Goal: Task Accomplishment & Management: Manage account settings

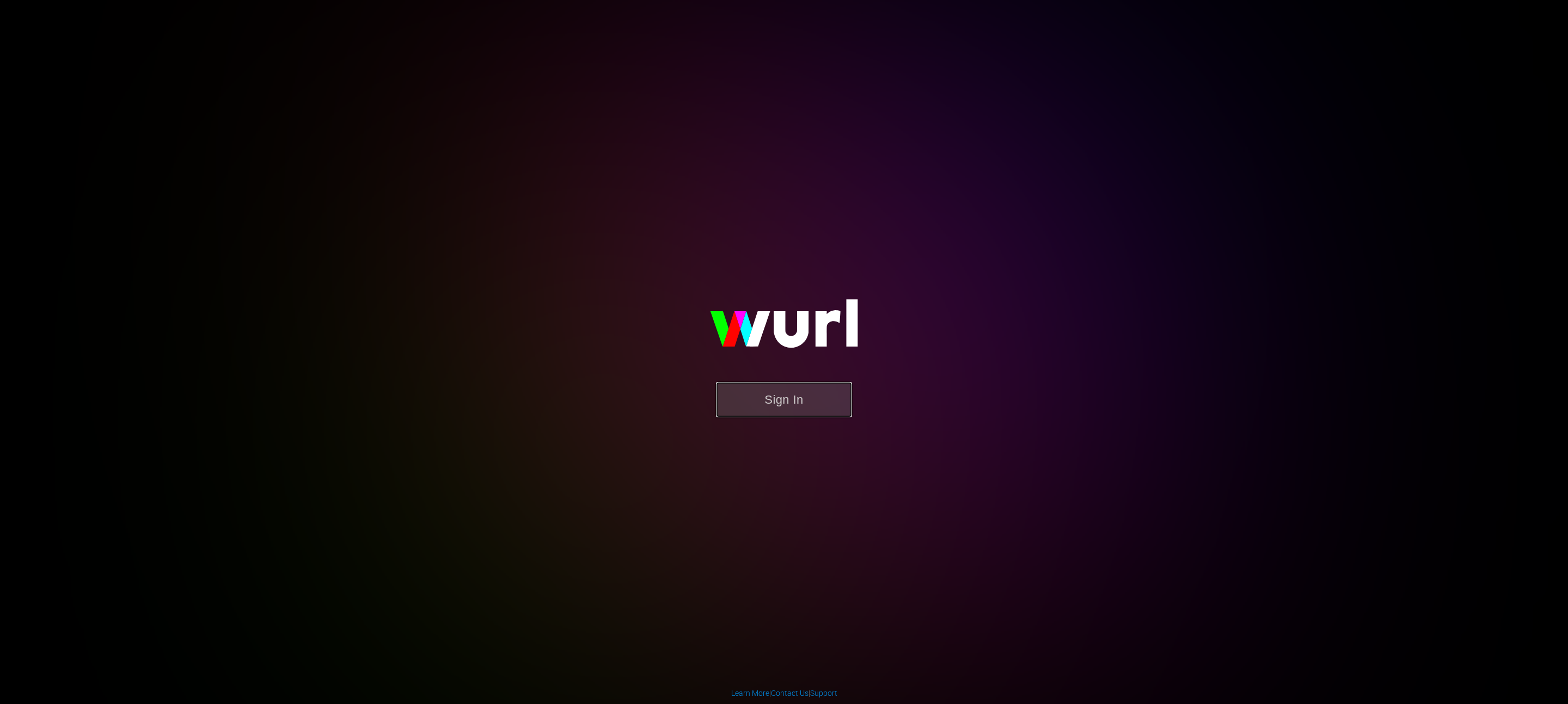
click at [828, 401] on button "Sign In" at bounding box center [784, 399] width 136 height 36
click at [812, 410] on button "Sign In" at bounding box center [784, 399] width 136 height 36
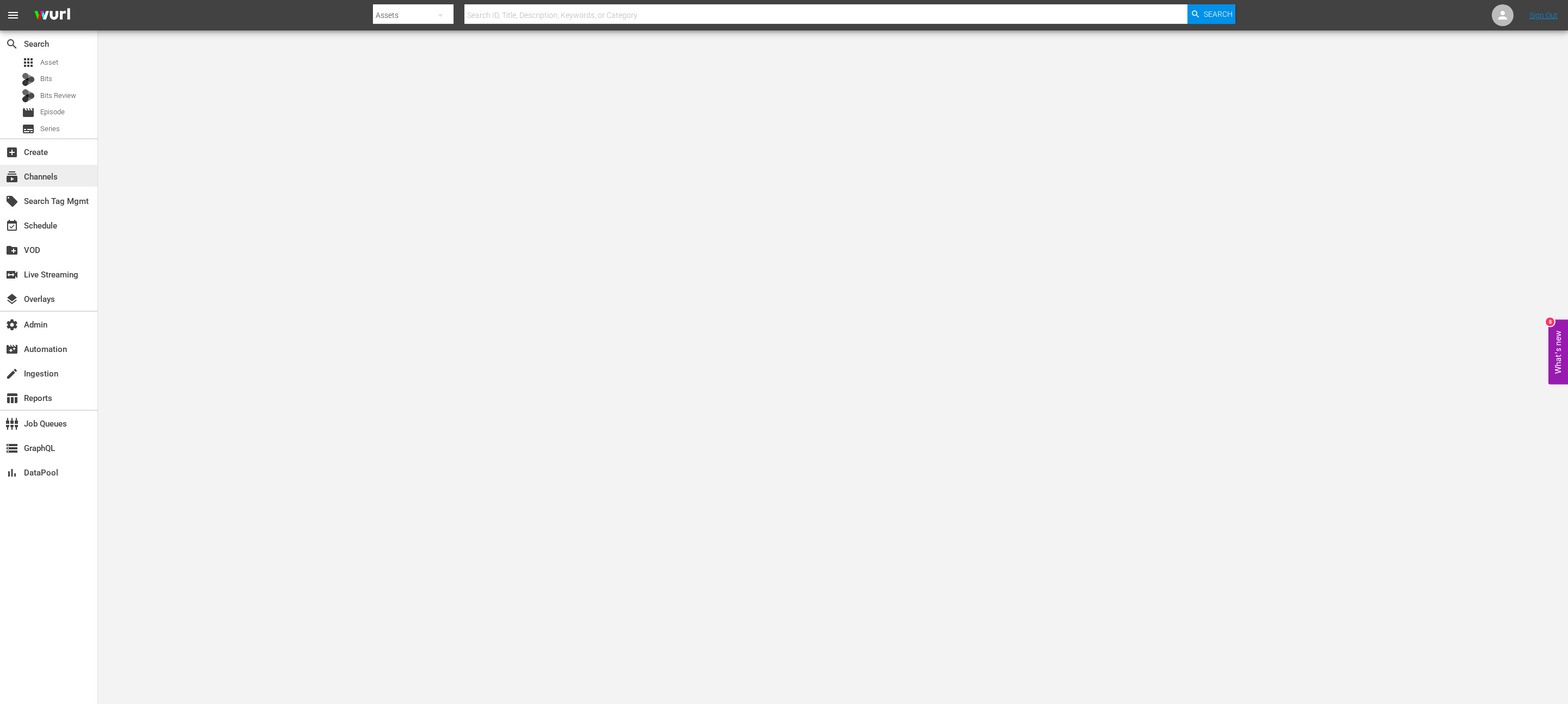
click at [40, 180] on div "subscriptions Channels" at bounding box center [30, 175] width 61 height 10
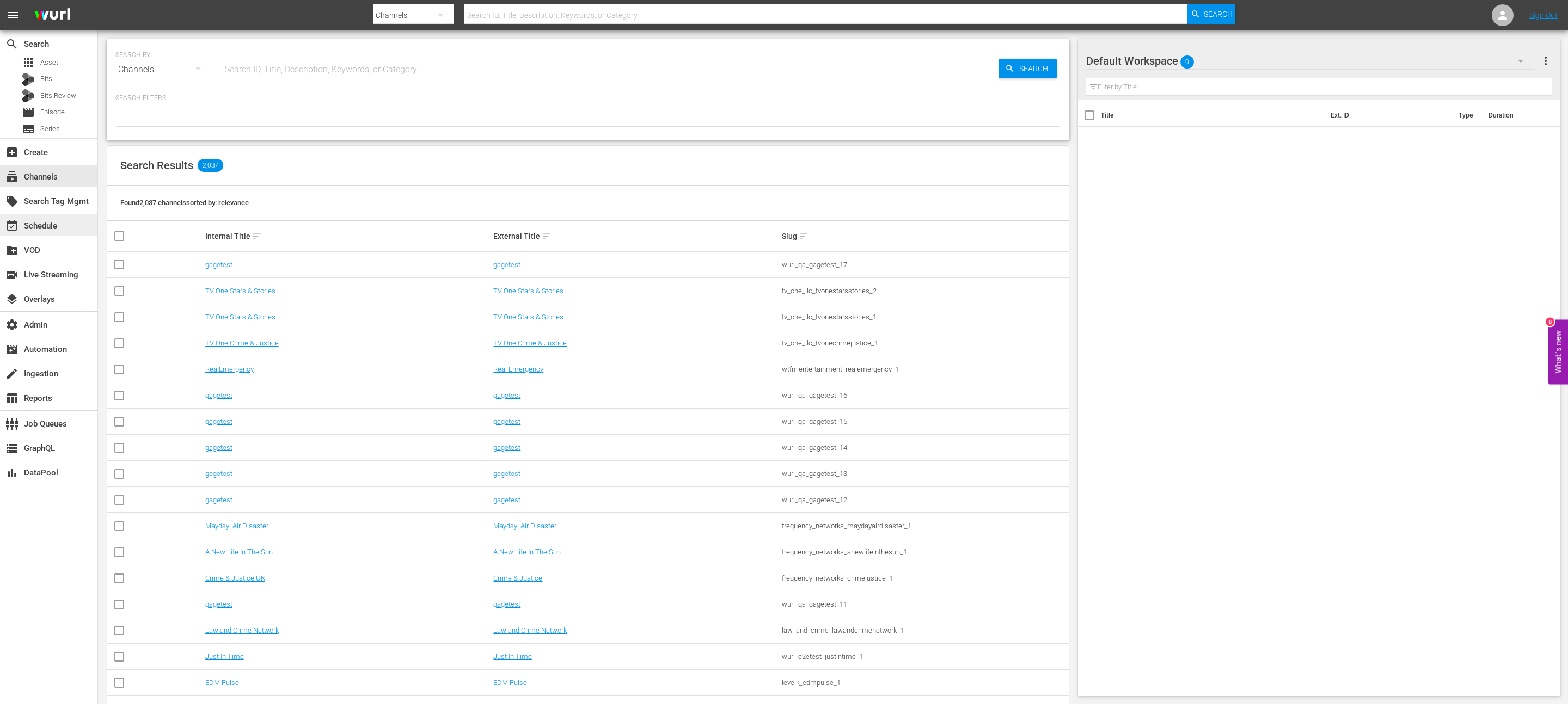
click at [50, 215] on div "event_available Schedule" at bounding box center [49, 224] width 98 height 22
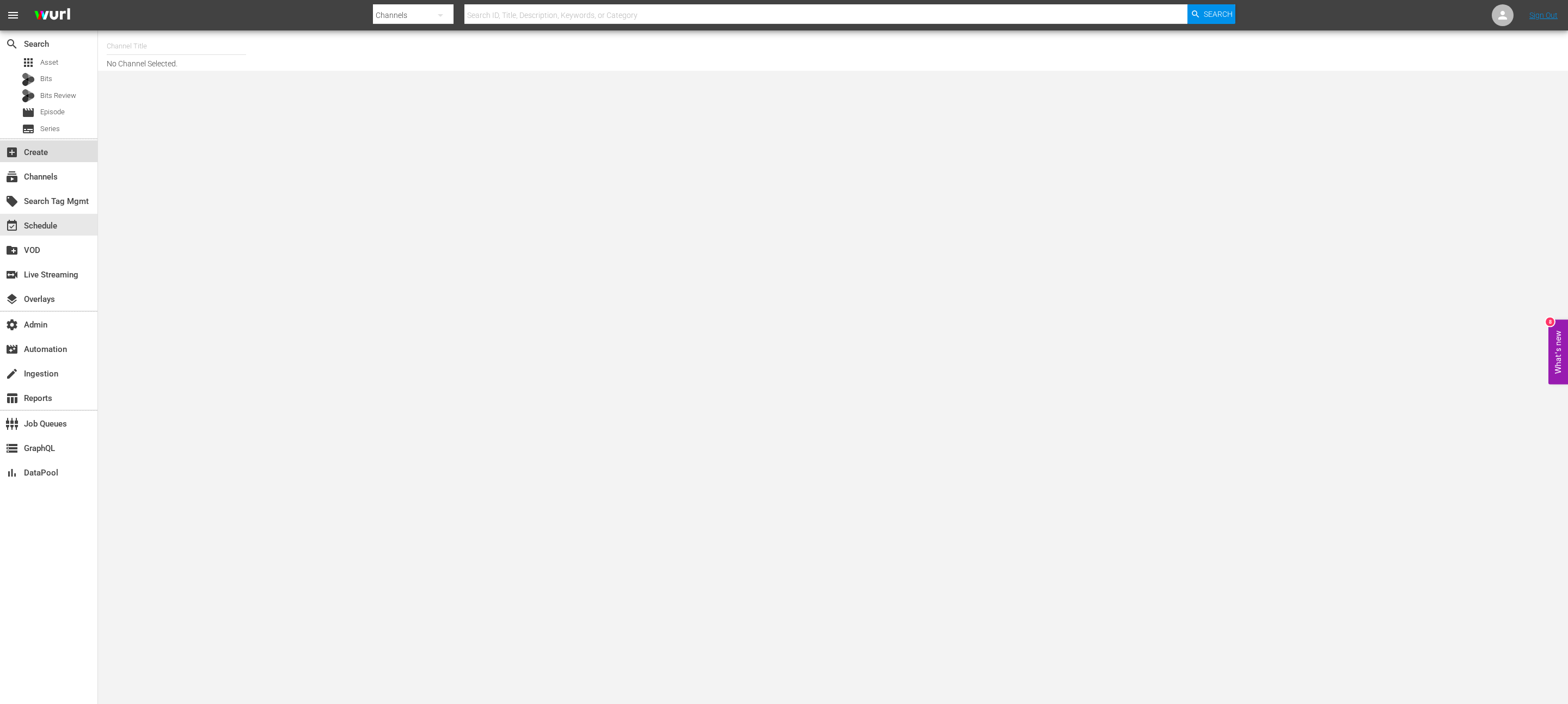
click at [66, 160] on div "add_box Create" at bounding box center [49, 151] width 98 height 22
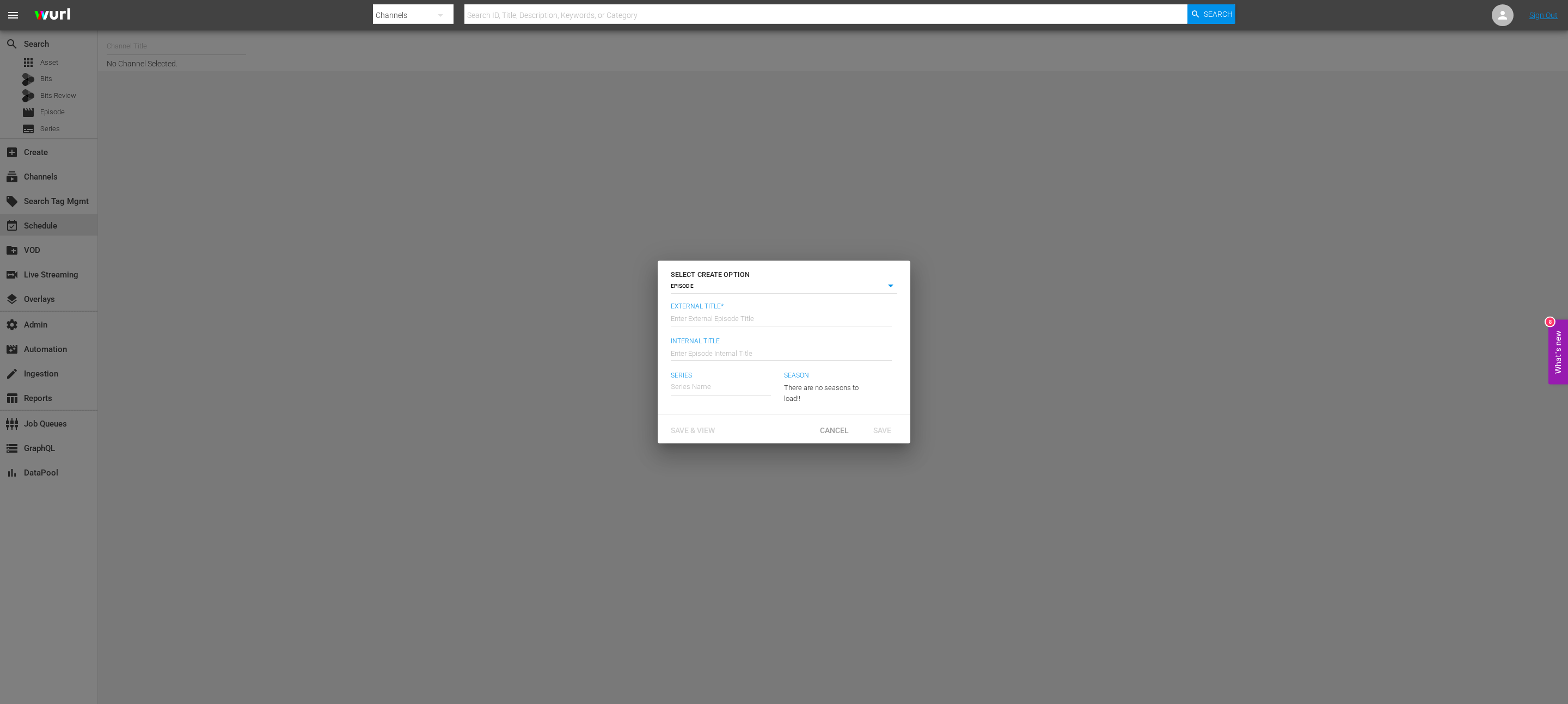
click at [784, 351] on div "Save & View Cancel Save" at bounding box center [784, 429] width 252 height 29
click at [784, 351] on span "Cancel" at bounding box center [834, 430] width 46 height 8
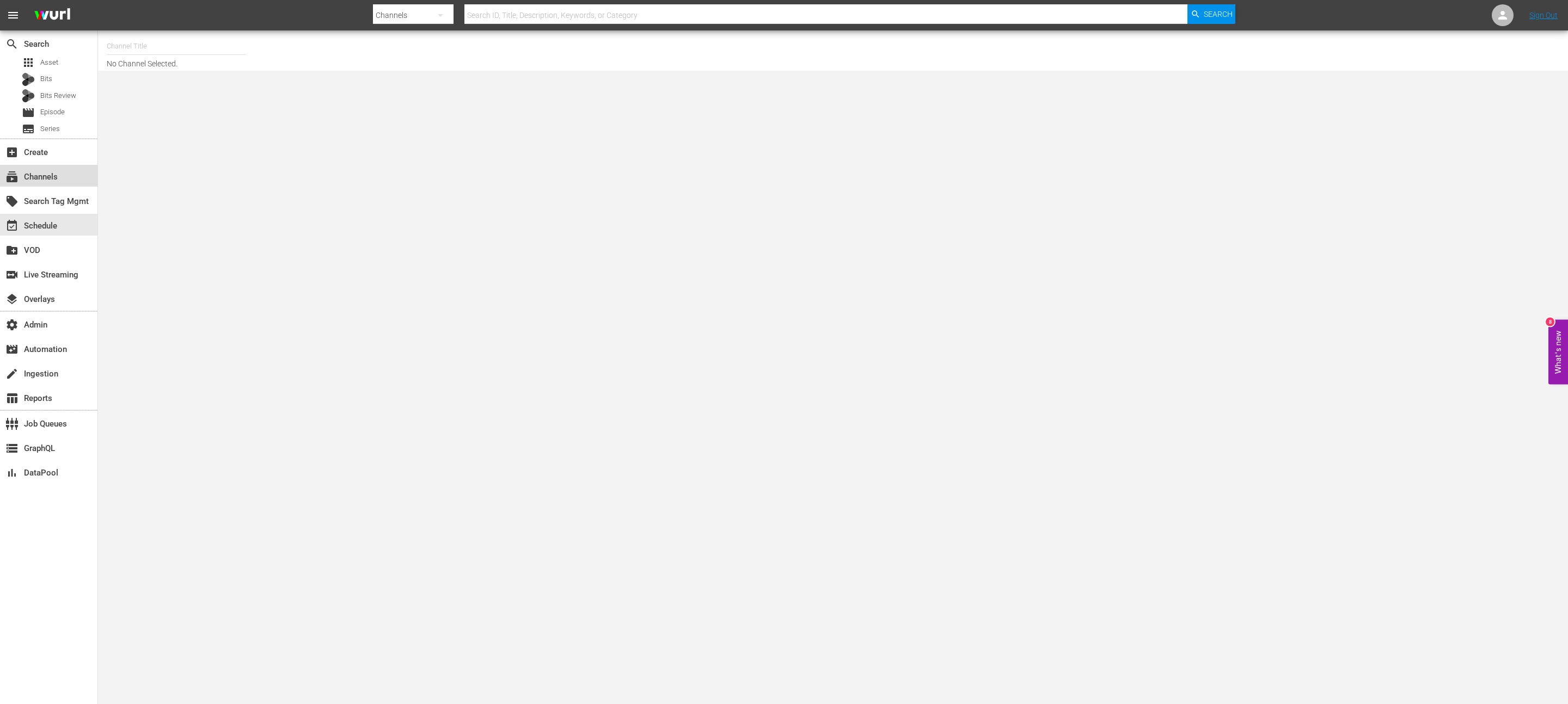
click at [68, 174] on div "subscriptions Channels" at bounding box center [49, 176] width 98 height 22
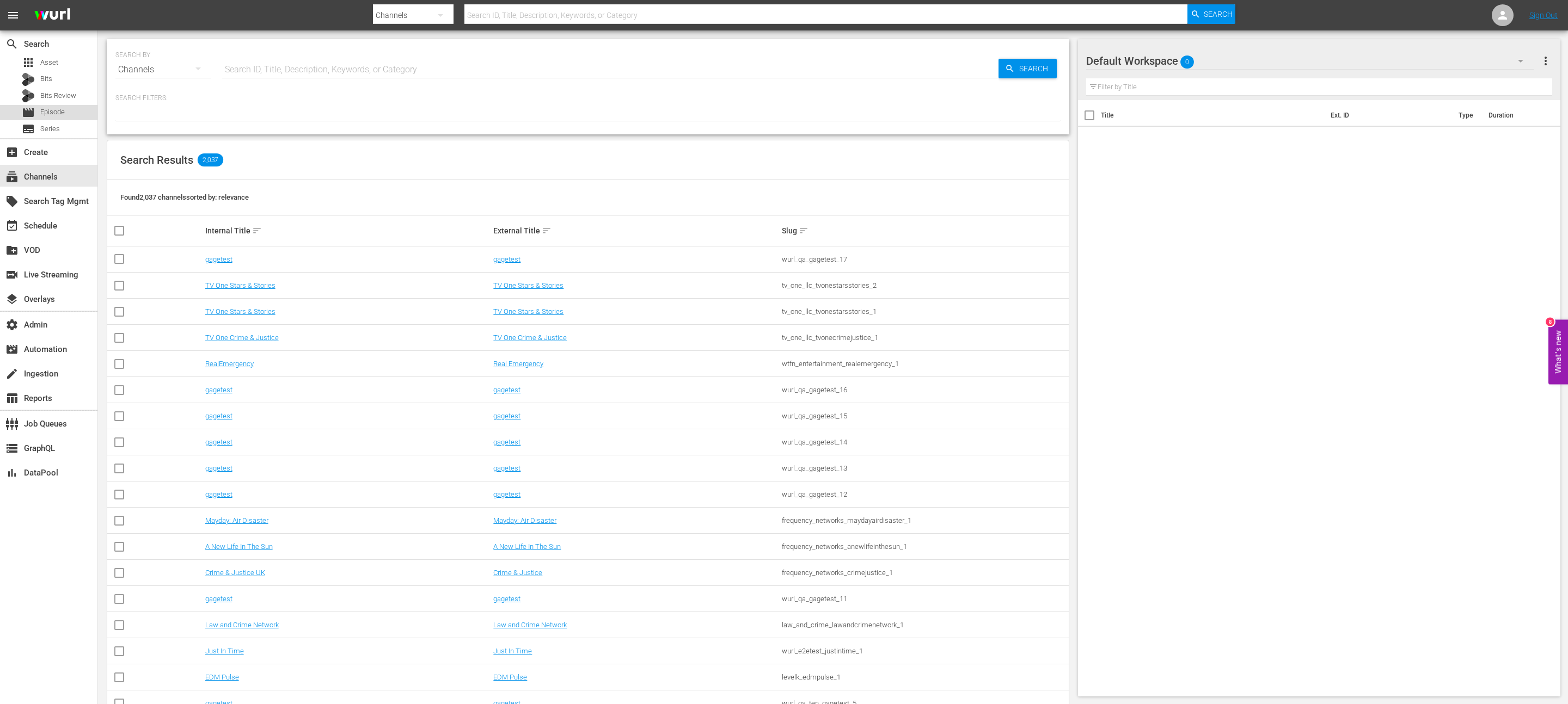
click at [69, 112] on div "movie Episode" at bounding box center [49, 113] width 98 height 15
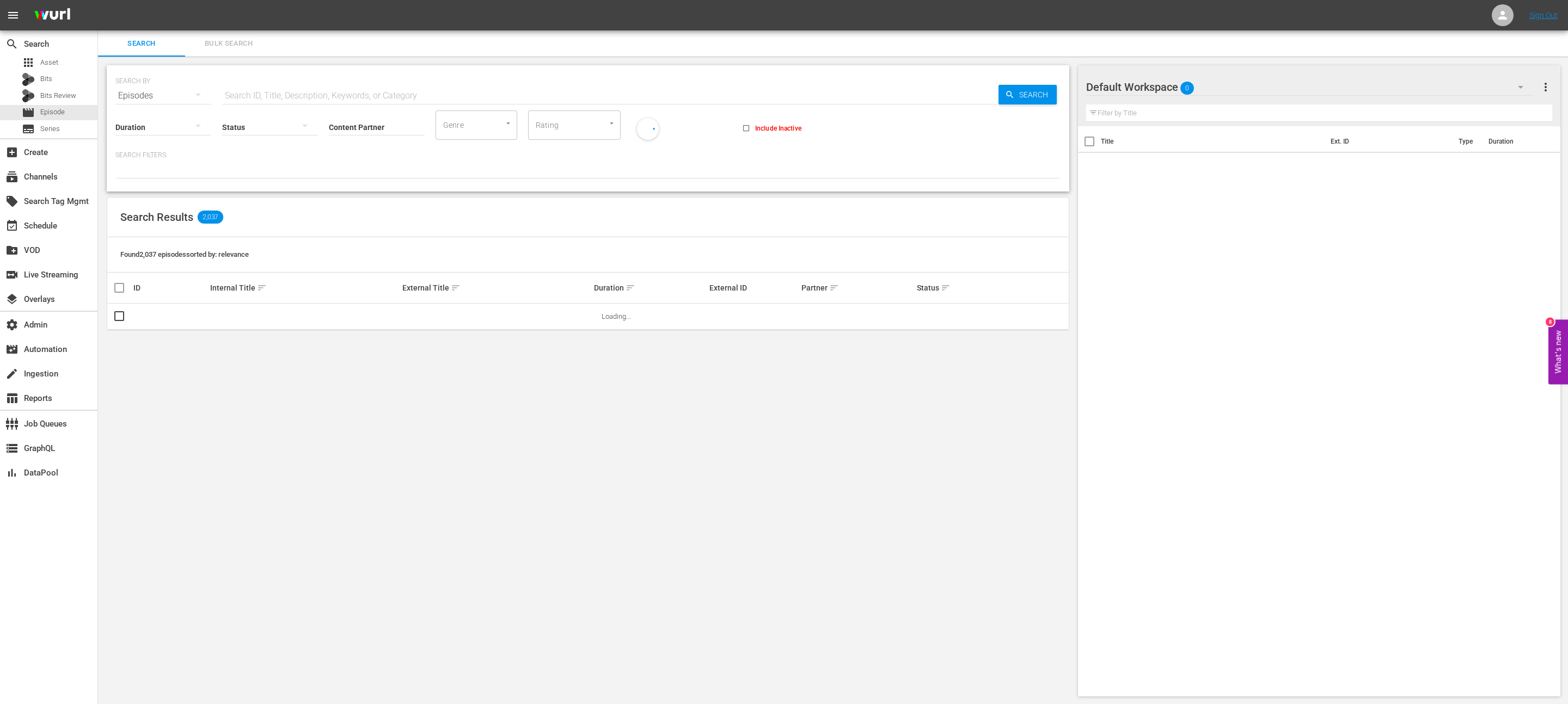
click at [326, 123] on div "Duration Status Content Partner Enter Search Term Genre Genre Rating Rating Inc…" at bounding box center [588, 124] width 945 height 31
click at [336, 123] on input "Content Partner" at bounding box center [376, 128] width 96 height 39
type input "pfl"
click at [784, 193] on div "SEARCH BY Search By Episodes Search ID, Title, Description, Keywords, or Catego…" at bounding box center [588, 381] width 980 height 649
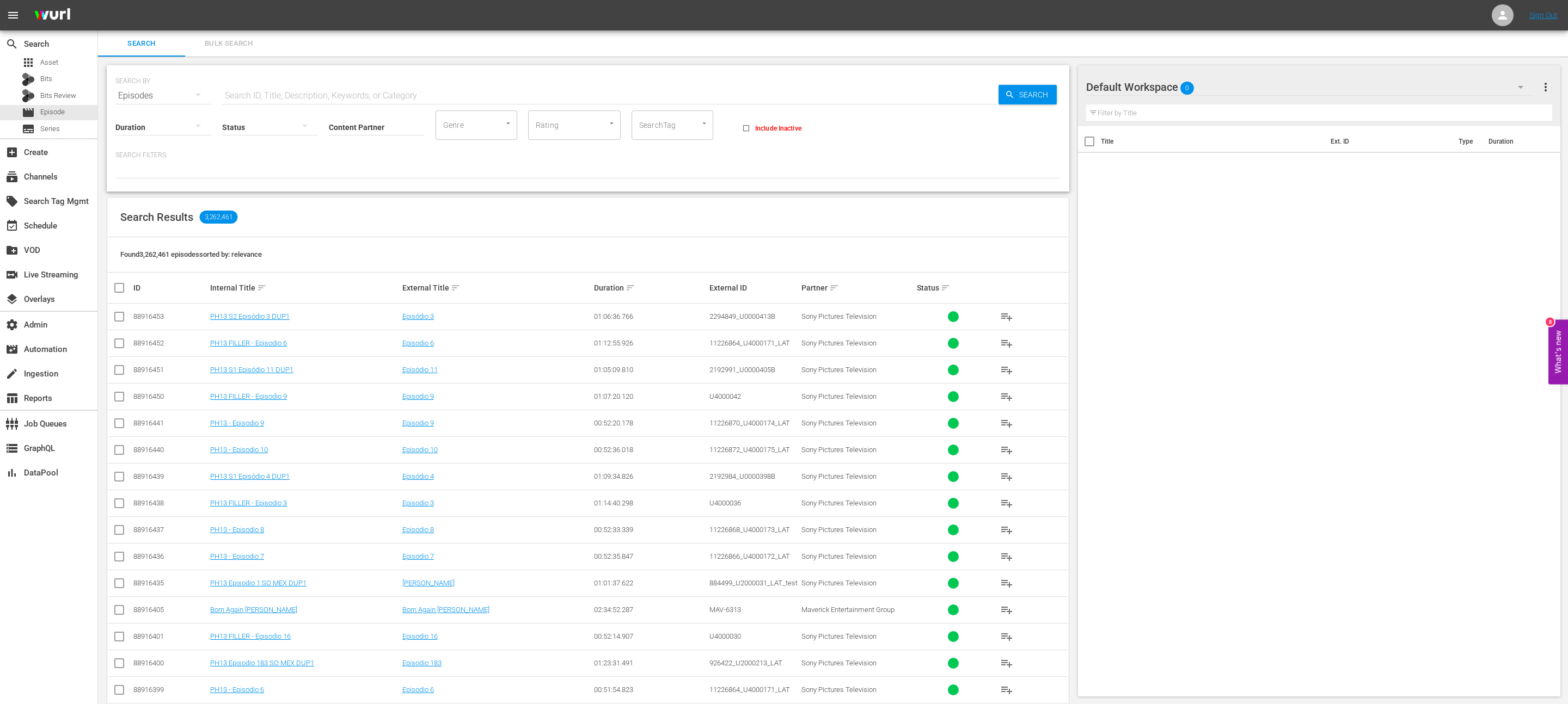
click at [646, 126] on input "SearchTag" at bounding box center [657, 125] width 41 height 20
click at [646, 126] on input "pfl" at bounding box center [657, 125] width 41 height 20
type input "pfl-rok"
click at [678, 153] on li "PFL-ROKU" at bounding box center [672, 155] width 82 height 18
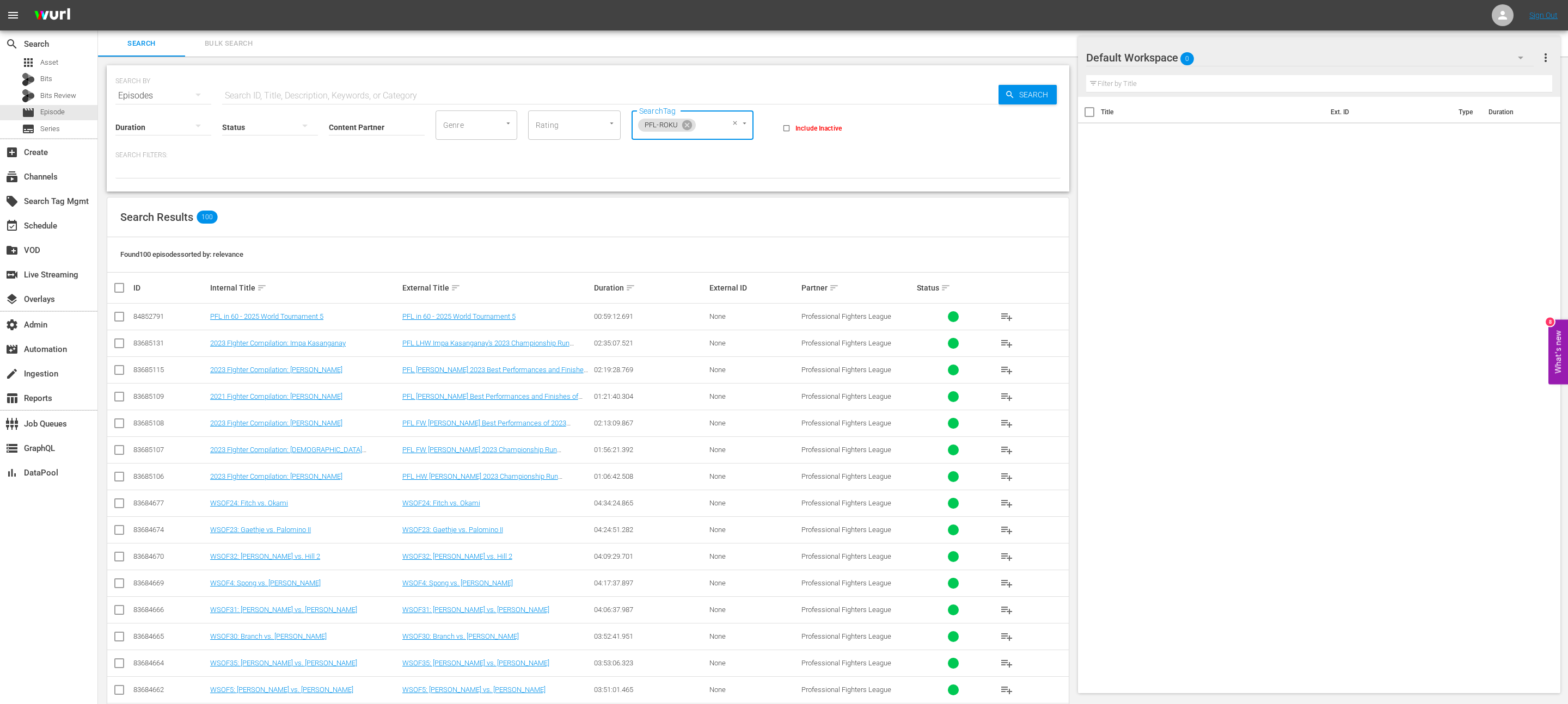
scroll to position [1954, 0]
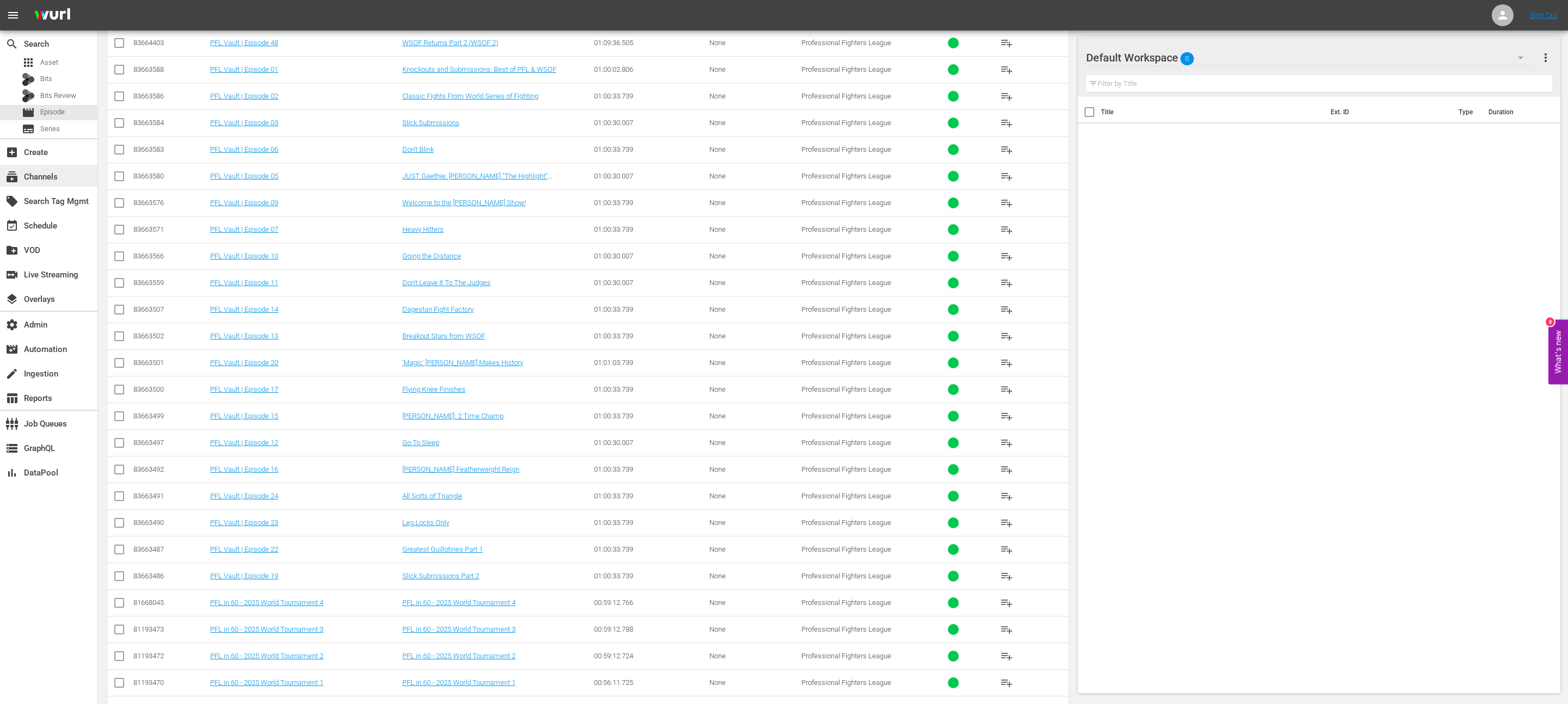
click at [36, 183] on div "subscriptions Channels" at bounding box center [49, 176] width 98 height 22
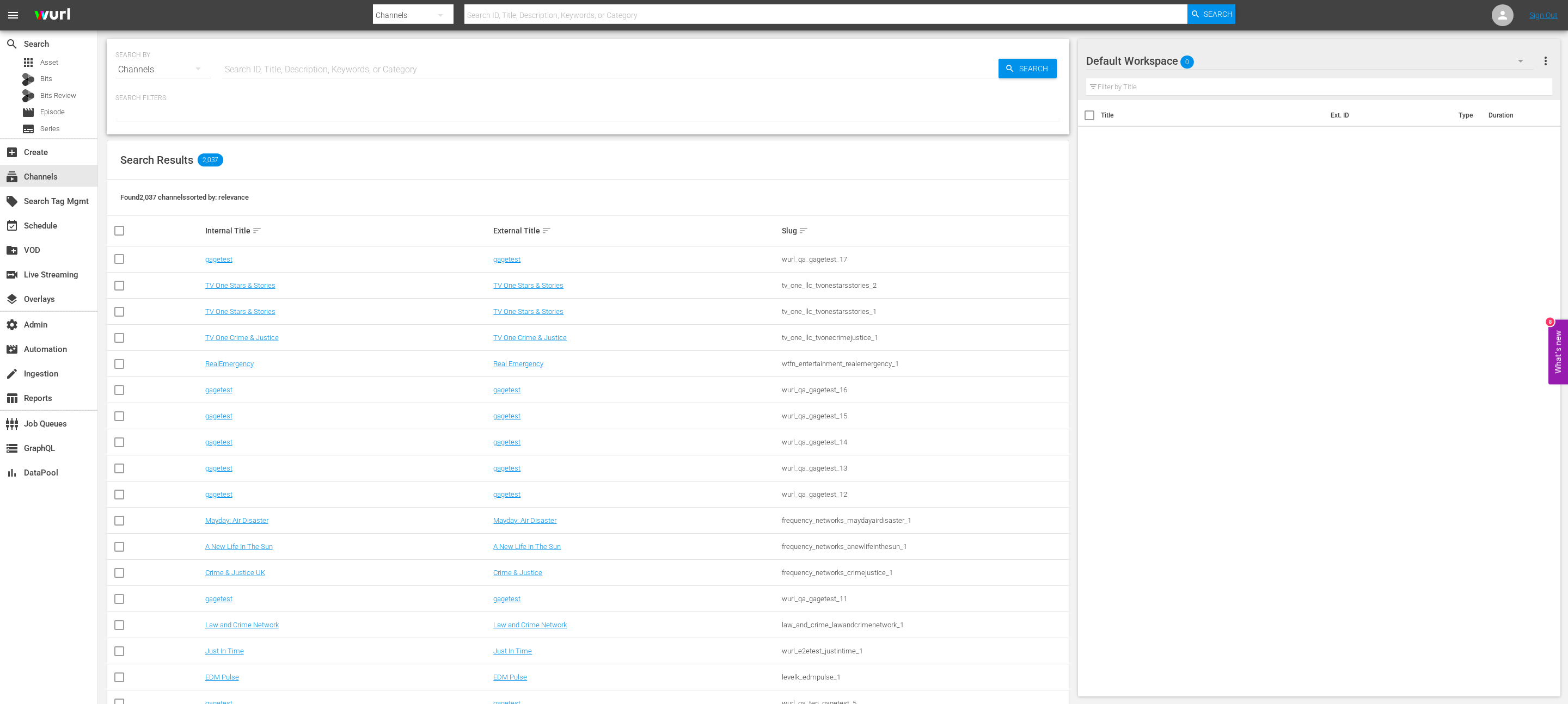
click at [416, 54] on div "SEARCH BY Search By Channels Search ID, Title, Description, Keywords, or Catego…" at bounding box center [588, 63] width 945 height 39
click at [386, 91] on div "SEARCH BY Search By Channels Search ID, Title, Description, Keywords, or Catego…" at bounding box center [588, 86] width 962 height 95
click at [388, 75] on input "text" at bounding box center [610, 69] width 776 height 26
paste input "Classic Fights From World Series Of Fighting"
type input "Classic Fights From World Series Of Fighting"
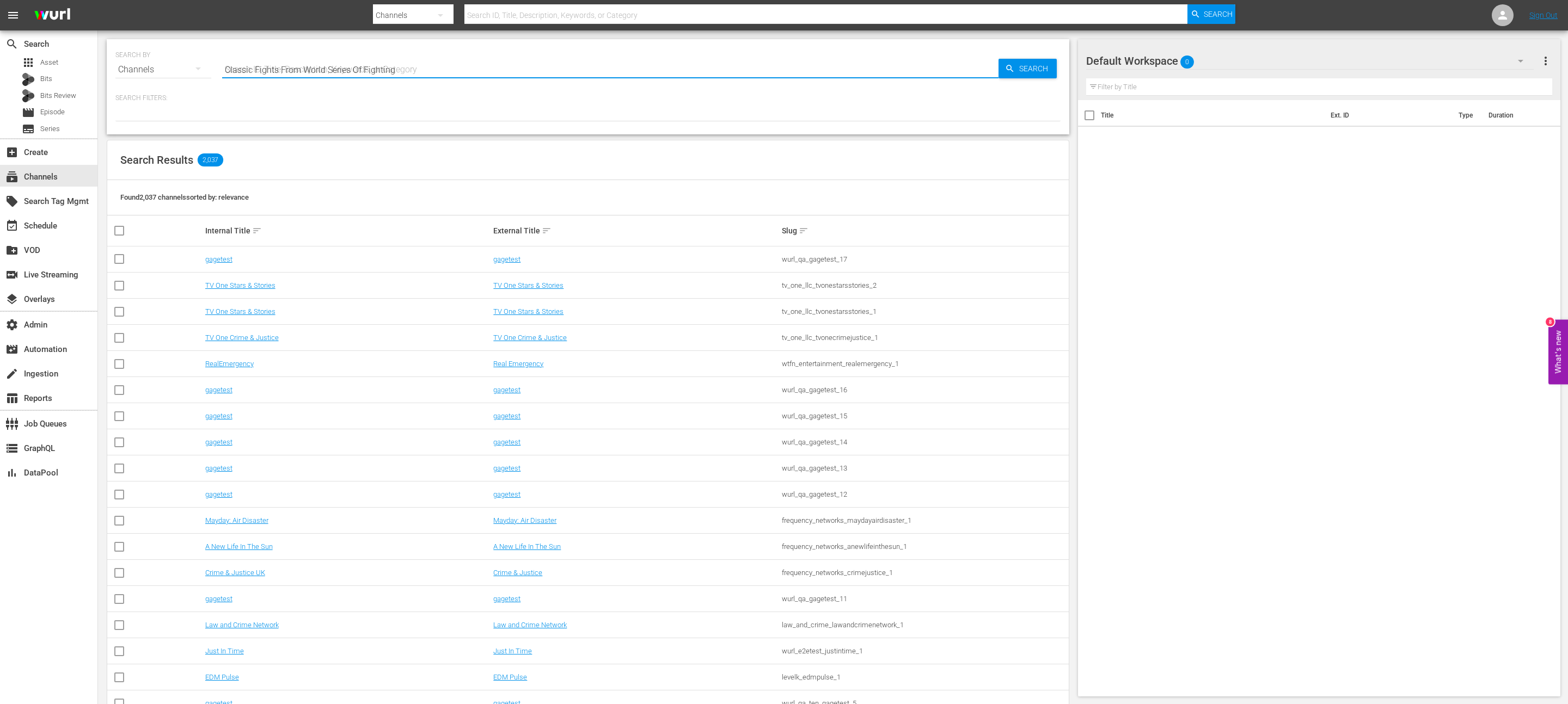
type input "Classic Fights From World Series Of Fighting"
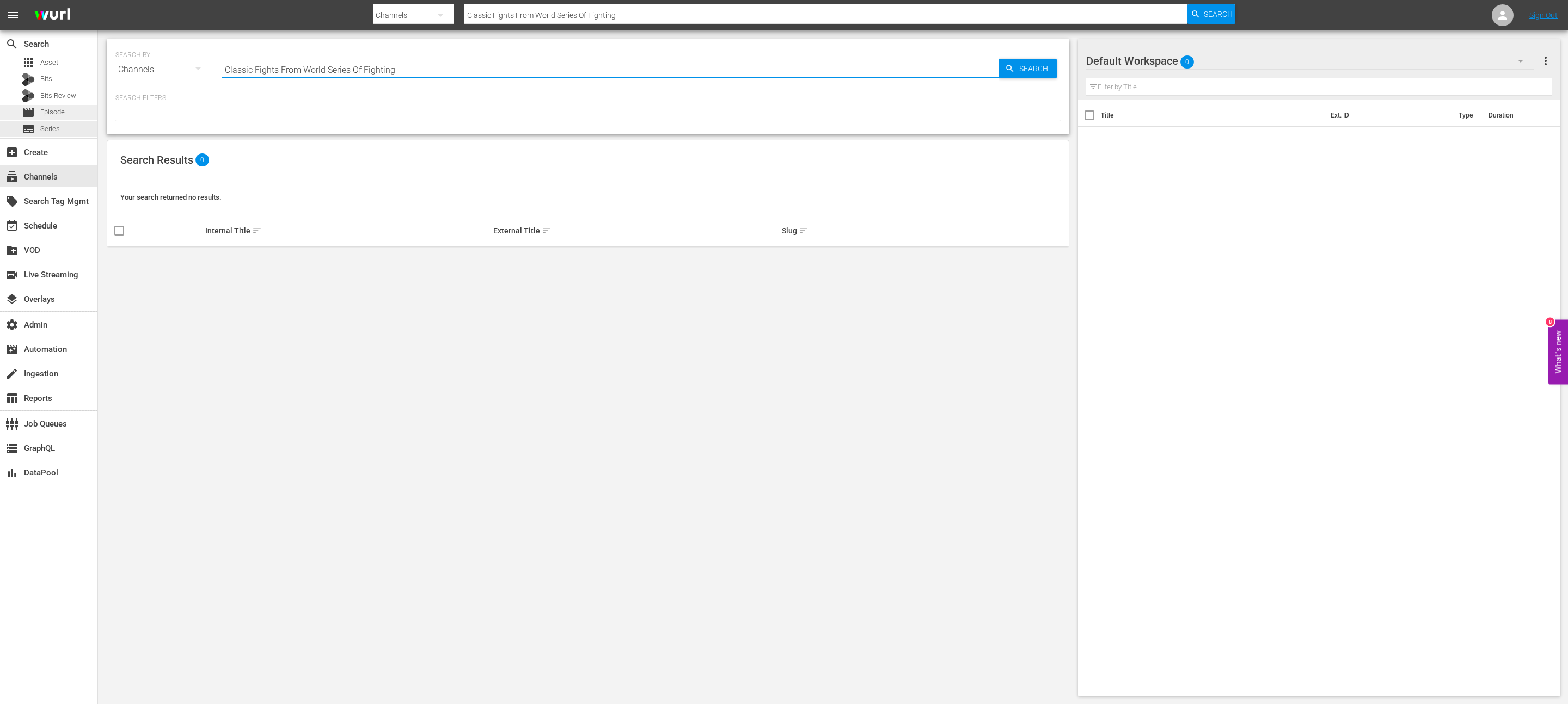
click at [78, 115] on div "movie Episode" at bounding box center [49, 113] width 98 height 15
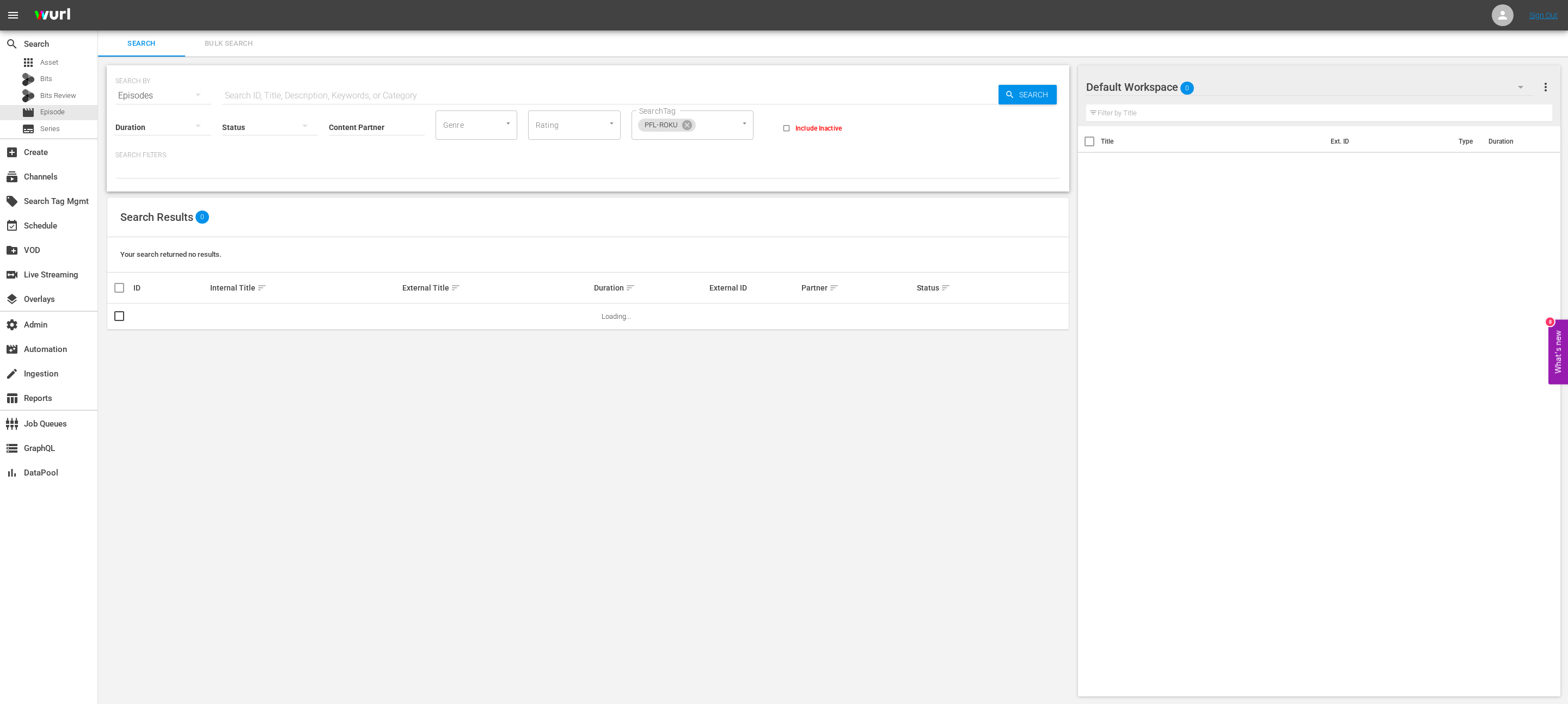
click at [330, 87] on input "text" at bounding box center [610, 95] width 776 height 26
paste input "Classic Fights From World Series Of Fighting"
type input "Classic Fights From World Series Of Fighting"
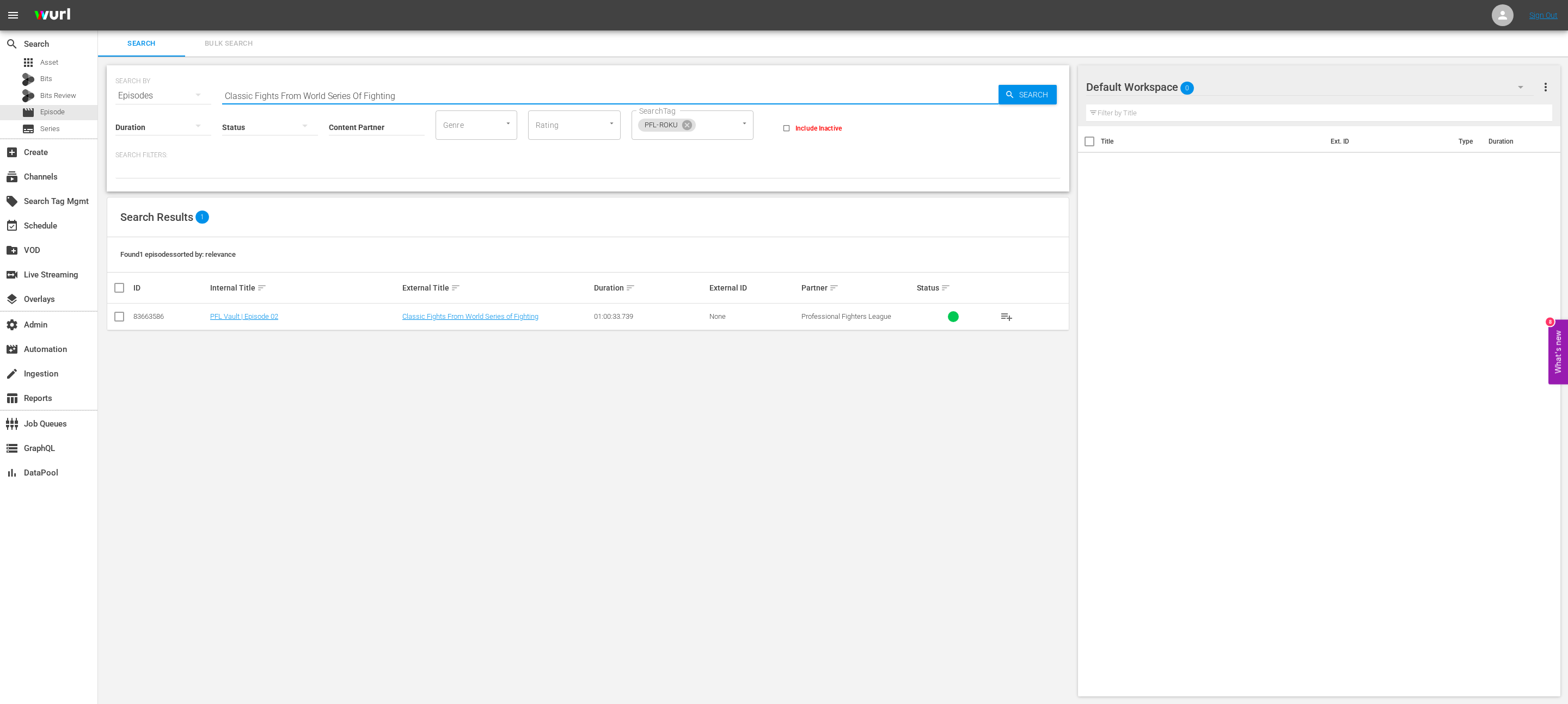
click at [264, 307] on td "PFL Vault | Episode 02" at bounding box center [305, 317] width 192 height 26
click at [264, 313] on link "PFL Vault | Episode 02" at bounding box center [244, 316] width 68 height 8
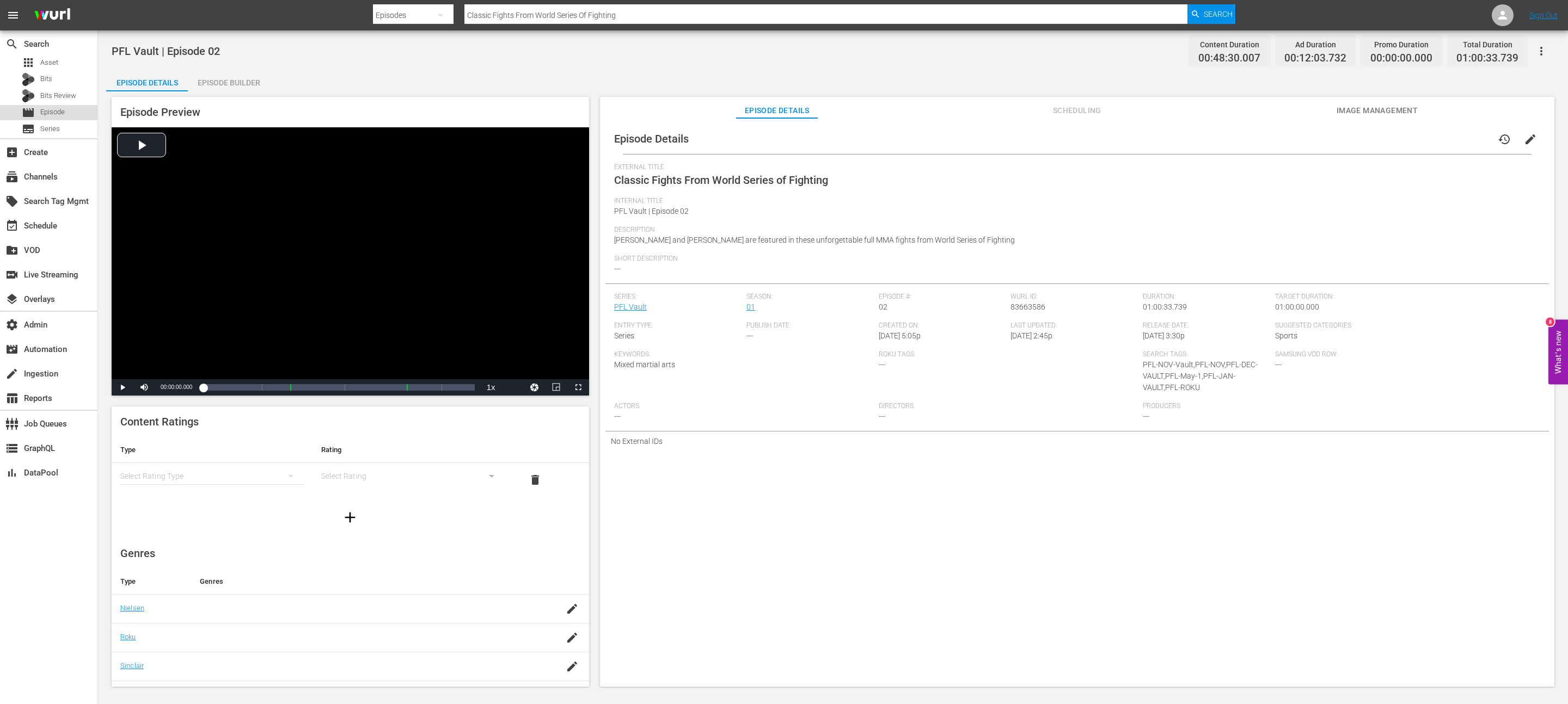
click at [68, 108] on div "movie Episode" at bounding box center [49, 113] width 98 height 15
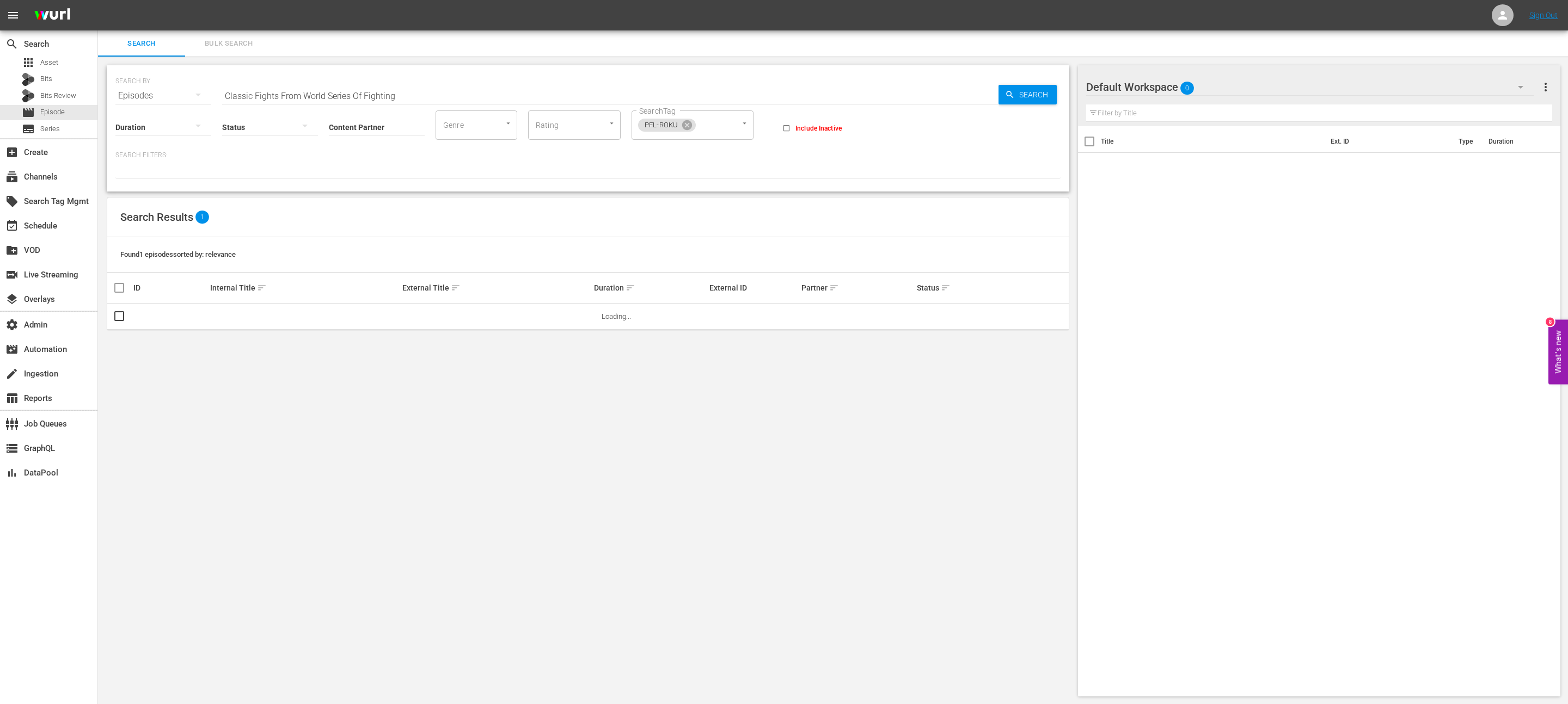
click at [408, 89] on input "Classic Fights From World Series Of Fighting" at bounding box center [610, 95] width 776 height 26
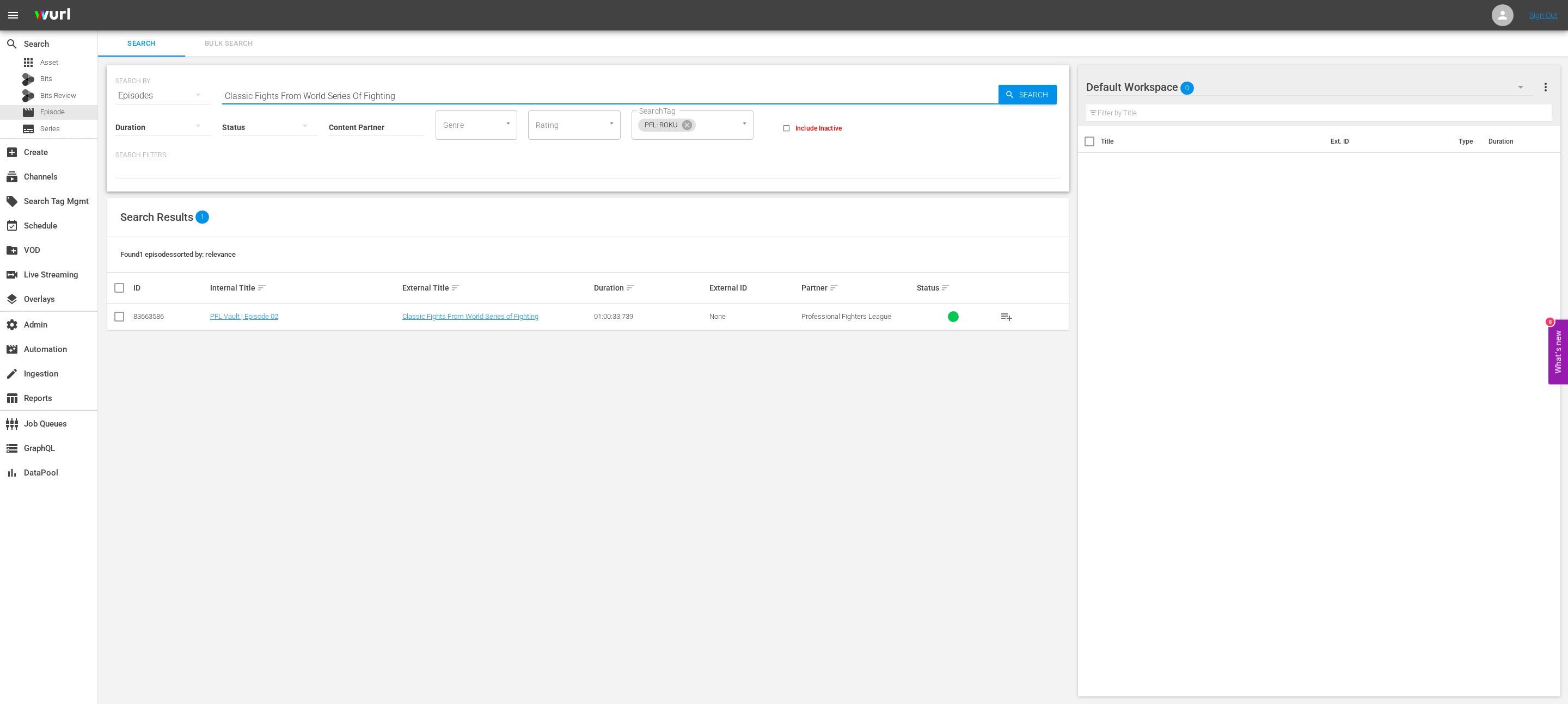
paste input "Pfl In 60 - 2025 World Tournament 2"
drag, startPoint x: 257, startPoint y: 95, endPoint x: 717, endPoint y: 111, distance: 460.3
click at [659, 111] on div "SEARCH BY Search By Episodes Search ID, Title, Description, Keywords, or Catego…" at bounding box center [588, 128] width 962 height 126
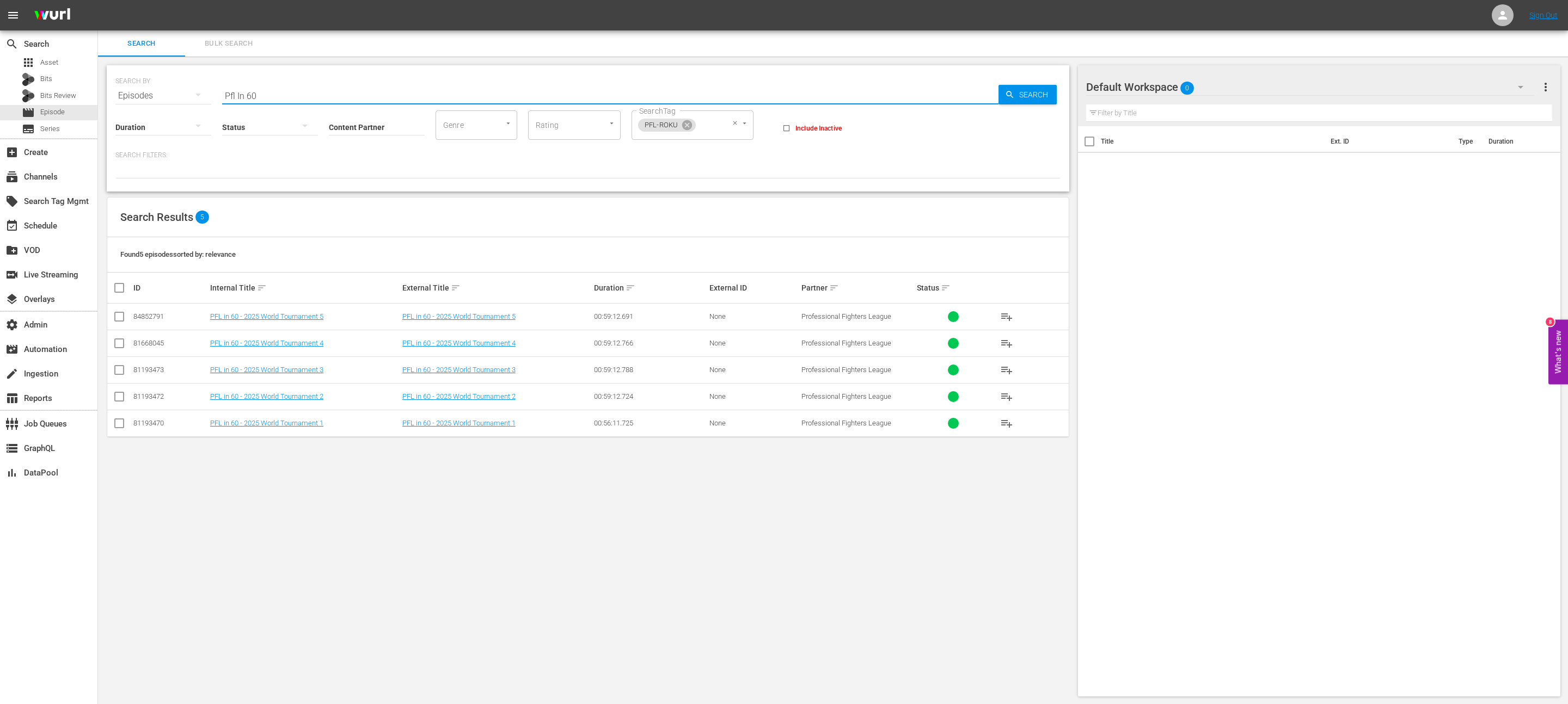
type input "Pfl In 60"
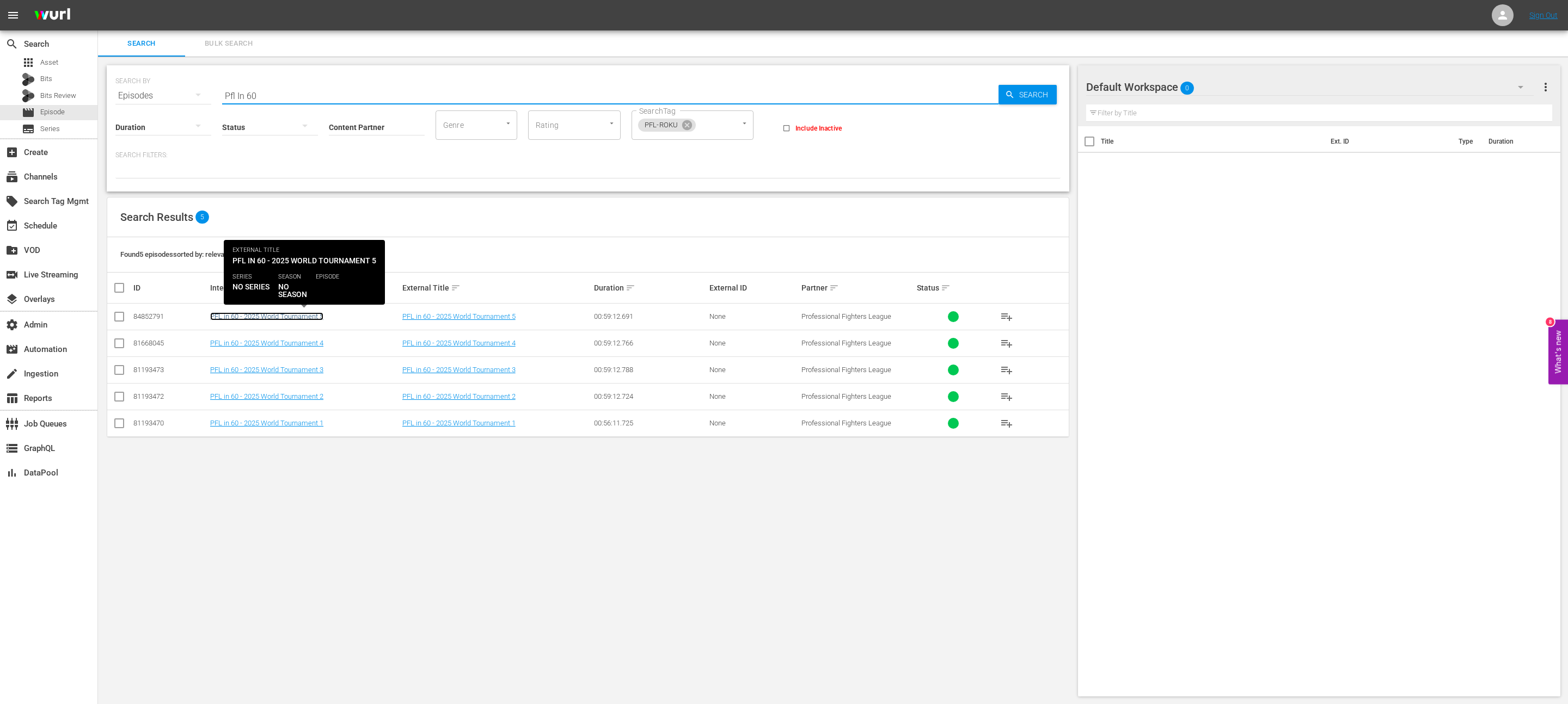
click at [305, 314] on link "PFL in 60 - 2025 World Tournament 5" at bounding box center [266, 316] width 113 height 8
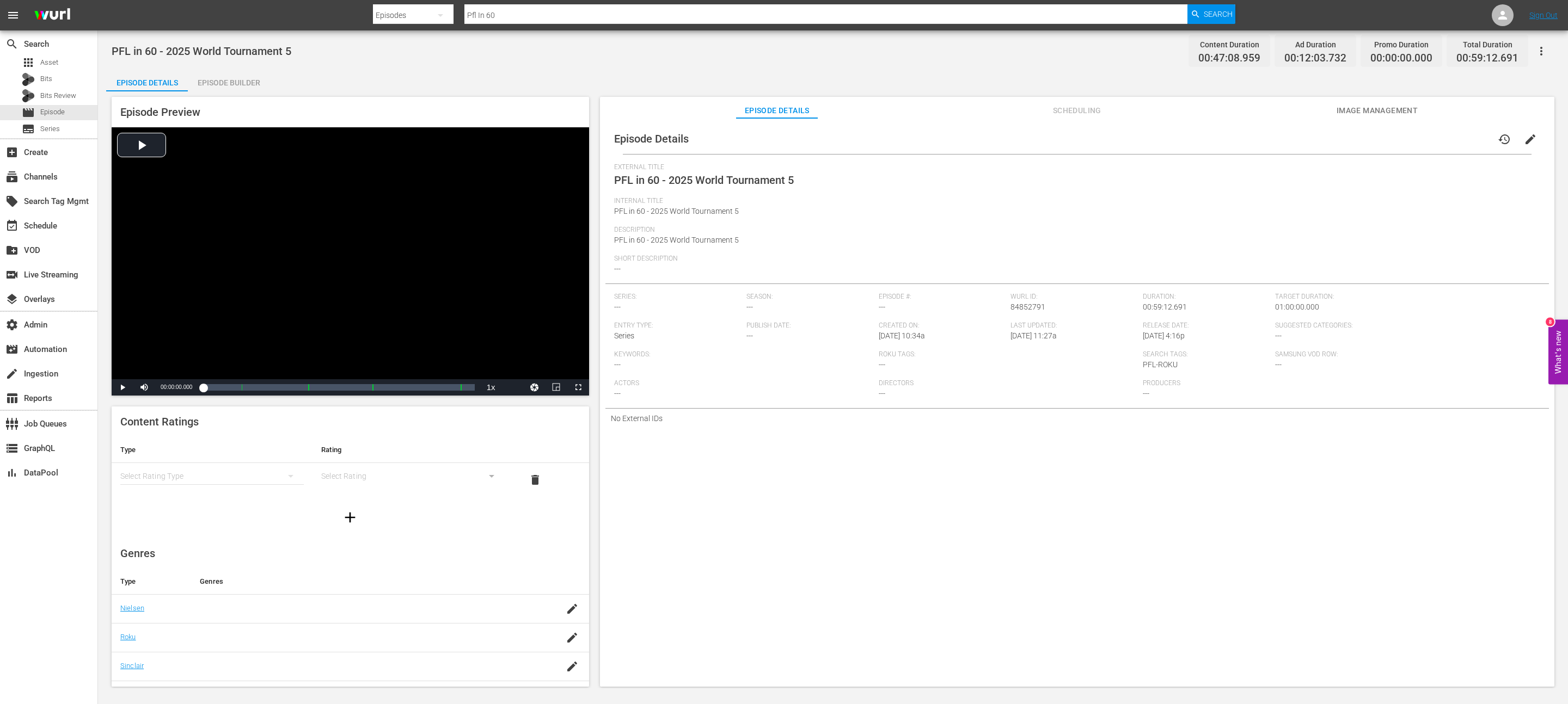
click at [784, 105] on span "Image Management" at bounding box center [1376, 111] width 82 height 14
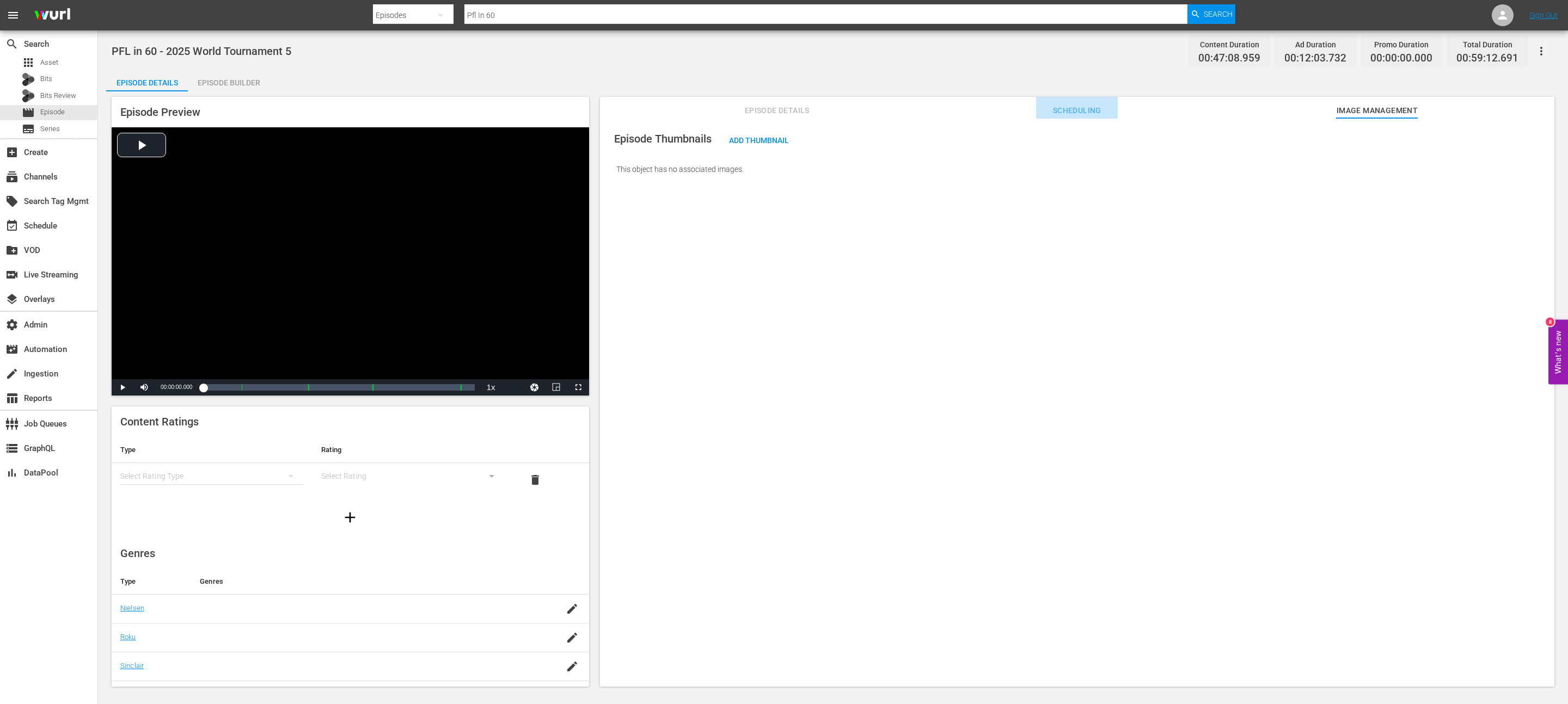
click at [784, 107] on span "Scheduling" at bounding box center [1076, 111] width 82 height 14
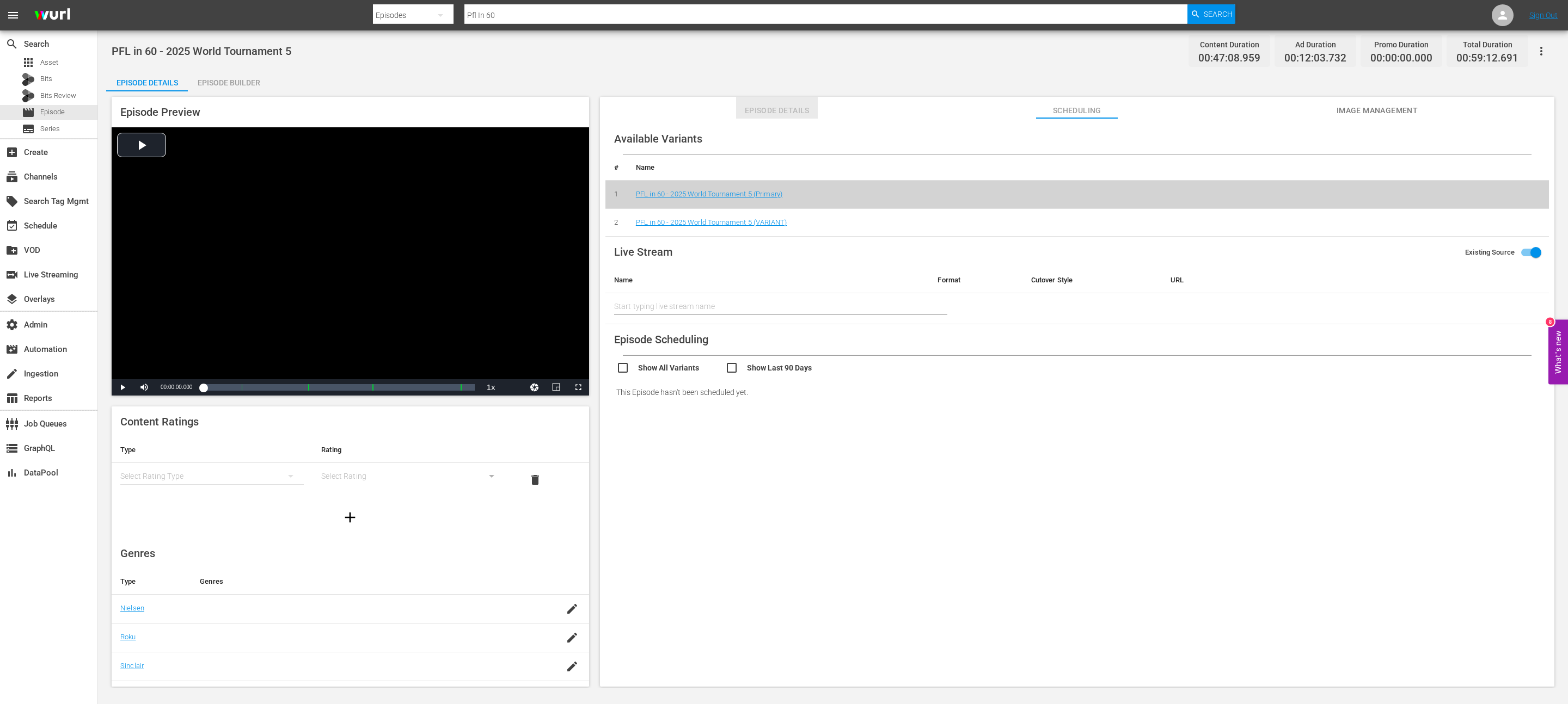
click at [741, 106] on span "Episode Details" at bounding box center [777, 111] width 82 height 14
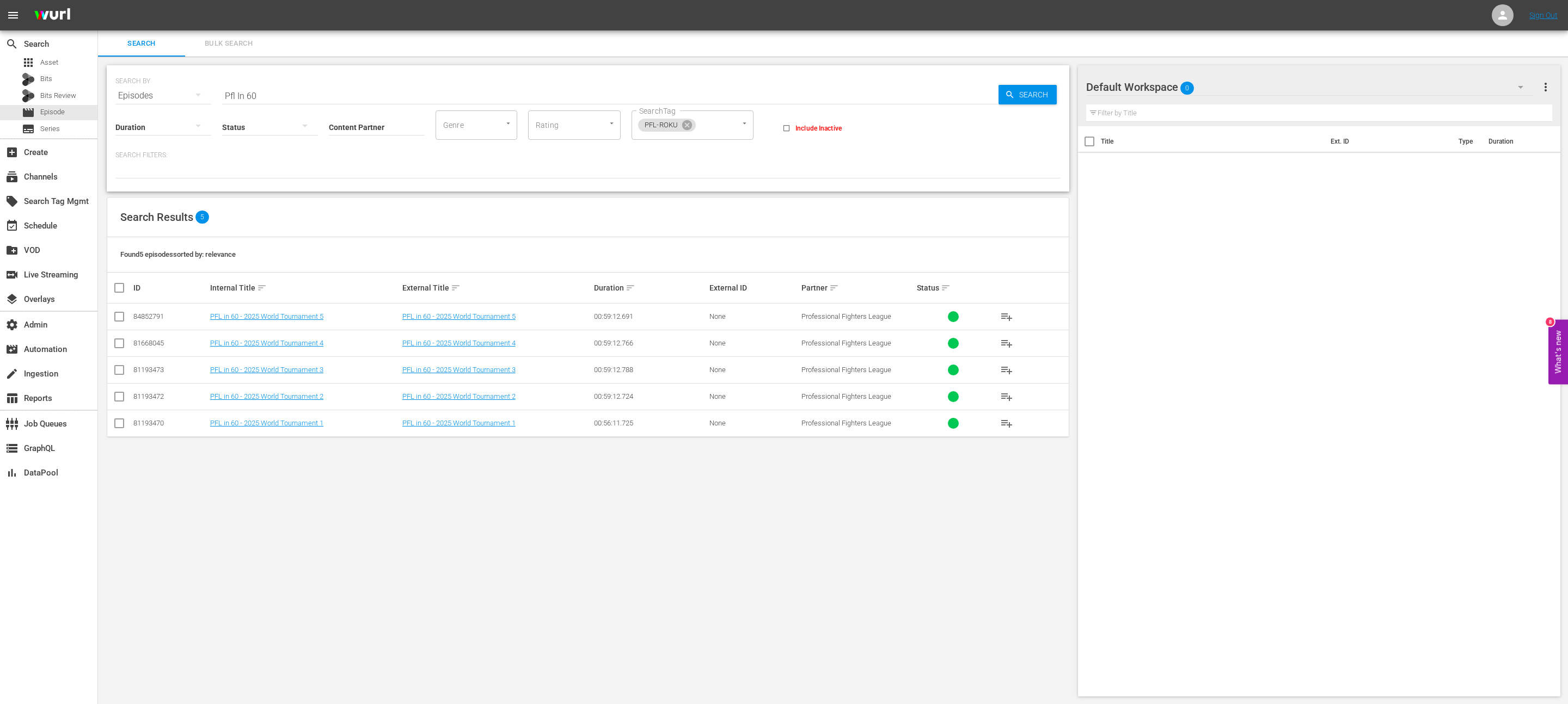
click at [254, 351] on td "PFL in 60 - 2025 World Tournament 1" at bounding box center [305, 423] width 192 height 26
click at [254, 351] on link "PFL in 60 - 2025 World Tournament 1" at bounding box center [266, 423] width 113 height 8
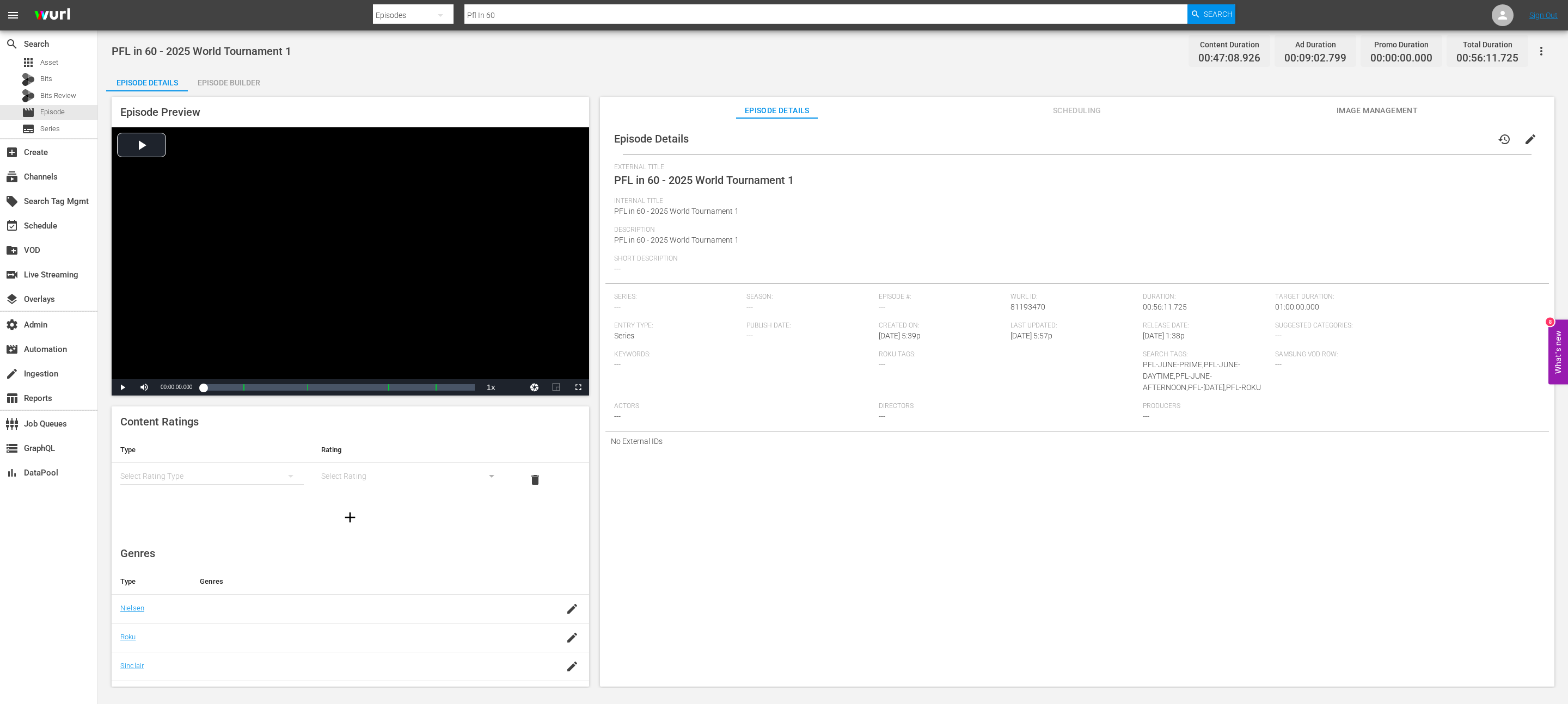
click at [784, 109] on span "Image Management" at bounding box center [1376, 111] width 82 height 14
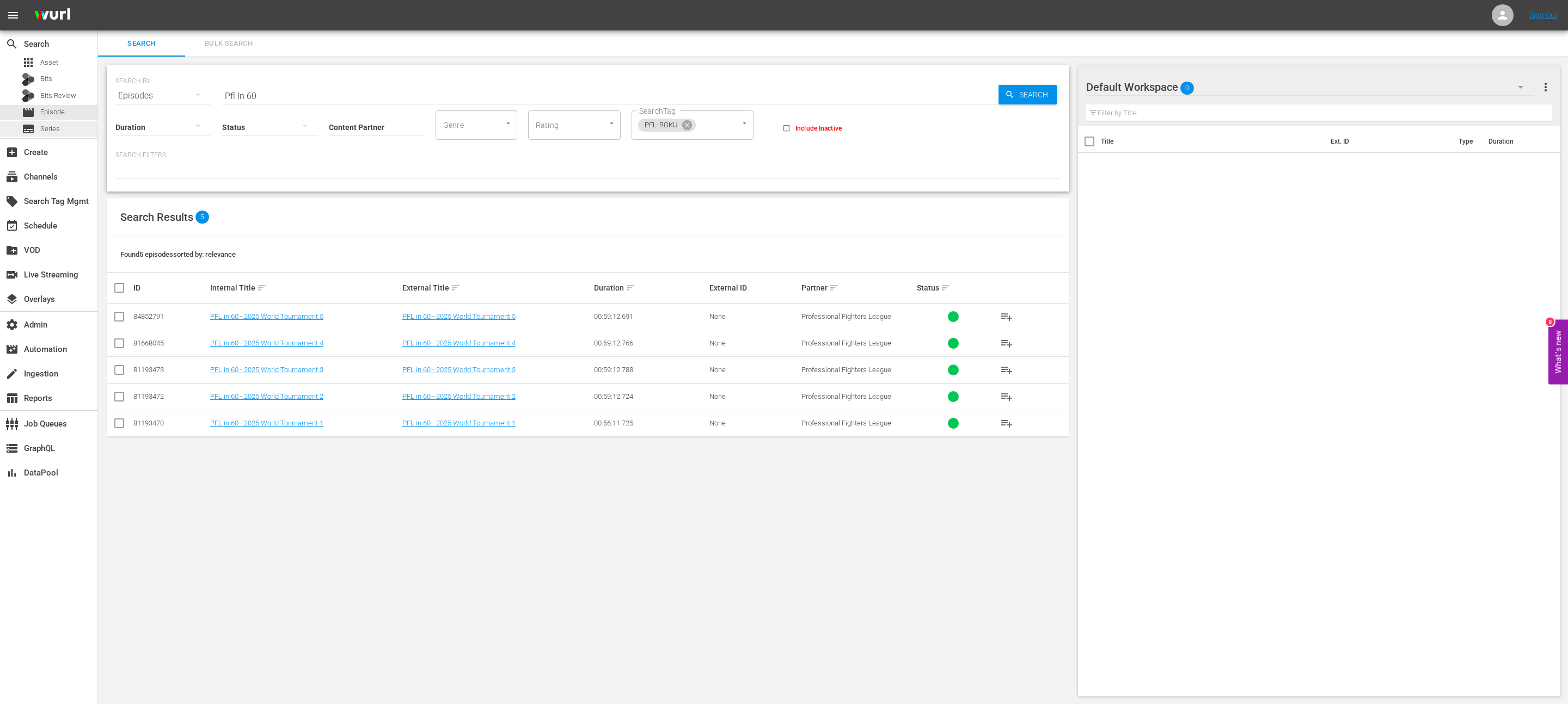
click at [63, 129] on div "subtitles Series" at bounding box center [49, 129] width 98 height 15
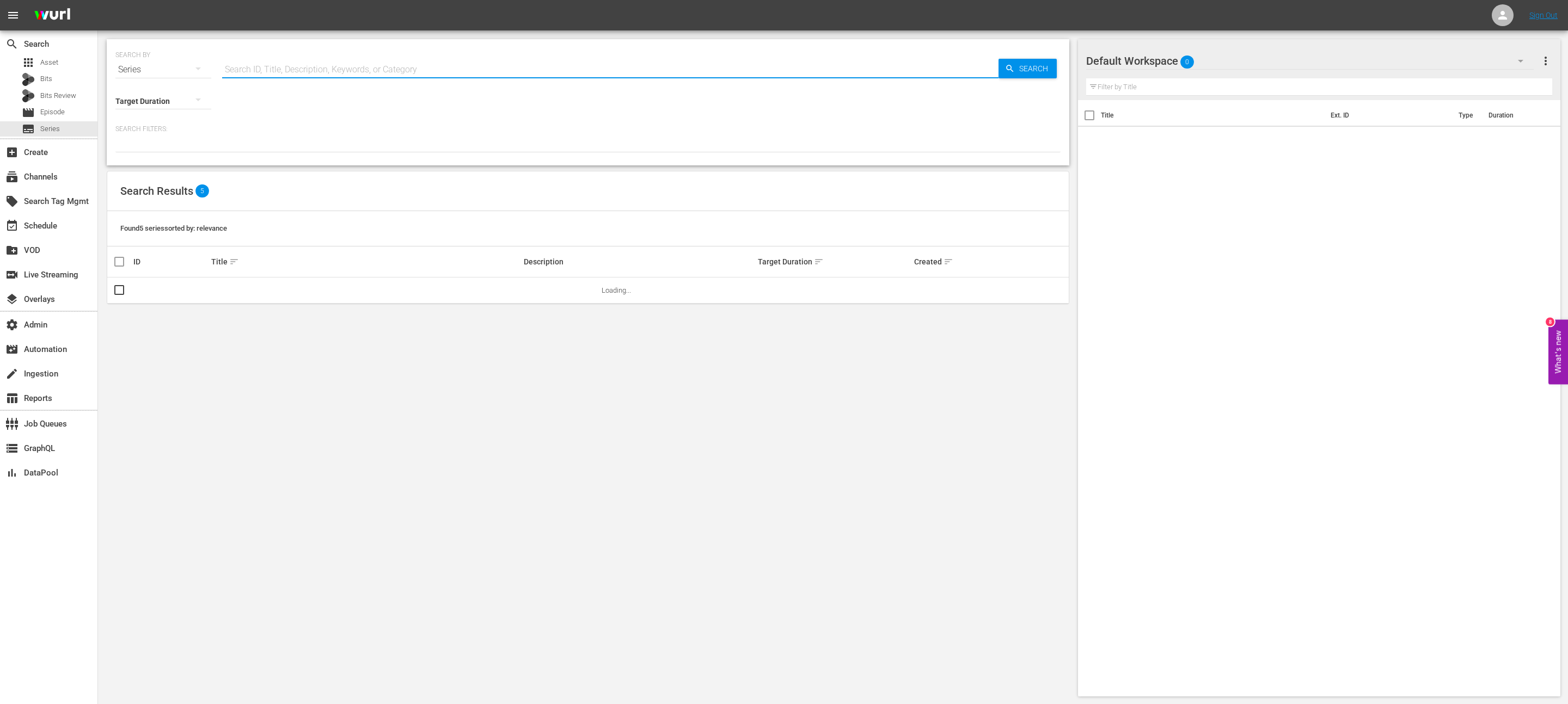
click at [462, 71] on input "text" at bounding box center [610, 69] width 776 height 26
type input "pfl in 60"
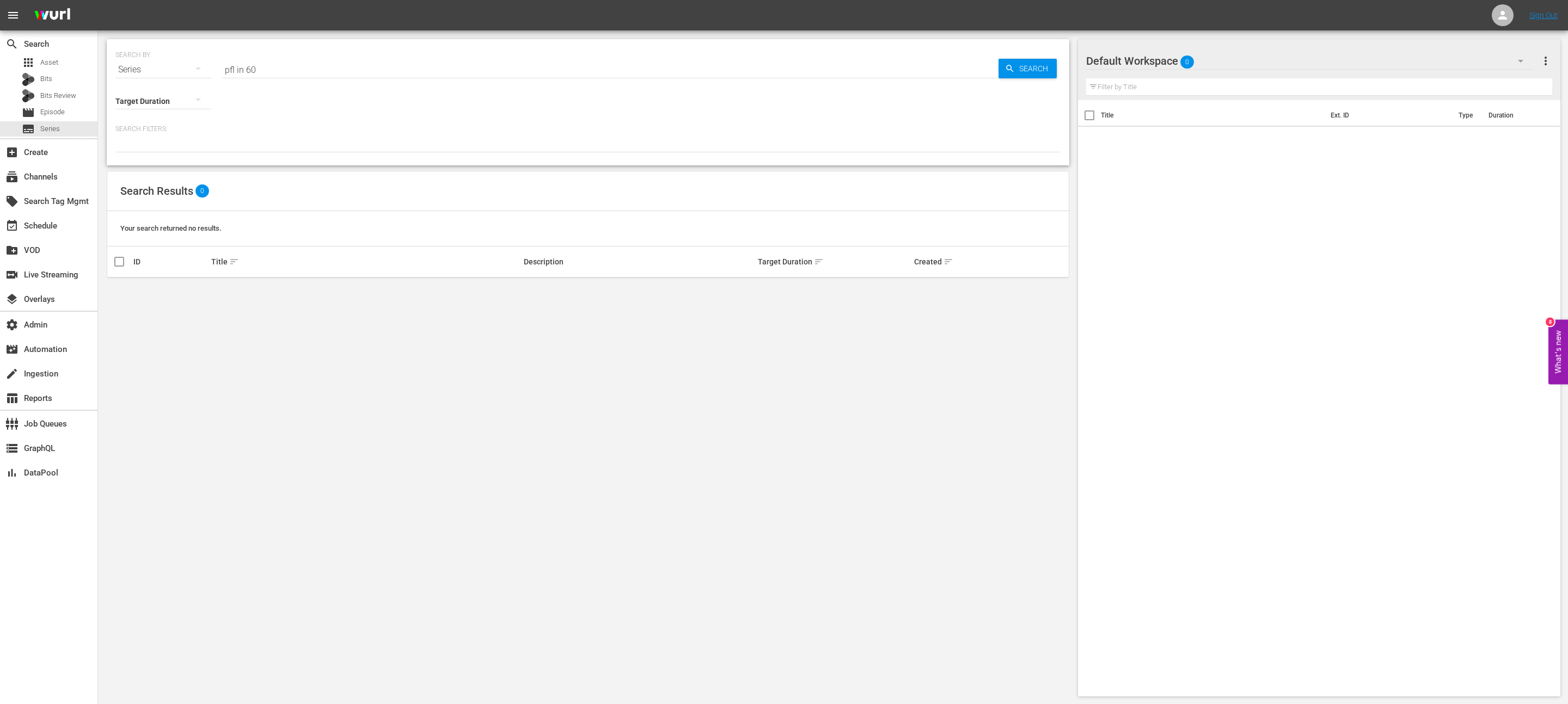
click at [289, 92] on div "Target Duration" at bounding box center [588, 98] width 945 height 31
click at [282, 71] on input "pfl in 60" at bounding box center [610, 69] width 776 height 26
click at [367, 68] on input "pfl in 60" at bounding box center [610, 69] width 776 height 26
type input "f"
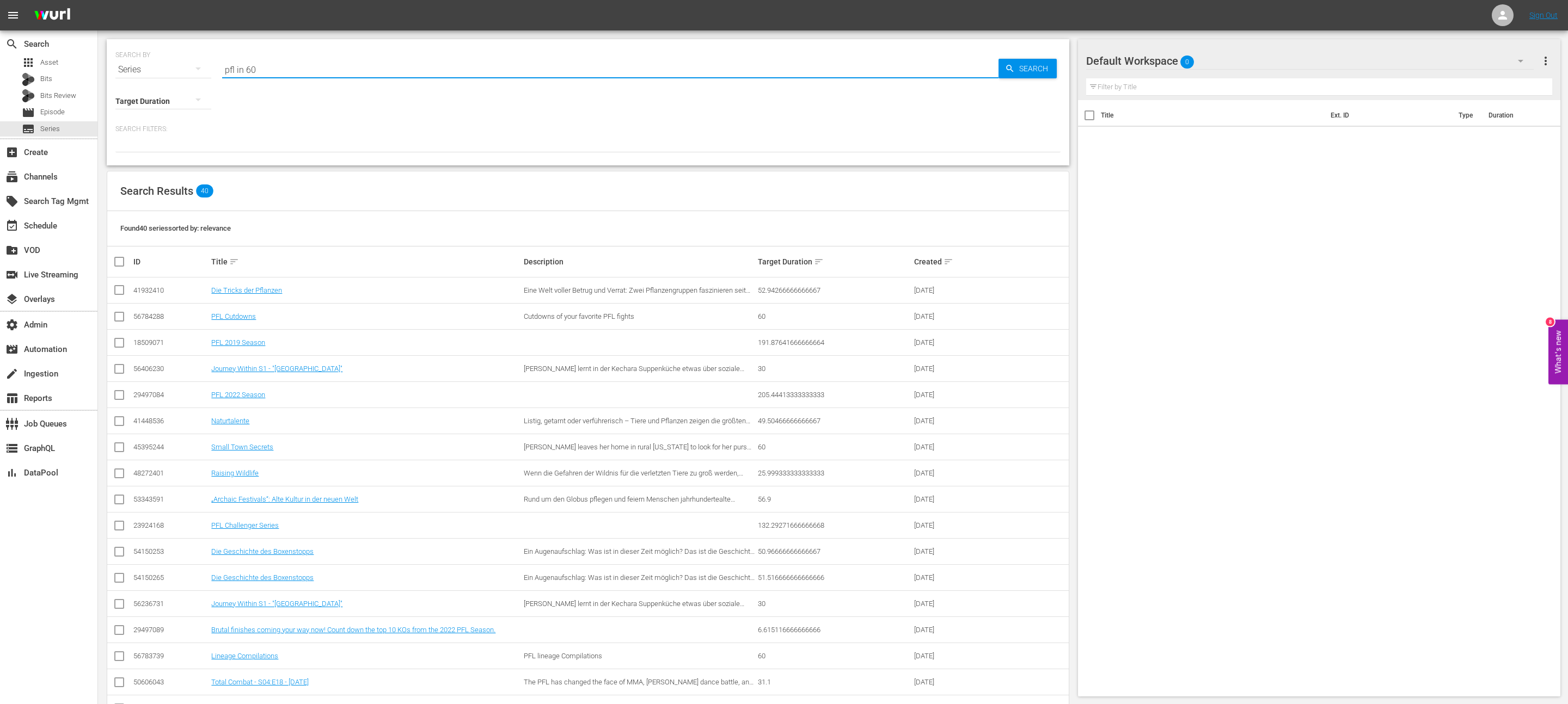
type input "pfl in 60"
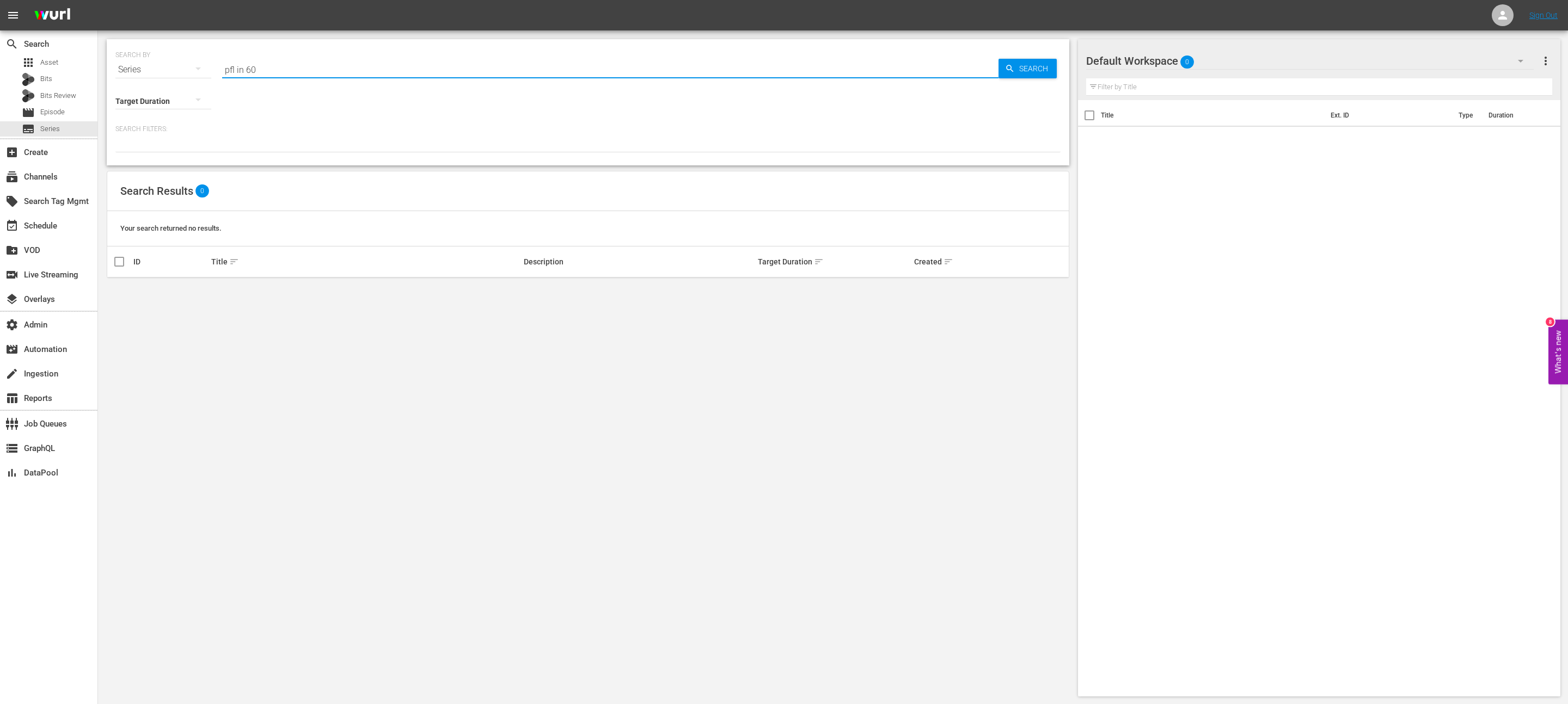
click at [268, 61] on input "pfl in 60" at bounding box center [610, 69] width 776 height 26
click at [43, 110] on span "Episode" at bounding box center [52, 112] width 24 height 11
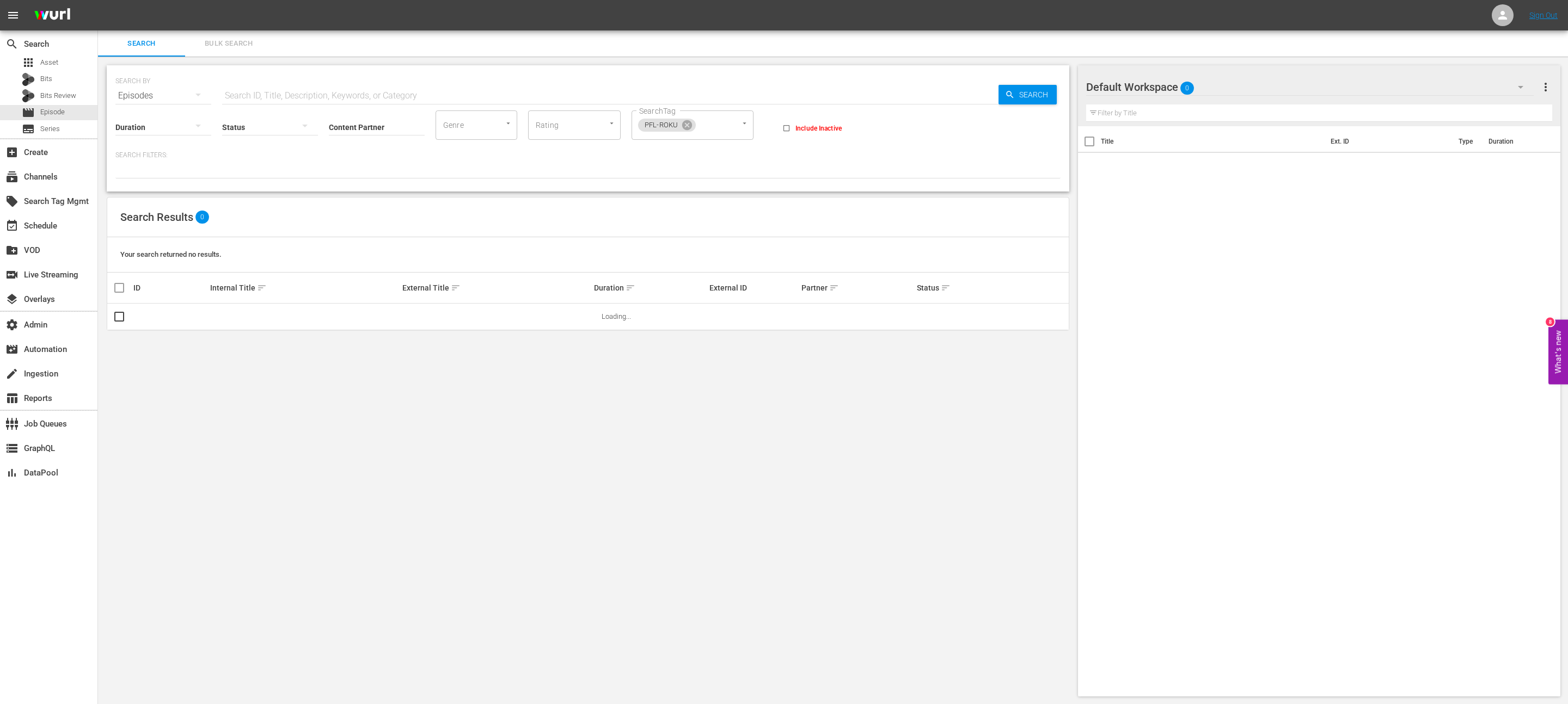
drag, startPoint x: 376, startPoint y: 77, endPoint x: 372, endPoint y: 86, distance: 9.8
click at [376, 77] on div "SEARCH BY Search By Episodes Search ID, Title, Description, Keywords, or Catego…" at bounding box center [588, 89] width 945 height 39
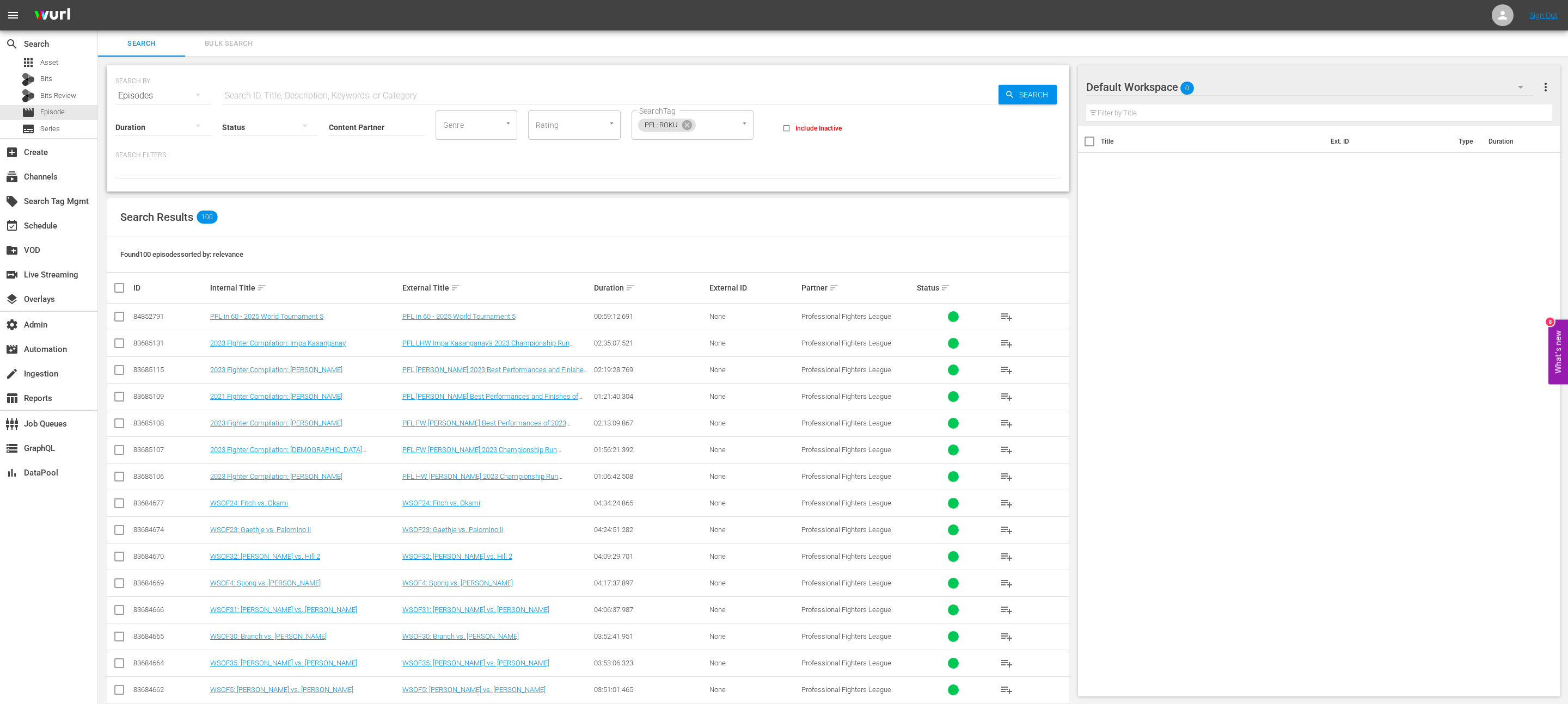
click at [372, 90] on input "text" at bounding box center [610, 95] width 776 height 26
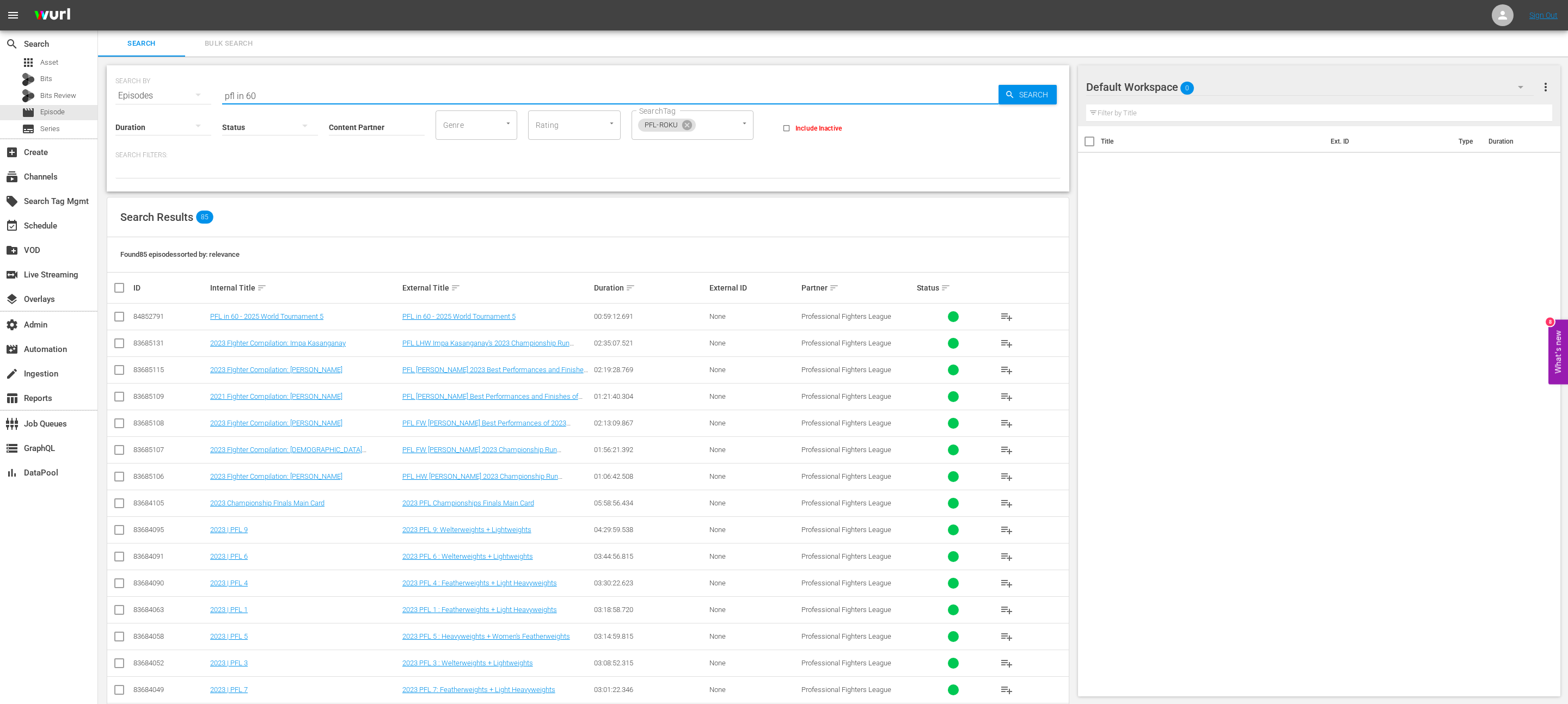
type input "pfl in 60"
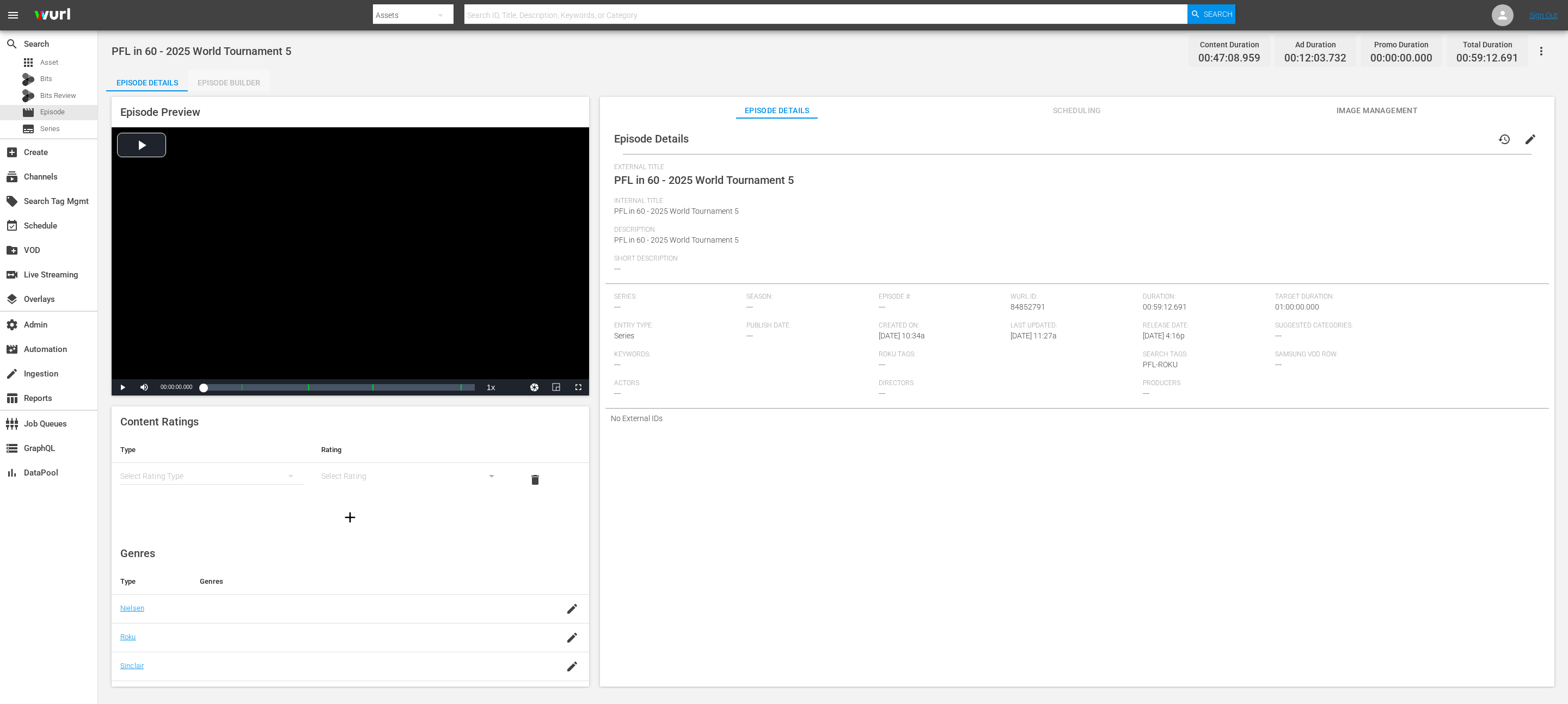
click at [232, 85] on div "Episode Builder" at bounding box center [228, 82] width 82 height 26
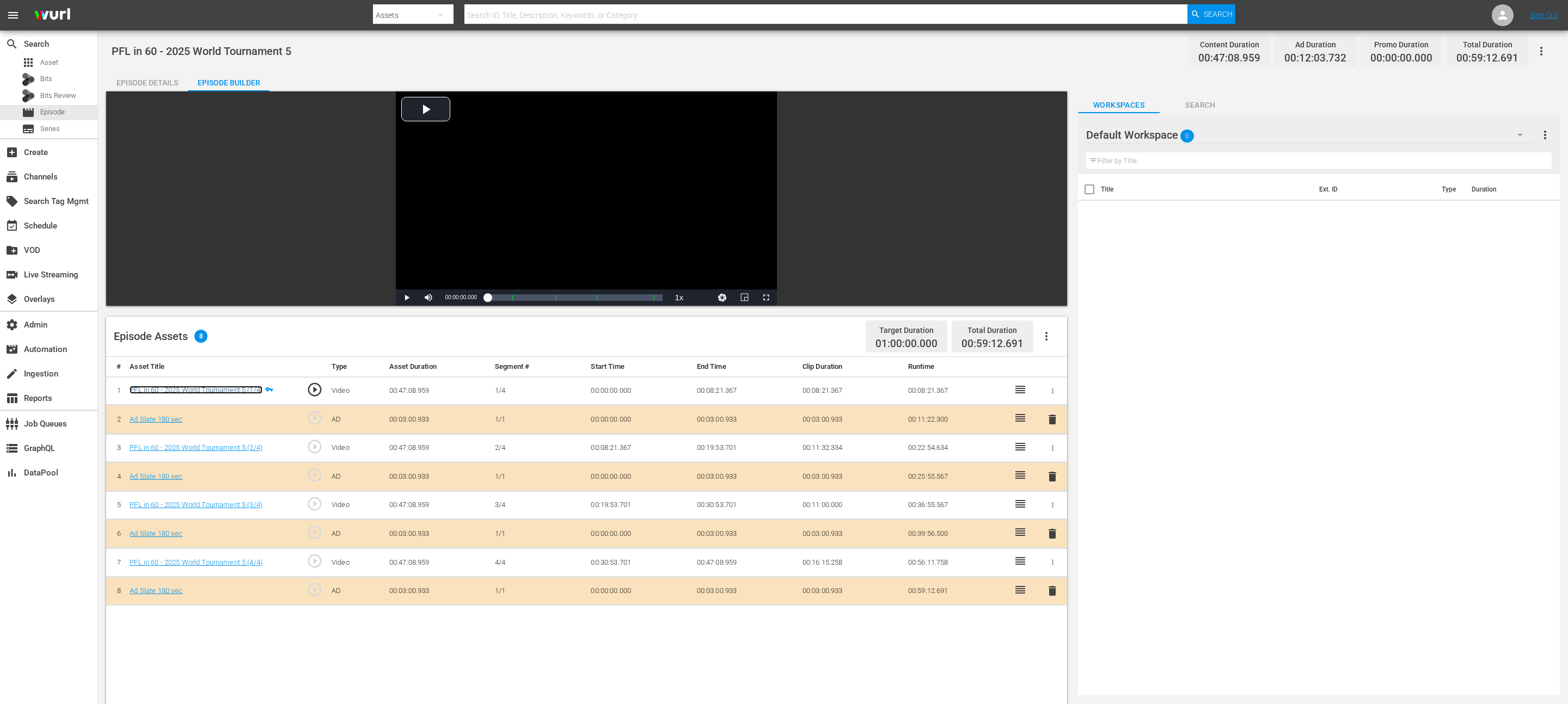
click at [209, 351] on link "PFL in 60 - 2025 World Tournament 5 (1/4)" at bounding box center [196, 390] width 133 height 8
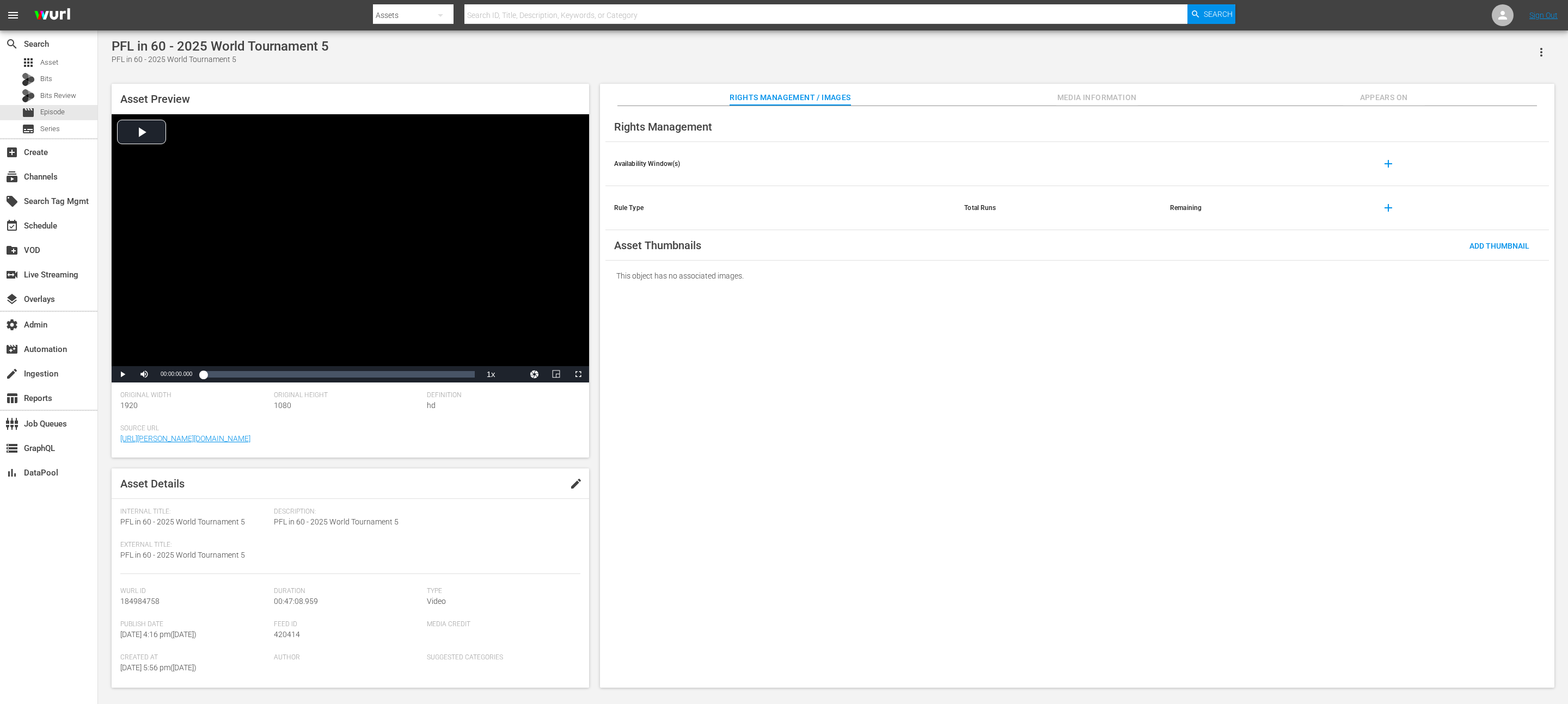
click at [784, 98] on span "Appears On" at bounding box center [1383, 98] width 82 height 14
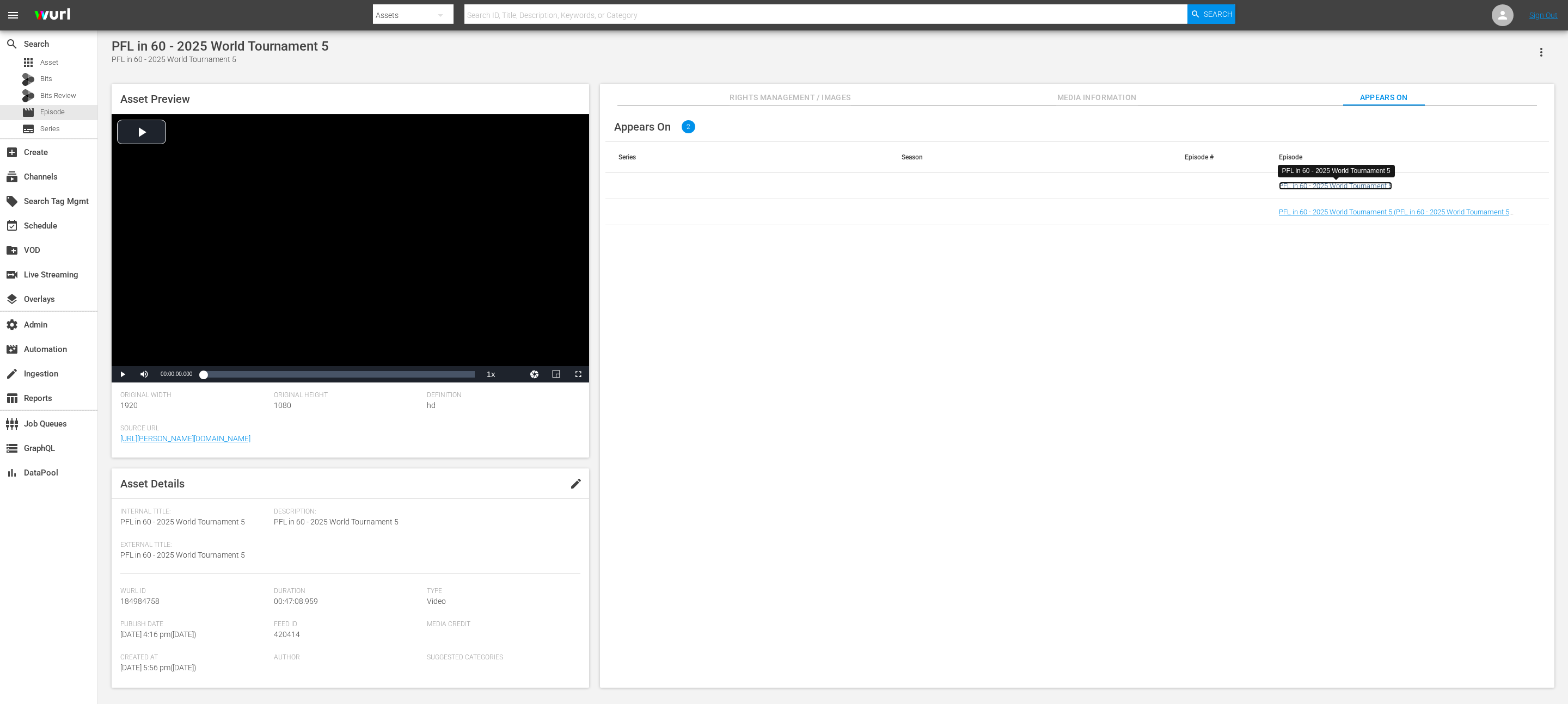
click at [784, 187] on link "PFL in 60 - 2025 World Tournament 5" at bounding box center [1335, 186] width 113 height 8
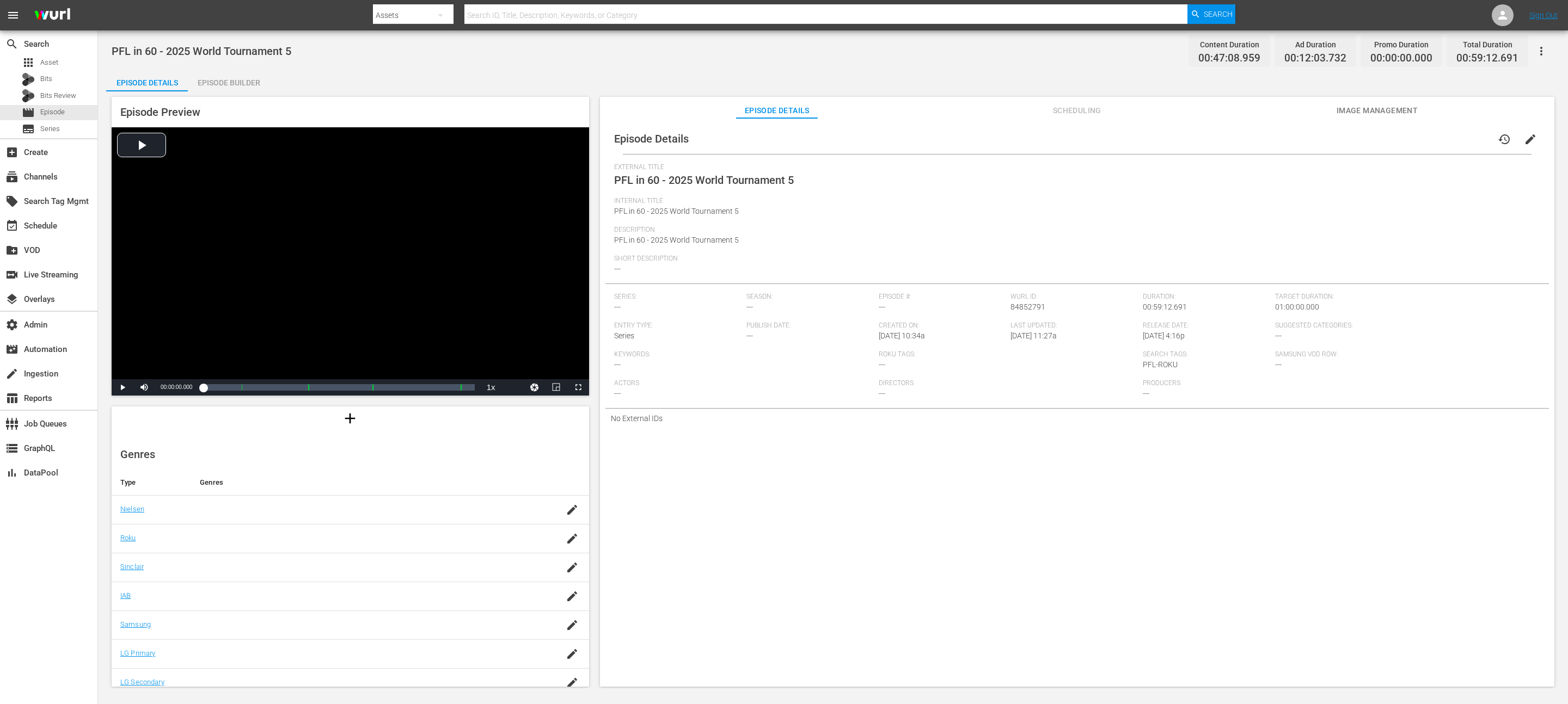
scroll to position [102, 0]
click at [40, 109] on span "Episode" at bounding box center [52, 112] width 24 height 11
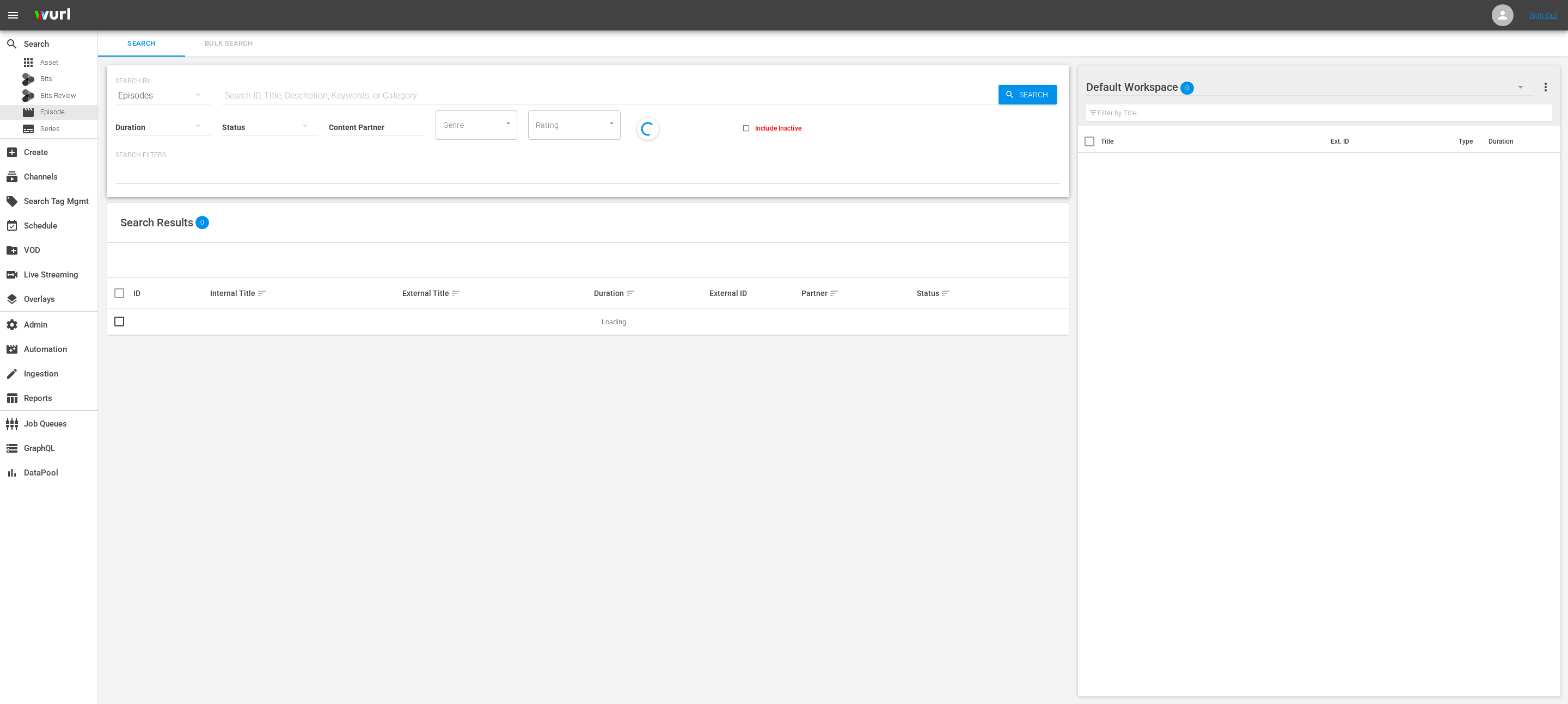
click at [353, 95] on input "text" at bounding box center [610, 95] width 776 height 26
type input "PFL in 60"
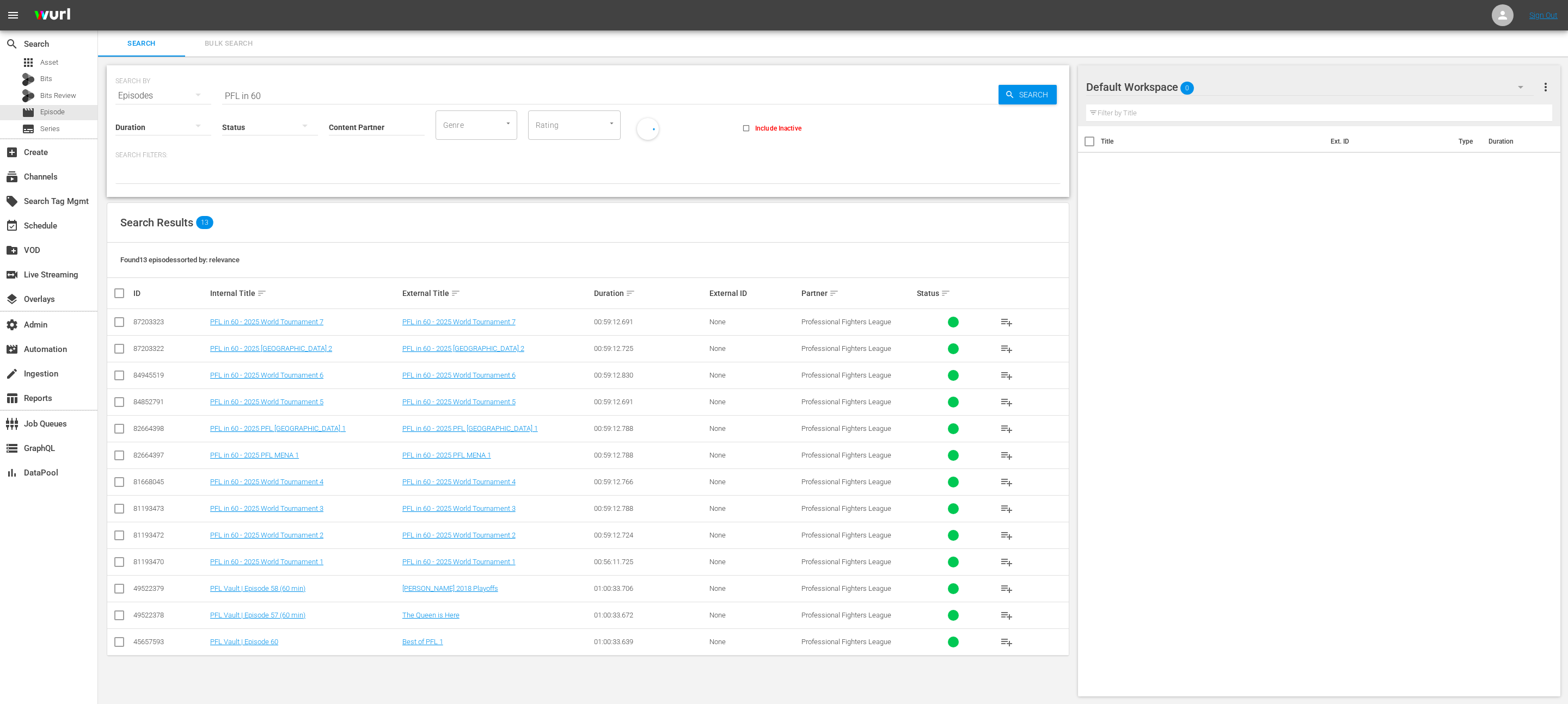
click at [784, 351] on div "Title Ext. ID Type Duration" at bounding box center [1319, 409] width 483 height 566
click at [784, 18] on icon at bounding box center [1502, 15] width 8 height 8
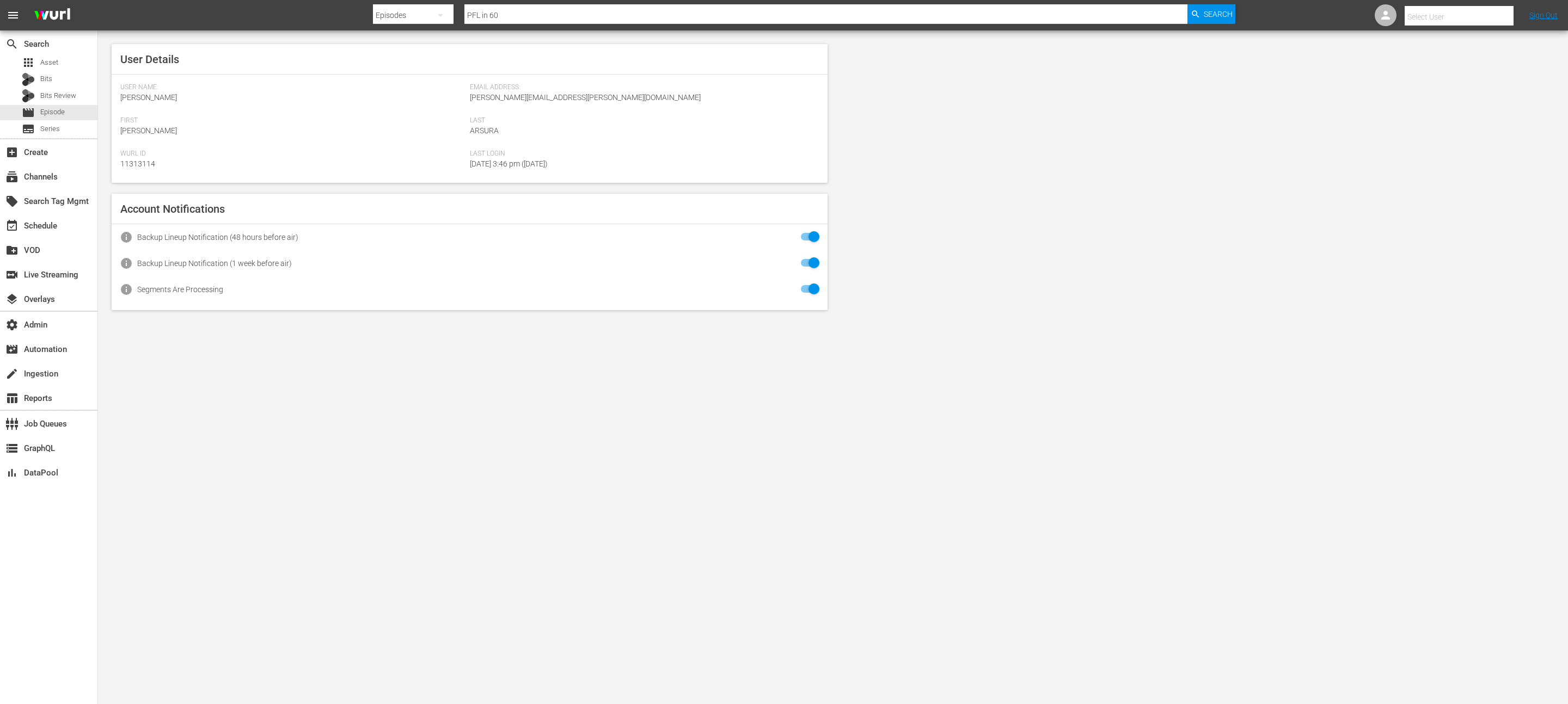
click at [784, 14] on input "text" at bounding box center [1475, 16] width 139 height 26
click at [784, 48] on div "Zach Whitten <zwhitten@pflmma.com>" at bounding box center [1450, 47] width 170 height 26
type input "Zach Whitten (11314295)"
click at [41, 133] on span "Series" at bounding box center [50, 129] width 20 height 11
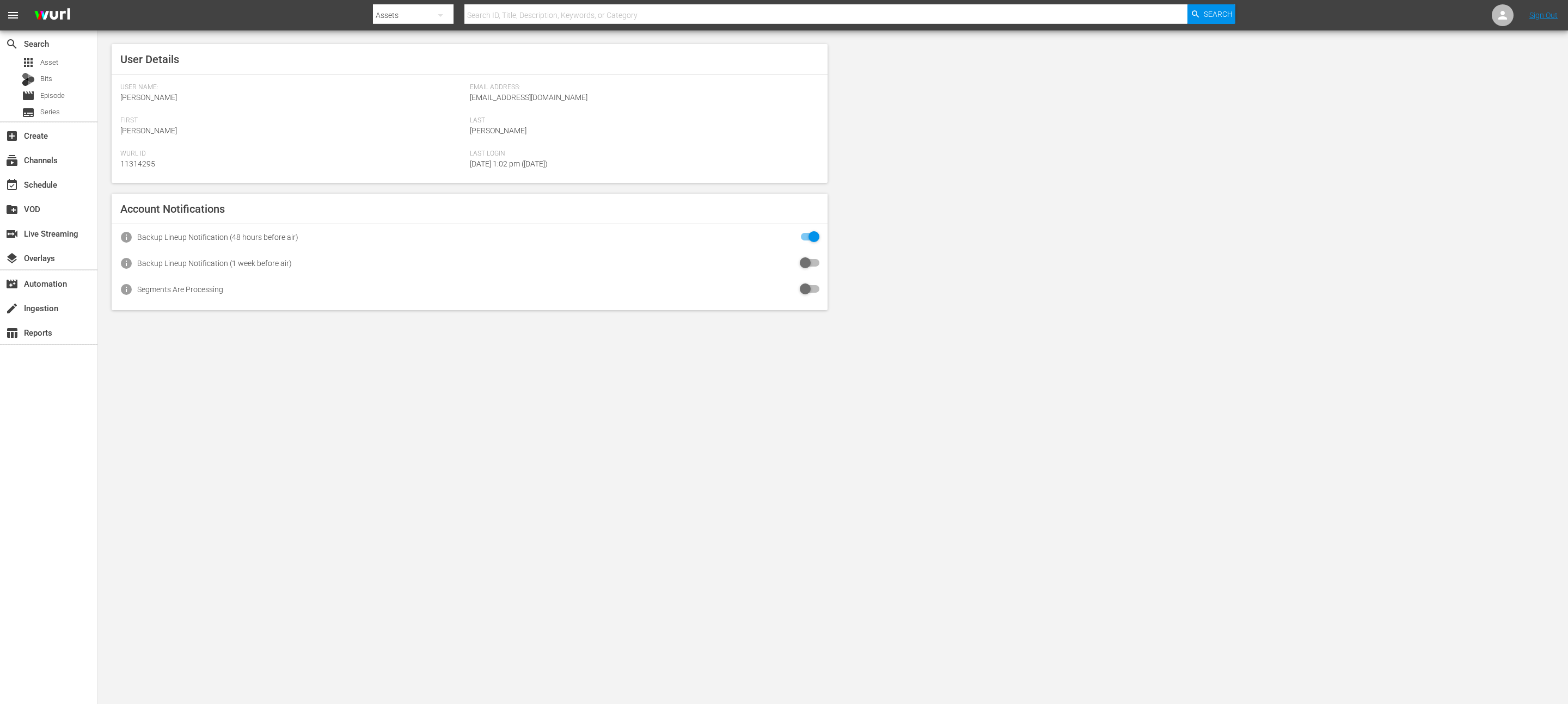
click at [362, 74] on hr at bounding box center [469, 74] width 716 height 1
click at [43, 121] on div "search Search apps Asset Bits movie Episode subtitles Series" at bounding box center [49, 76] width 98 height 91
click at [43, 114] on span "Series" at bounding box center [50, 112] width 20 height 11
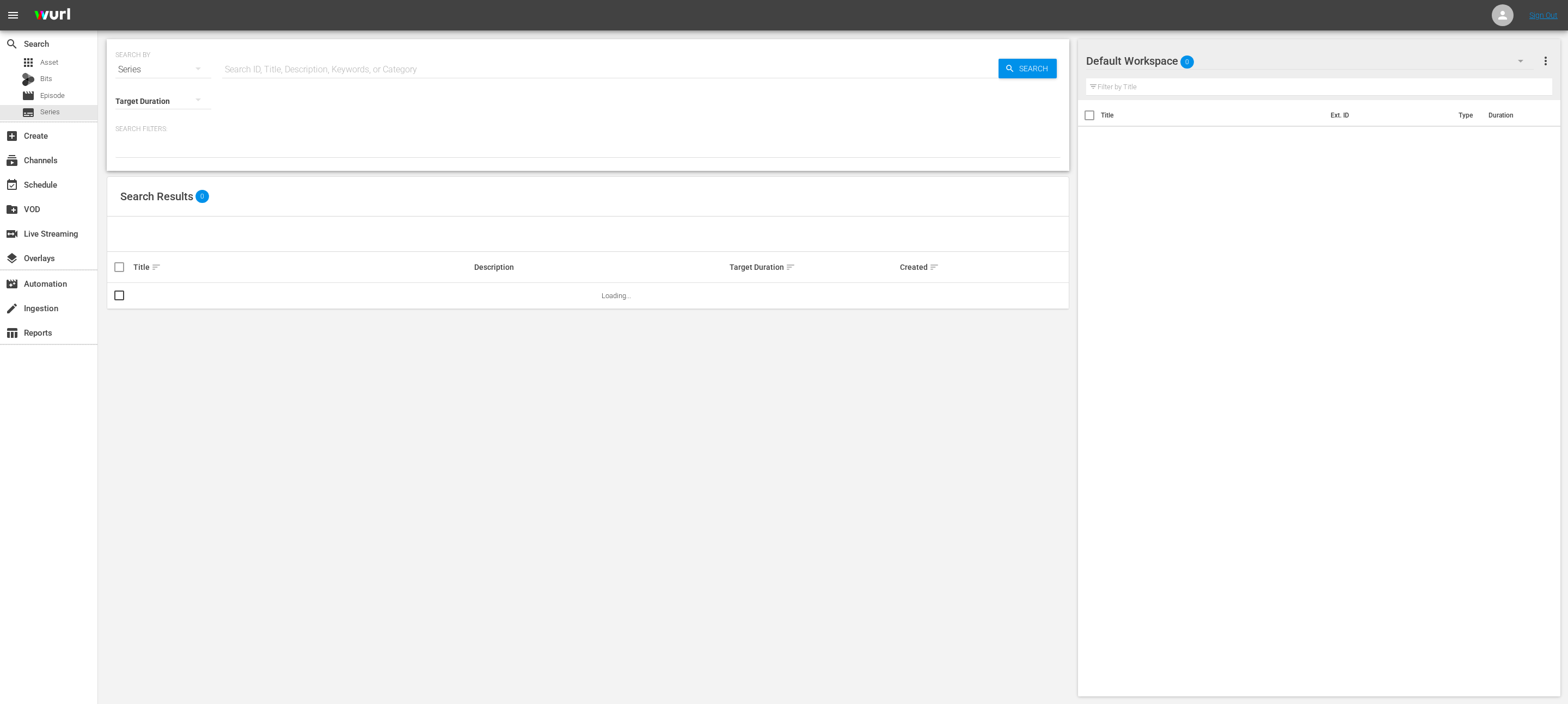
click at [351, 74] on input "text" at bounding box center [610, 69] width 776 height 26
type input "pfl"
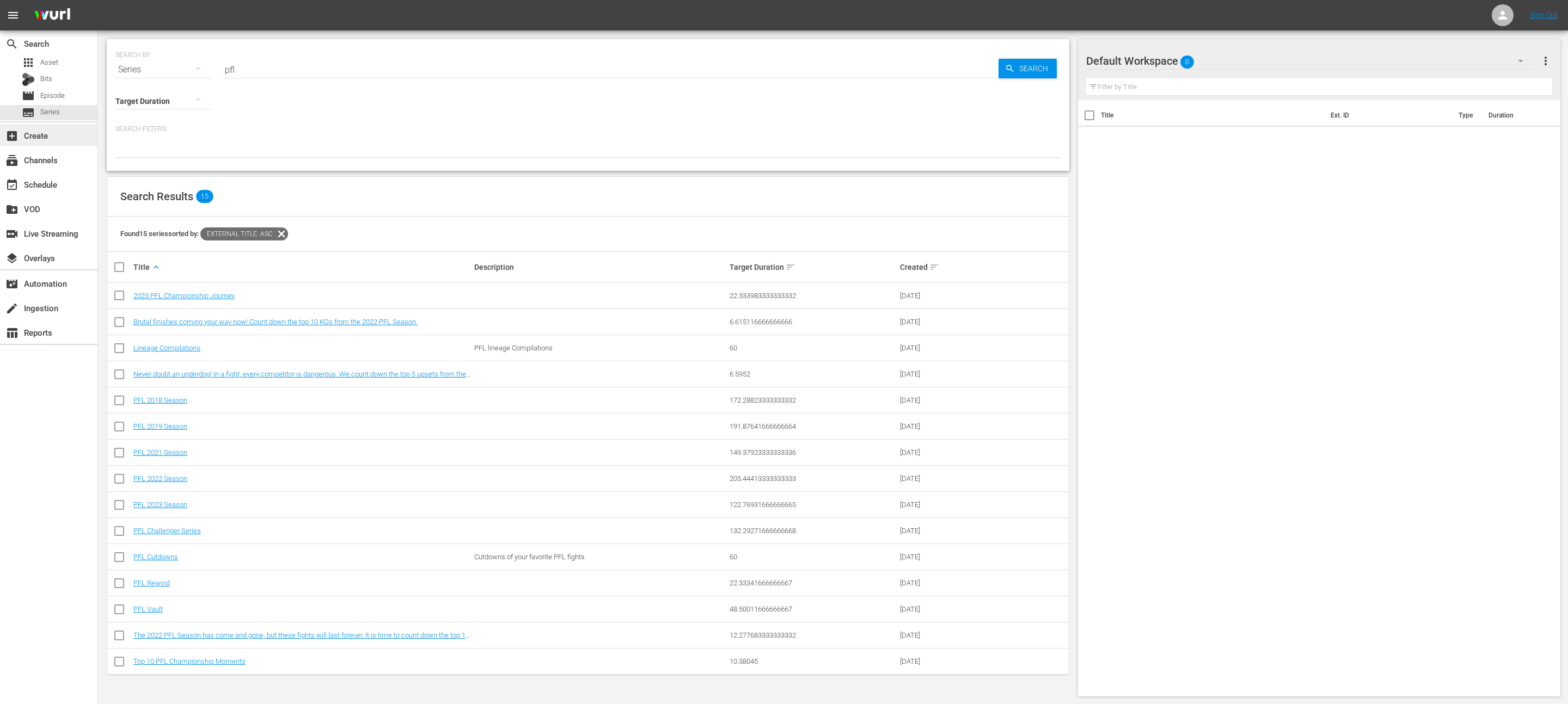
click at [65, 140] on div "add_box Create" at bounding box center [49, 135] width 98 height 22
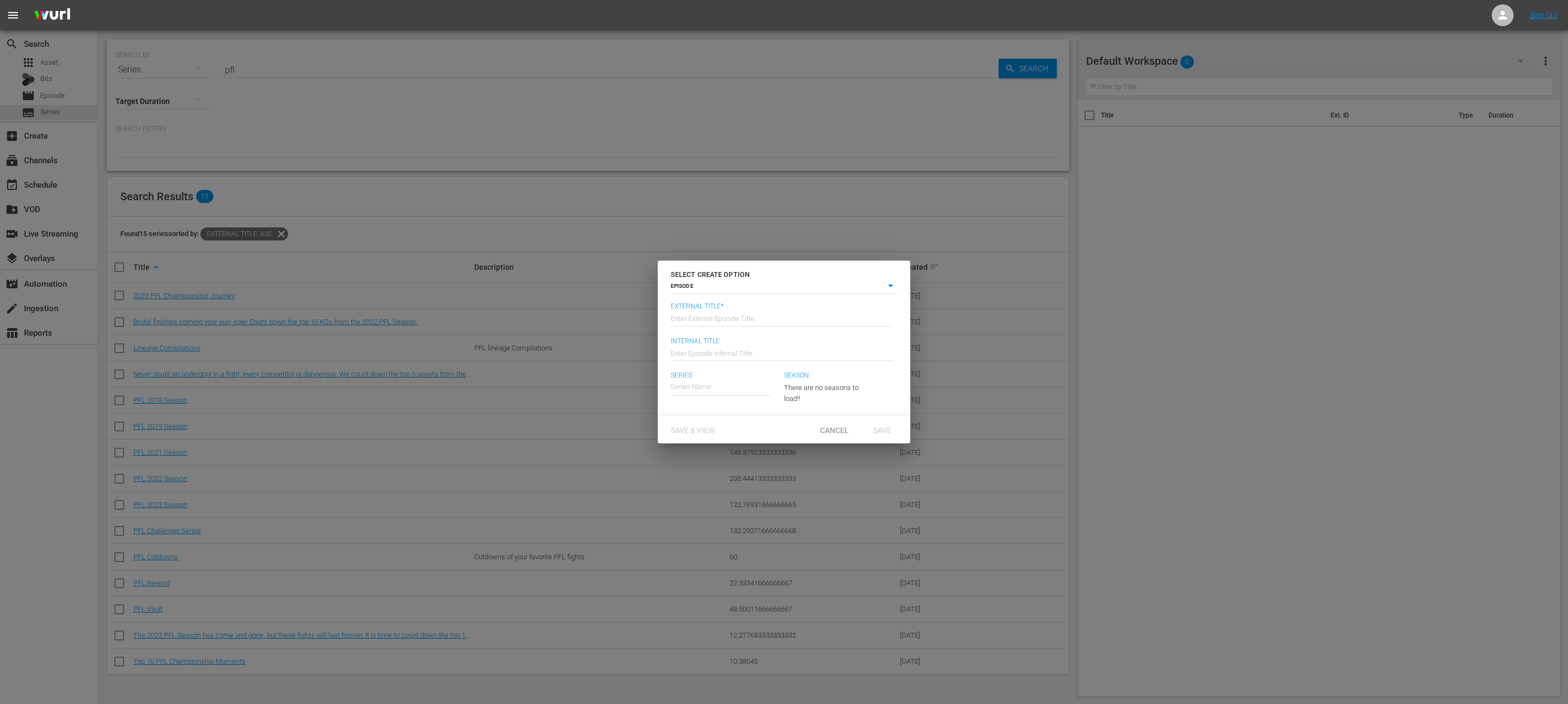
click at [752, 286] on body "menu Sign Out search Search apps Asset Bits movie Episode subtitles Series add_…" at bounding box center [784, 352] width 1568 height 704
click at [736, 300] on li "SERIES" at bounding box center [784, 301] width 227 height 15
type input "series"
click at [718, 321] on input "text" at bounding box center [781, 319] width 221 height 26
type input "PFL in 60"
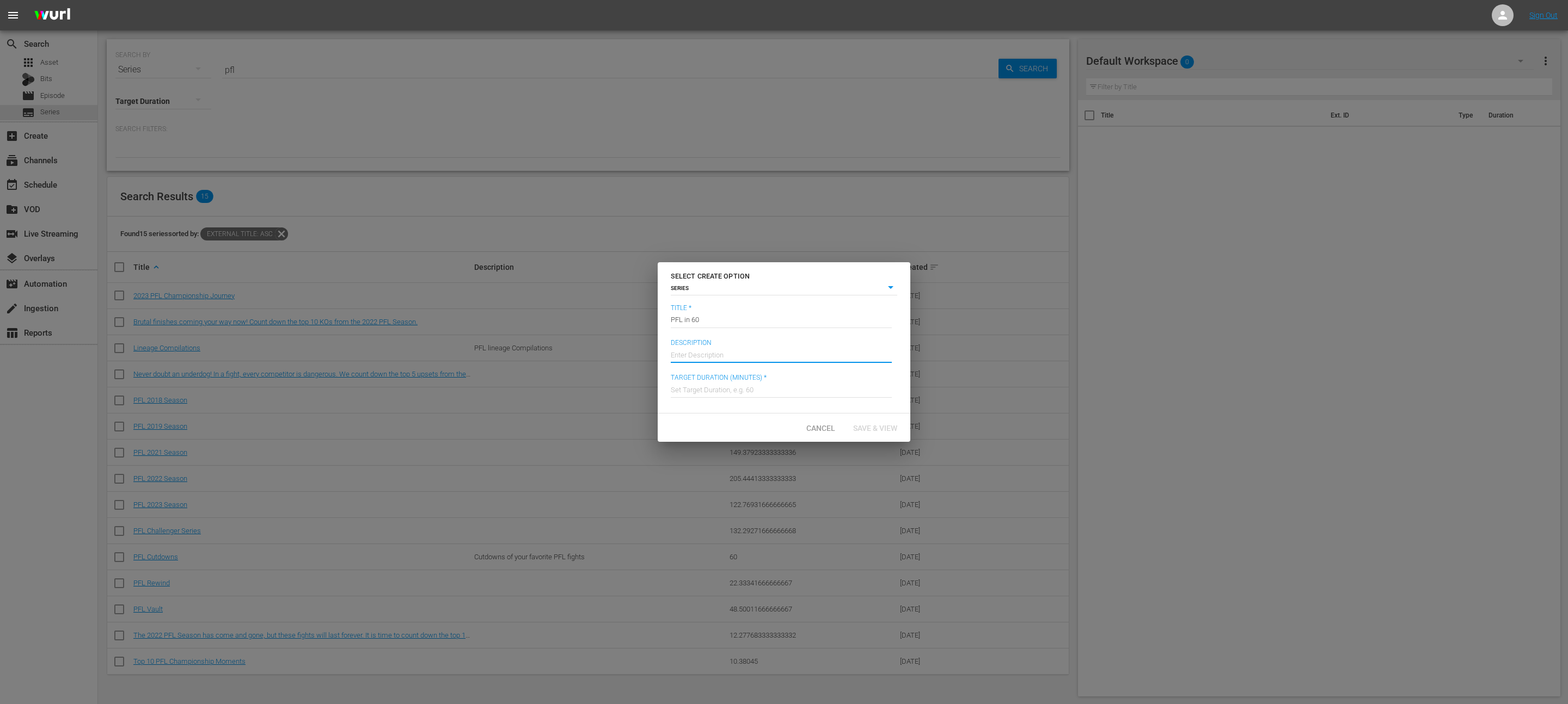
click at [715, 357] on input "text" at bounding box center [781, 354] width 221 height 26
type input "PFL Highlights in 60 minutes"
click at [793, 389] on input "text" at bounding box center [781, 389] width 221 height 26
type input "60"
click at [711, 439] on div "Cancel Save & View" at bounding box center [784, 427] width 252 height 29
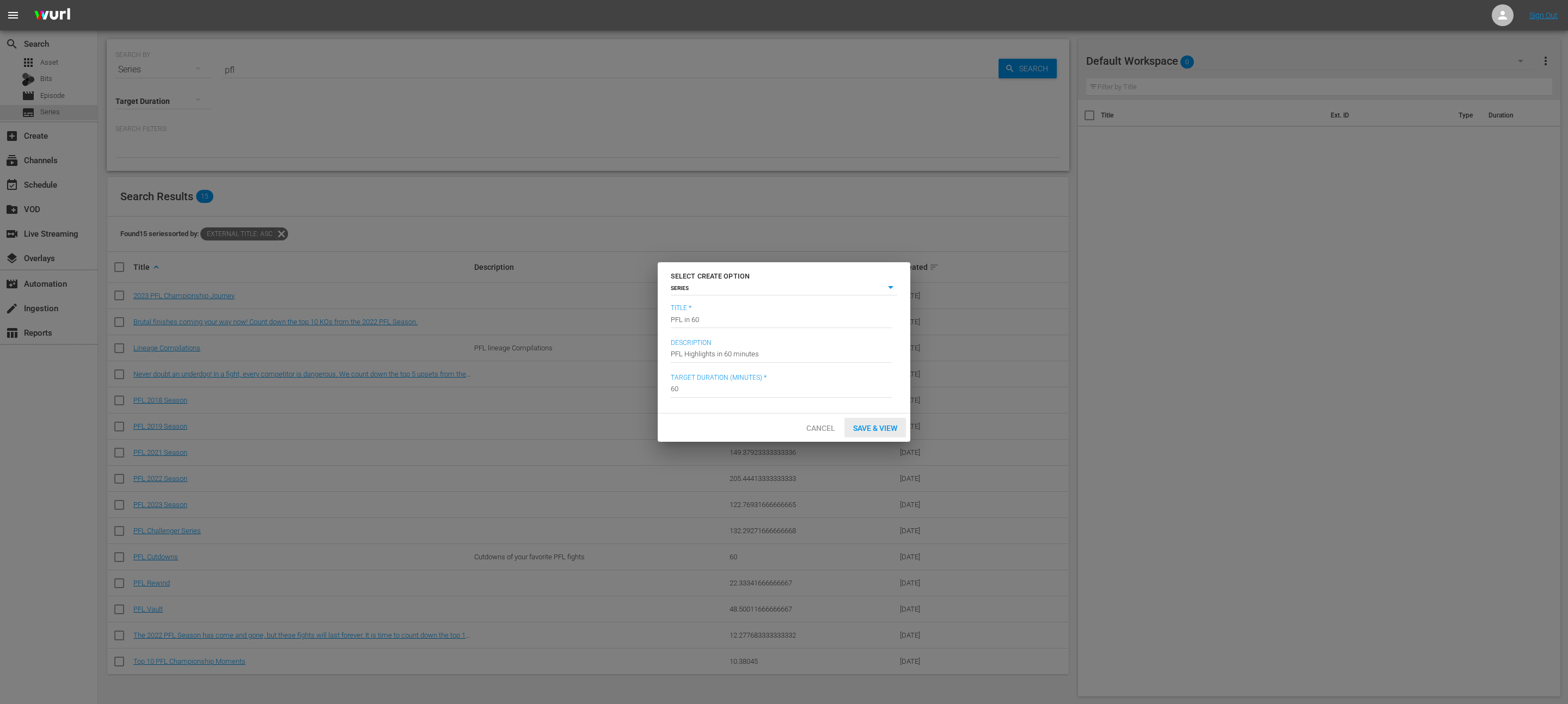
click at [893, 425] on span "Save & View" at bounding box center [875, 428] width 61 height 8
type input "episode"
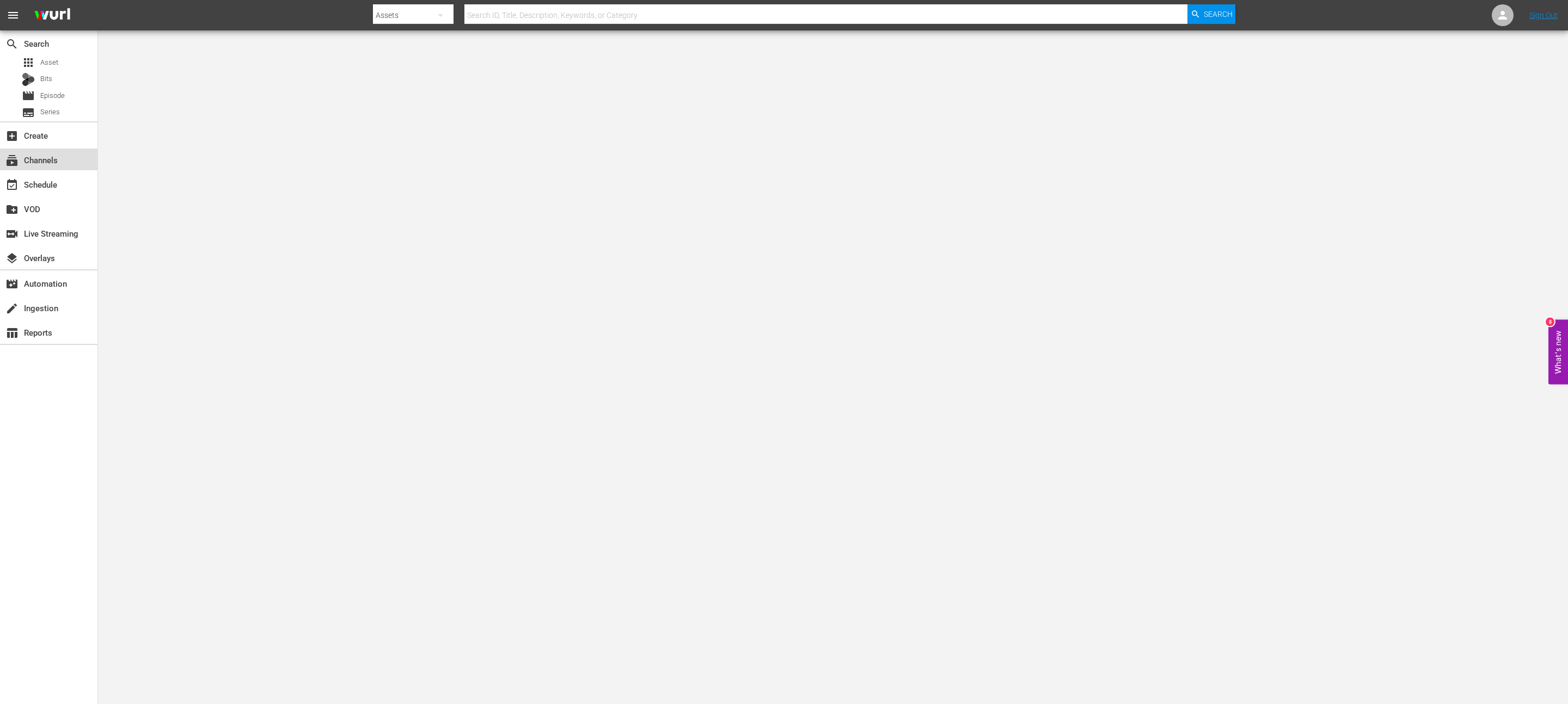
click at [54, 158] on div "subscriptions Channels" at bounding box center [30, 158] width 61 height 10
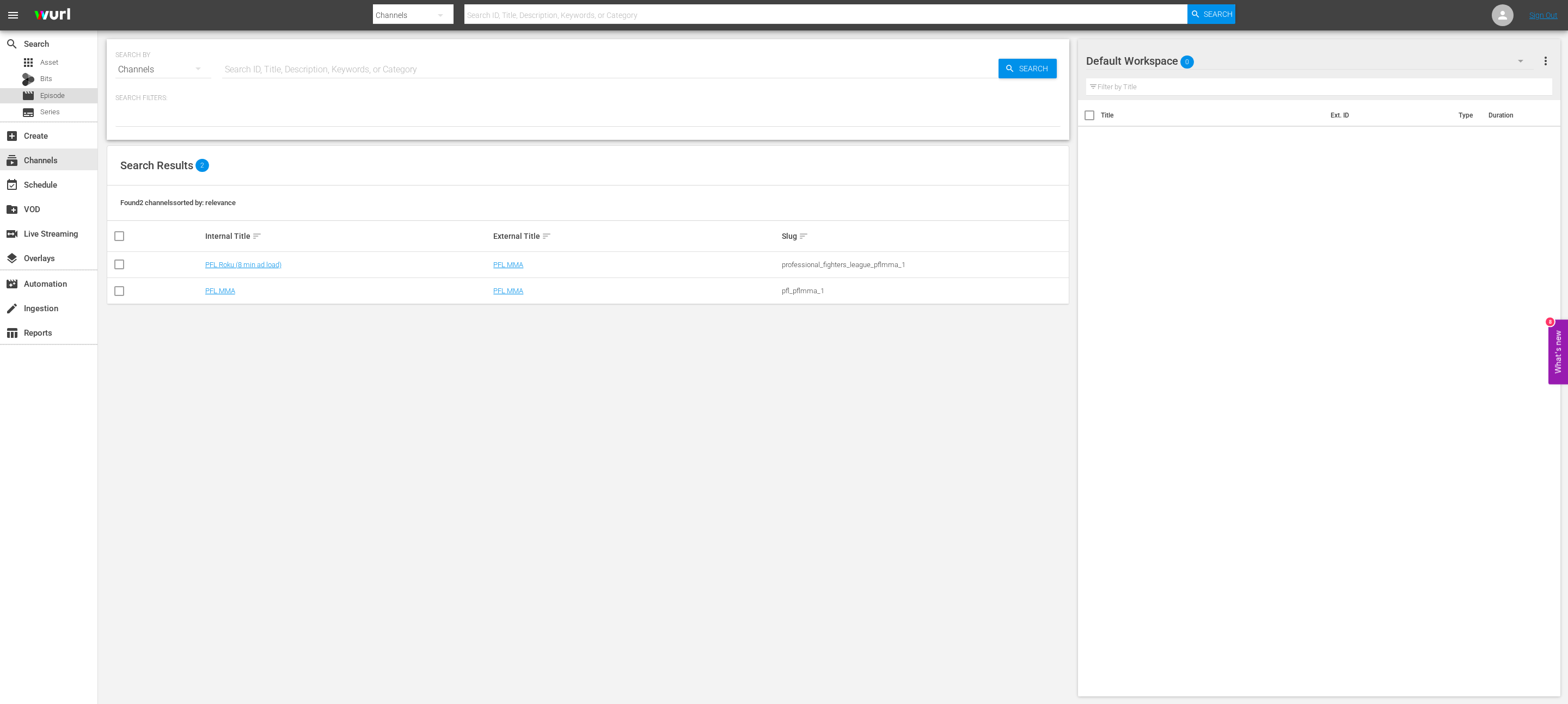
click at [61, 91] on span "Episode" at bounding box center [52, 96] width 24 height 11
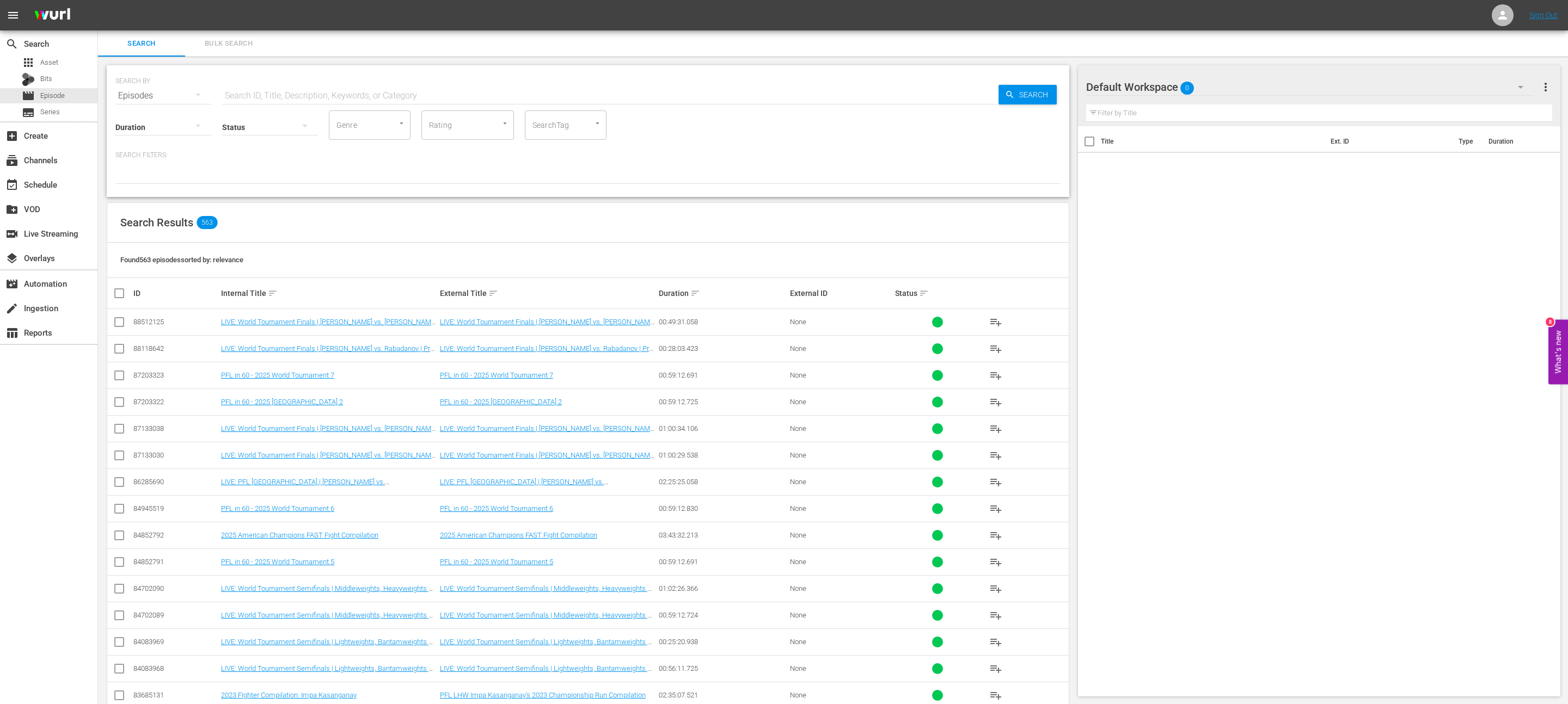
click at [556, 123] on input "SearchTag" at bounding box center [550, 125] width 41 height 20
type input "roku"
click at [578, 154] on li "PFL-ROKU" at bounding box center [565, 155] width 82 height 18
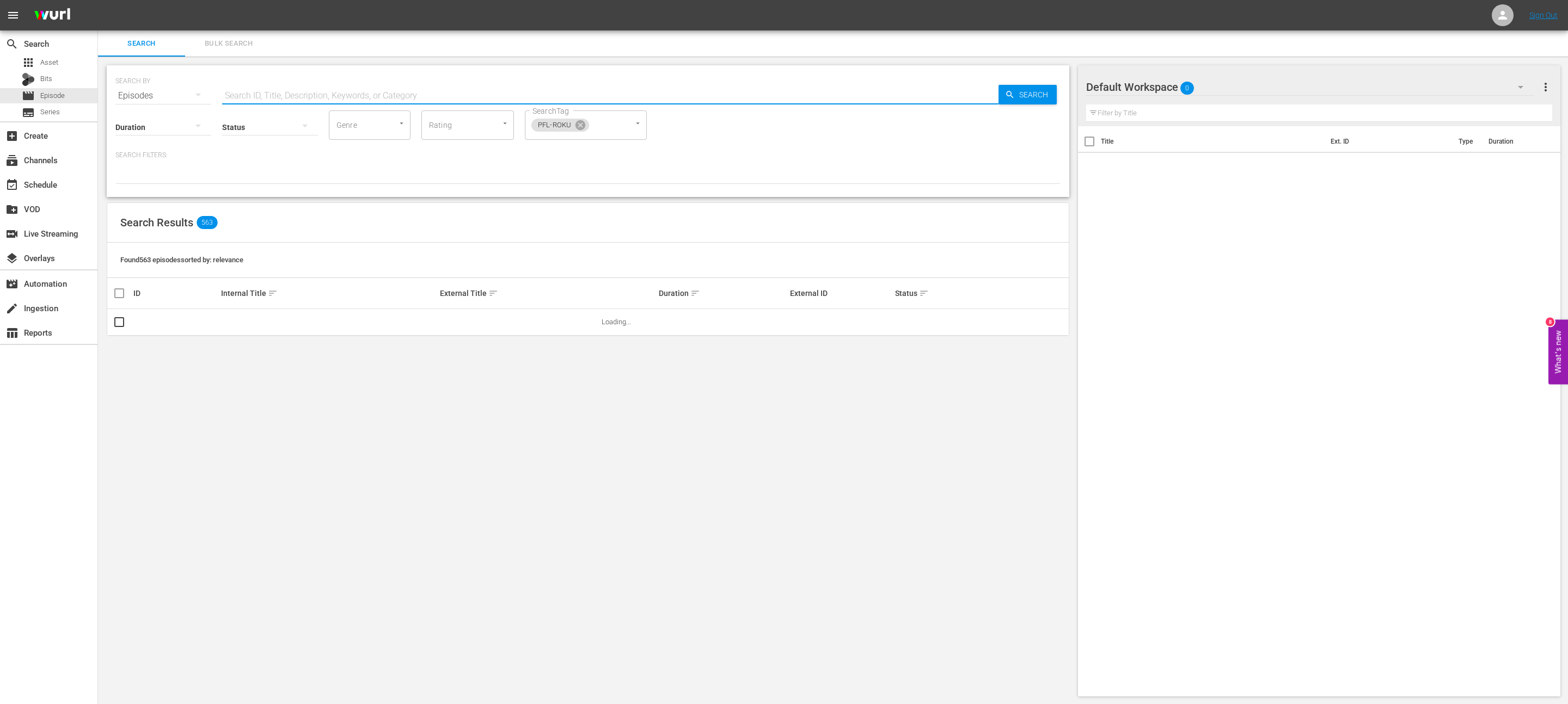
click at [452, 93] on input "text" at bounding box center [610, 95] width 776 height 26
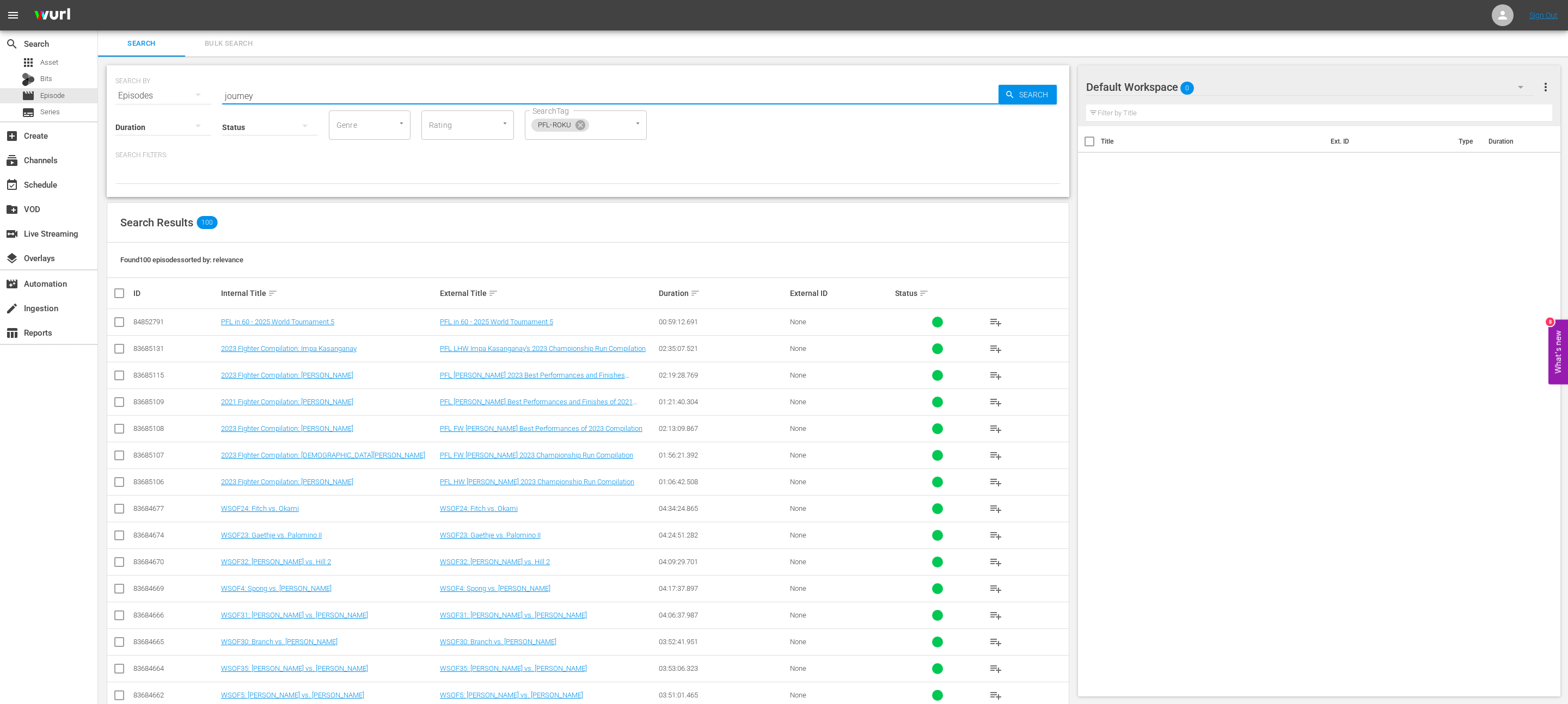
type input "journey"
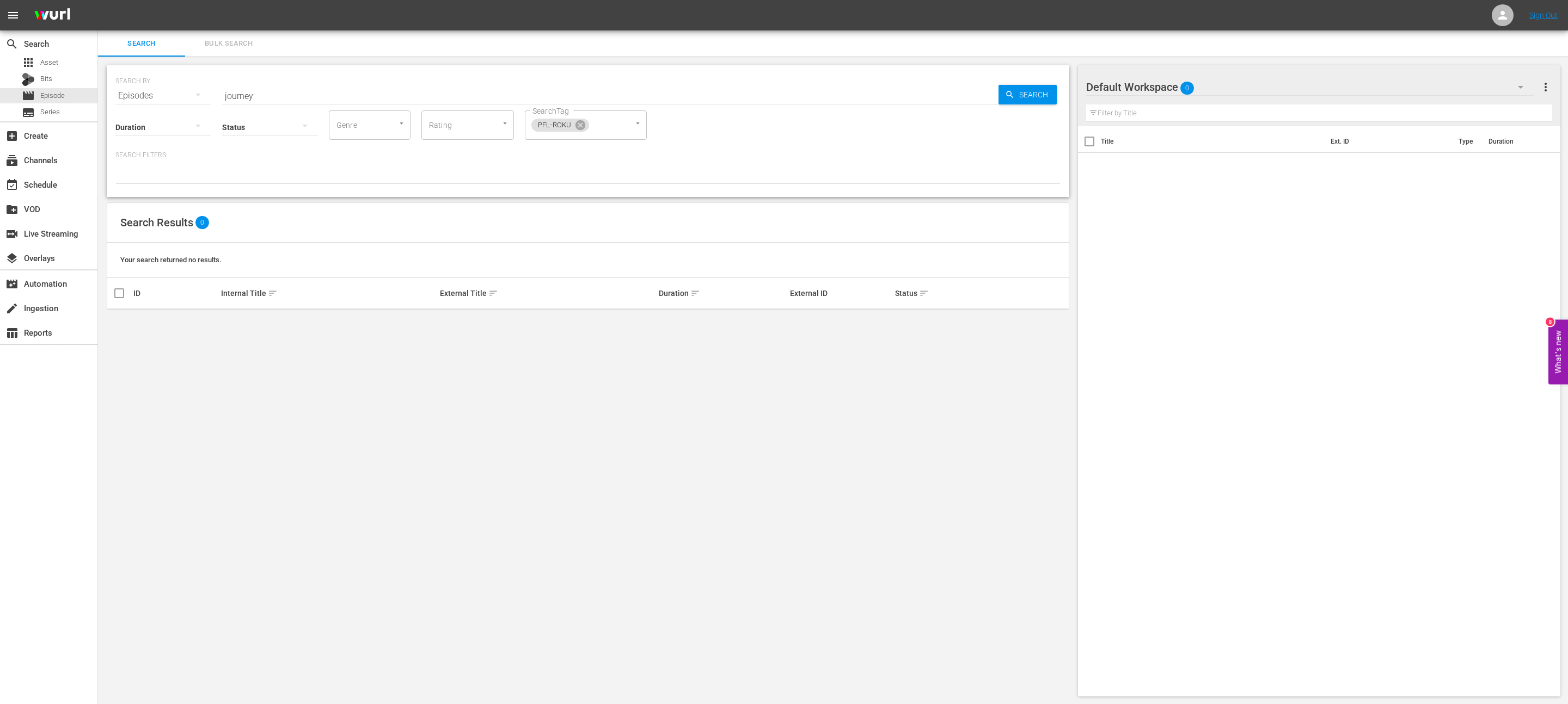
click at [600, 146] on div "Duration Status Genre Genre Rating Rating SearchTag PFL-ROKU SearchTag Search F…" at bounding box center [588, 146] width 945 height 75
click at [342, 84] on input "journey" at bounding box center [610, 95] width 776 height 26
click at [29, 113] on span "subtitles" at bounding box center [28, 112] width 13 height 13
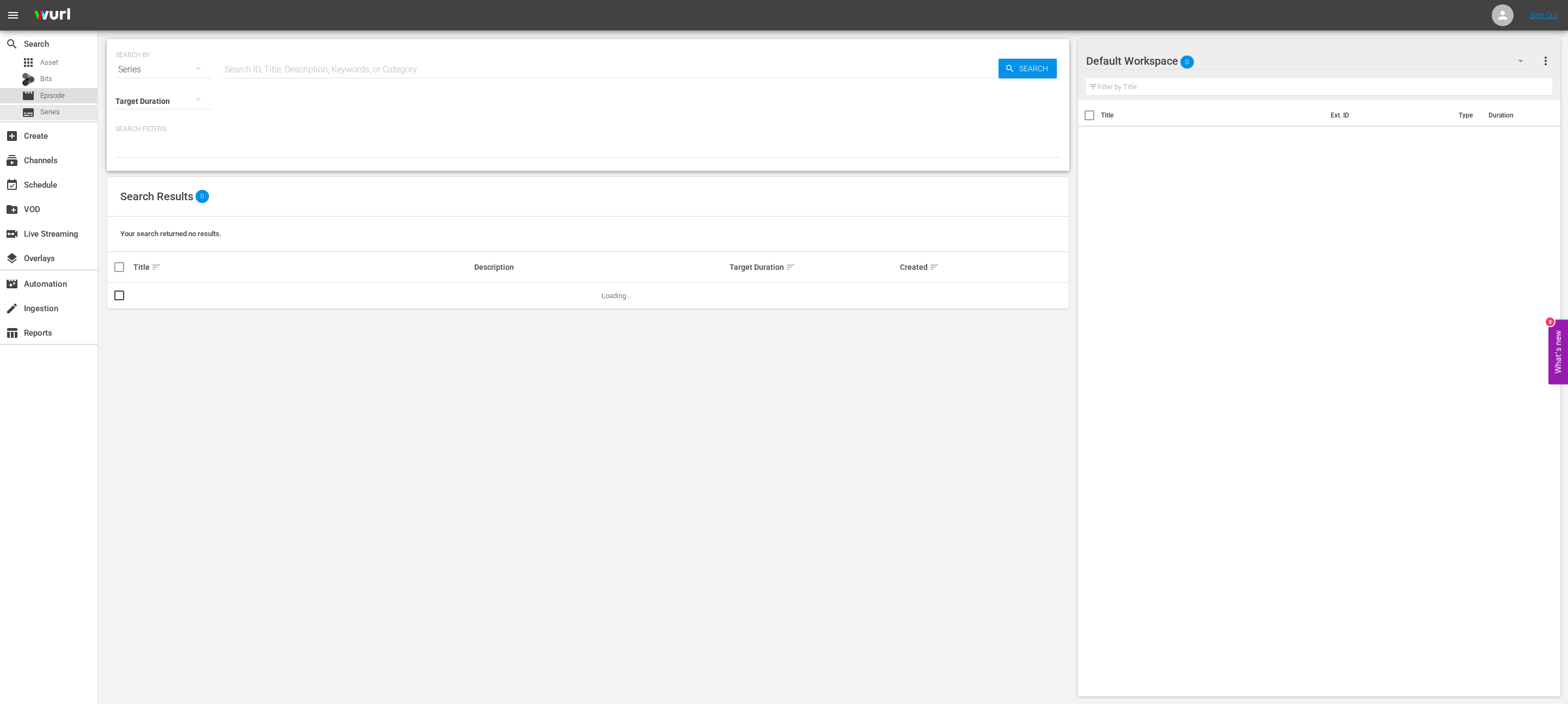
click at [79, 94] on div "movie Episode" at bounding box center [49, 95] width 98 height 15
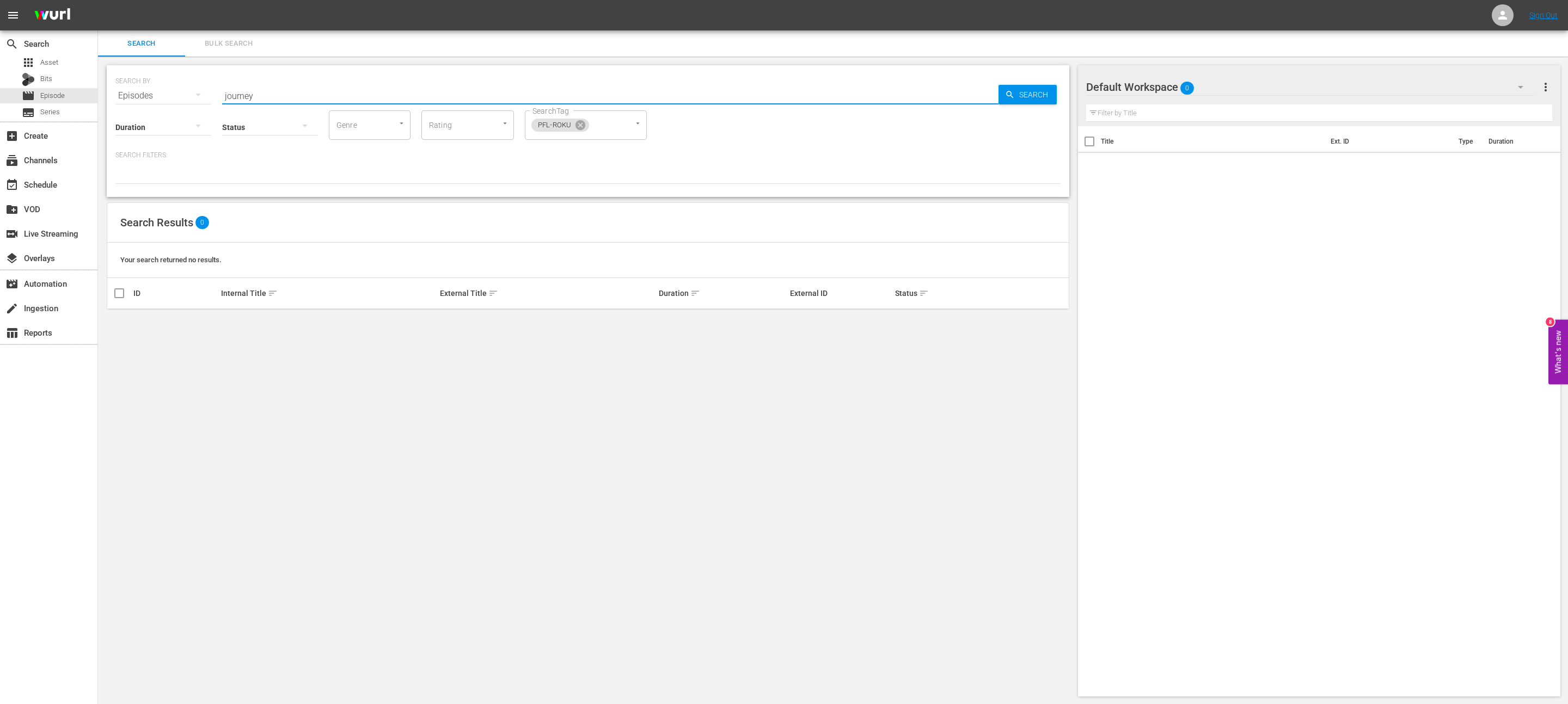
click at [282, 95] on input "journey" at bounding box center [610, 95] width 776 height 26
type input "pfl in 60"
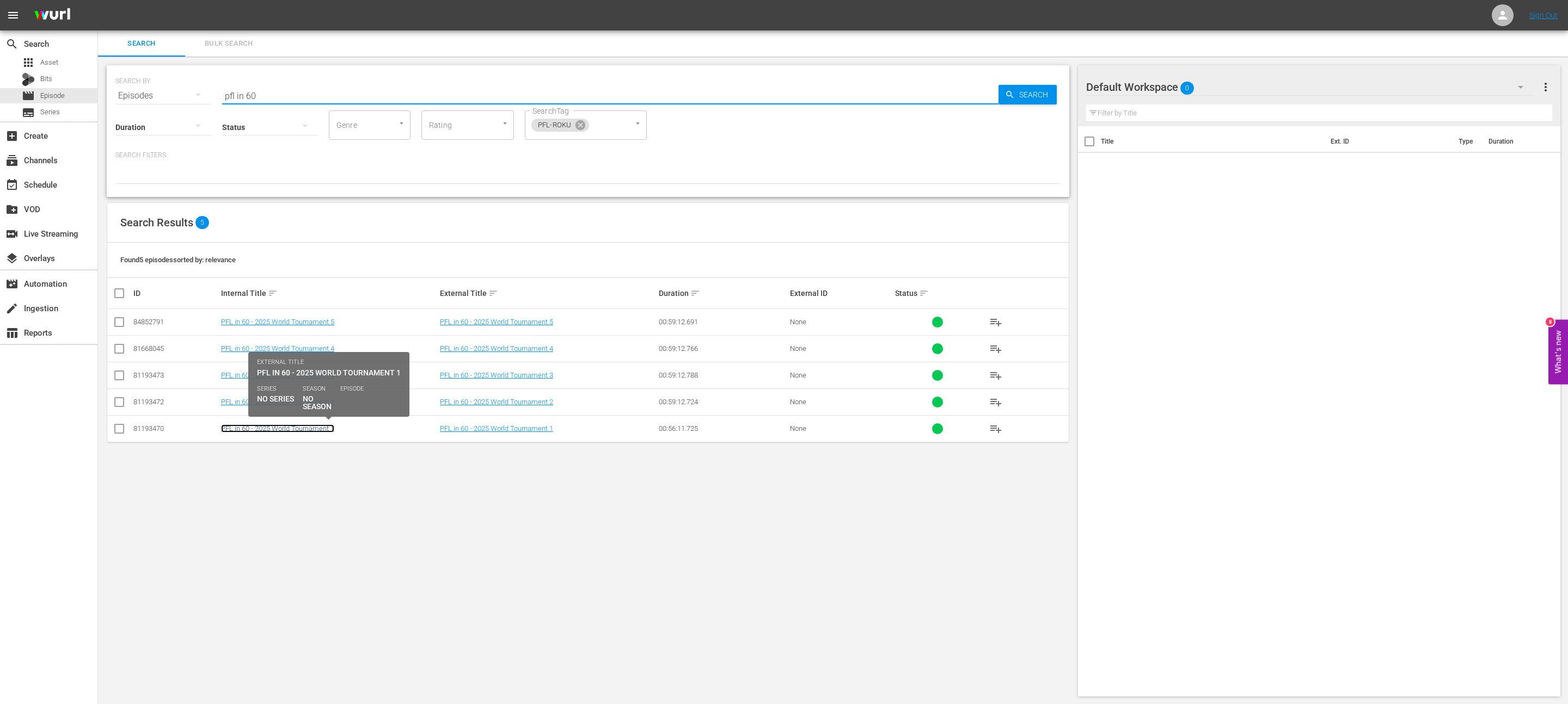
click at [298, 429] on link "PFL in 60 - 2025 World Tournament 1" at bounding box center [277, 429] width 113 height 8
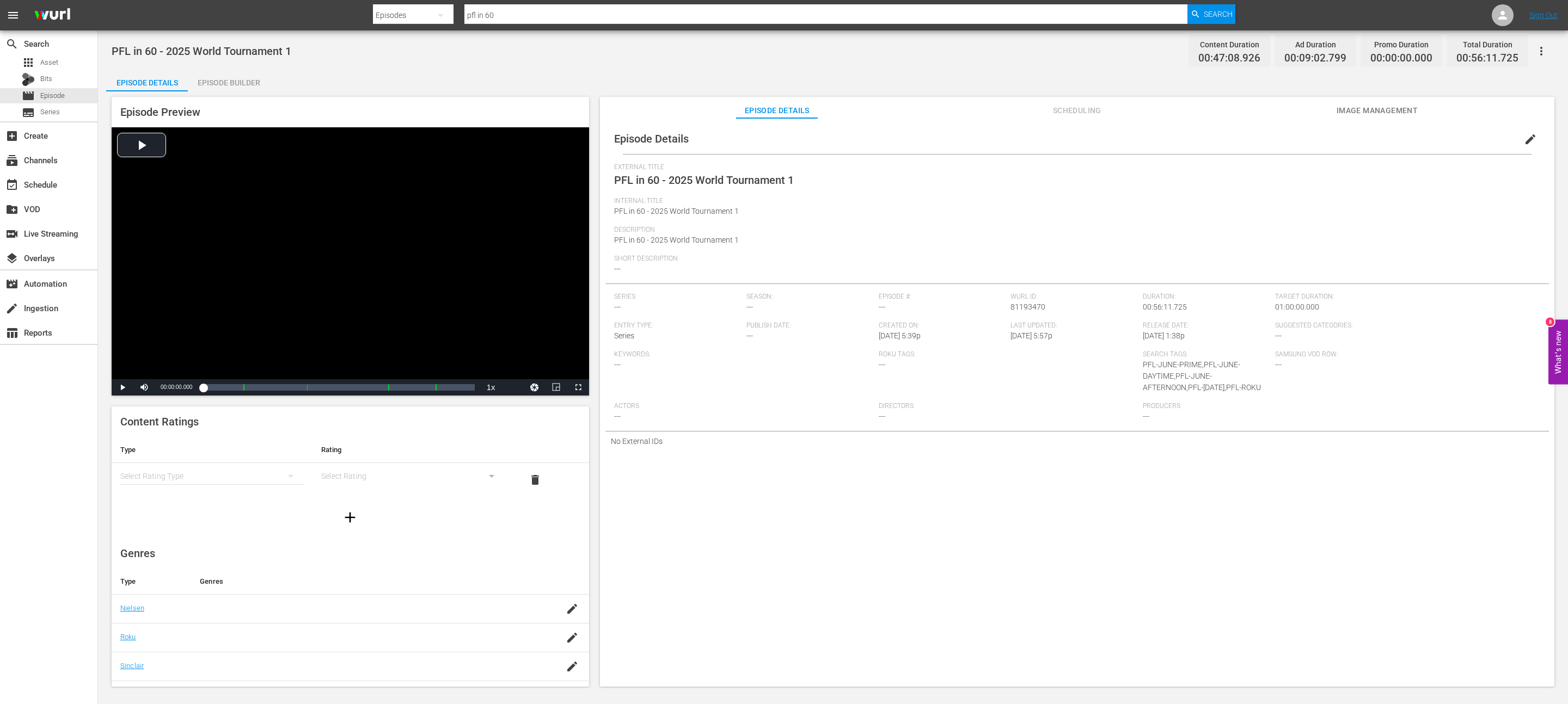
click at [1538, 54] on icon "button" at bounding box center [1541, 51] width 13 height 13
click at [1139, 126] on div "Episode Details edit" at bounding box center [1076, 139] width 943 height 31
click at [1524, 135] on span "edit" at bounding box center [1530, 139] width 13 height 13
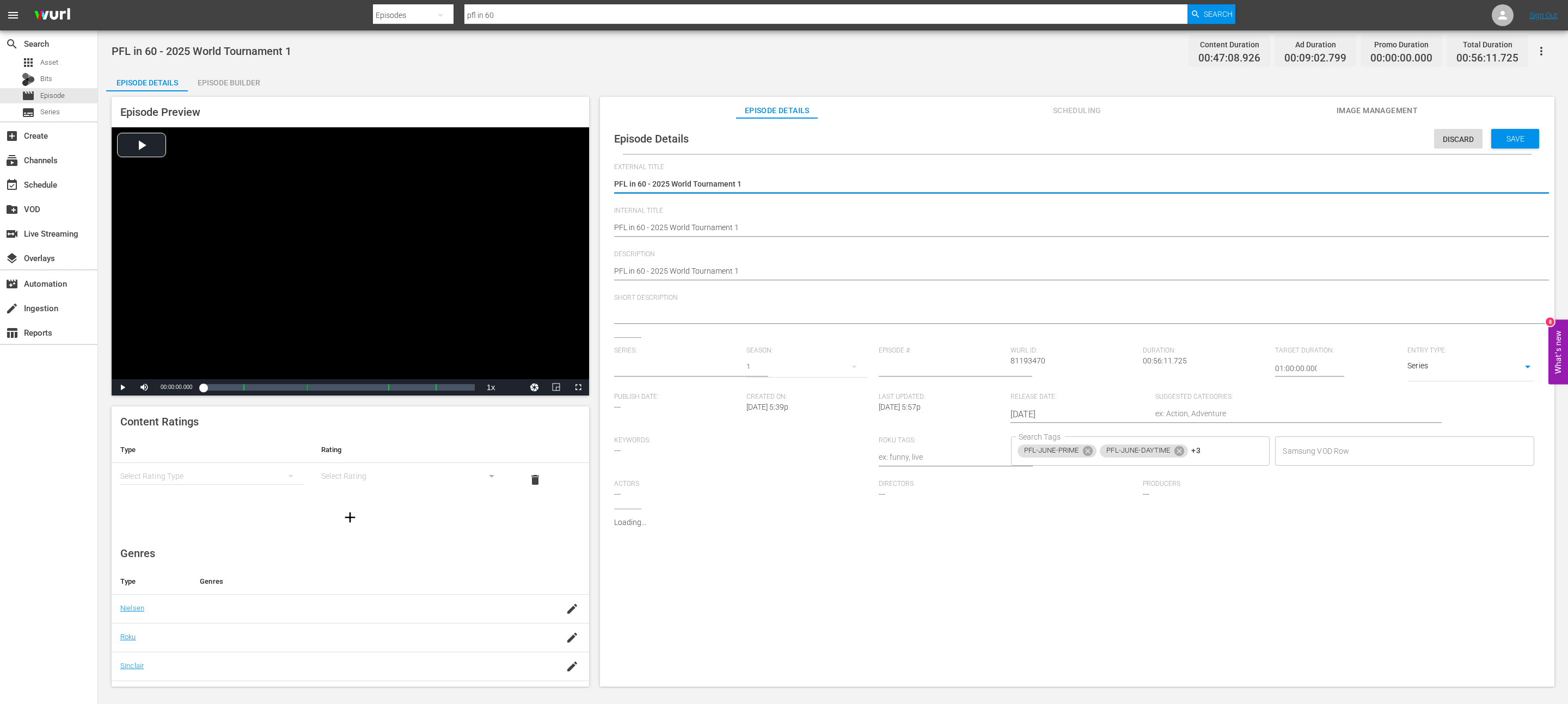
type input "No Series"
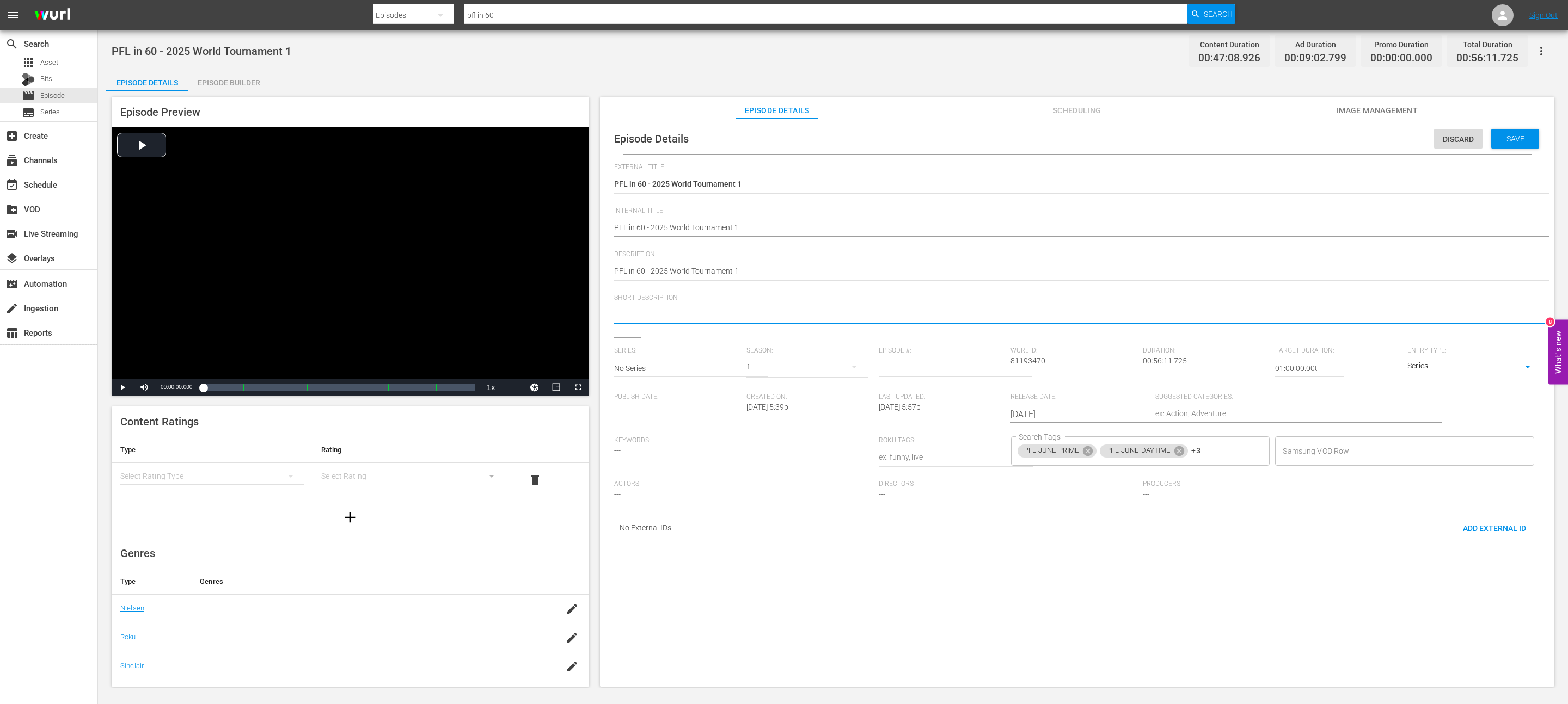
click at [711, 316] on textarea at bounding box center [1074, 316] width 920 height 13
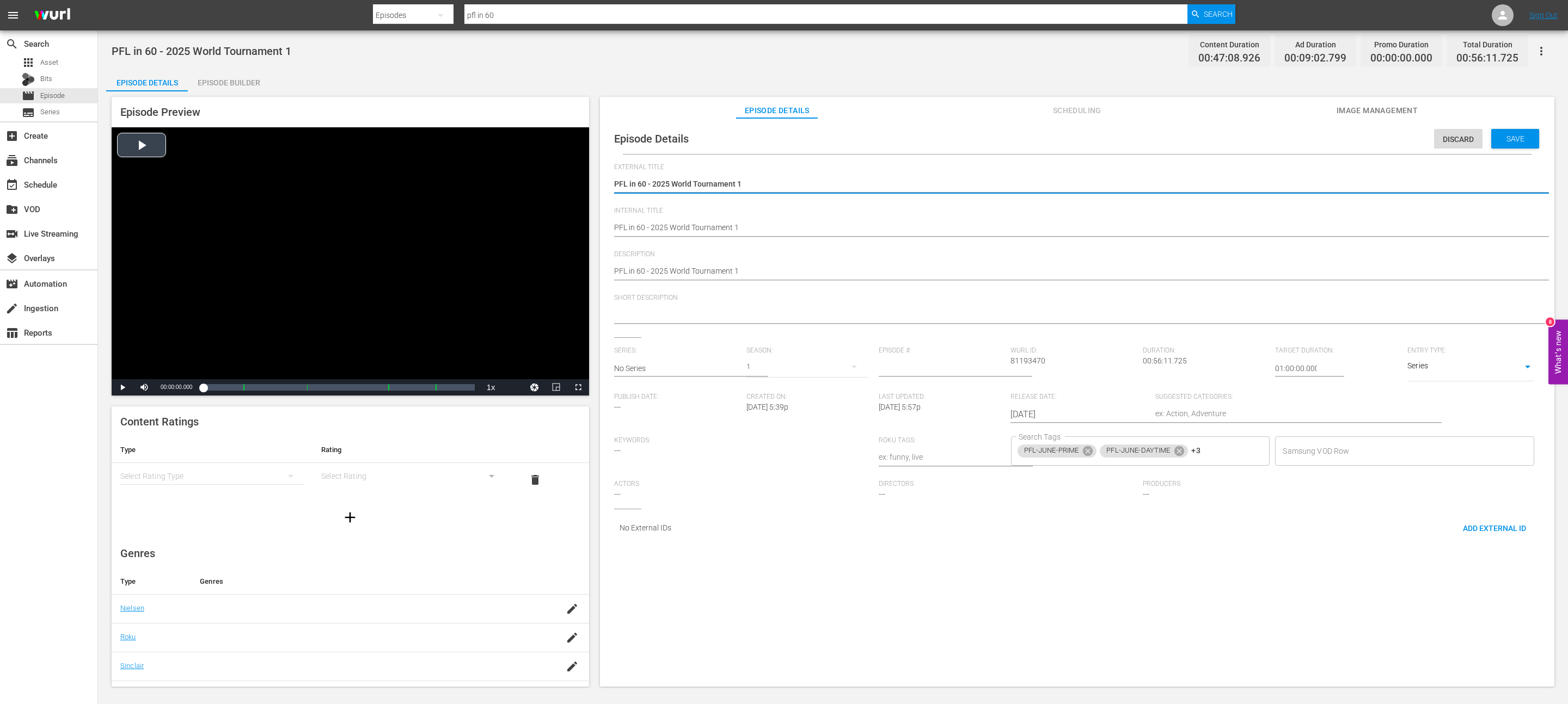
drag, startPoint x: 774, startPoint y: 184, endPoint x: 422, endPoint y: 158, distance: 353.0
click at [653, 316] on textarea at bounding box center [1074, 316] width 920 height 13
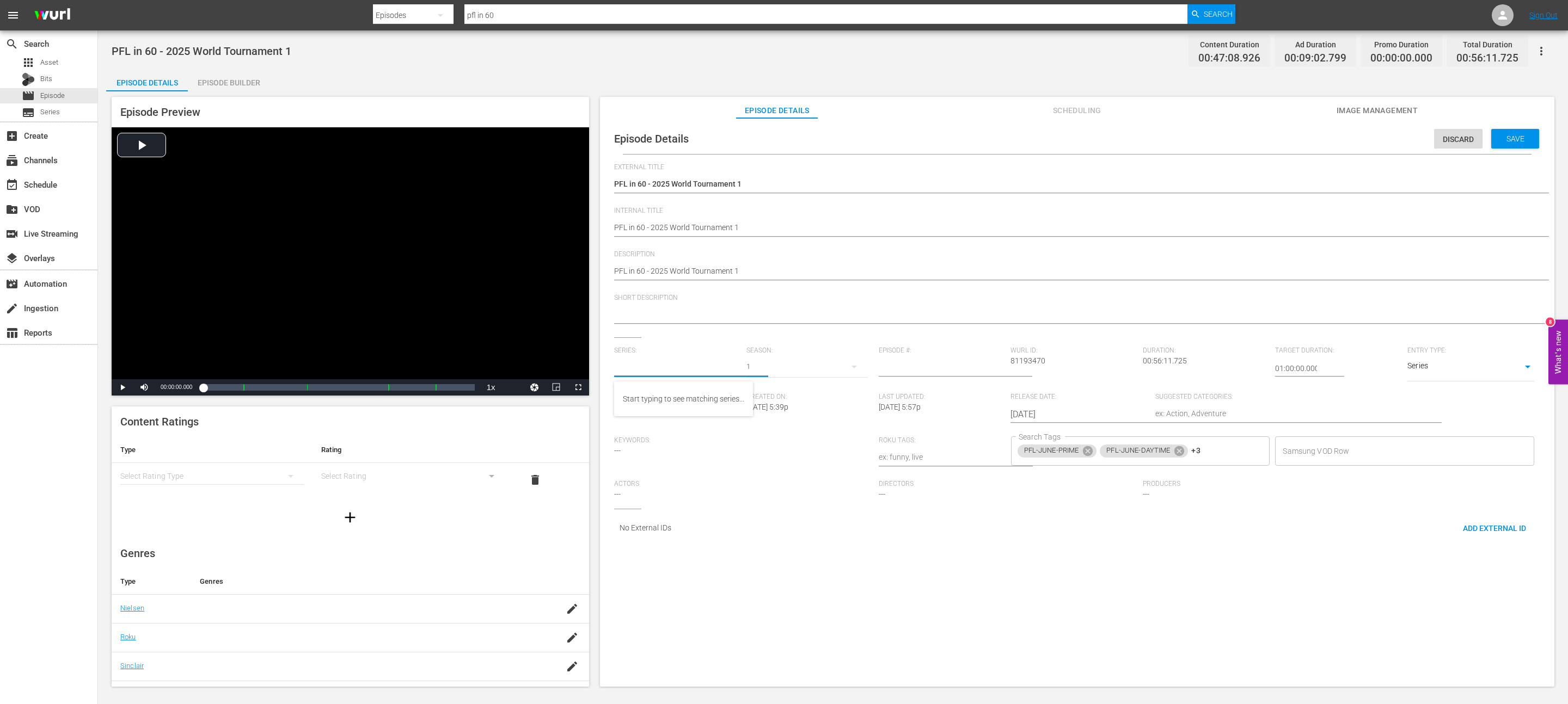
click at [685, 374] on input "text" at bounding box center [678, 368] width 127 height 26
type input "PFL in 60"
click at [41, 114] on span "Series" at bounding box center [50, 112] width 20 height 11
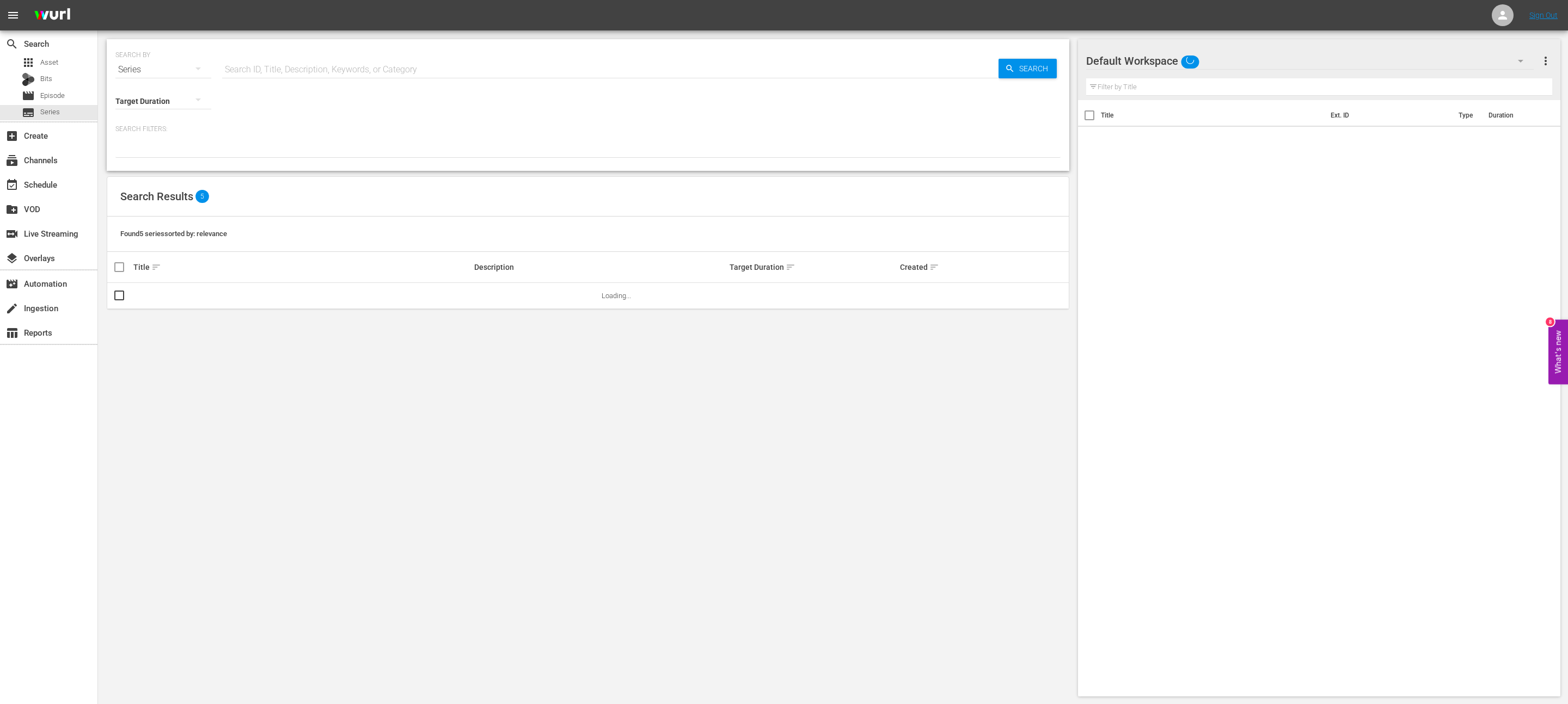
click at [287, 68] on input "text" at bounding box center [610, 69] width 776 height 26
type input "pfl in 60"
click at [303, 71] on input "pfl in 60" at bounding box center [610, 69] width 776 height 26
click at [45, 88] on div "apps Asset Bits movie Episode subtitles Series" at bounding box center [49, 88] width 98 height 66
click at [45, 109] on span "Series" at bounding box center [50, 112] width 20 height 11
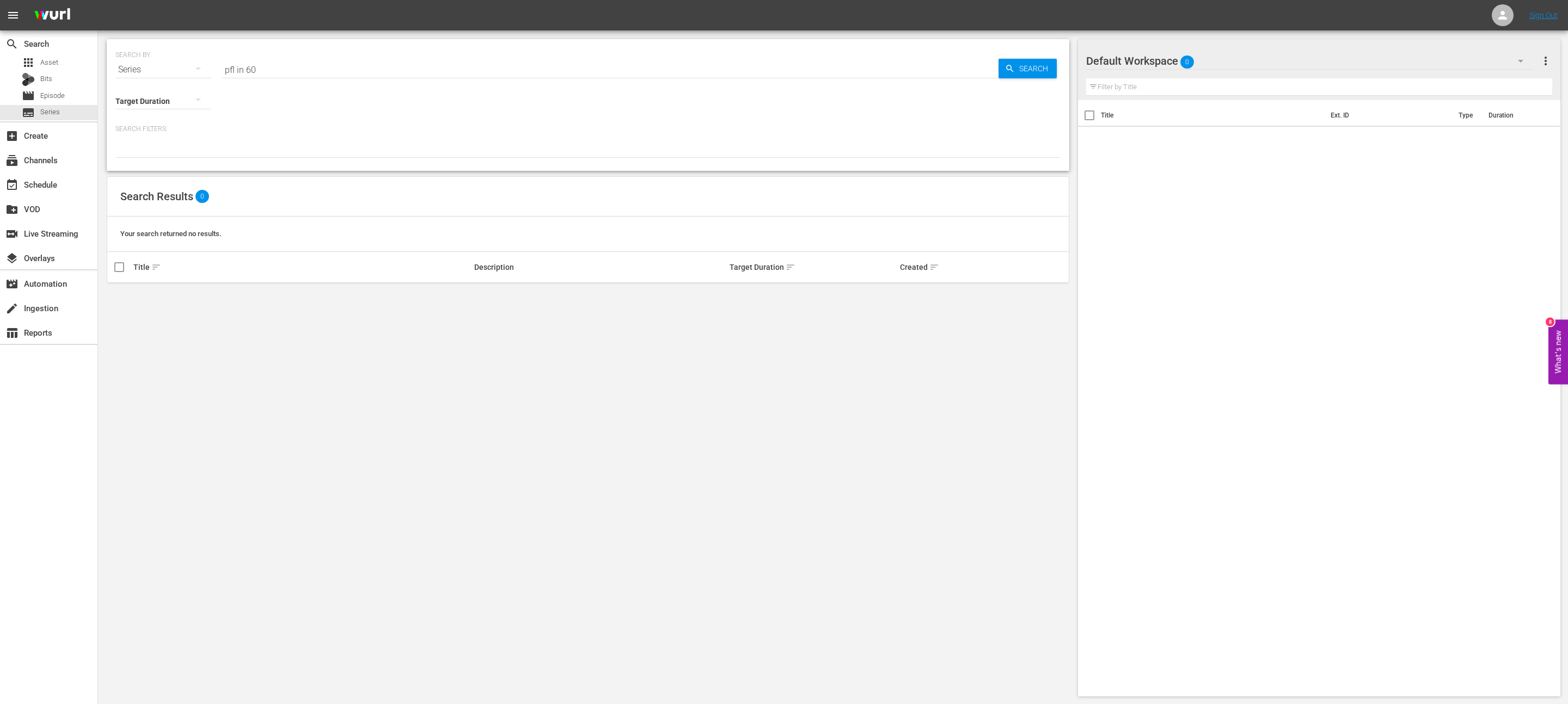
click at [329, 51] on div "SEARCH BY Search By Series Search ID, Title, Description, Keywords, or Category…" at bounding box center [588, 63] width 945 height 39
click at [294, 66] on input "pfl in 60" at bounding box center [610, 69] width 776 height 26
click at [267, 435] on div "SEARCH BY Search By Series Search ID, Title, Description, Keywords, or Category…" at bounding box center [588, 368] width 980 height 675
click at [45, 93] on span "Episode" at bounding box center [52, 96] width 24 height 11
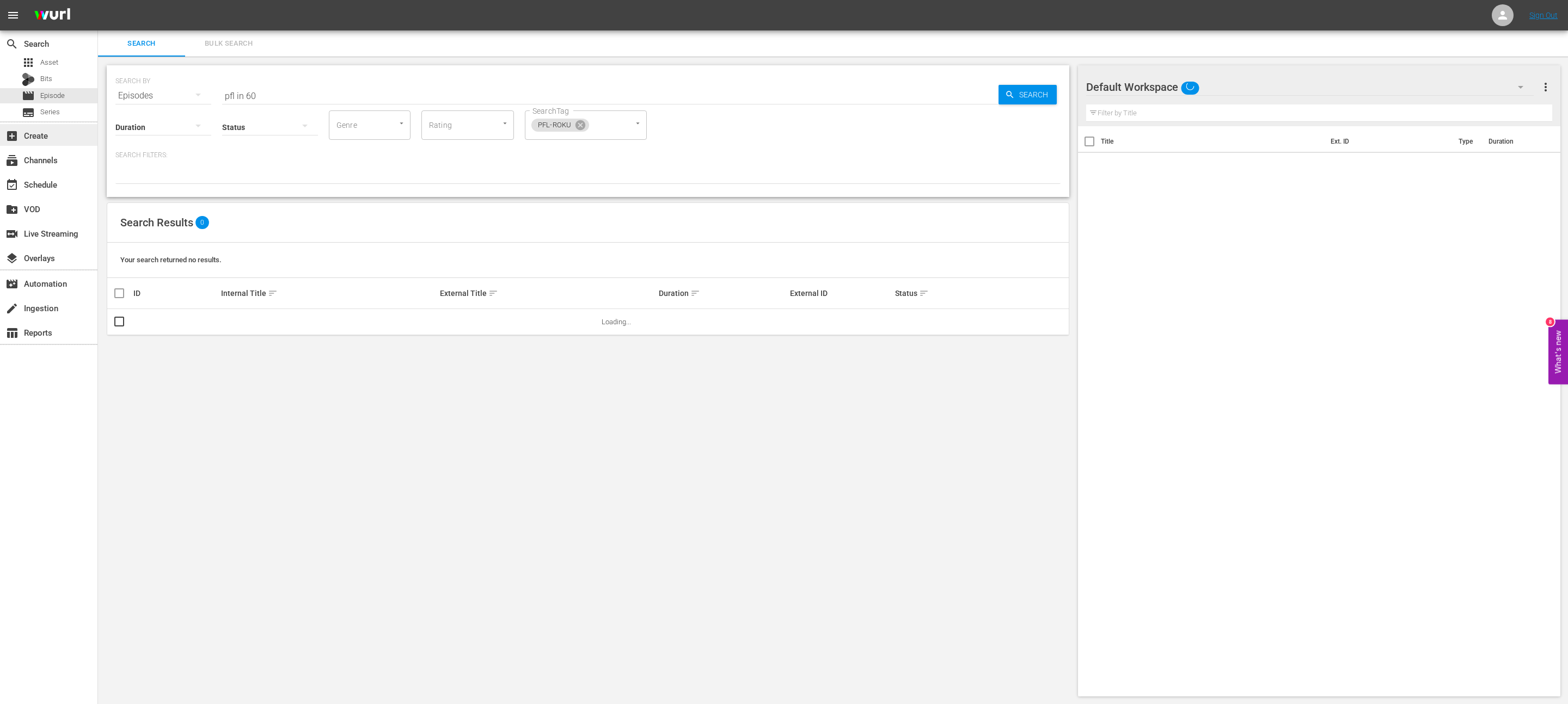
click at [45, 124] on div "add_box Create" at bounding box center [49, 135] width 98 height 22
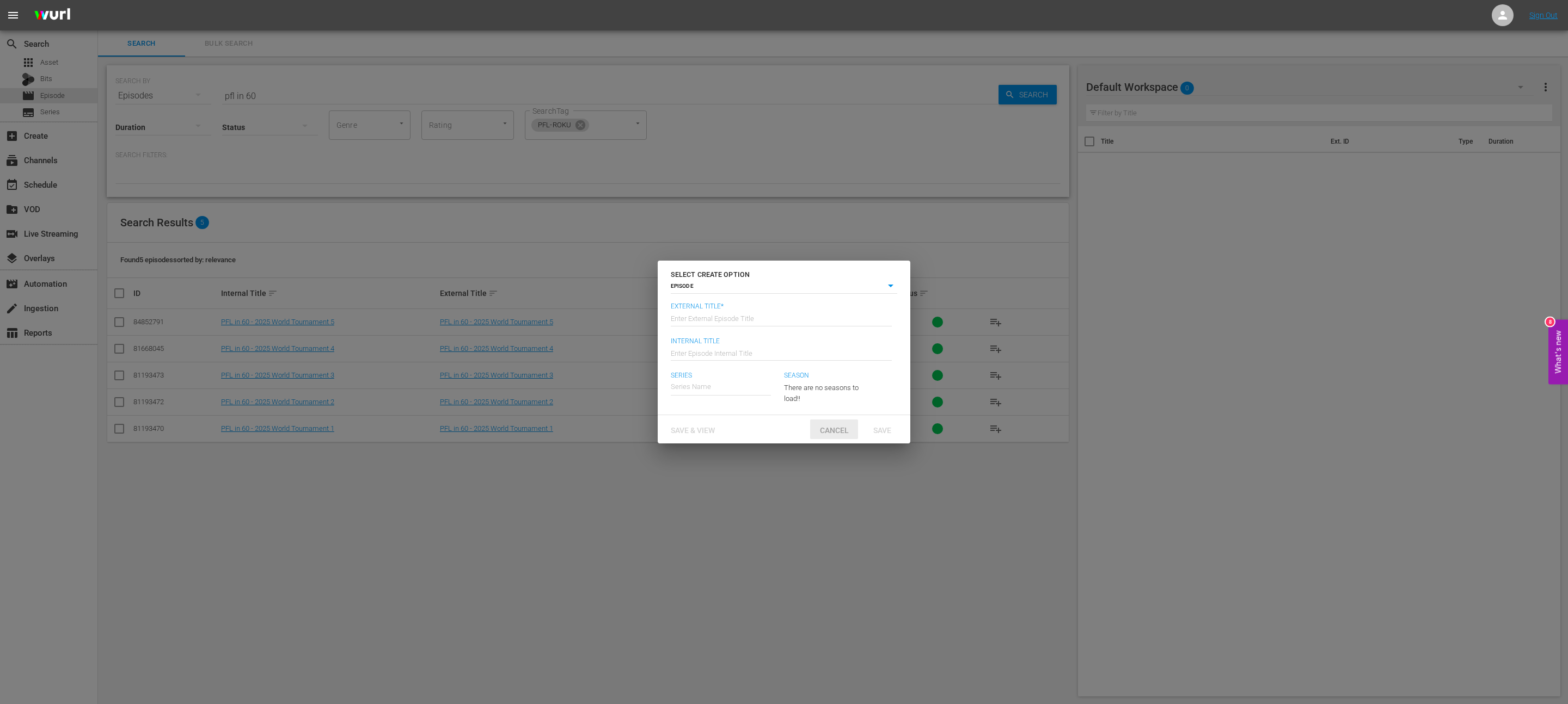
click at [821, 413] on div "External Title* Enter External Episode Title Internal Title Enter Episode Inter…" at bounding box center [784, 359] width 252 height 113
click at [821, 431] on span "Cancel" at bounding box center [834, 430] width 46 height 8
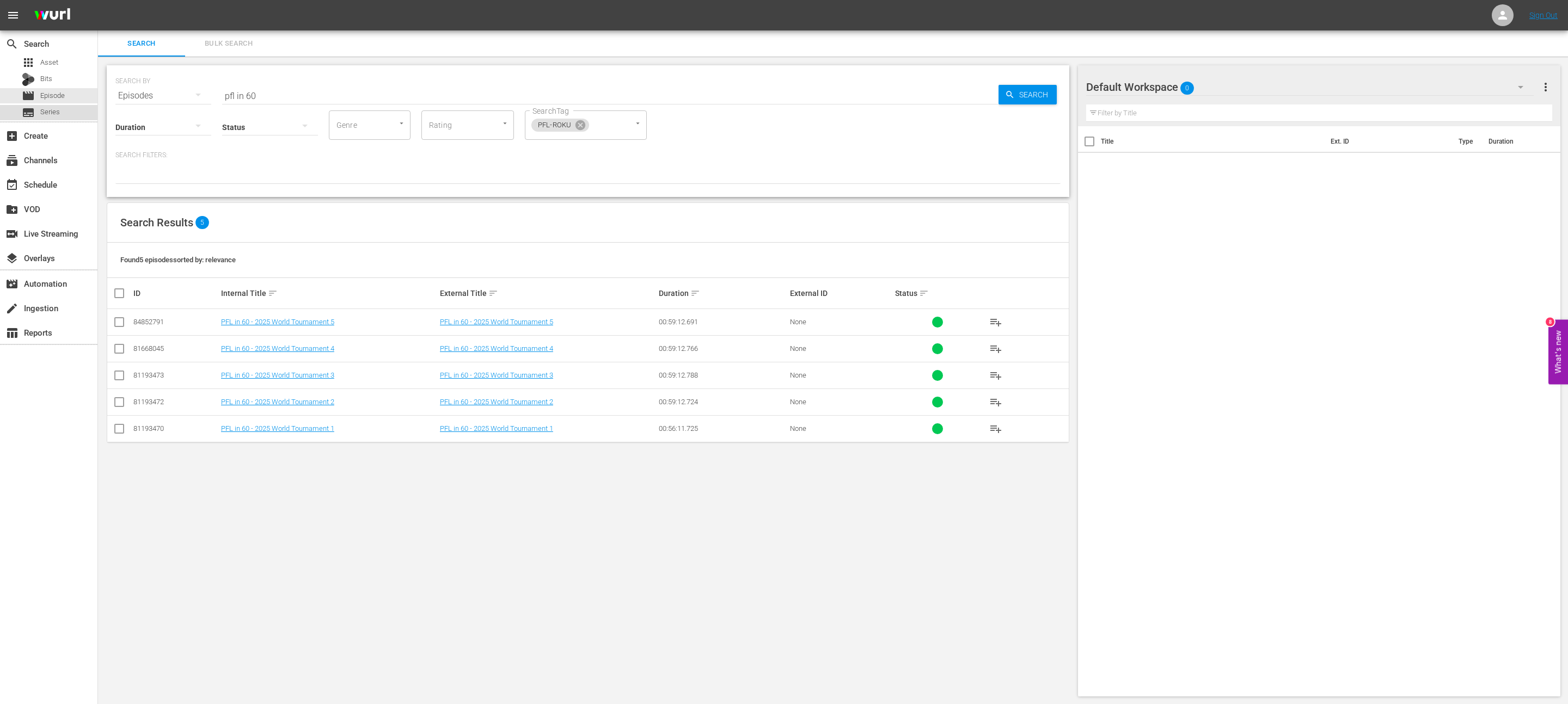
click at [47, 107] on span "Series" at bounding box center [50, 112] width 20 height 11
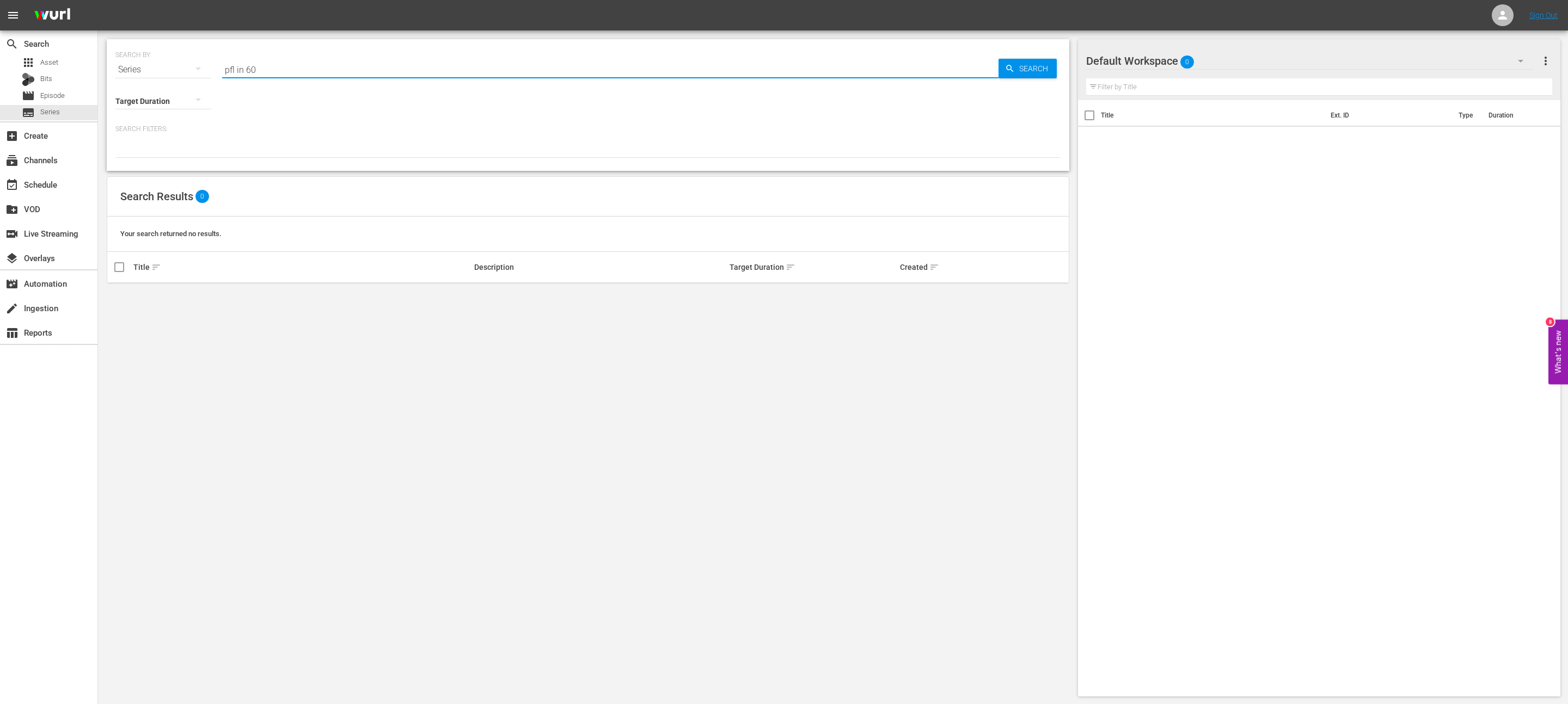
click at [344, 73] on input "pfl in 60" at bounding box center [610, 69] width 776 height 26
type input "pfl"
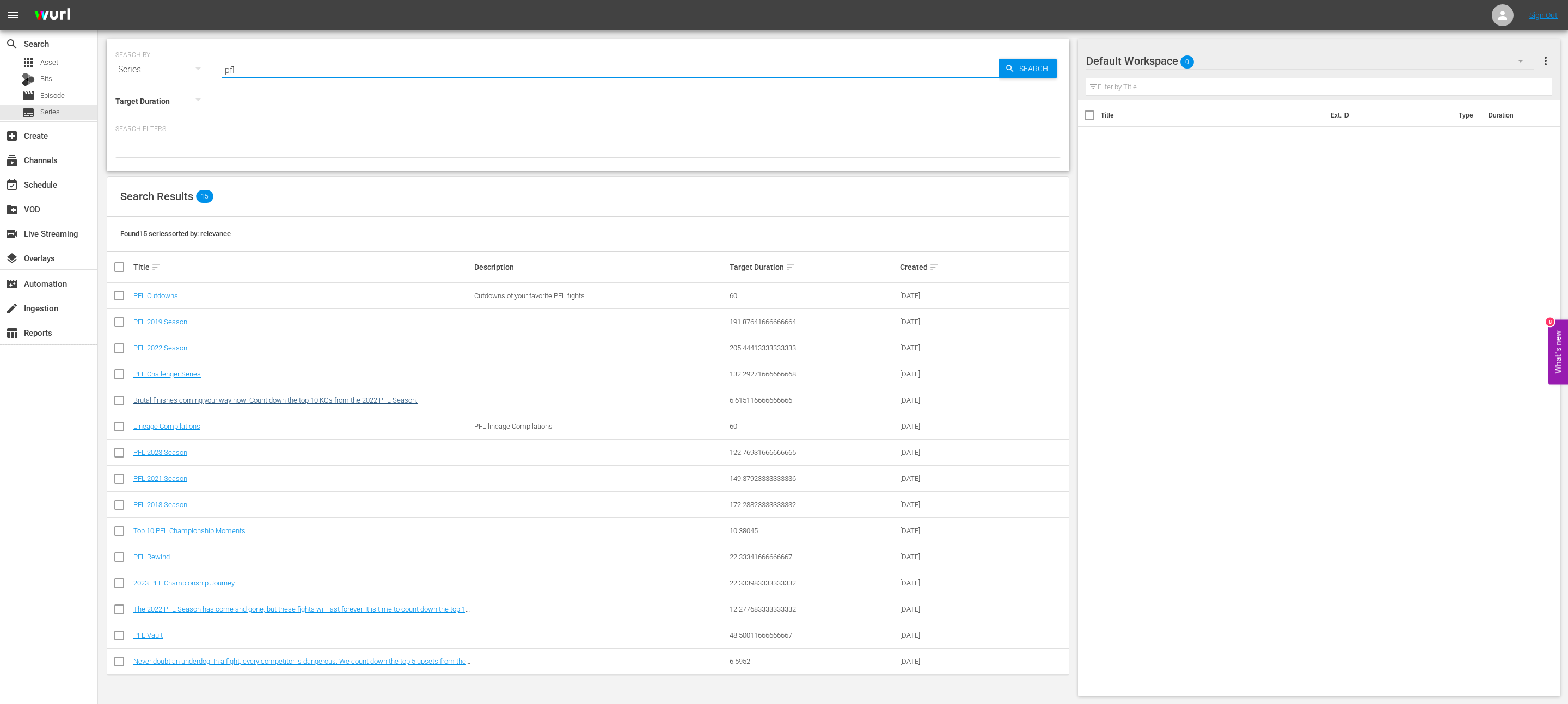
scroll to position [1, 0]
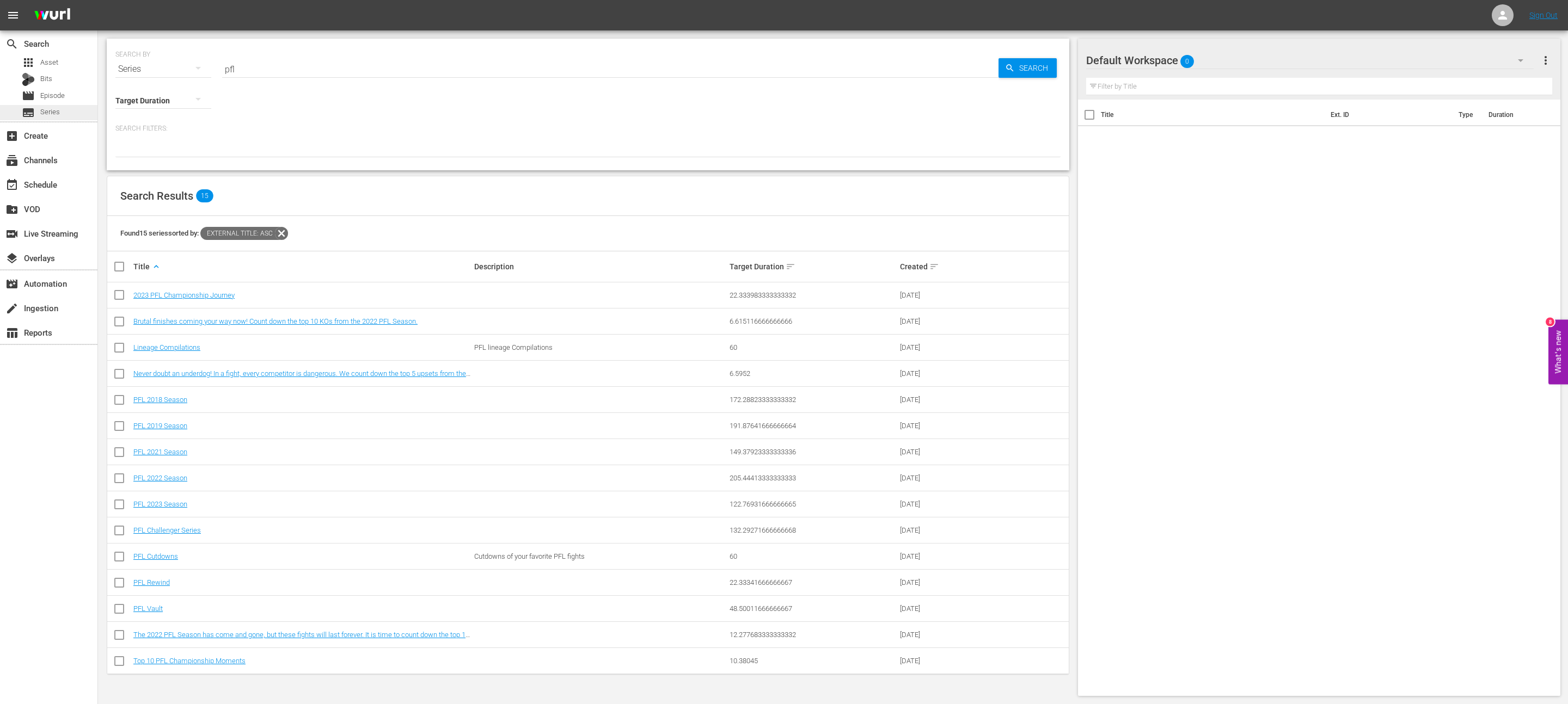
click at [54, 115] on span "Series" at bounding box center [50, 112] width 20 height 11
click at [317, 46] on div "SEARCH BY Search By Series Search ID, Title, Description, Keywords, or Category…" at bounding box center [588, 63] width 945 height 39
drag, startPoint x: 271, startPoint y: 69, endPoint x: 204, endPoint y: 68, distance: 67.0
click at [204, 68] on div "SEARCH BY Search By Series Search ID, Title, Description, Keywords, or Category…" at bounding box center [588, 63] width 945 height 39
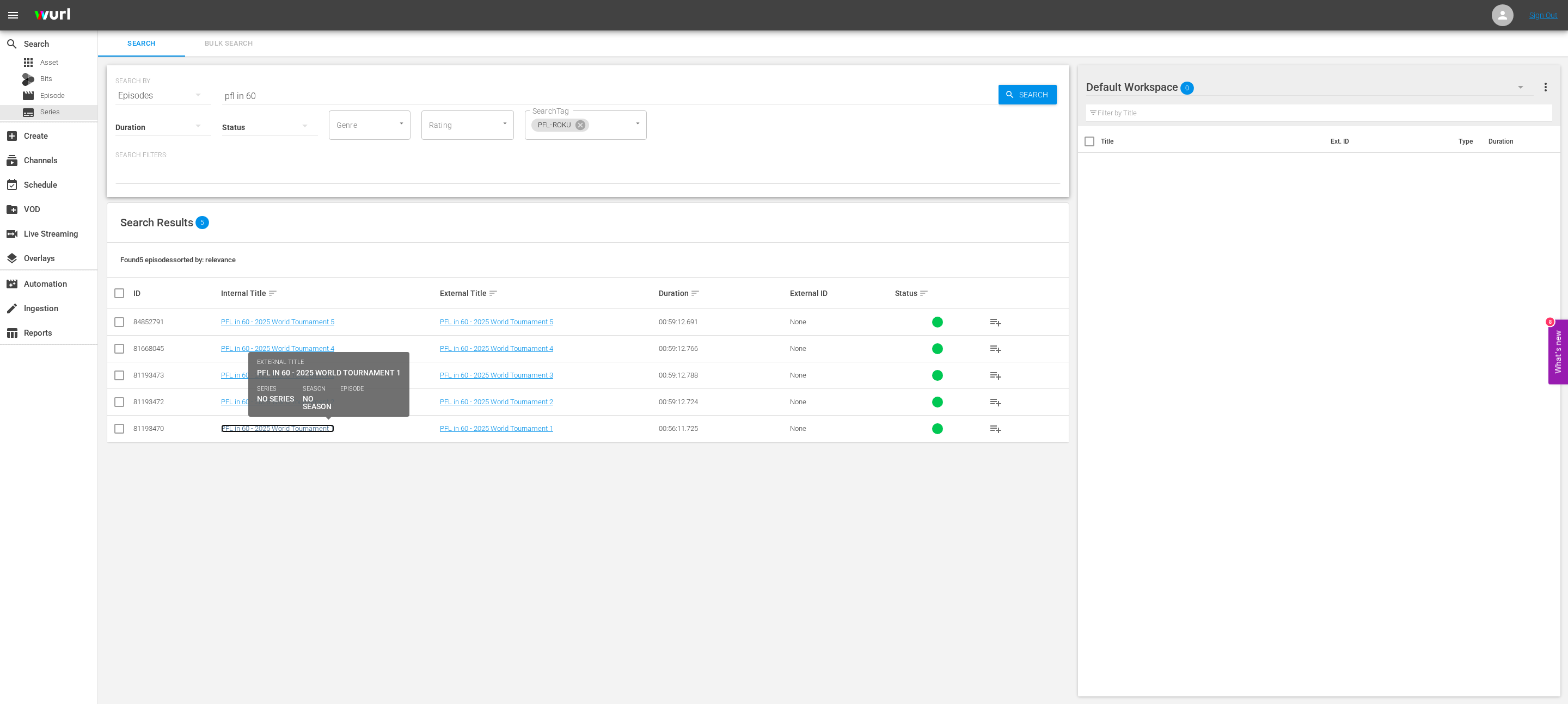
click at [294, 426] on link "PFL in 60 - 2025 World Tournament 1" at bounding box center [277, 429] width 113 height 8
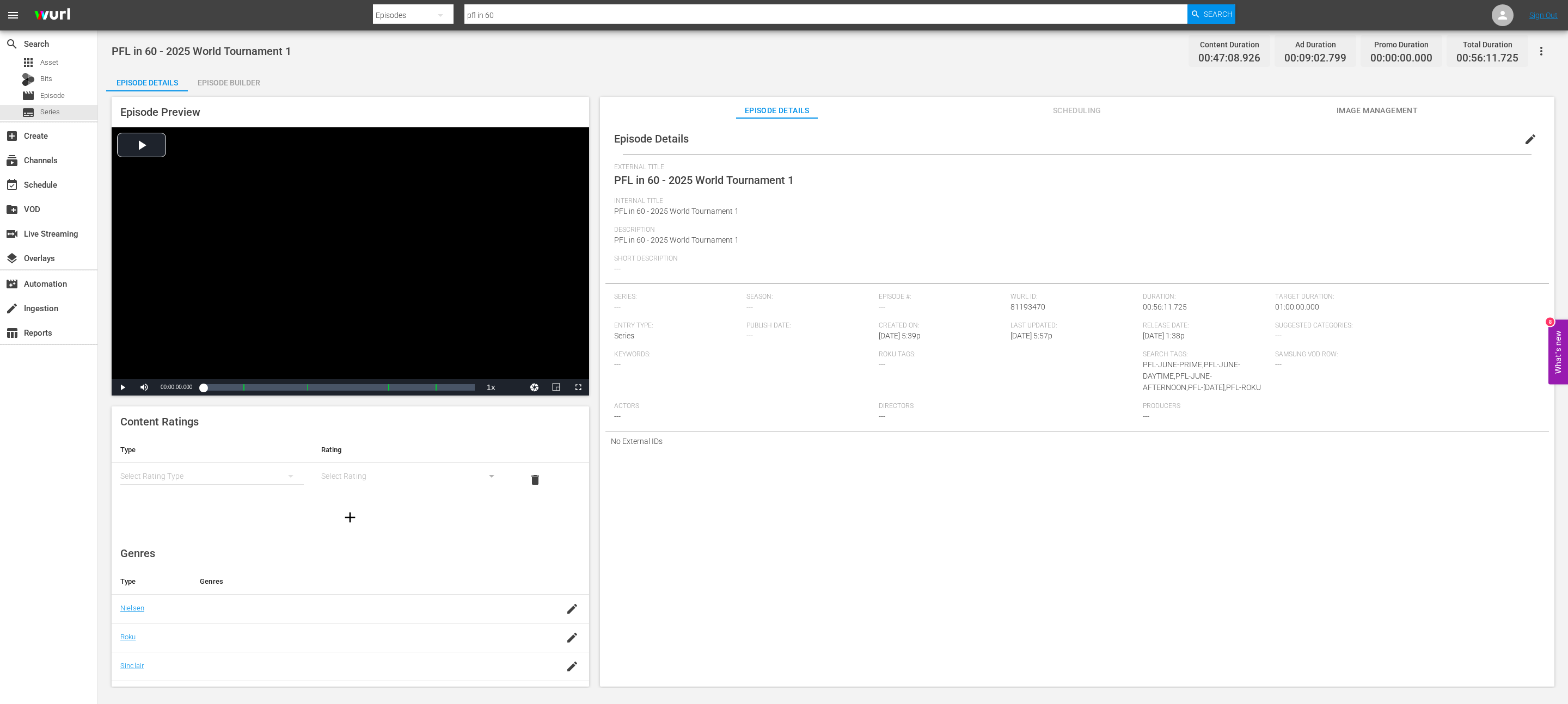
click at [1518, 127] on button "edit" at bounding box center [1530, 139] width 26 height 26
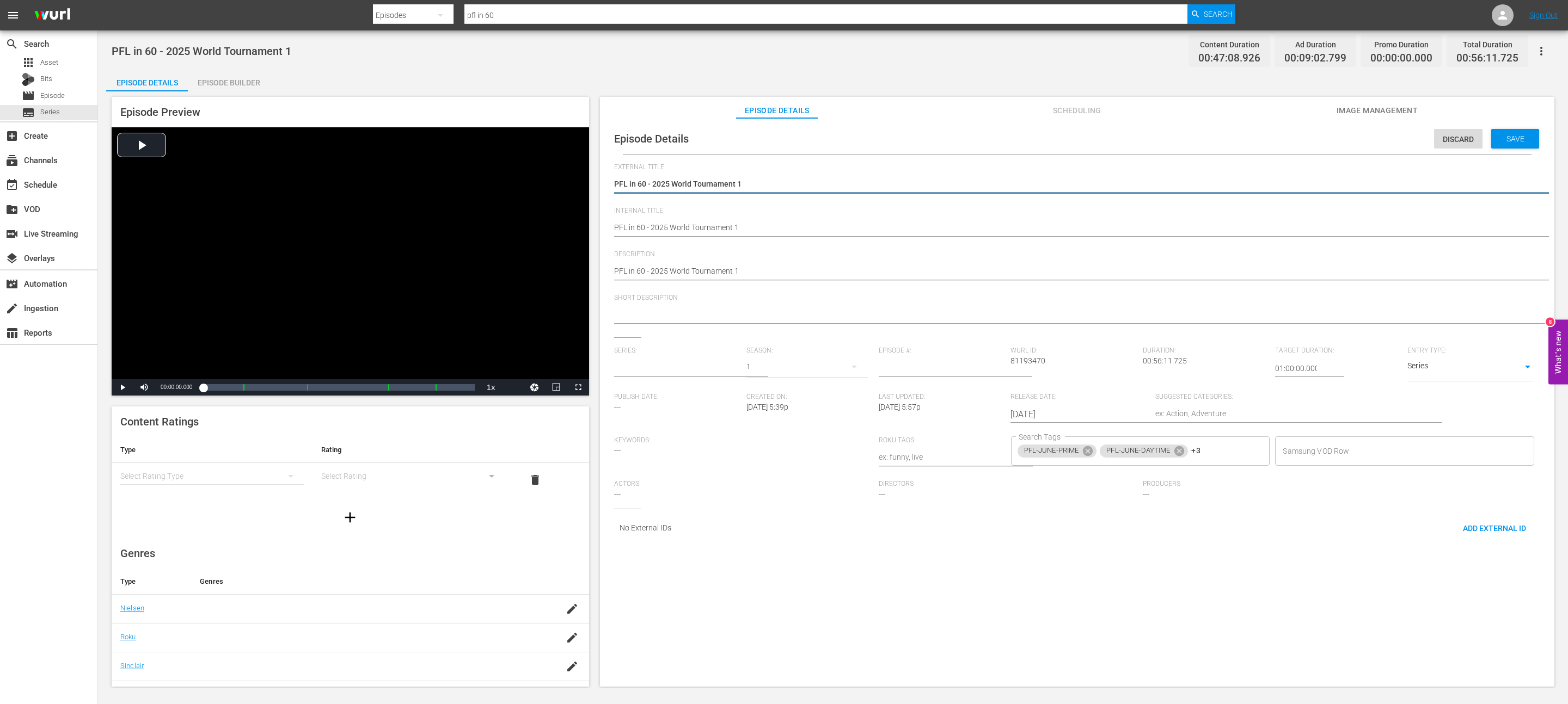
click at [677, 374] on input "text" at bounding box center [678, 368] width 127 height 26
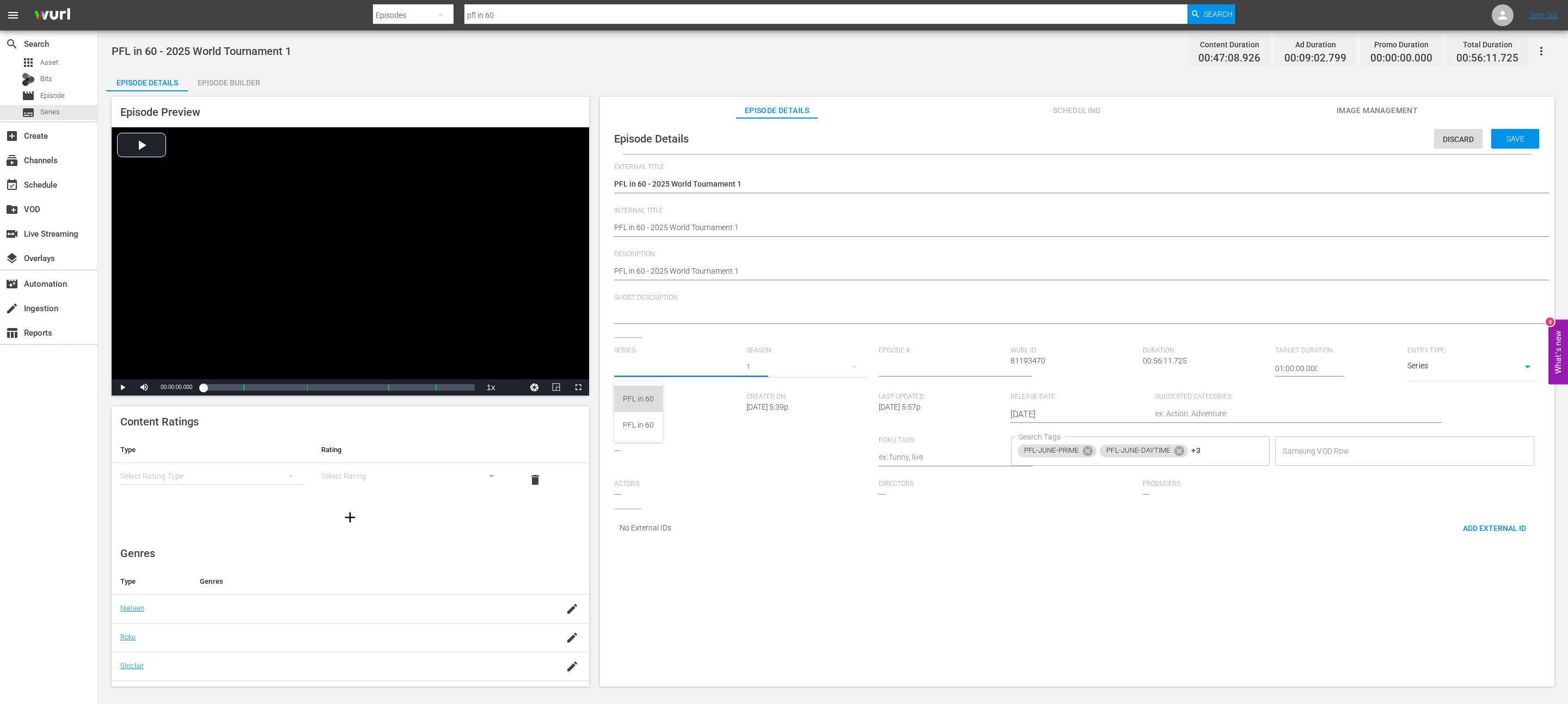
click at [647, 396] on div "PFL in 60" at bounding box center [638, 399] width 31 height 26
type input "PFL in 60"
click at [905, 369] on input "number" at bounding box center [942, 368] width 127 height 26
type input "1"
click at [1519, 141] on span "Save" at bounding box center [1515, 139] width 36 height 8
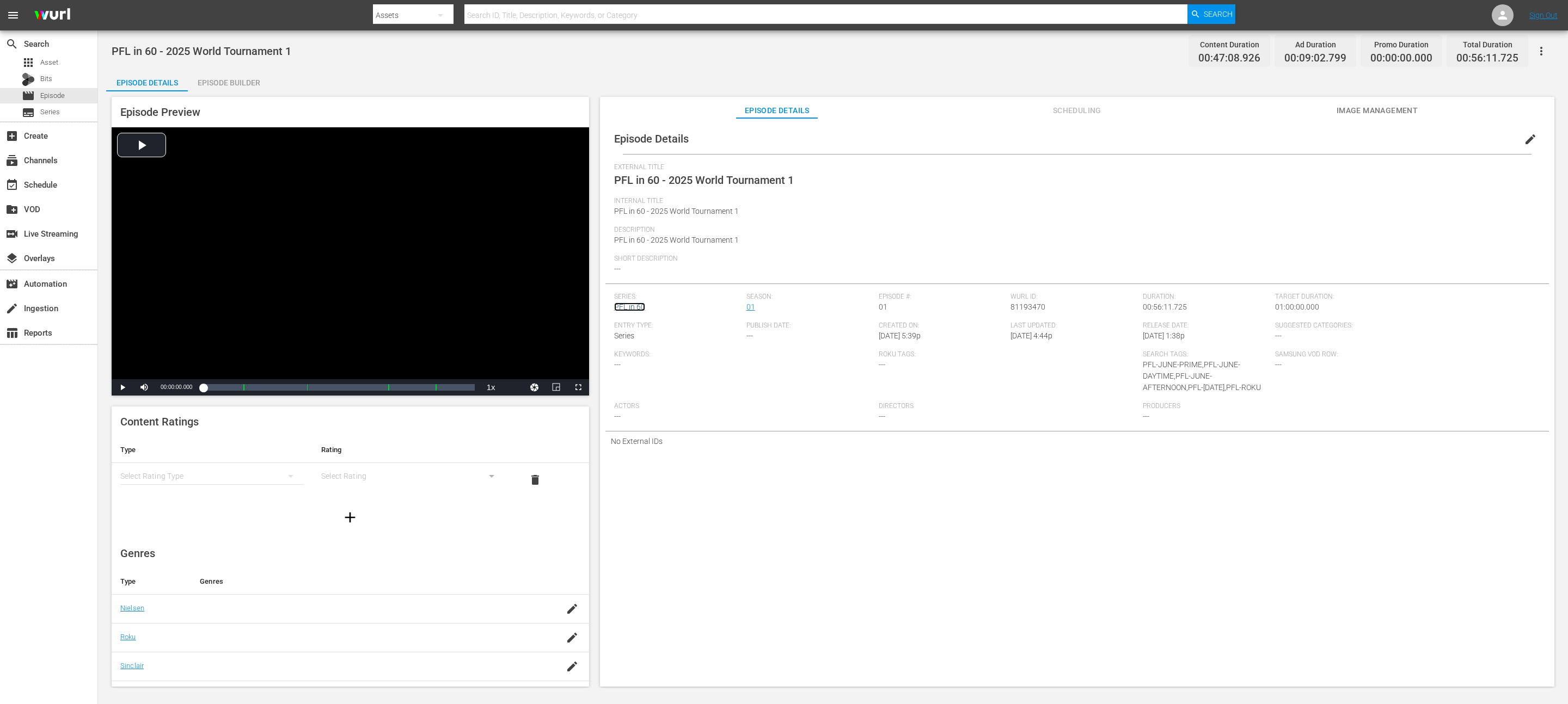
click at [641, 309] on link "PFL in 60" at bounding box center [630, 307] width 31 height 8
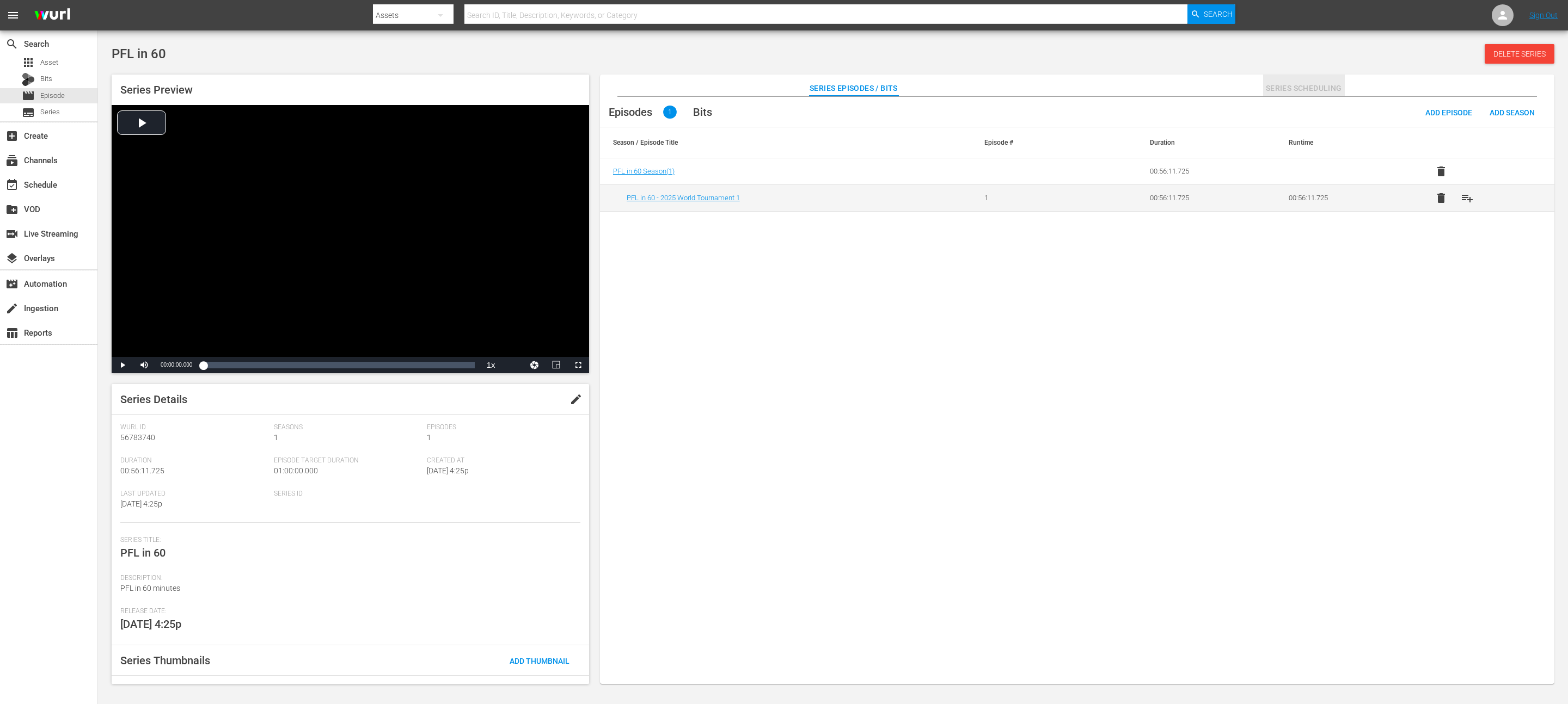
click at [1312, 83] on span "Series Scheduling" at bounding box center [1304, 89] width 82 height 14
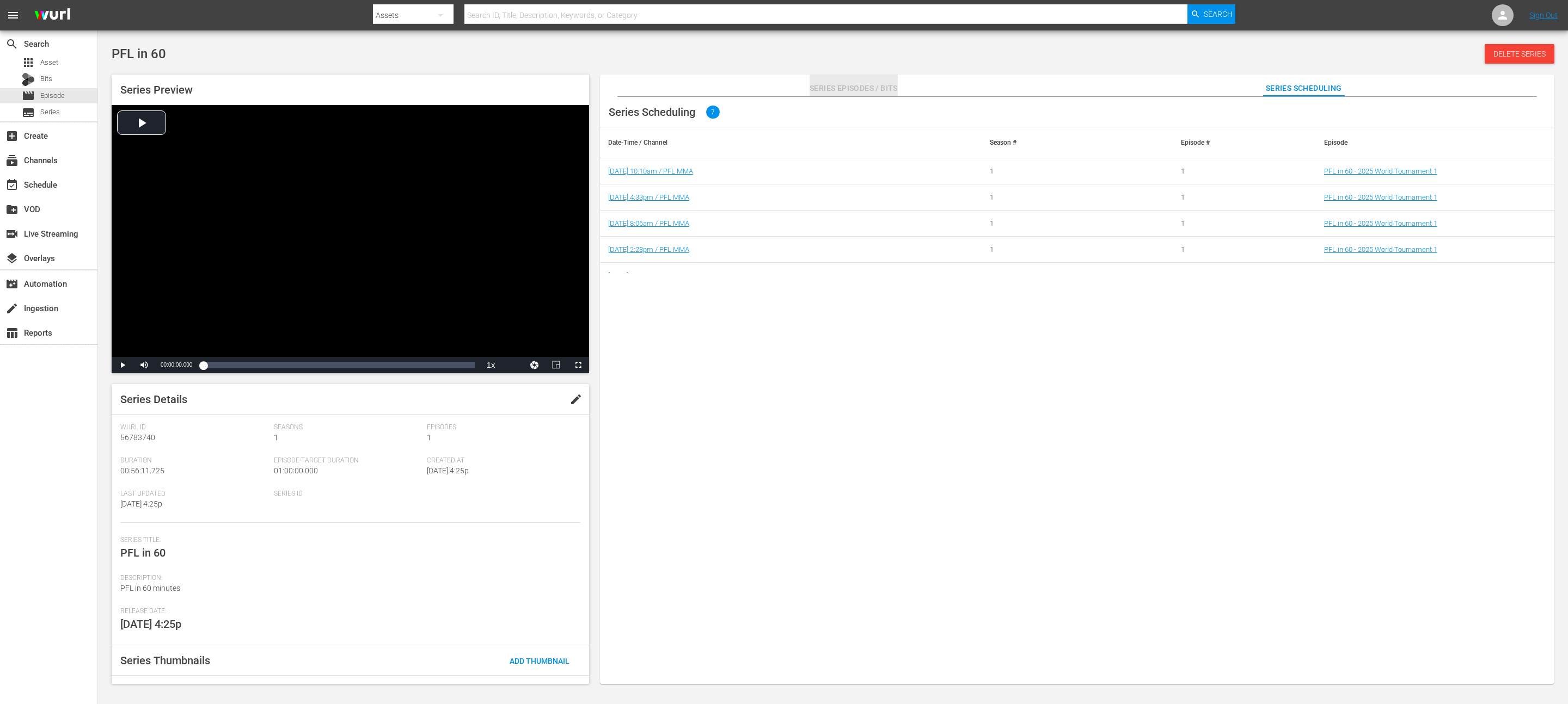
click at [825, 93] on span "Series Episodes / Bits" at bounding box center [853, 89] width 88 height 14
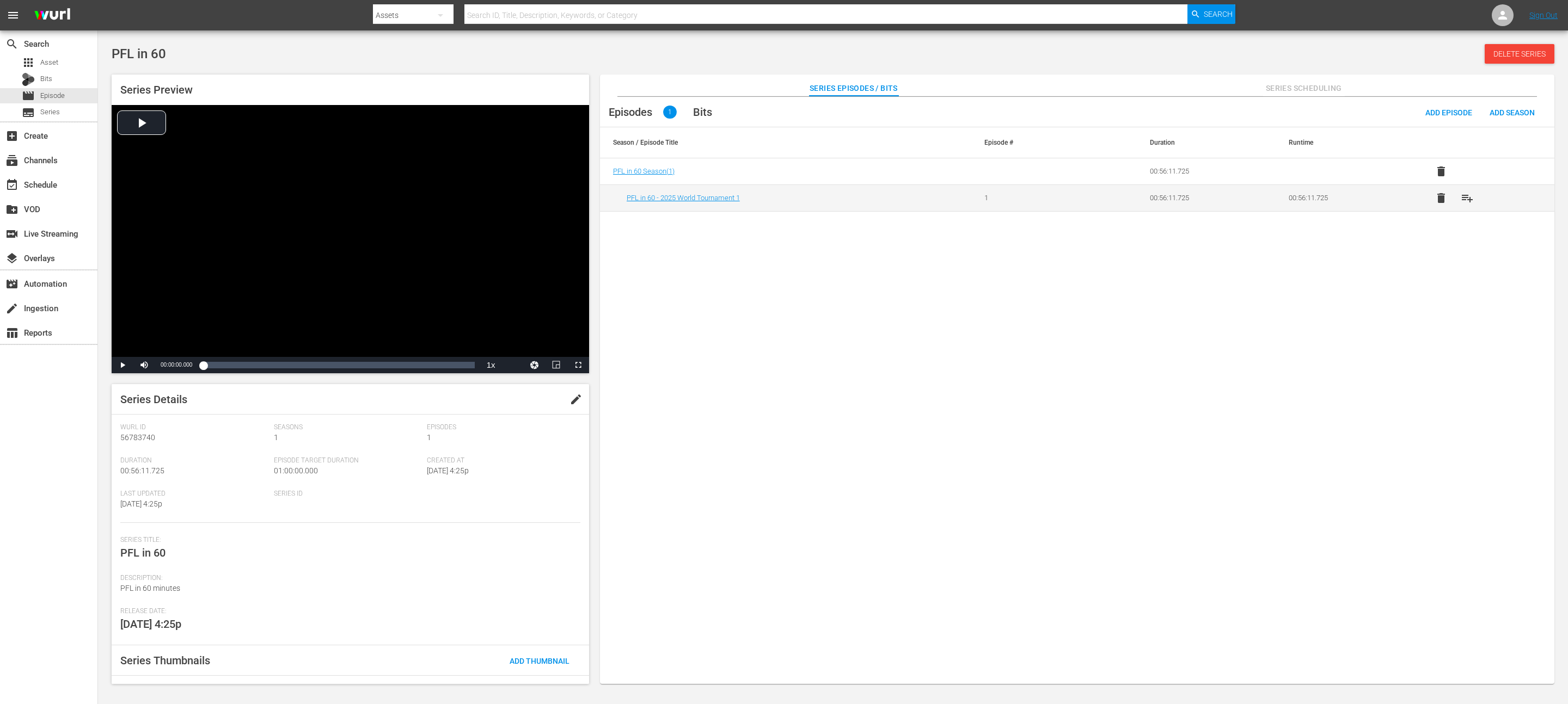
scroll to position [44, 0]
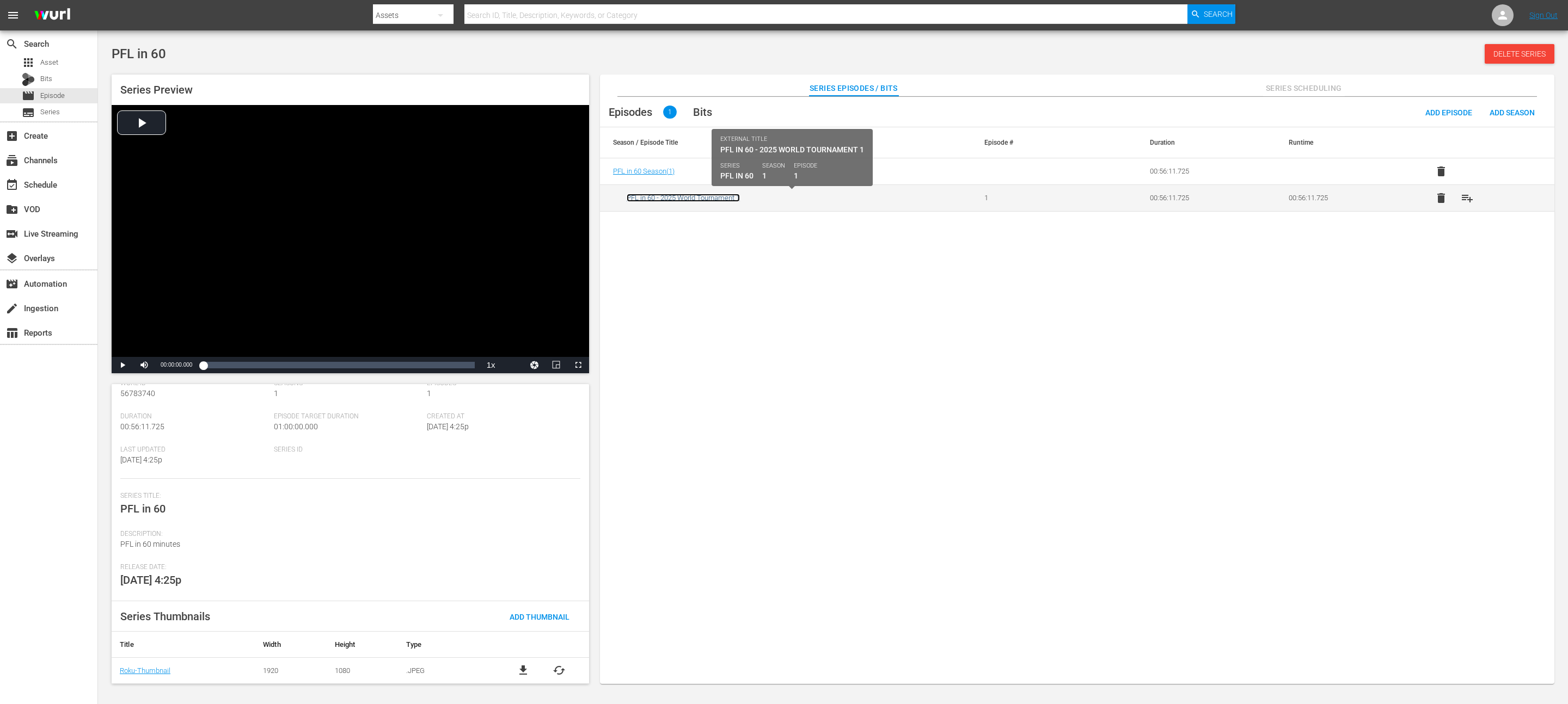
click at [701, 201] on link "PFL in 60 - 2025 World Tournament 1" at bounding box center [683, 198] width 113 height 8
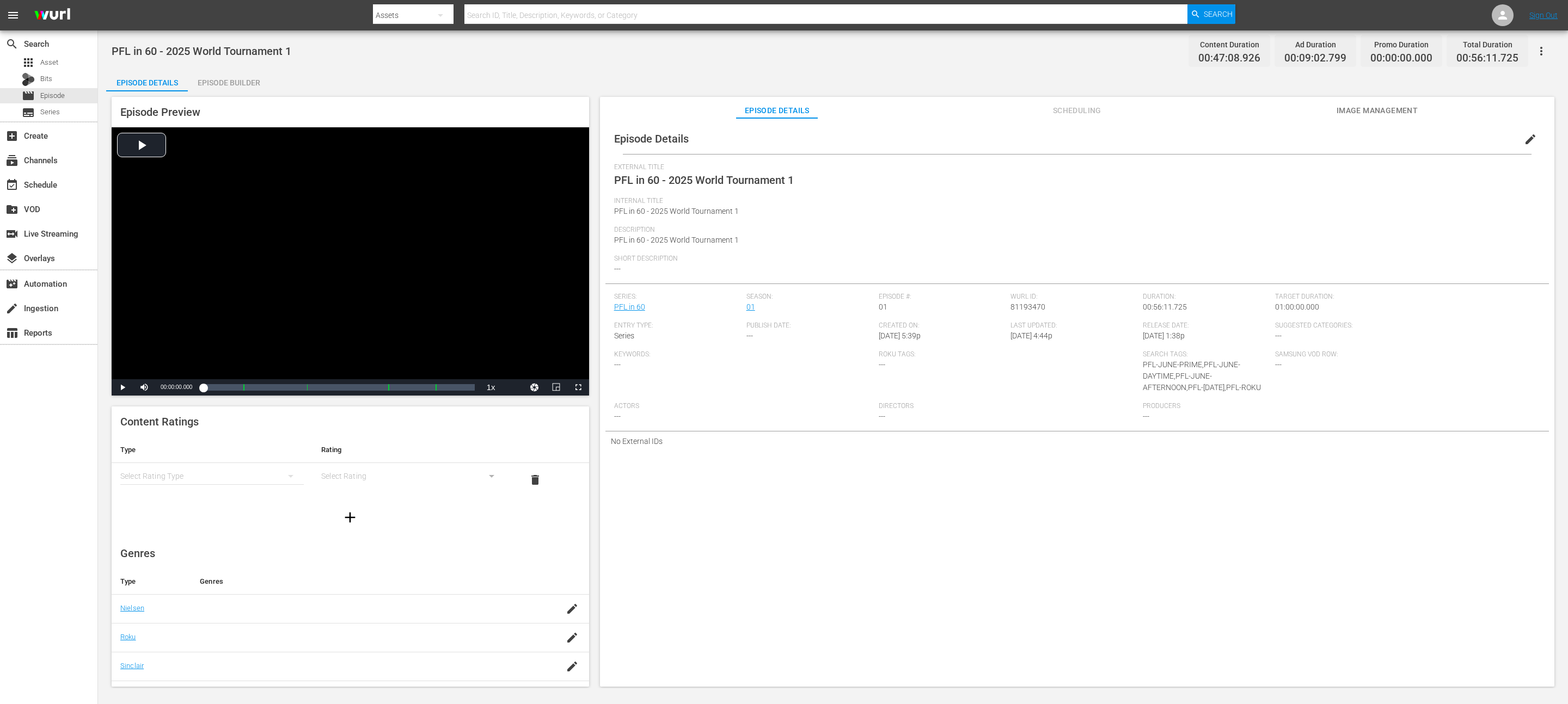
click at [1375, 121] on div "Episode Details edit External Title PFL in 60 - 2025 World Tournament 1 Interna…" at bounding box center [1076, 407] width 954 height 579
click at [1375, 116] on span "Image Management" at bounding box center [1376, 111] width 82 height 14
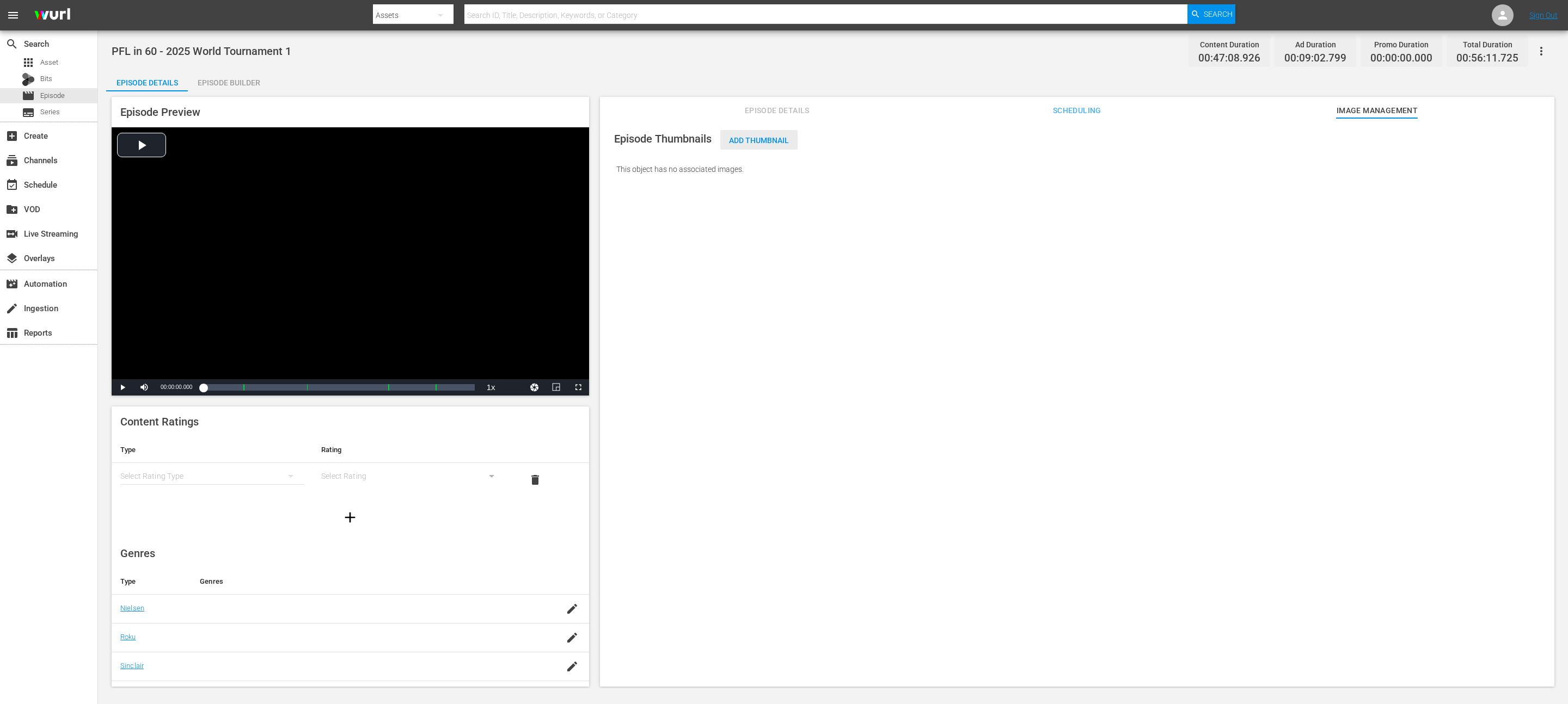
click at [763, 138] on span "Add Thumbnail" at bounding box center [759, 140] width 77 height 8
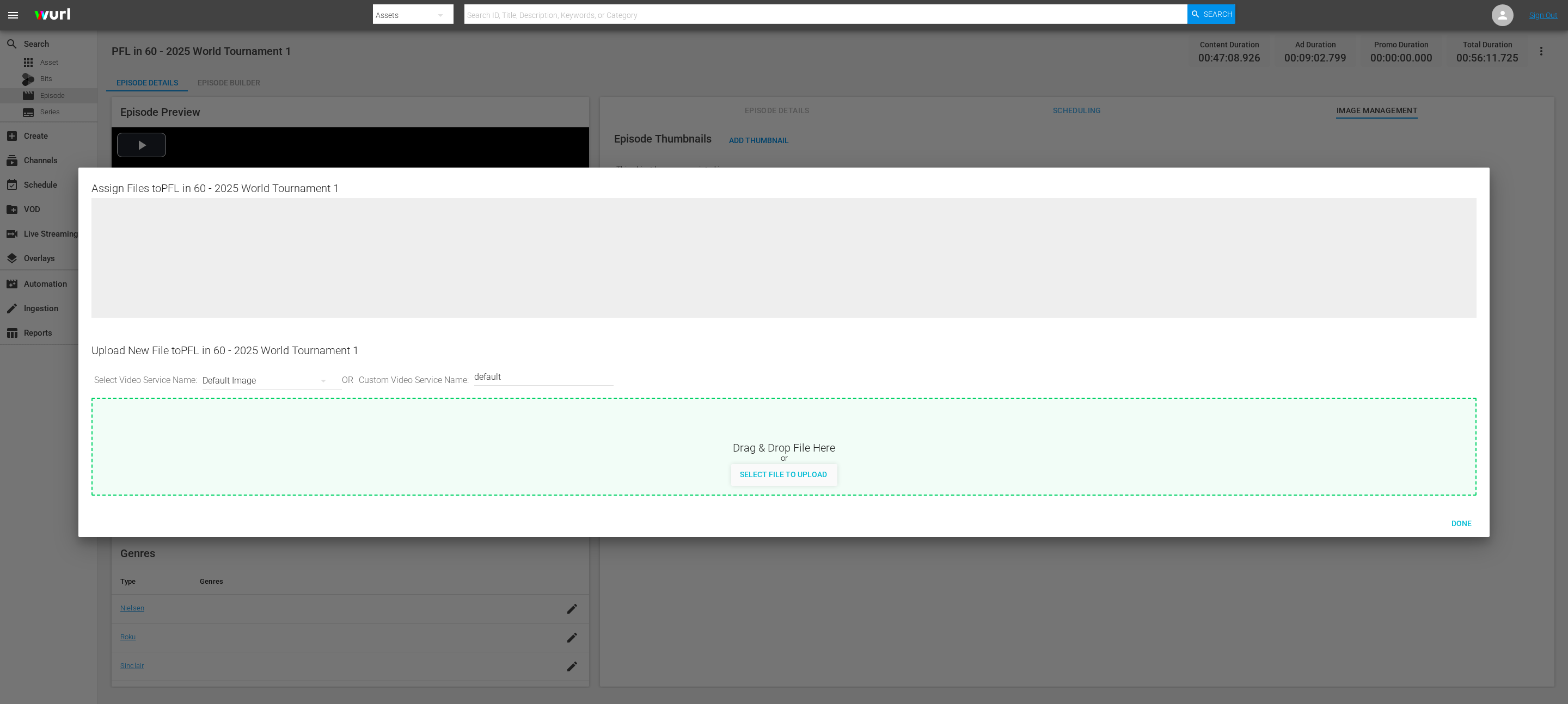
click at [744, 140] on div at bounding box center [784, 352] width 1568 height 704
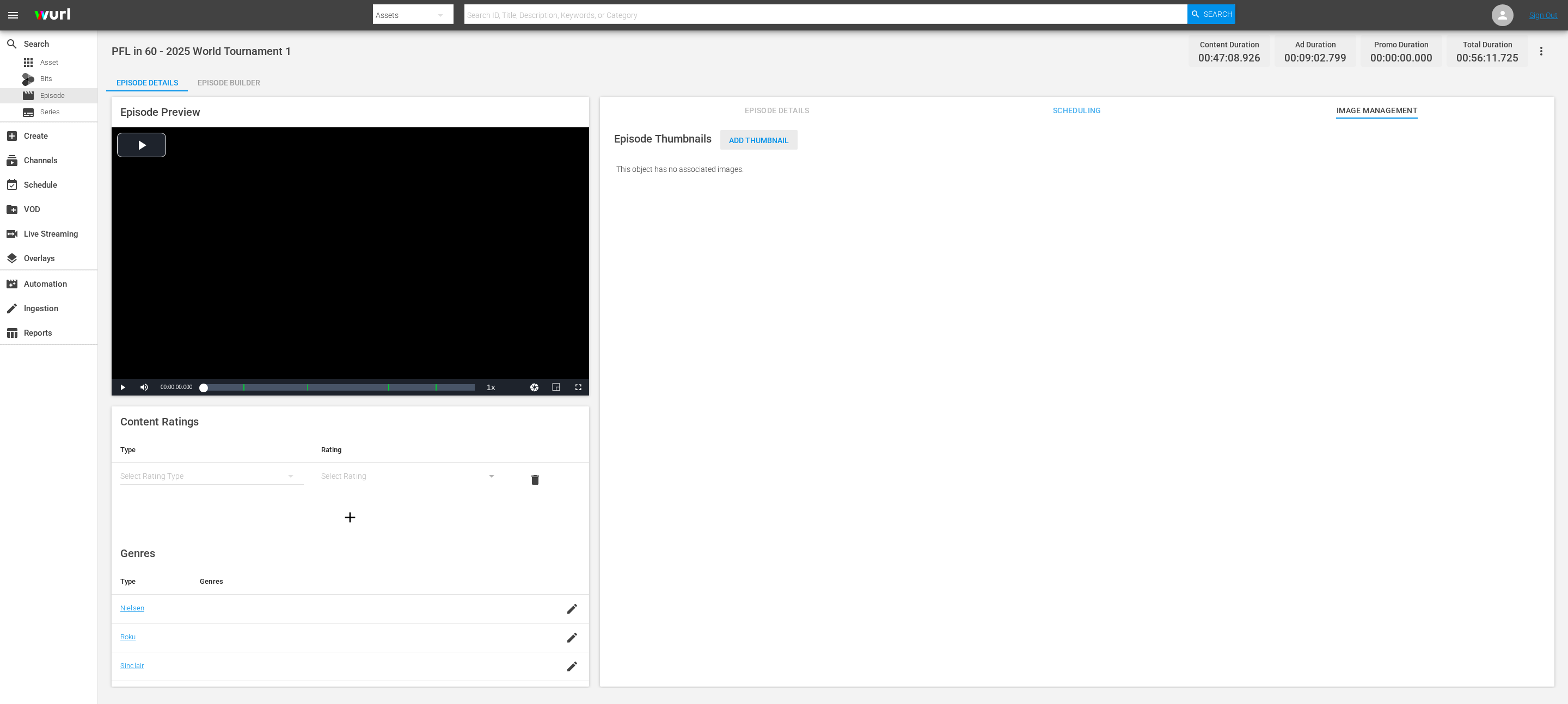
click at [752, 139] on span "Add Thumbnail" at bounding box center [759, 140] width 77 height 8
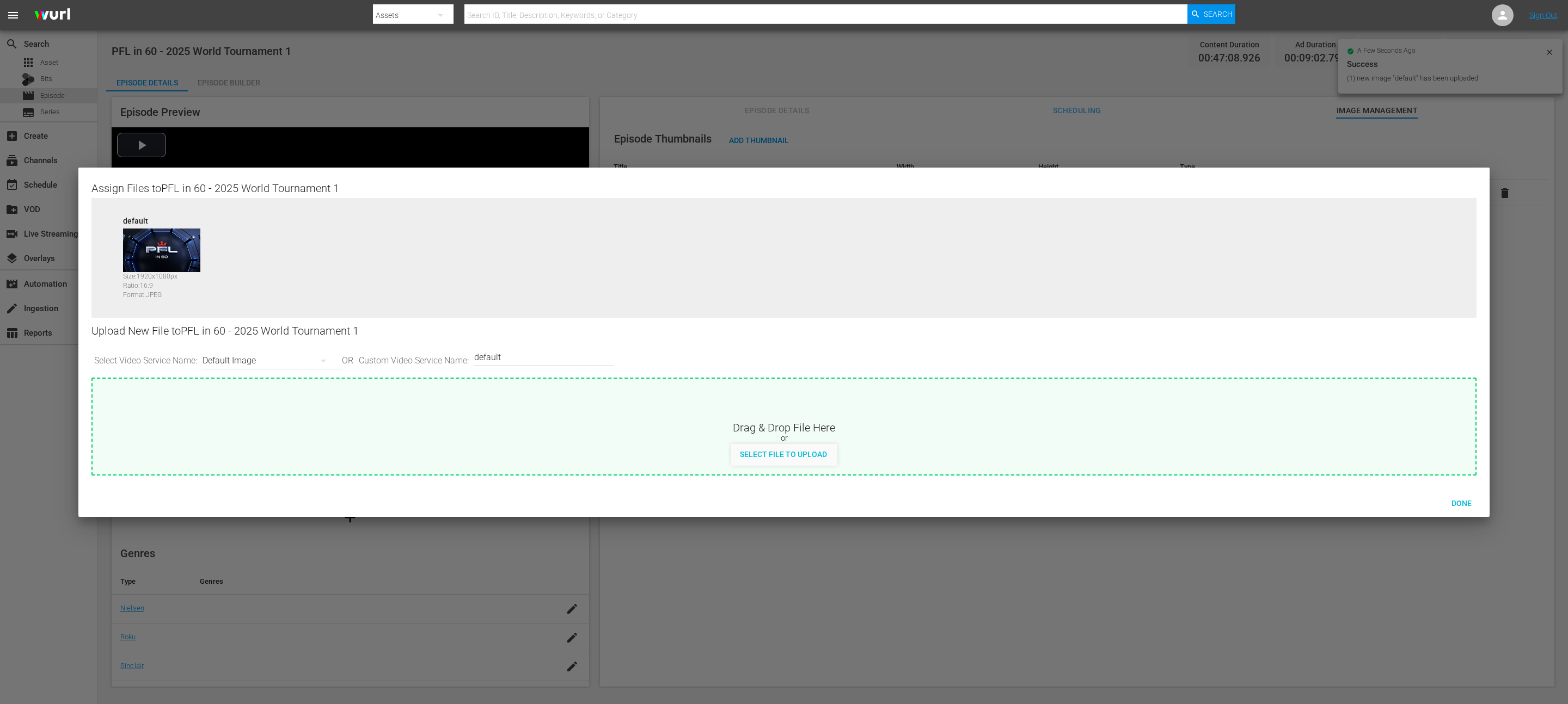
click at [267, 356] on div "Default Image" at bounding box center [269, 361] width 134 height 31
click at [293, 415] on div "Roku-Thumbnail" at bounding box center [273, 417] width 108 height 17
type input "Roku-Thumbnail"
click at [1464, 503] on span "Done" at bounding box center [1461, 503] width 38 height 8
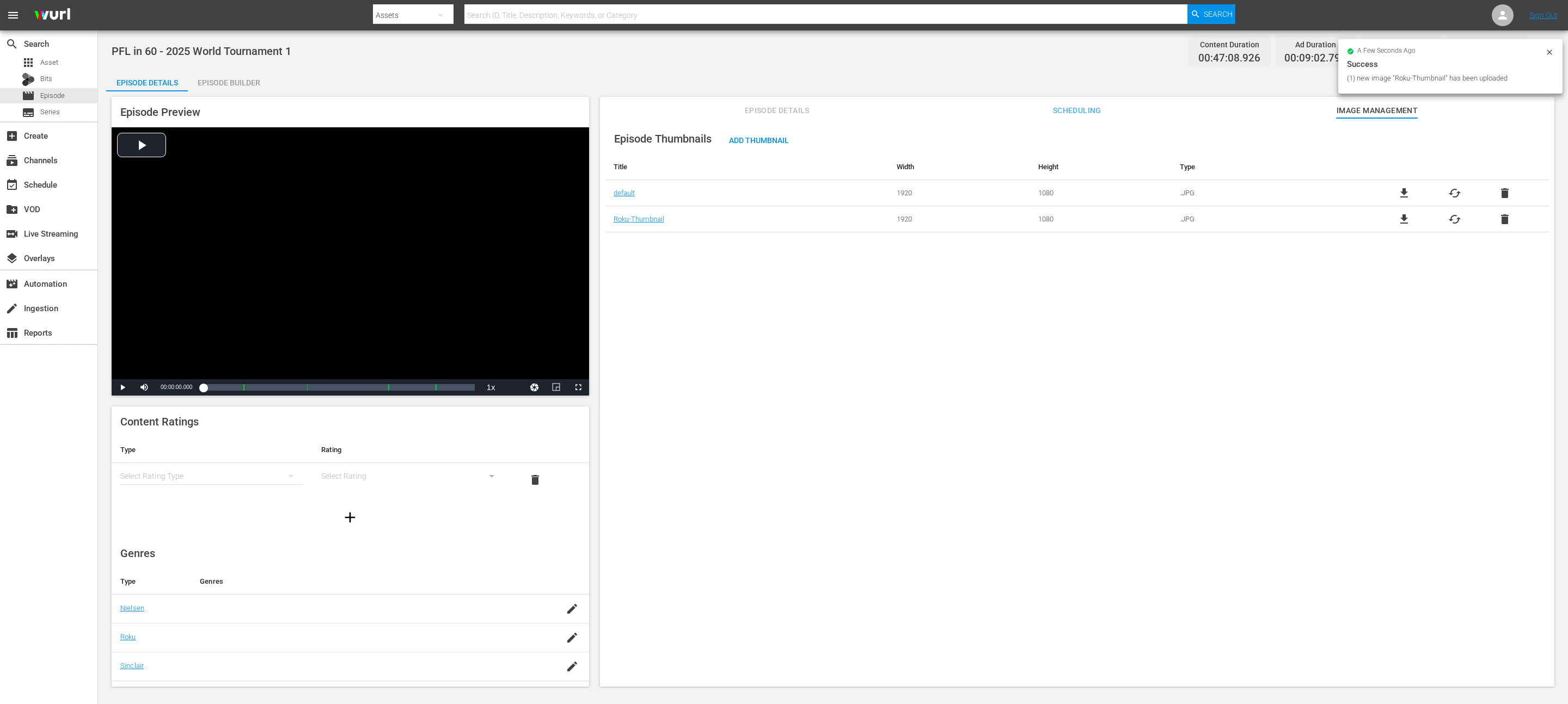
click at [1548, 52] on icon at bounding box center [1549, 52] width 8 height 8
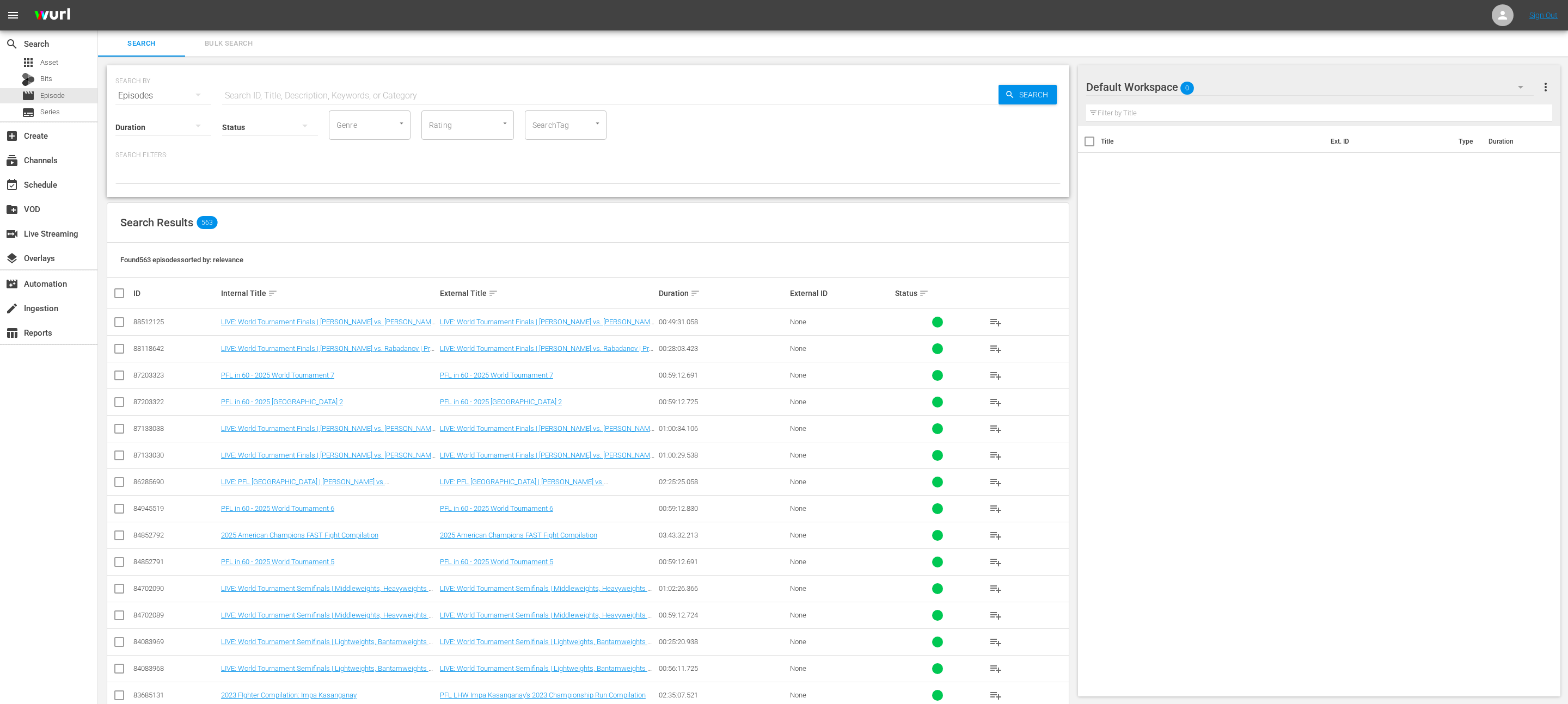
click at [324, 86] on input "text" at bounding box center [610, 95] width 776 height 26
click at [544, 128] on input "SearchTag" at bounding box center [550, 125] width 41 height 20
type input "rok"
click at [585, 157] on li "PFL-ROKU" at bounding box center [565, 155] width 82 height 18
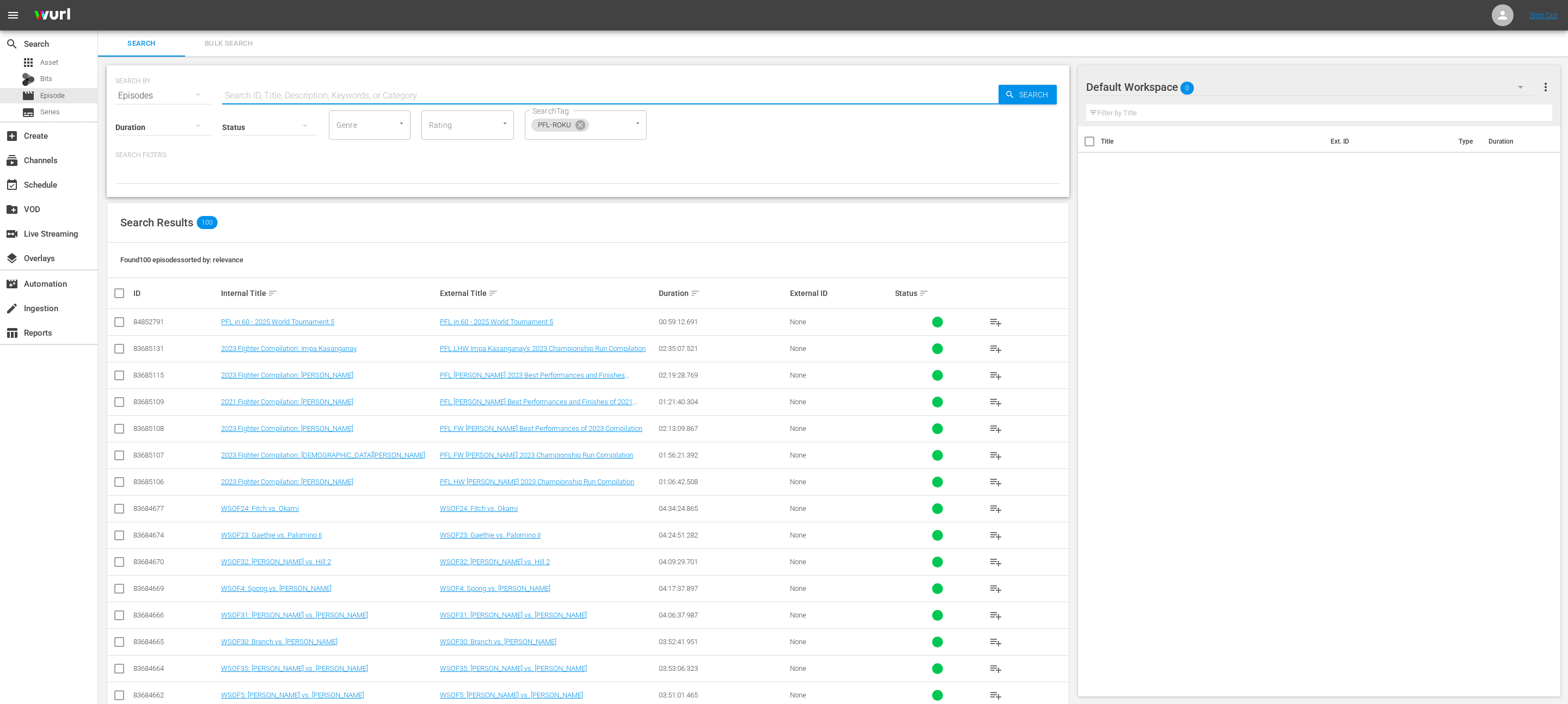
click at [305, 86] on input "text" at bounding box center [610, 95] width 776 height 26
type input "pfl in 60"
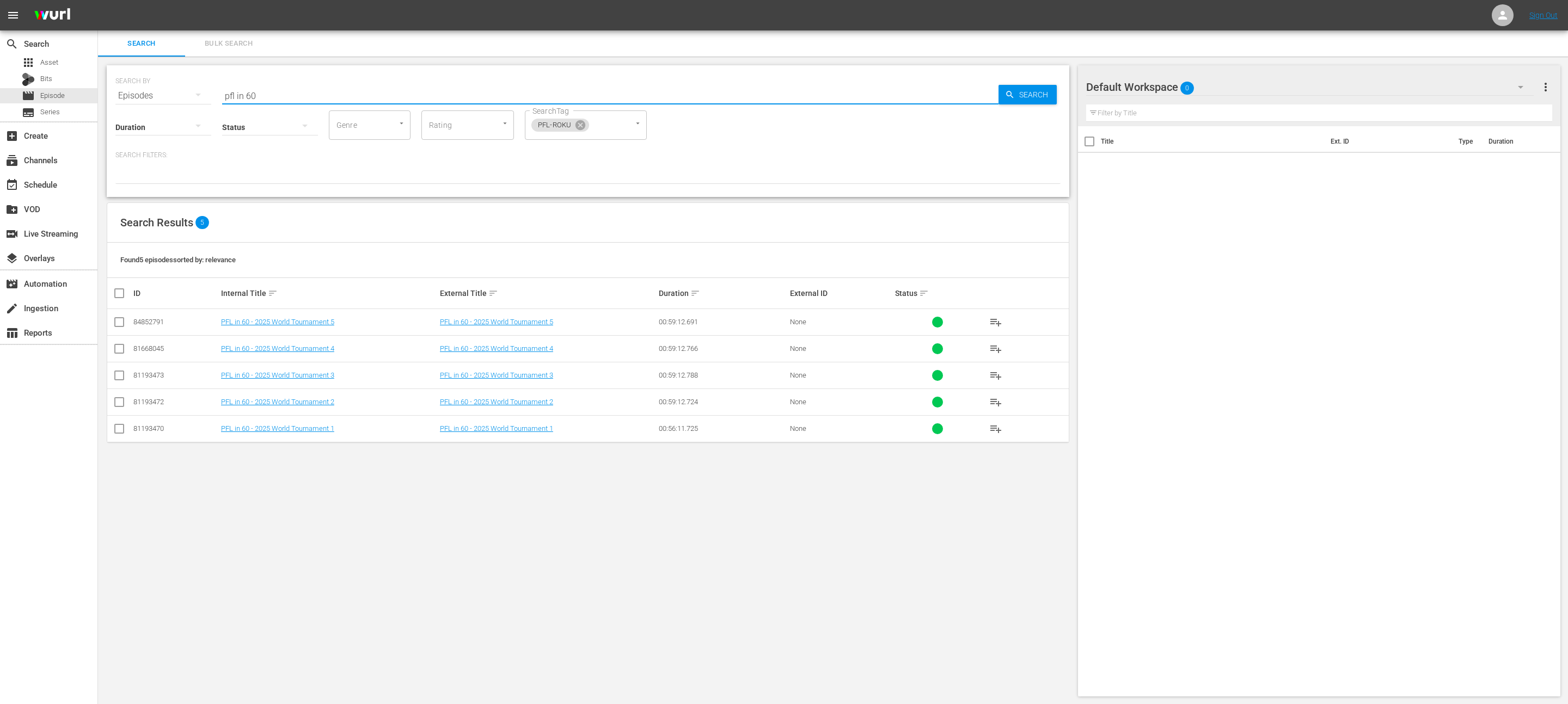
click at [291, 406] on td "PFL in 60 - 2025 World Tournament 2" at bounding box center [329, 402] width 219 height 26
click at [292, 406] on link "PFL in 60 - 2025 World Tournament 2" at bounding box center [277, 402] width 113 height 8
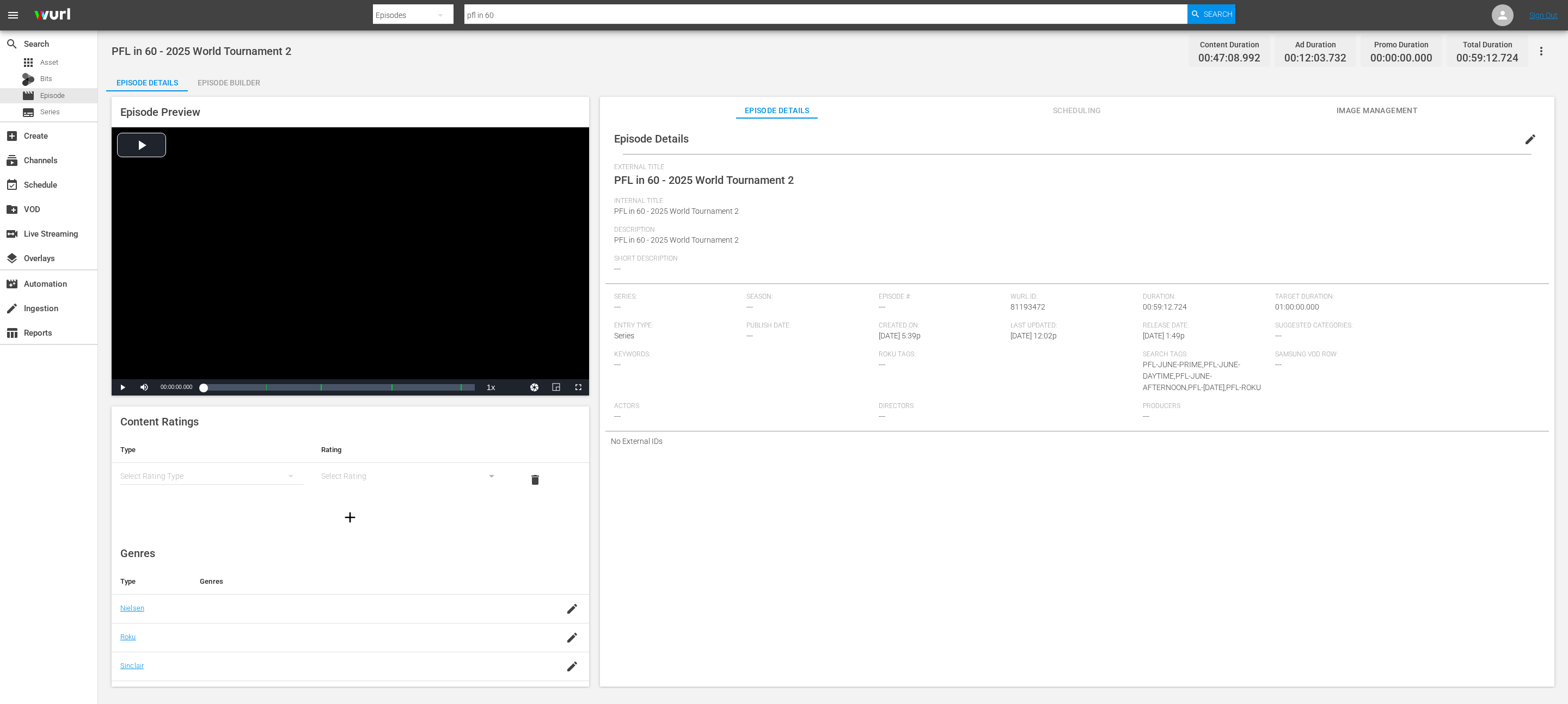
click at [1517, 131] on button "edit" at bounding box center [1530, 139] width 26 height 26
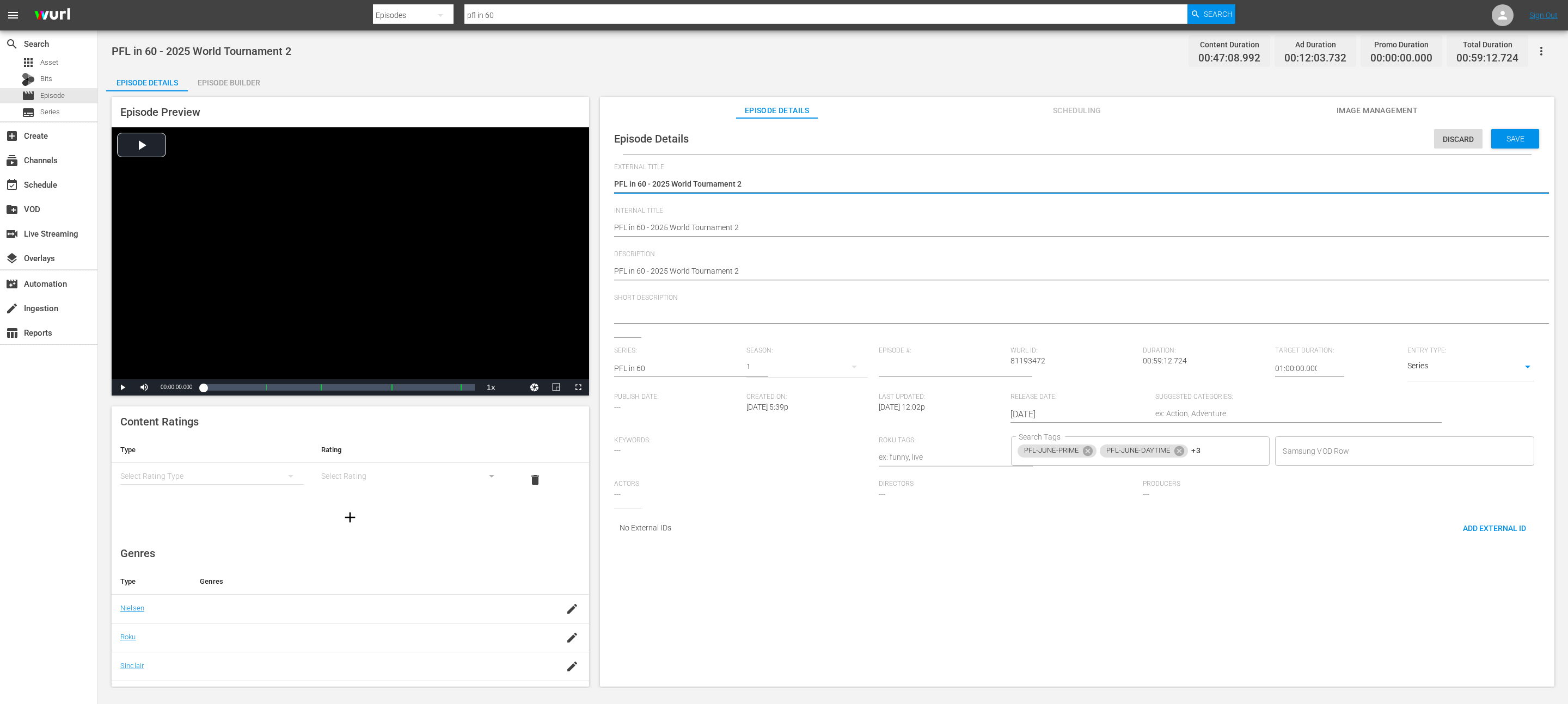
click at [774, 362] on div "1" at bounding box center [807, 367] width 121 height 31
click at [901, 364] on div "1" at bounding box center [784, 352] width 1568 height 704
click at [913, 368] on div "1" at bounding box center [784, 352] width 1568 height 704
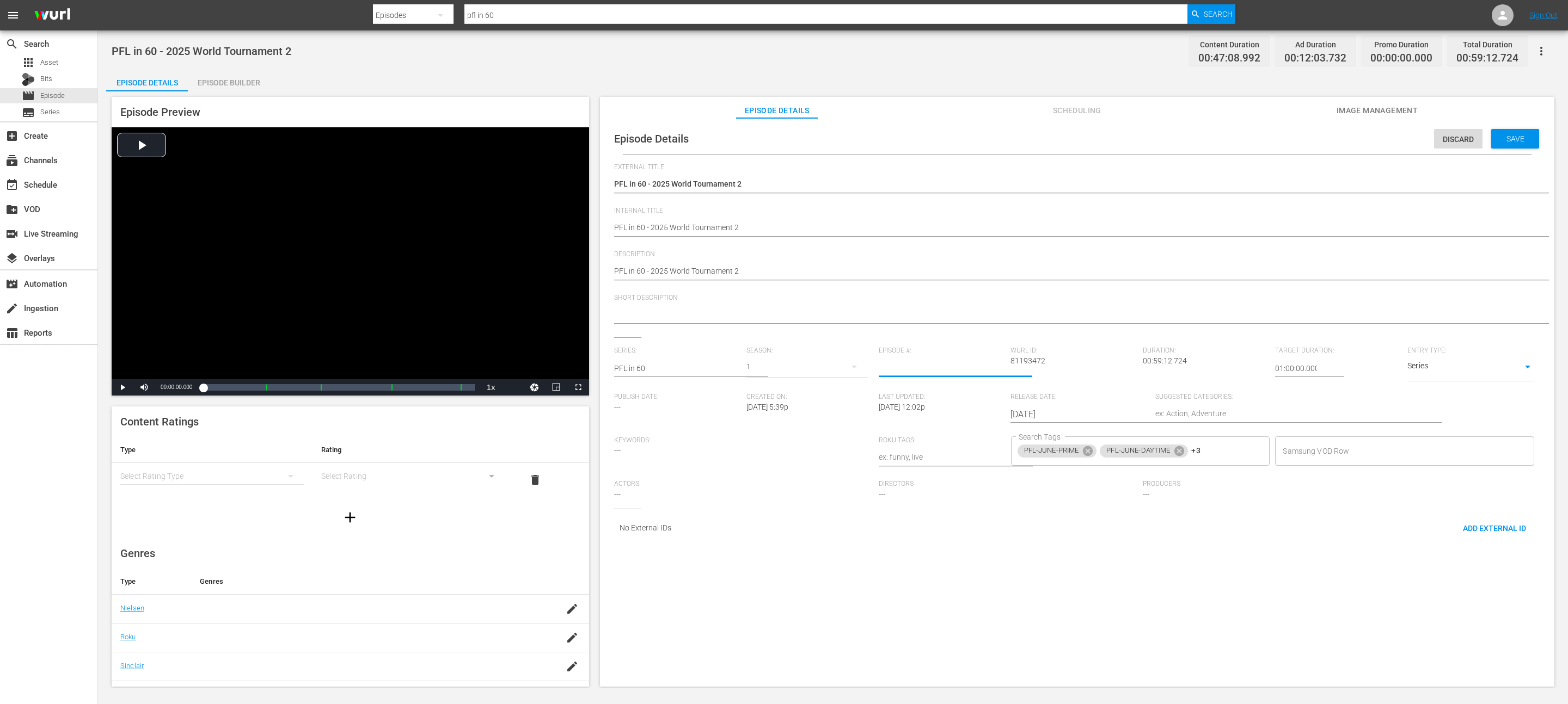
click at [890, 371] on input "number" at bounding box center [942, 368] width 127 height 26
type input "2"
click at [1510, 139] on span "Save" at bounding box center [1515, 139] width 36 height 8
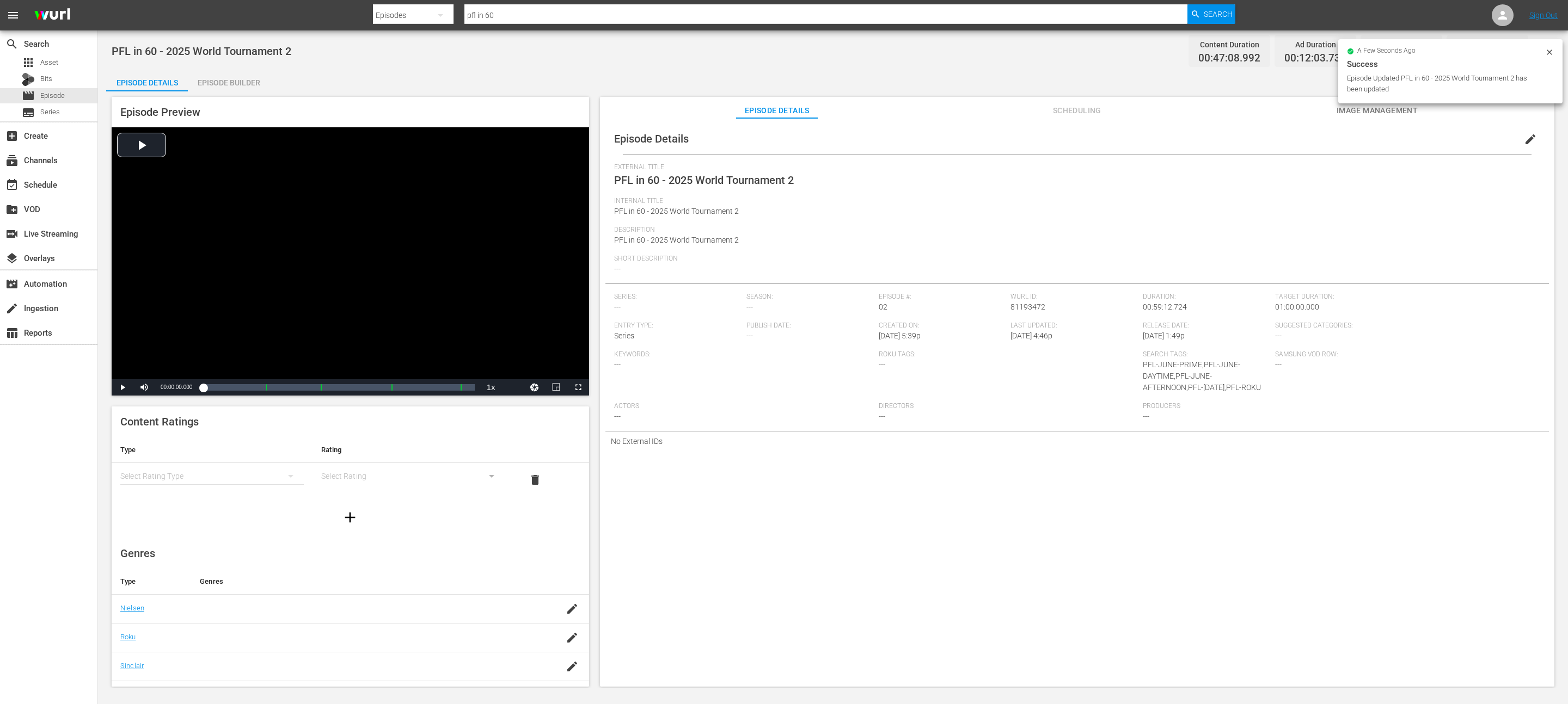
drag, startPoint x: 1340, startPoint y: 113, endPoint x: 1045, endPoint y: 95, distance: 295.5
click at [1063, 91] on div "Episode Preview Video Player is loading. Play Video Play Mute Current Time 00:0…" at bounding box center [832, 393] width 1454 height 604
click at [1049, 116] on span "Scheduling" at bounding box center [1076, 111] width 82 height 14
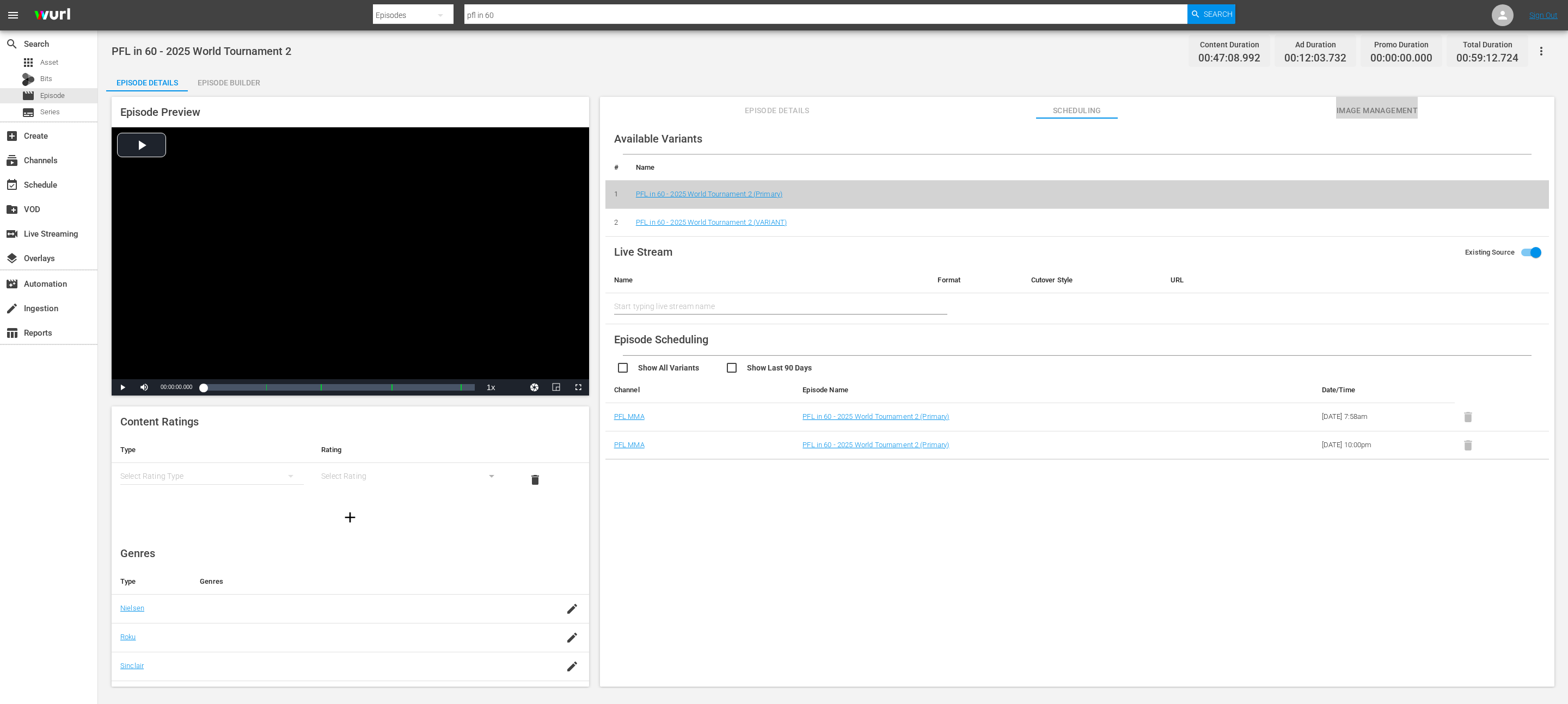
click at [1380, 105] on span "Image Management" at bounding box center [1376, 111] width 82 height 14
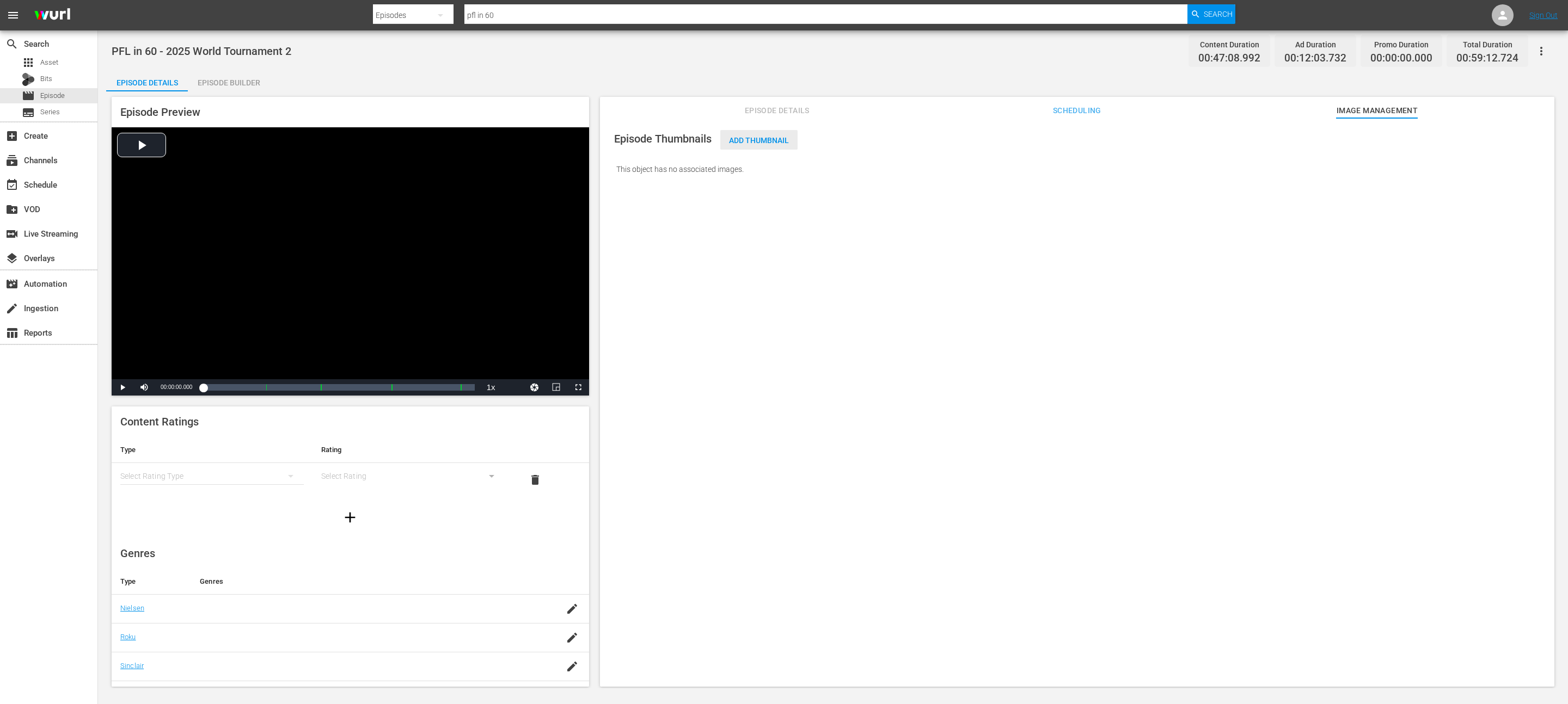
click at [787, 138] on span "Add Thumbnail" at bounding box center [759, 140] width 77 height 8
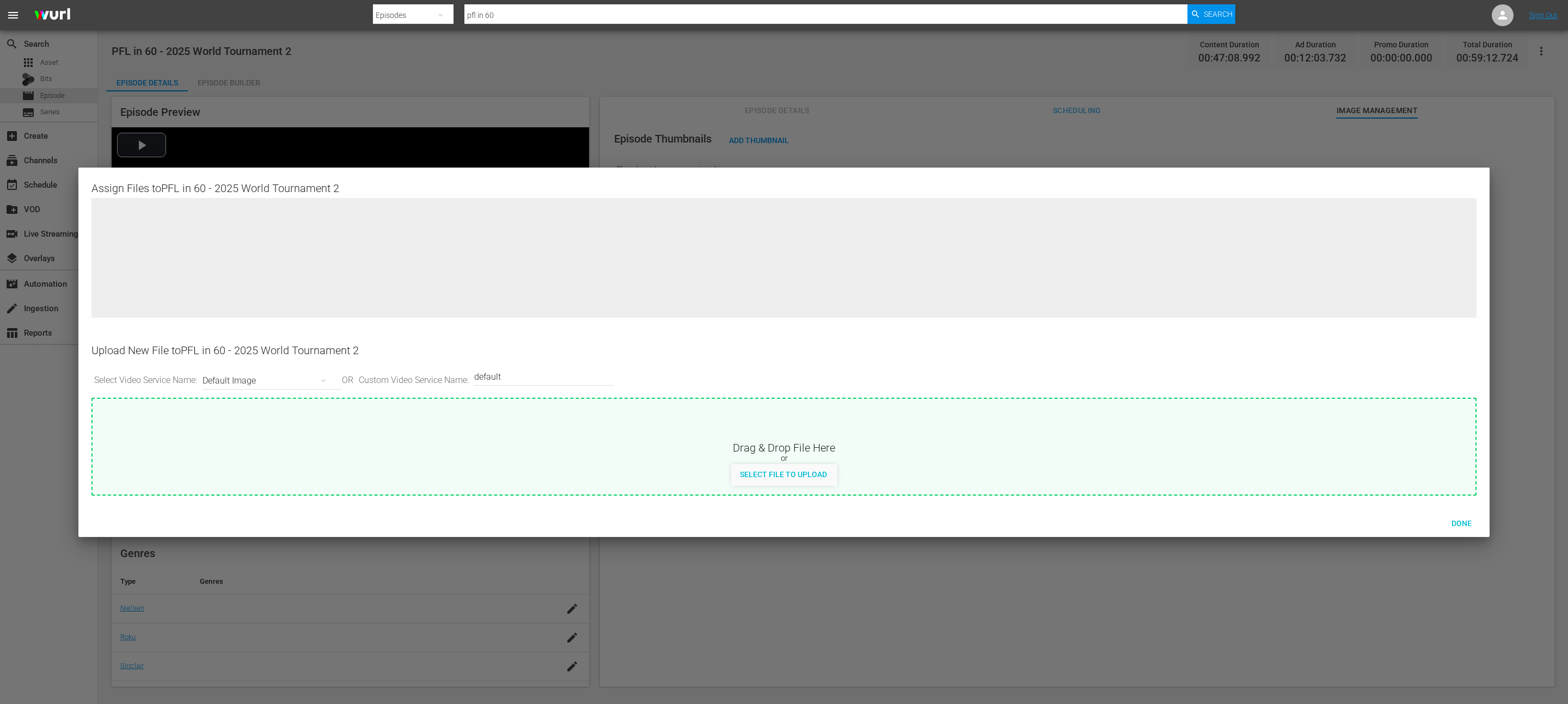
click at [253, 373] on div "Default Image" at bounding box center [269, 381] width 134 height 31
click at [269, 431] on div "Roku-Thumbnail" at bounding box center [273, 437] width 108 height 17
type input "Roku-Thumbnail"
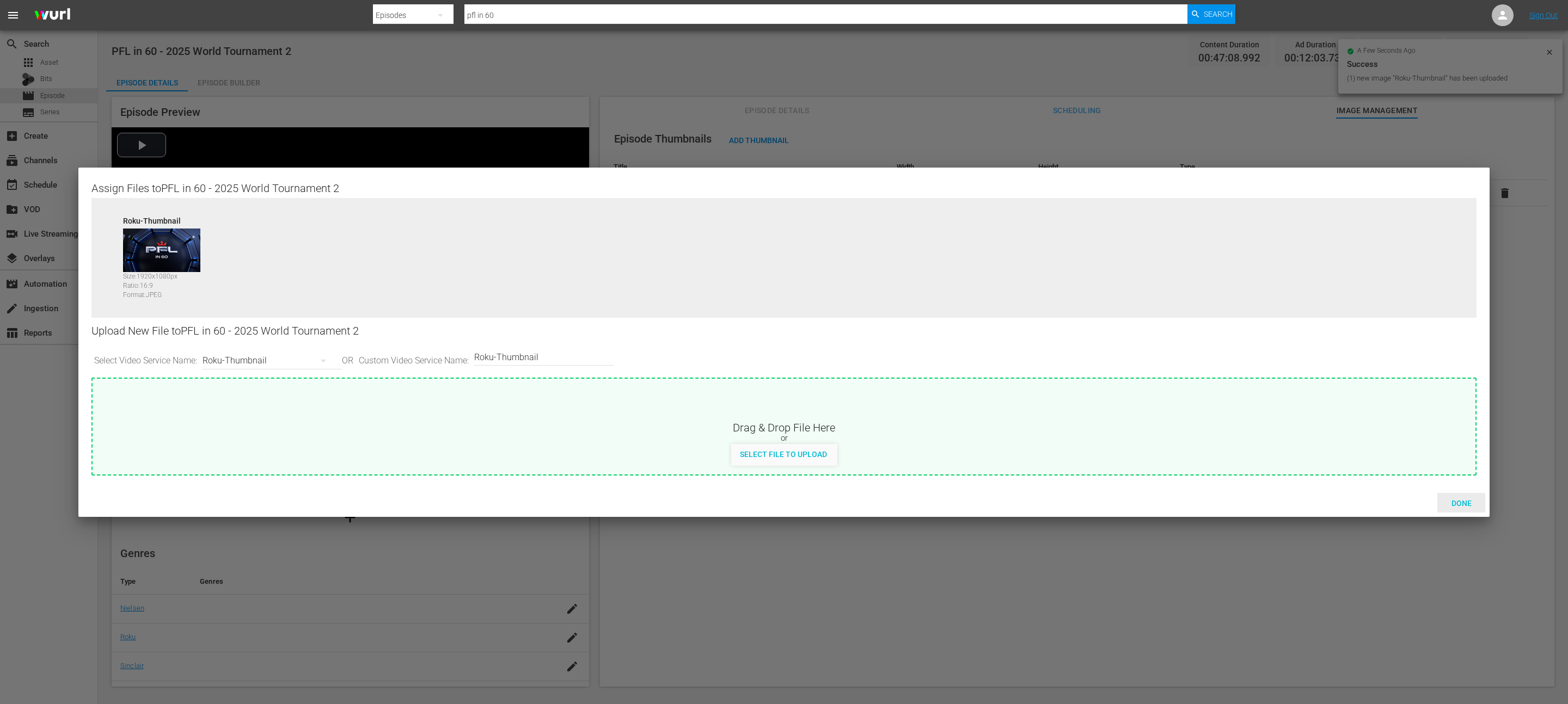
click at [1475, 494] on div "Done" at bounding box center [1461, 503] width 48 height 20
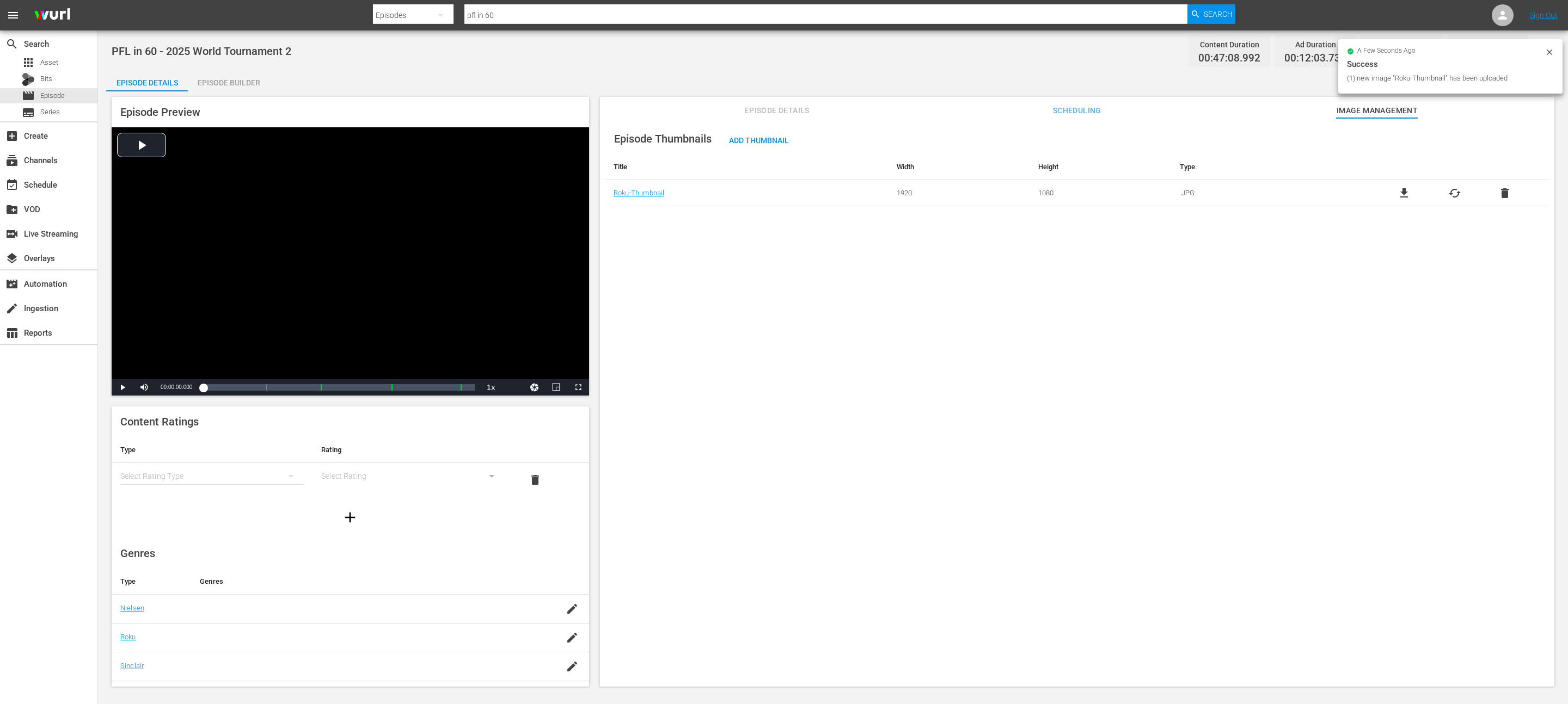
click at [690, 95] on div "Episode Preview Video Player is loading. Play Video Play Mute Current Time 00:0…" at bounding box center [832, 393] width 1454 height 604
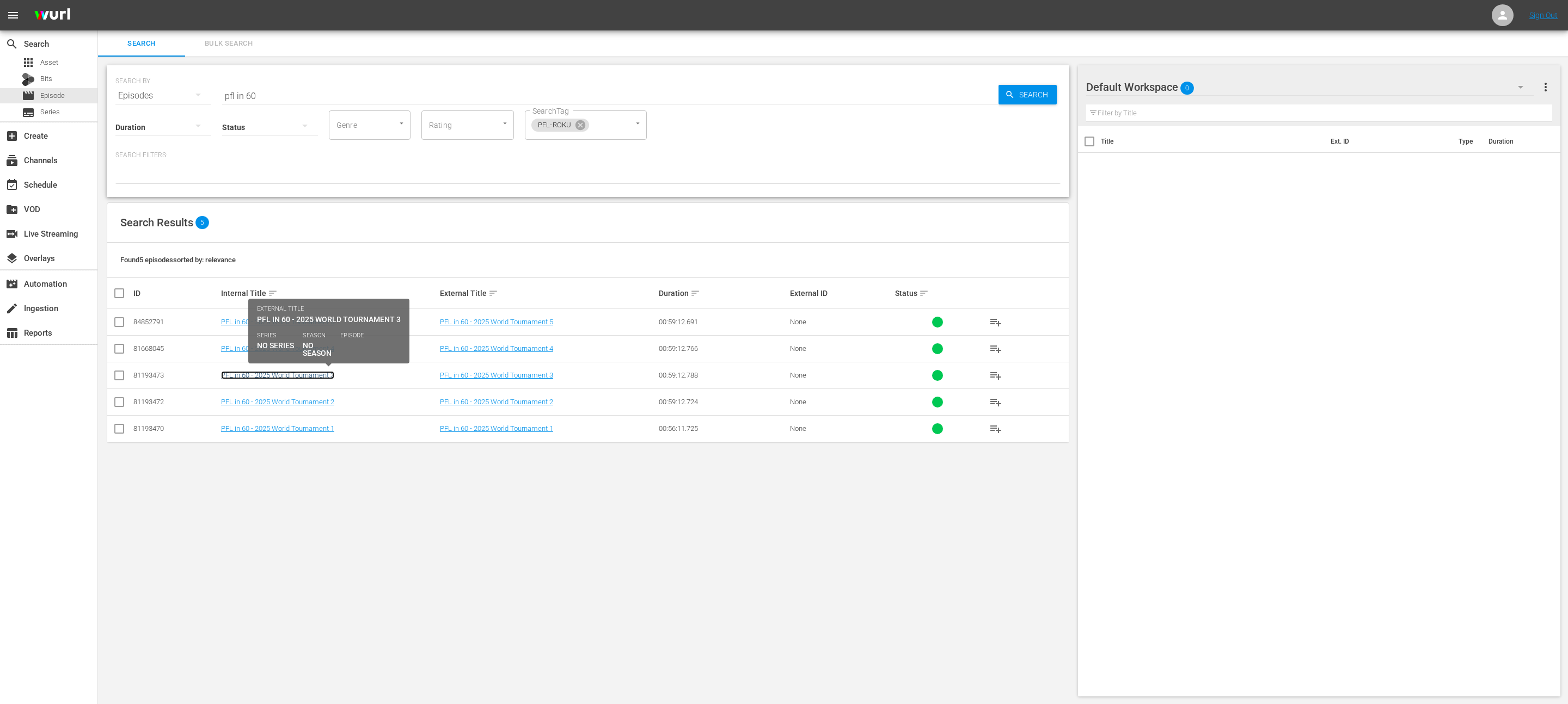
click at [279, 377] on link "PFL in 60 - 2025 World Tournament 3" at bounding box center [277, 376] width 113 height 8
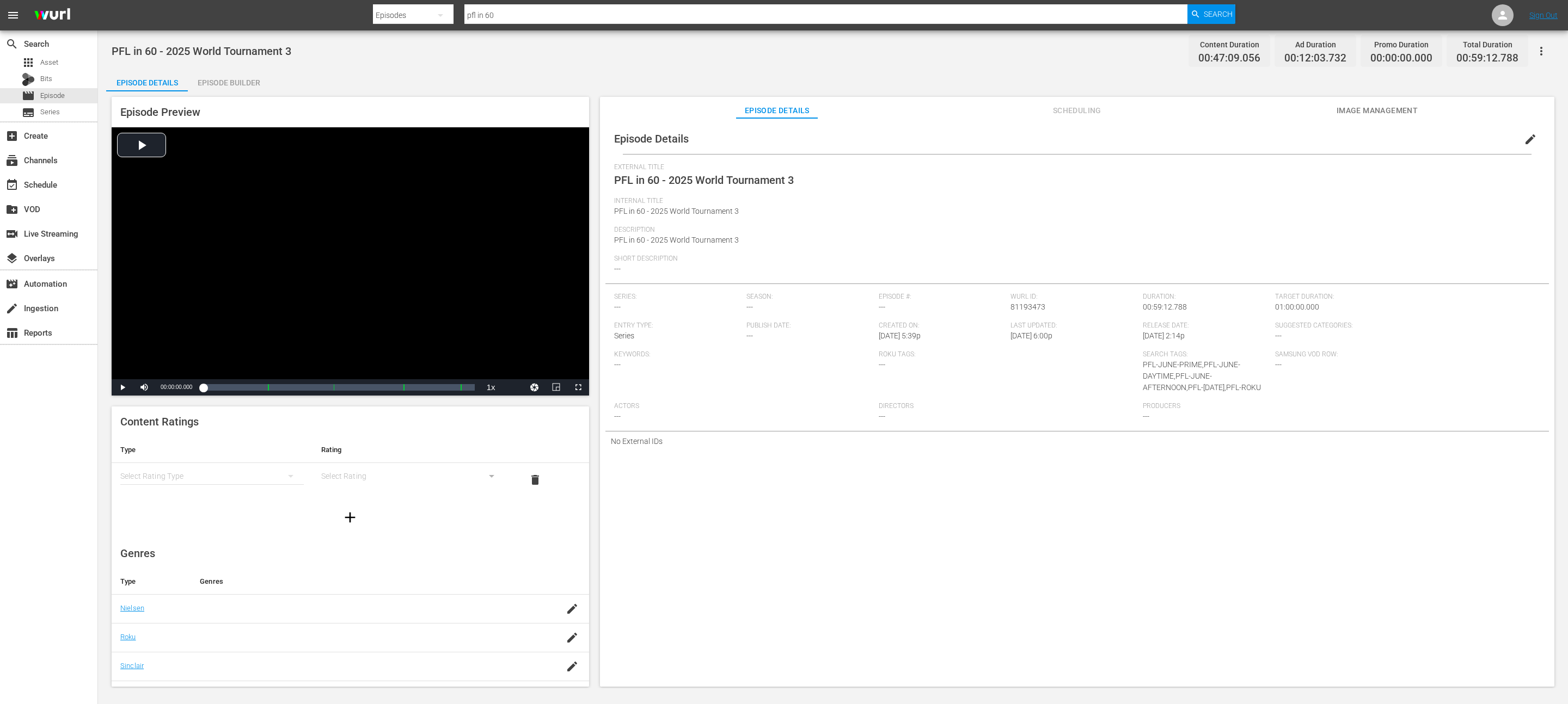
click at [1531, 143] on button "edit" at bounding box center [1530, 139] width 26 height 26
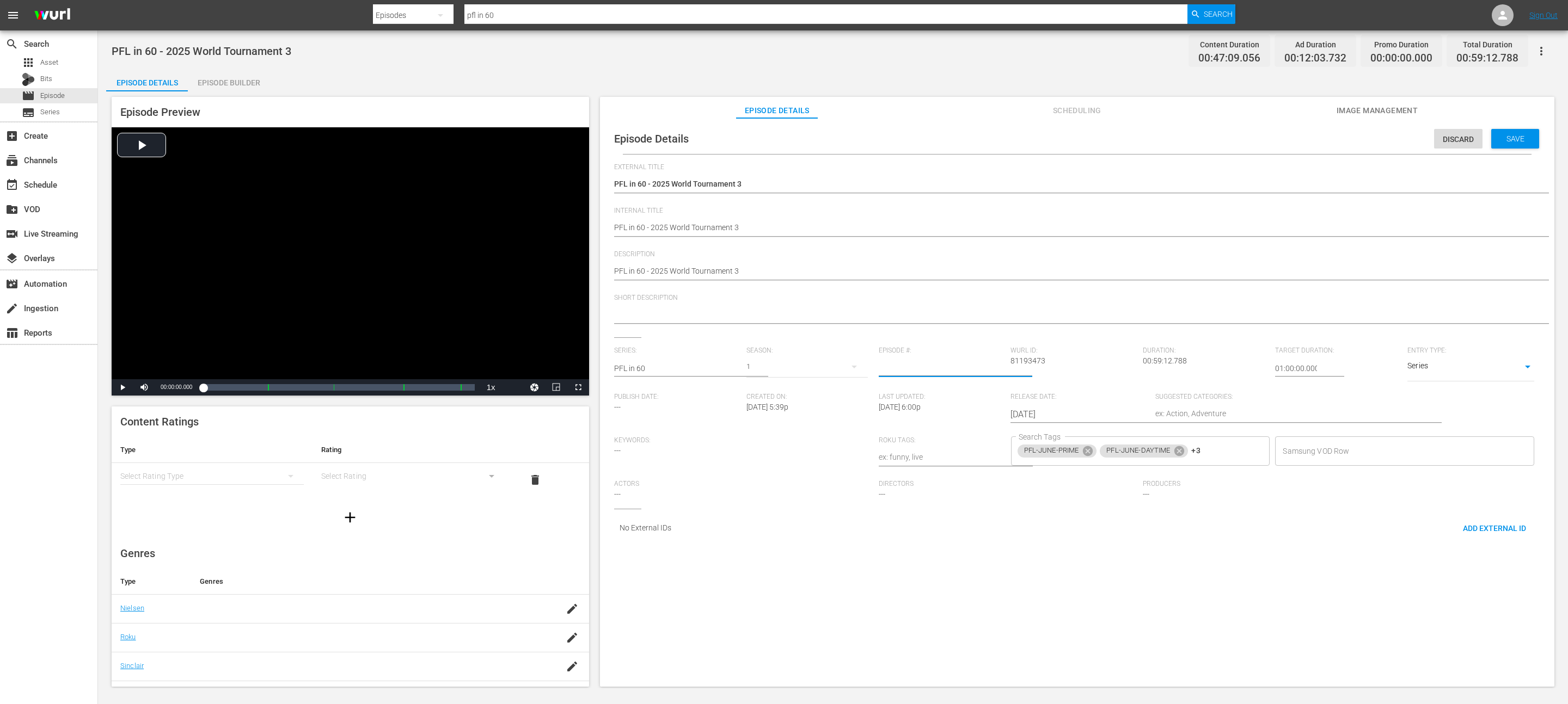
click at [890, 366] on input "number" at bounding box center [942, 368] width 127 height 26
type input "3"
click at [1511, 143] on span "Save" at bounding box center [1515, 139] width 36 height 8
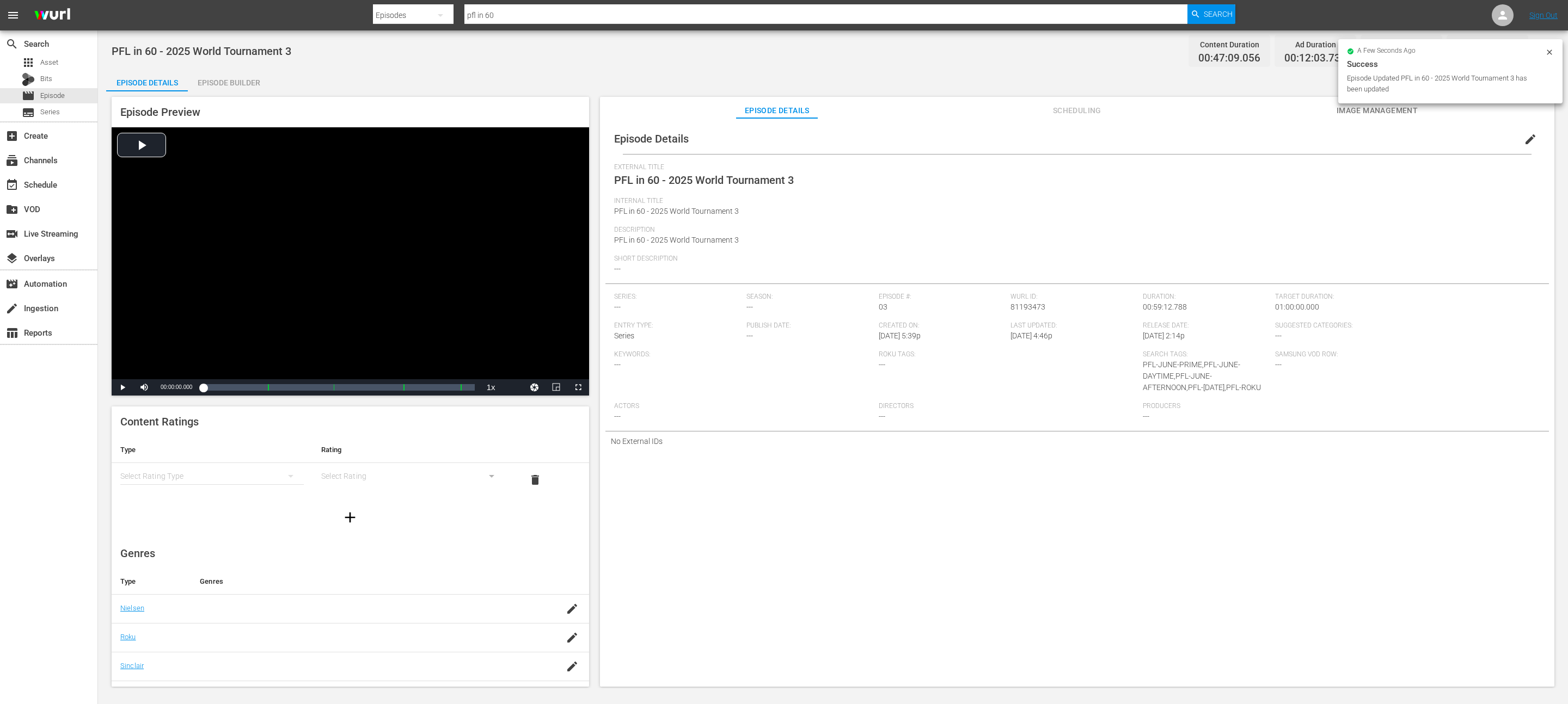
click at [1353, 103] on div "a few seconds ago Success Episode Updated PFL in 60 - 2025 World Tournament 3 h…" at bounding box center [1450, 73] width 224 height 68
click at [1342, 118] on button "Image Management" at bounding box center [1376, 107] width 82 height 22
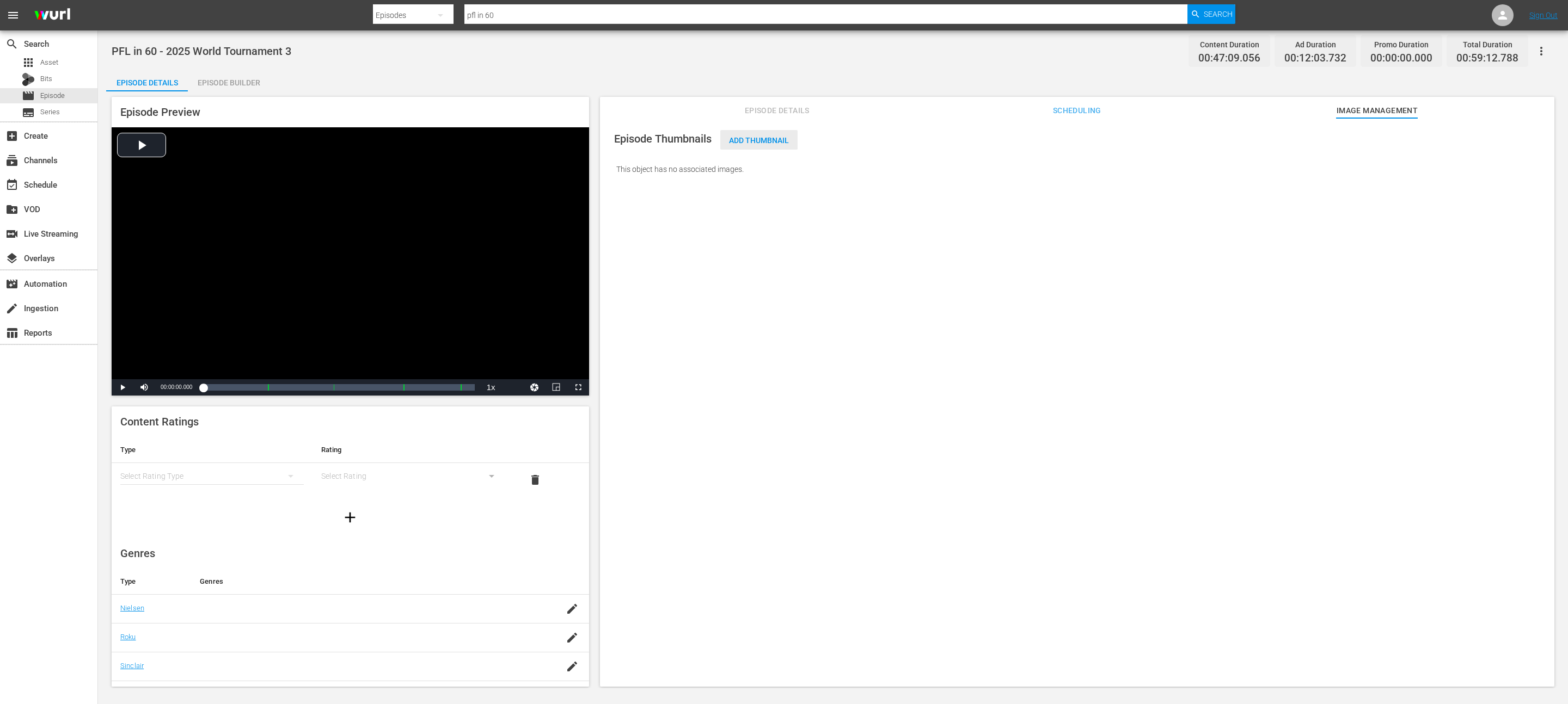
click at [774, 144] on span "Add Thumbnail" at bounding box center [759, 140] width 77 height 8
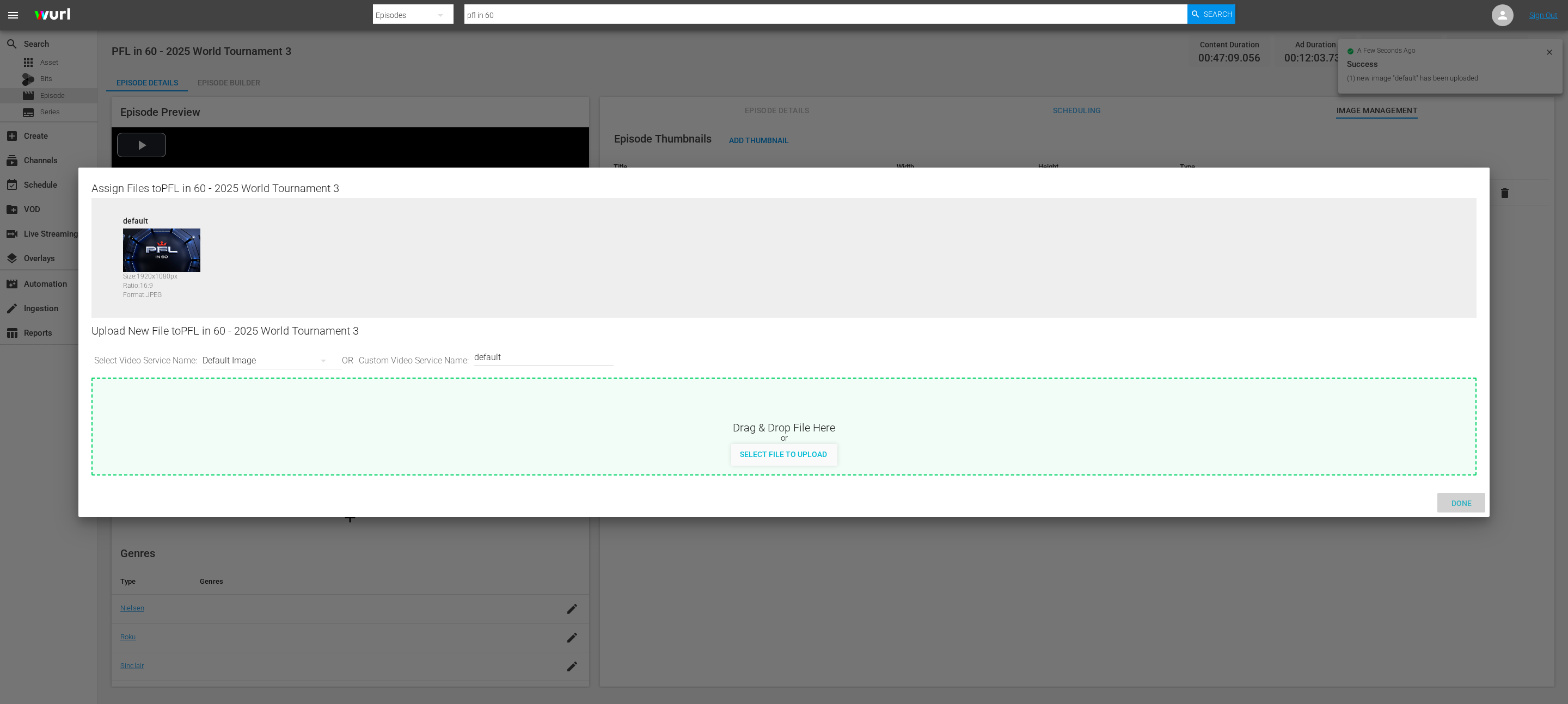
click at [1467, 504] on span "Done" at bounding box center [1461, 503] width 38 height 8
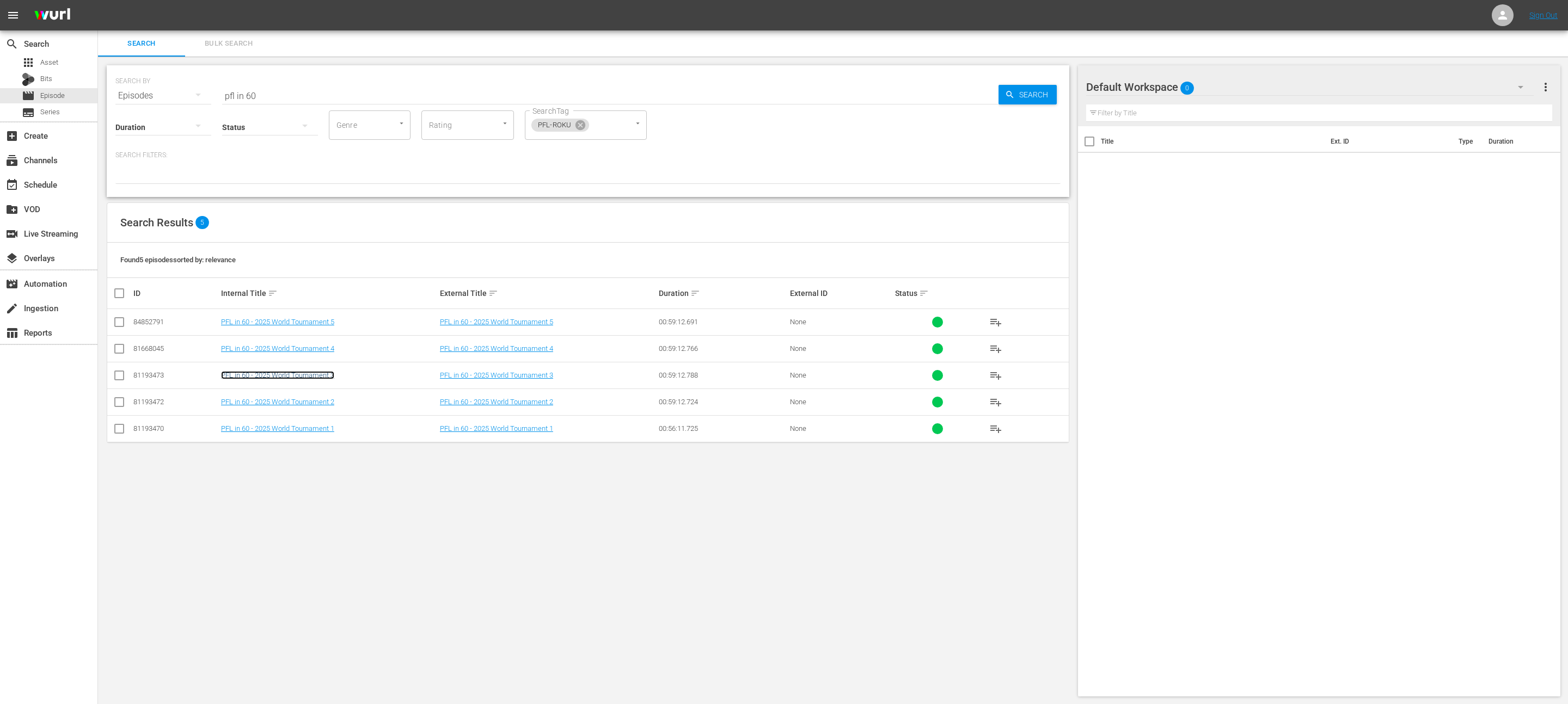
click at [319, 378] on link "PFL in 60 - 2025 World Tournament 3" at bounding box center [277, 376] width 113 height 8
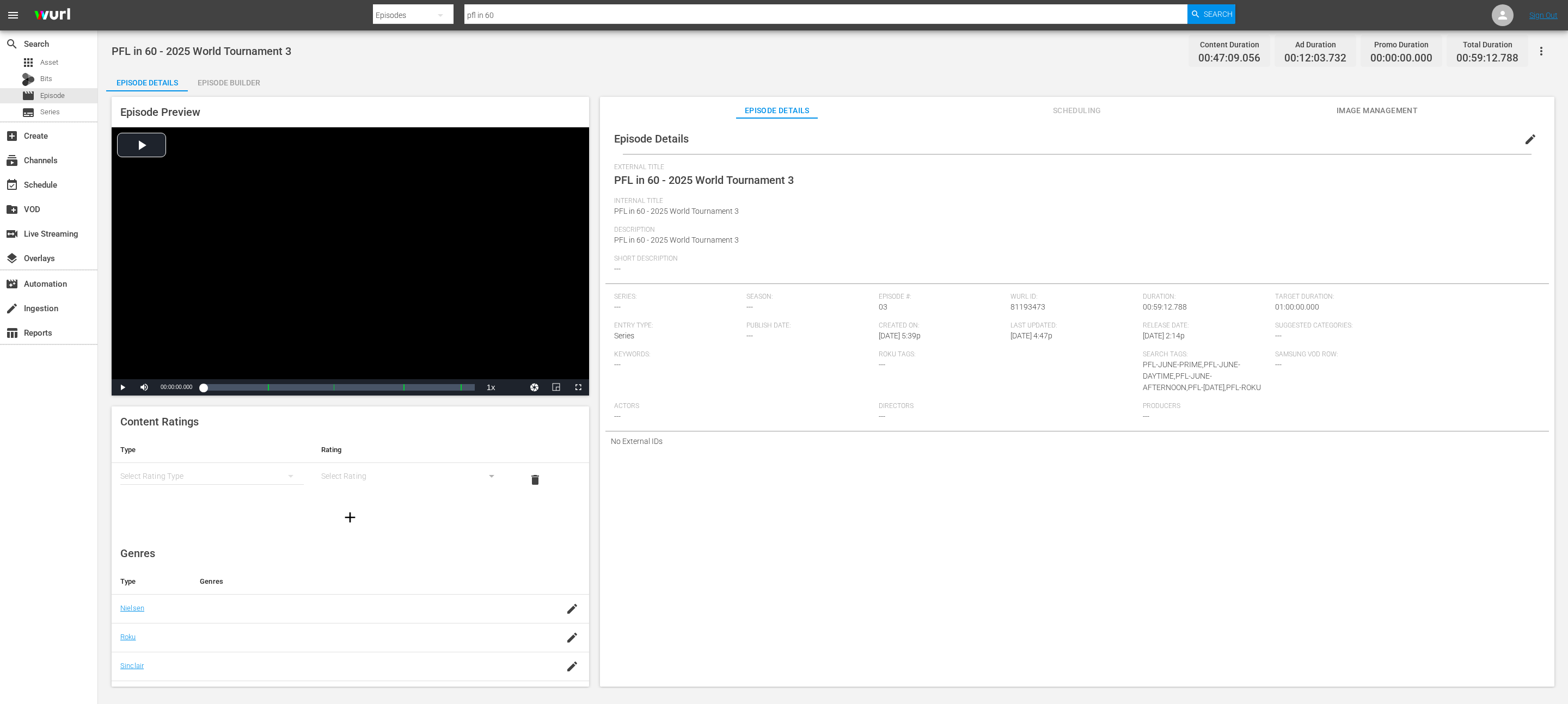
click at [845, 523] on div "Episode Details edit External Title PFL in 60 - 2025 World Tournament 3 Interna…" at bounding box center [1076, 407] width 954 height 579
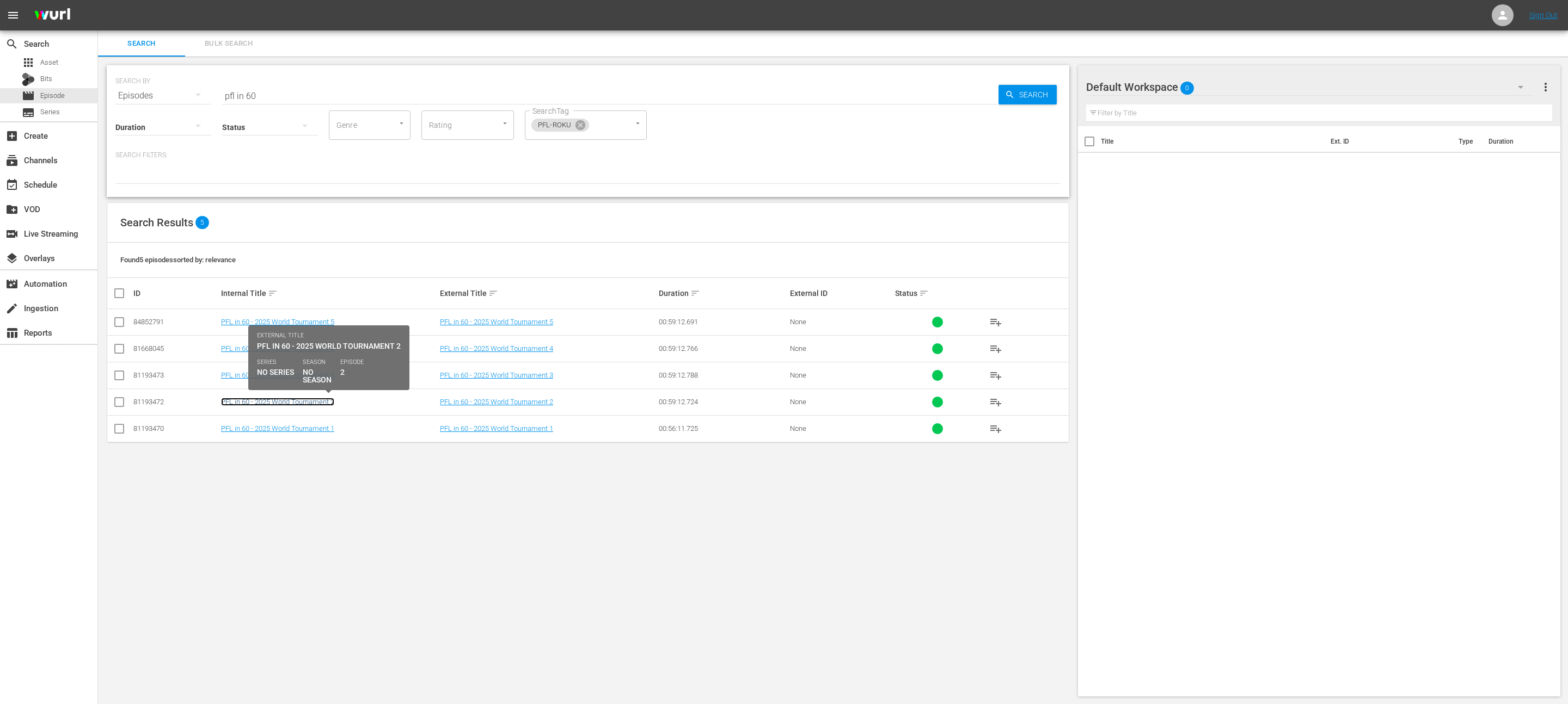
click at [287, 401] on link "PFL in 60 - 2025 World Tournament 2" at bounding box center [277, 402] width 113 height 8
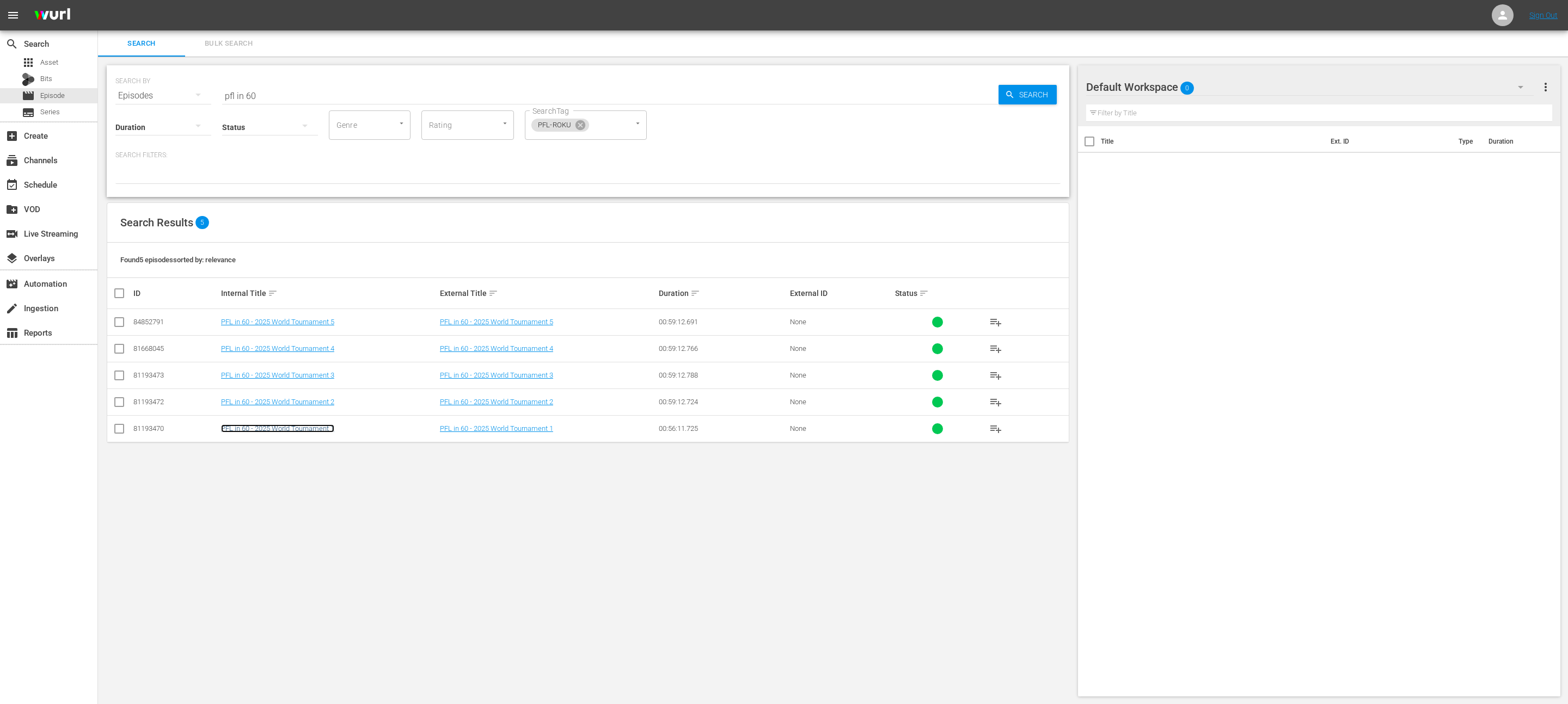
click at [305, 424] on link "PFL in 60 - 2025 World Tournament 1" at bounding box center [277, 429] width 113 height 8
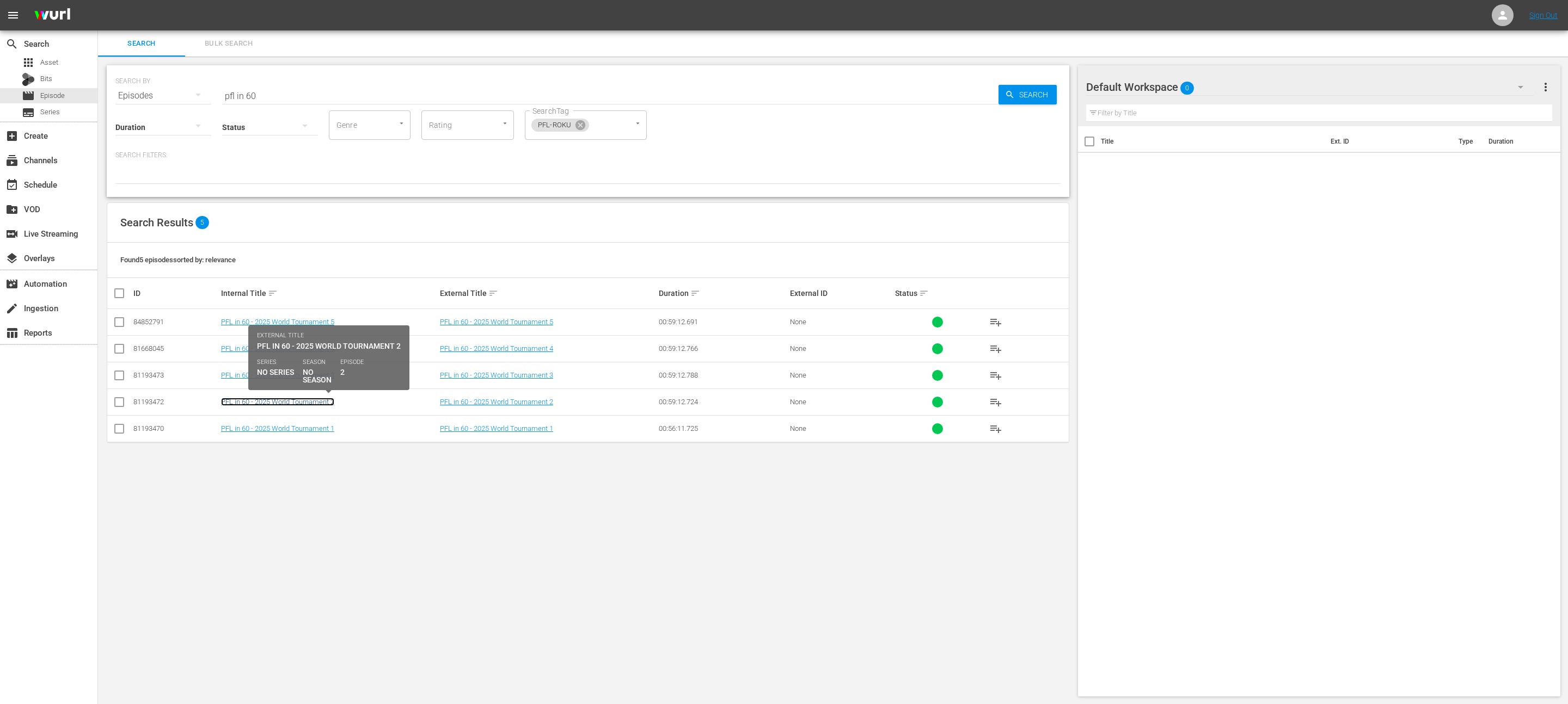
click at [294, 404] on link "PFL in 60 - 2025 World Tournament 2" at bounding box center [277, 402] width 113 height 8
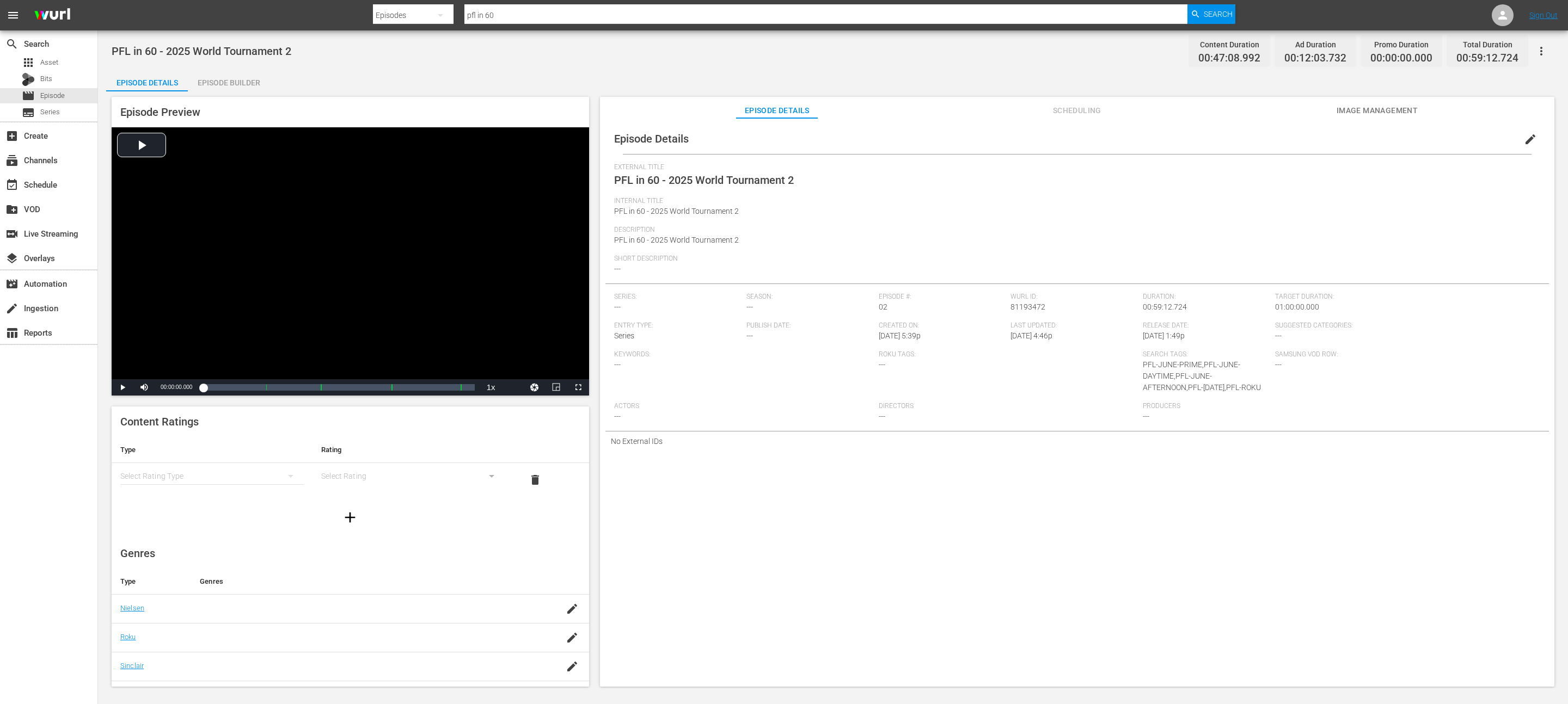
click at [1524, 141] on span "edit" at bounding box center [1530, 139] width 13 height 13
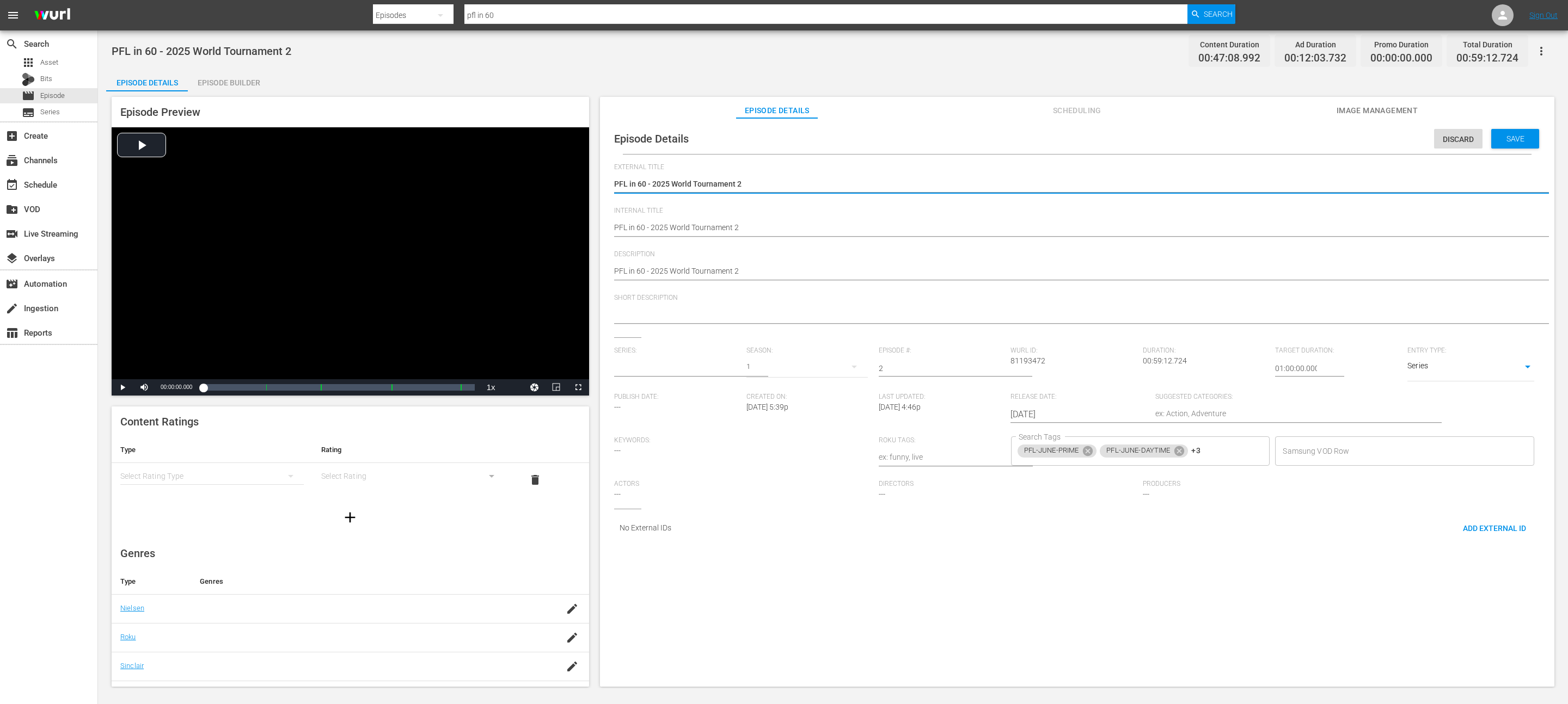
click at [668, 375] on div at bounding box center [678, 368] width 127 height 26
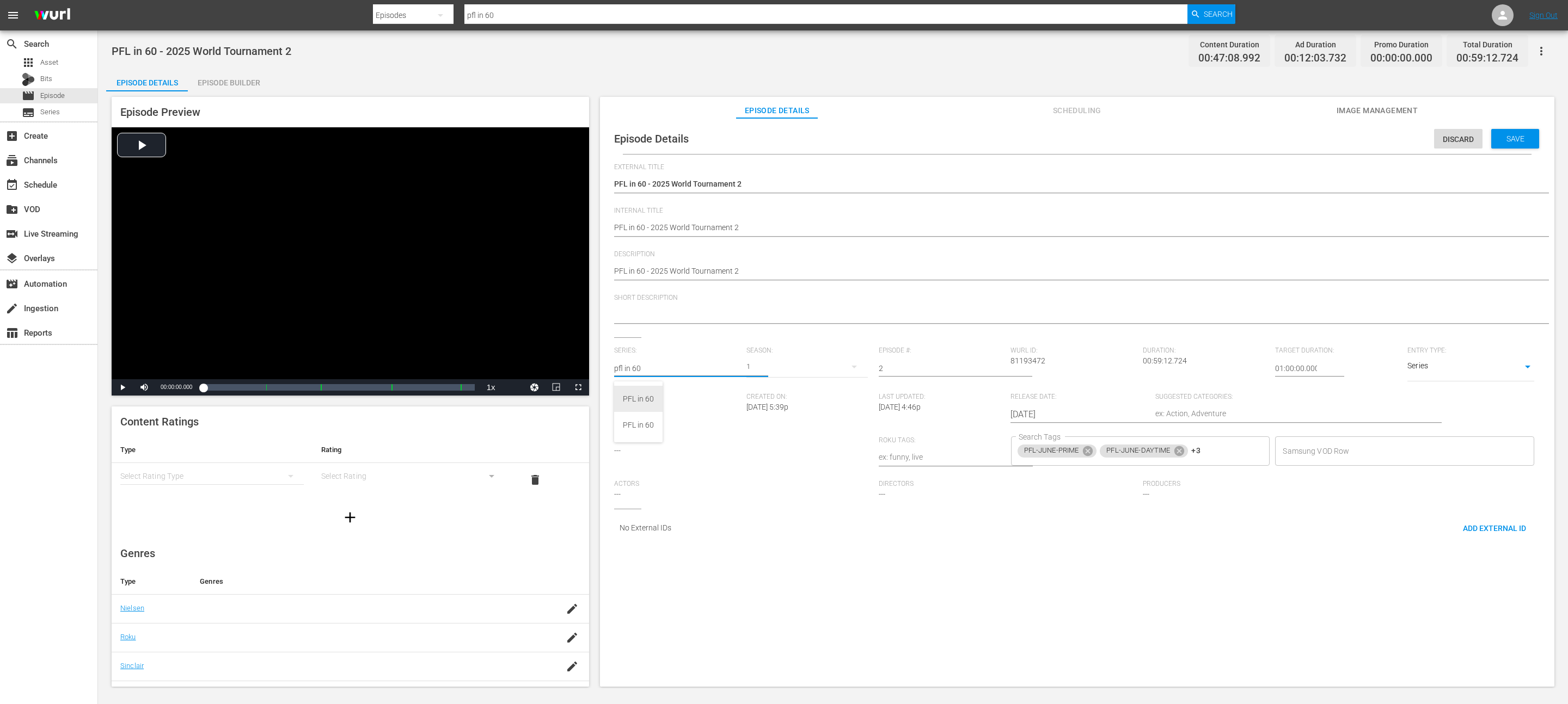
click at [643, 394] on div "PFL in 60" at bounding box center [638, 399] width 31 height 26
type input "PFL in 60"
click at [922, 372] on input "2" at bounding box center [942, 368] width 127 height 26
click at [1512, 143] on div "Save" at bounding box center [1515, 139] width 48 height 20
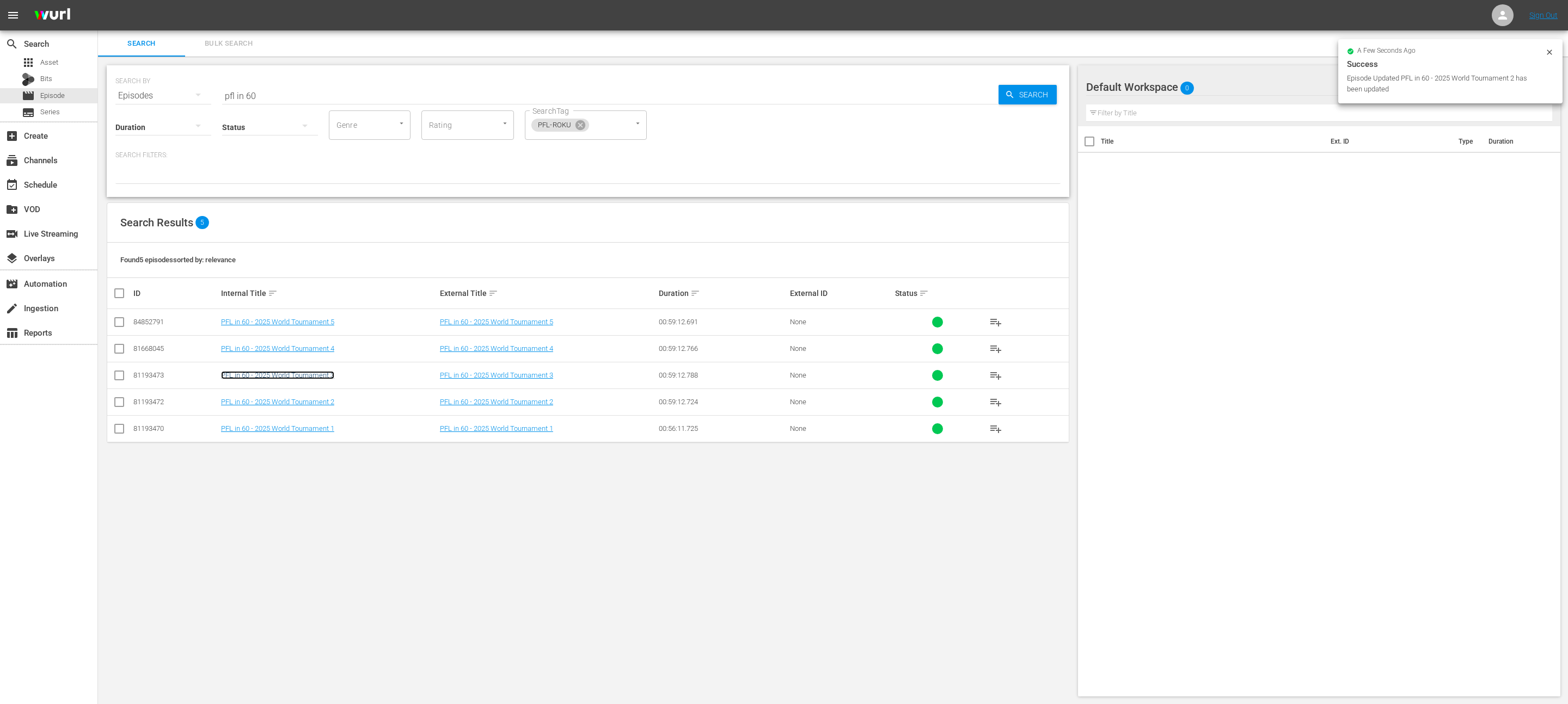
click at [308, 373] on link "PFL in 60 - 2025 World Tournament 3" at bounding box center [277, 376] width 113 height 8
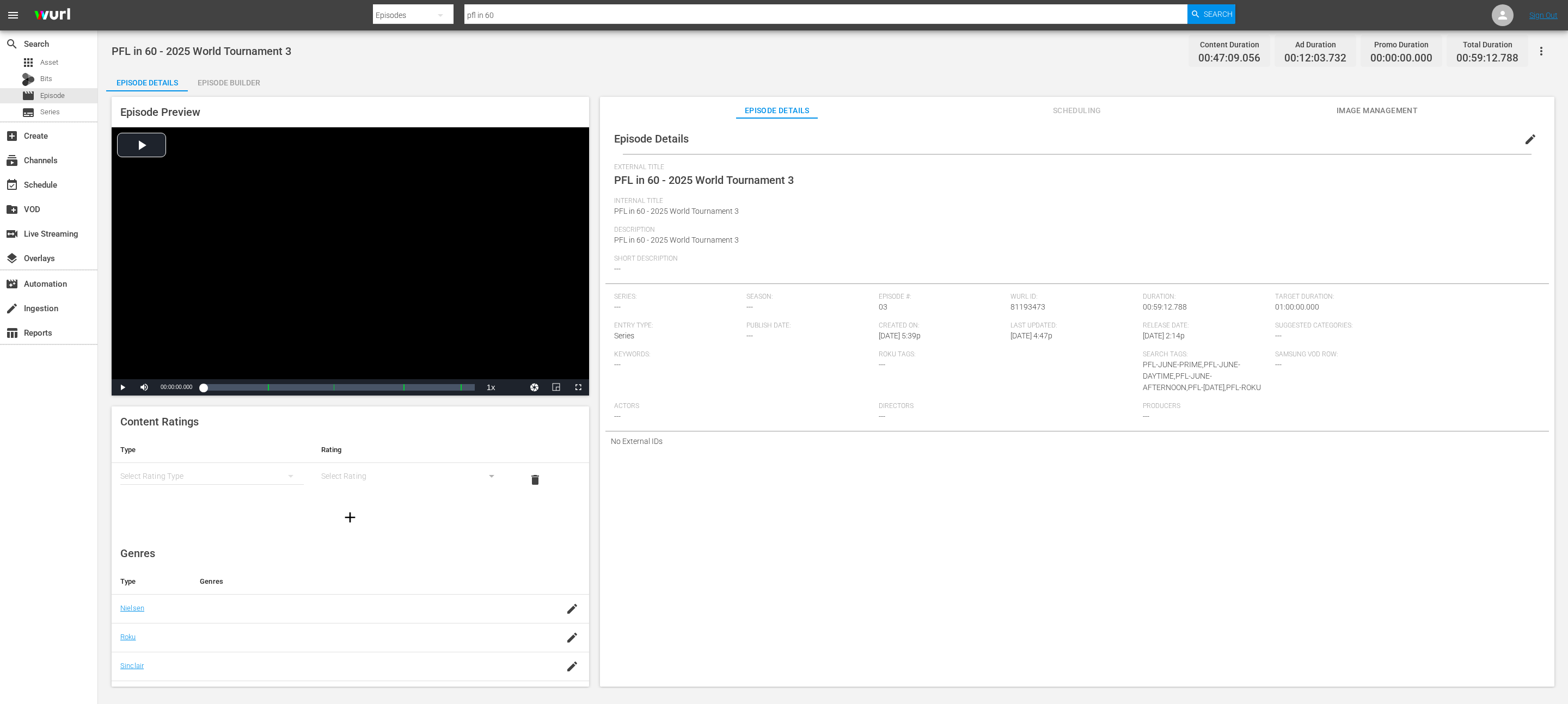
click at [1535, 136] on button "edit" at bounding box center [1530, 139] width 26 height 26
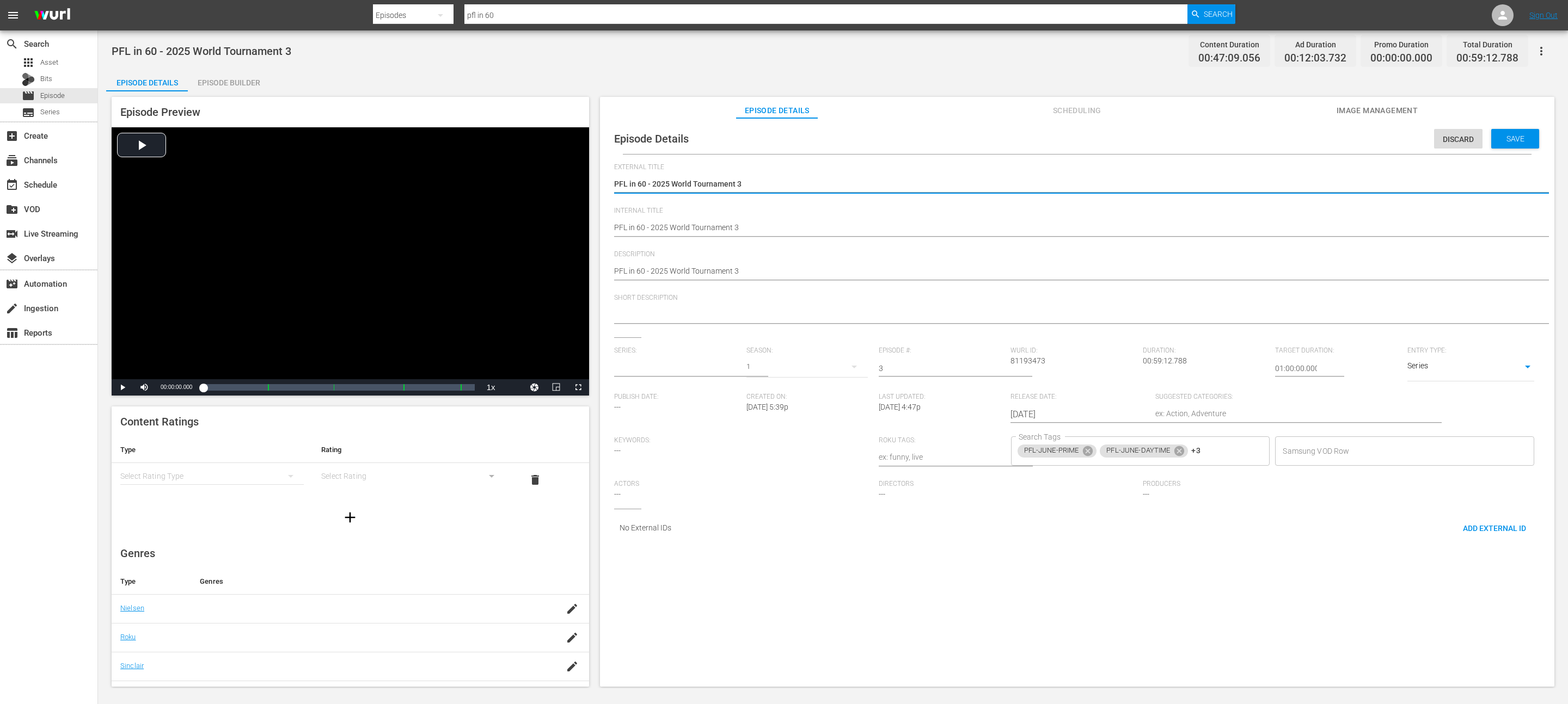
click at [646, 364] on input "text" at bounding box center [678, 368] width 127 height 26
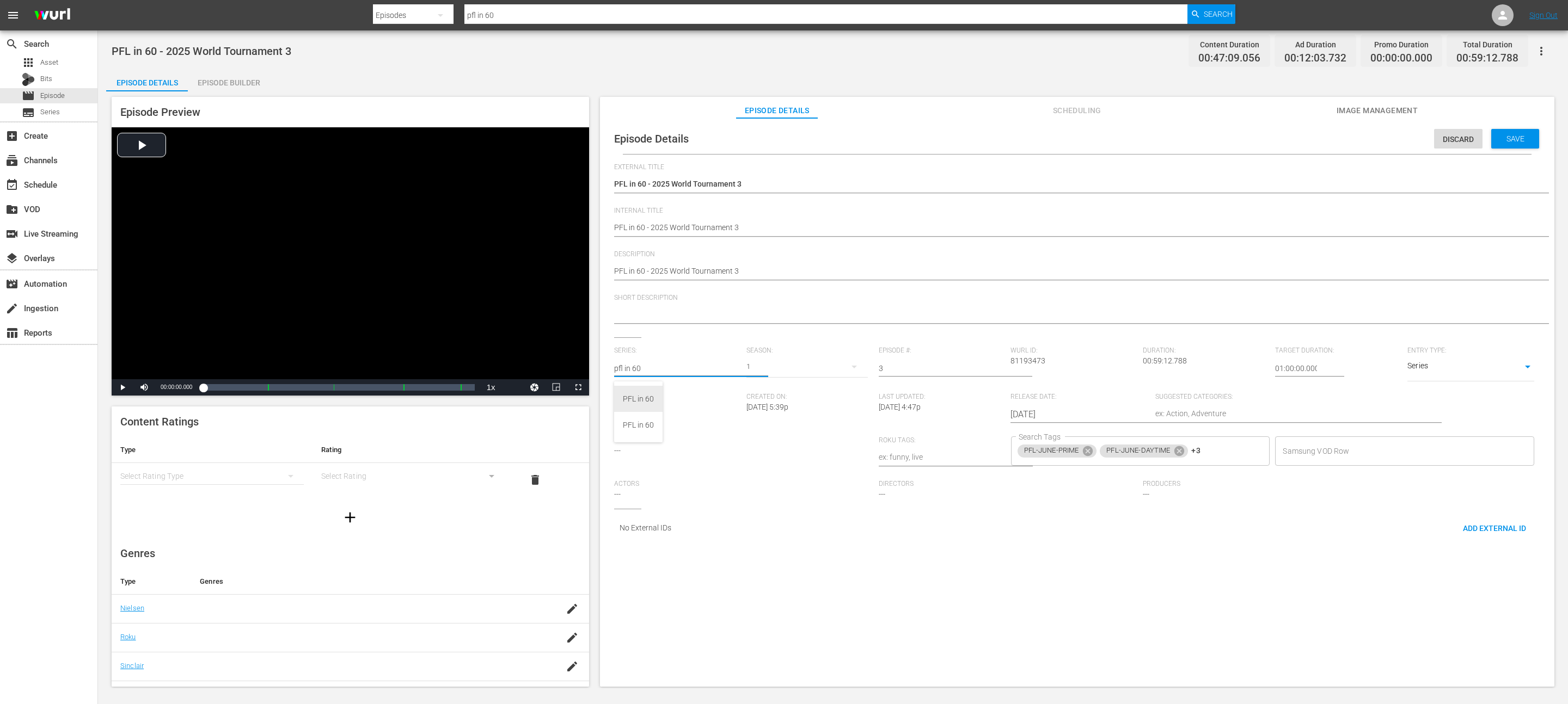
click at [650, 399] on div "PFL in 60" at bounding box center [638, 399] width 31 height 26
type input "PFL in 60"
click at [1518, 136] on span "Save" at bounding box center [1515, 139] width 36 height 8
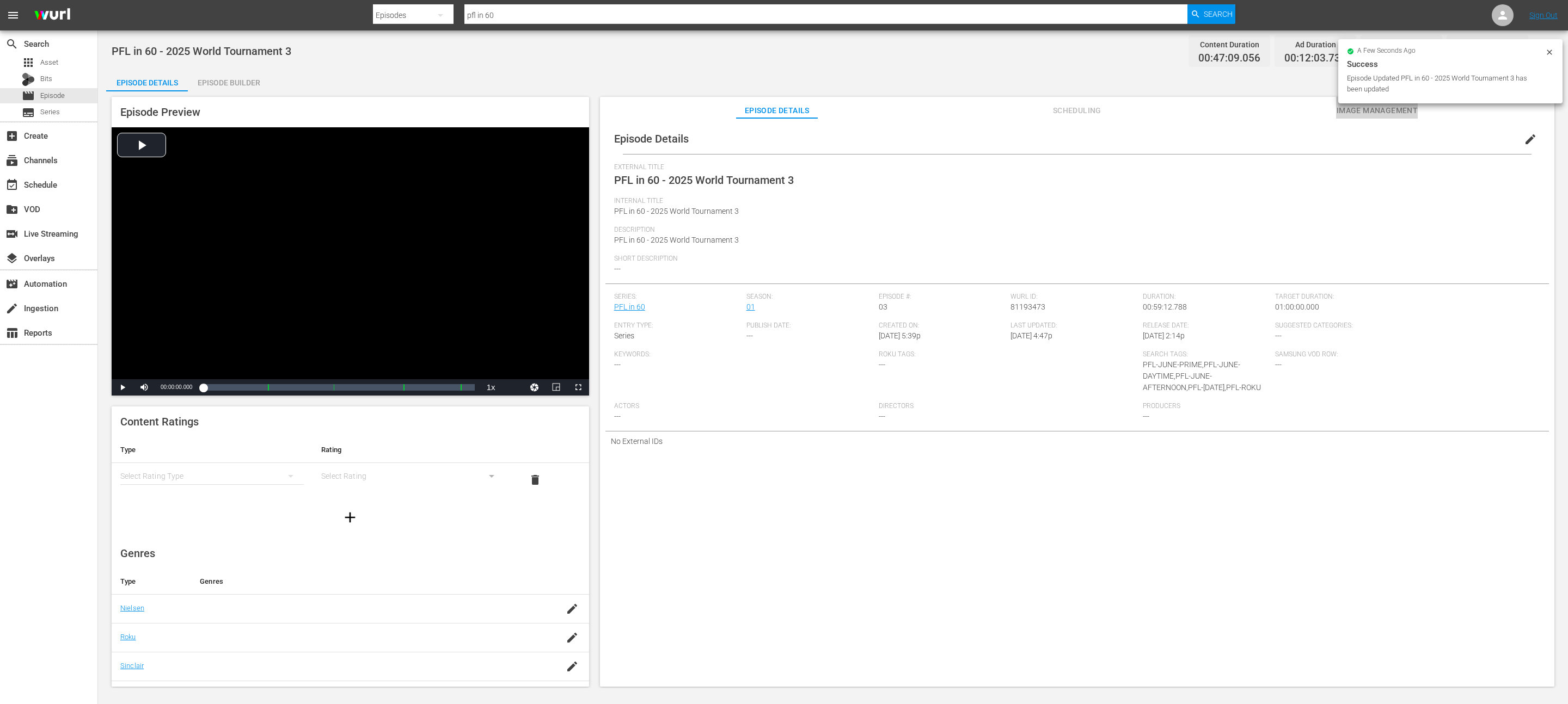
click at [1355, 113] on span "Image Management" at bounding box center [1376, 111] width 82 height 14
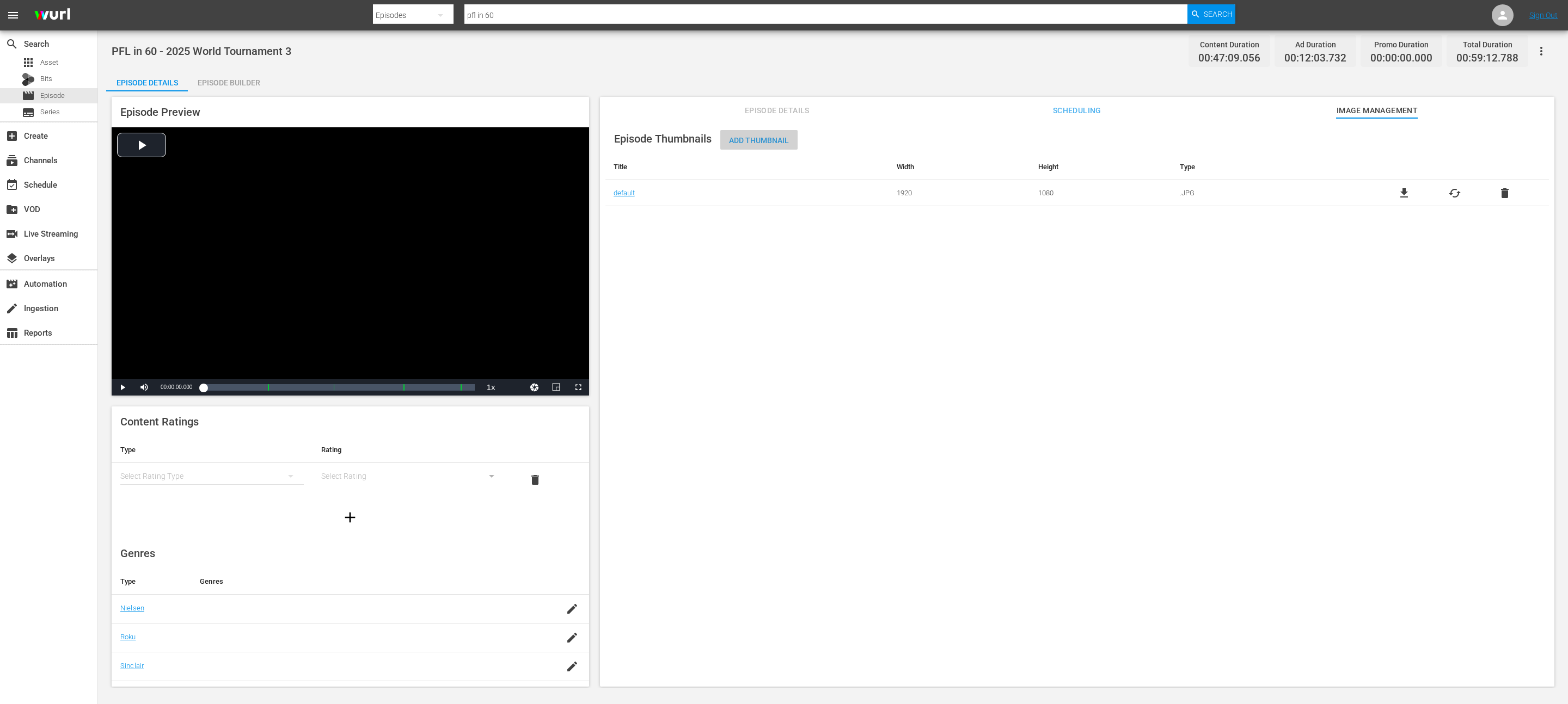
click at [774, 139] on span "Add Thumbnail" at bounding box center [759, 140] width 77 height 8
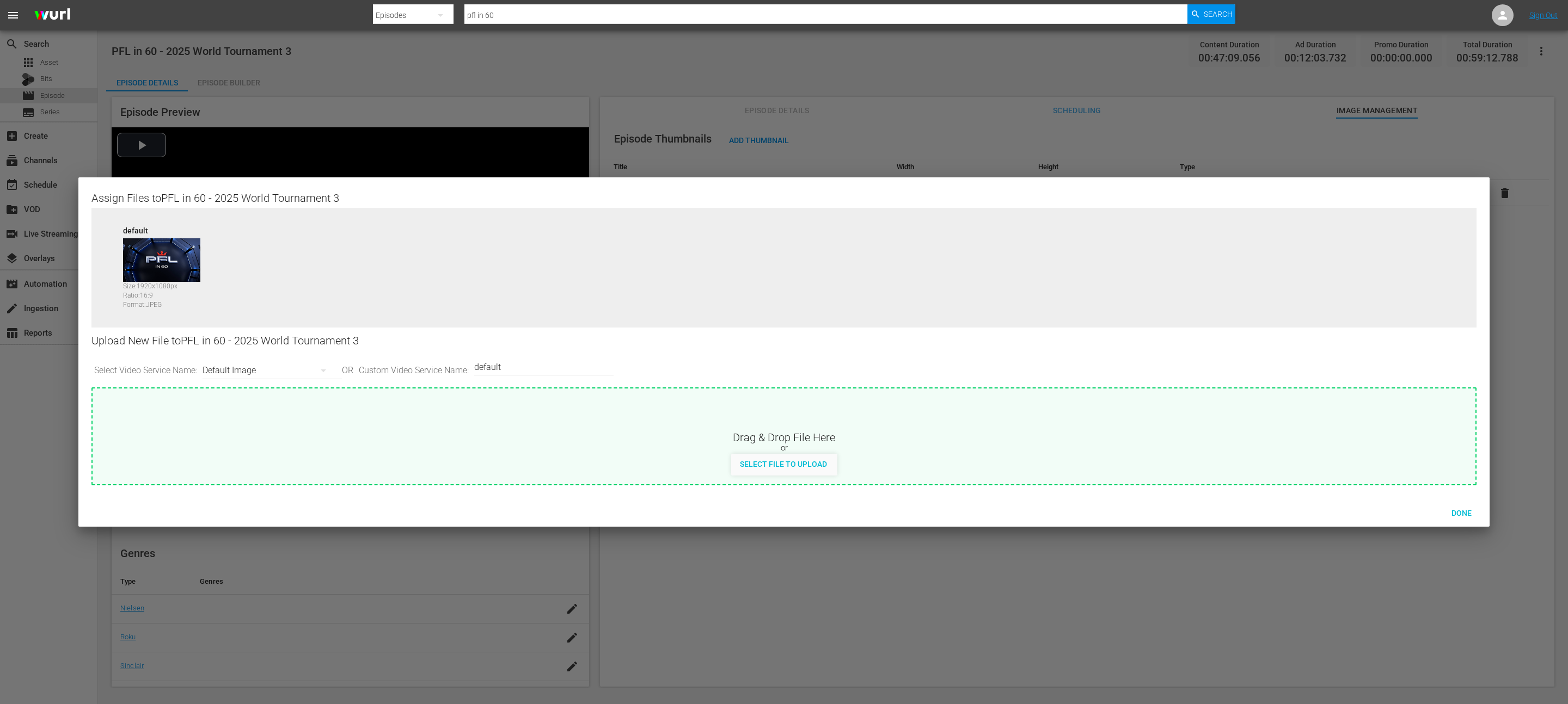
click at [257, 368] on div "Default Image" at bounding box center [269, 371] width 134 height 31
click at [250, 429] on div "Roku-Thumbnail" at bounding box center [273, 427] width 108 height 17
type input "Roku-Thumbnail"
click at [1453, 511] on span "Done" at bounding box center [1461, 513] width 38 height 8
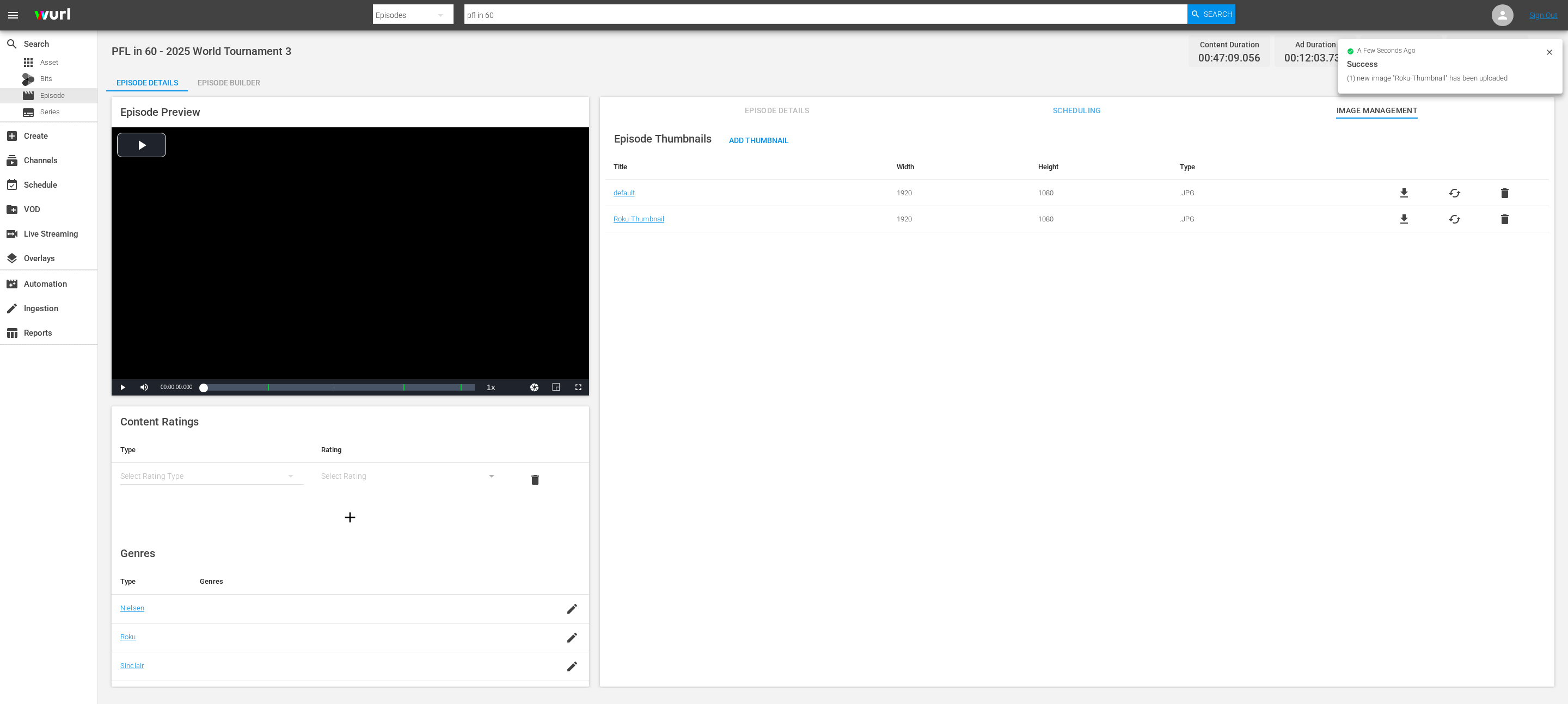
click at [1556, 49] on div "a few seconds ago Success (1) new image "Roku-Thumbnail" has been uploaded" at bounding box center [1450, 66] width 224 height 54
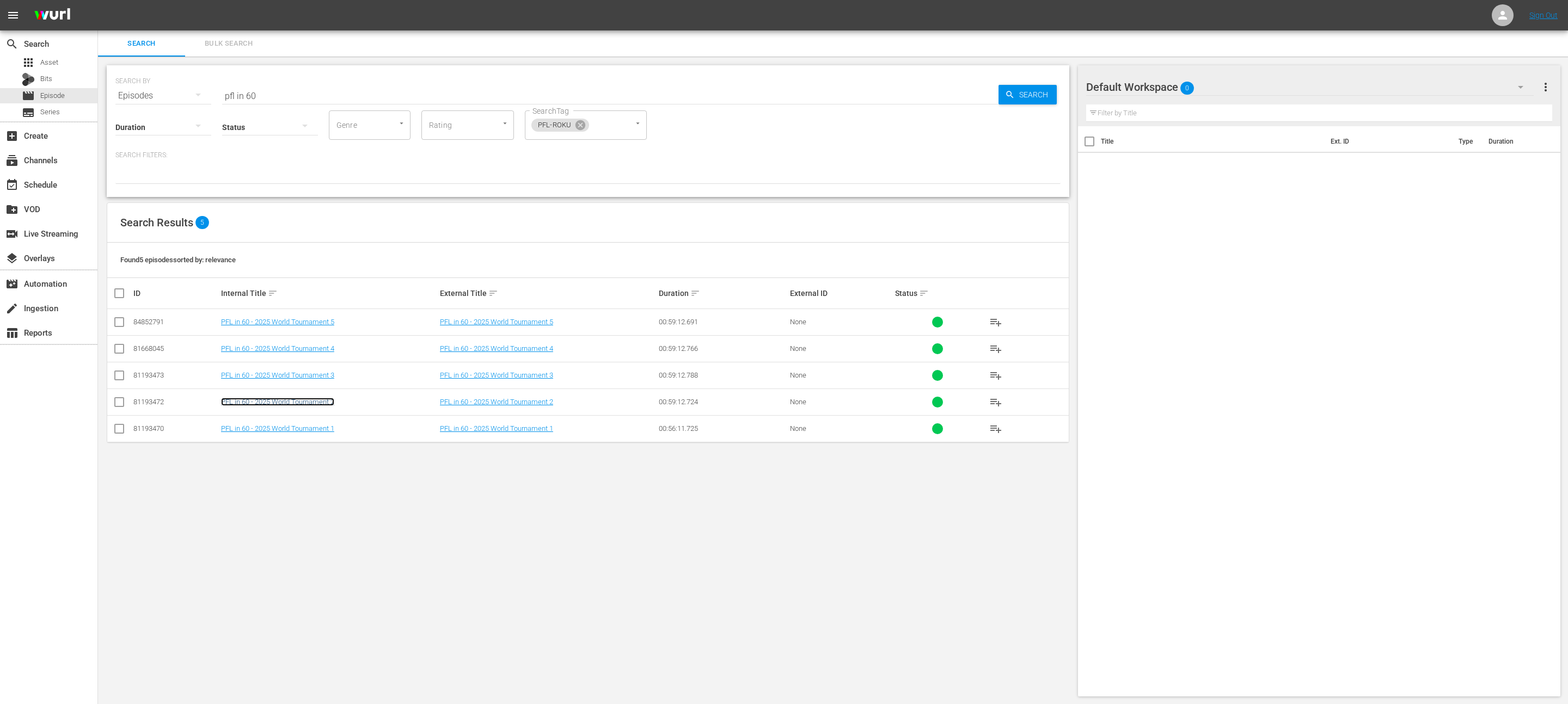
click at [268, 404] on link "PFL in 60 - 2025 World Tournament 2" at bounding box center [277, 402] width 113 height 8
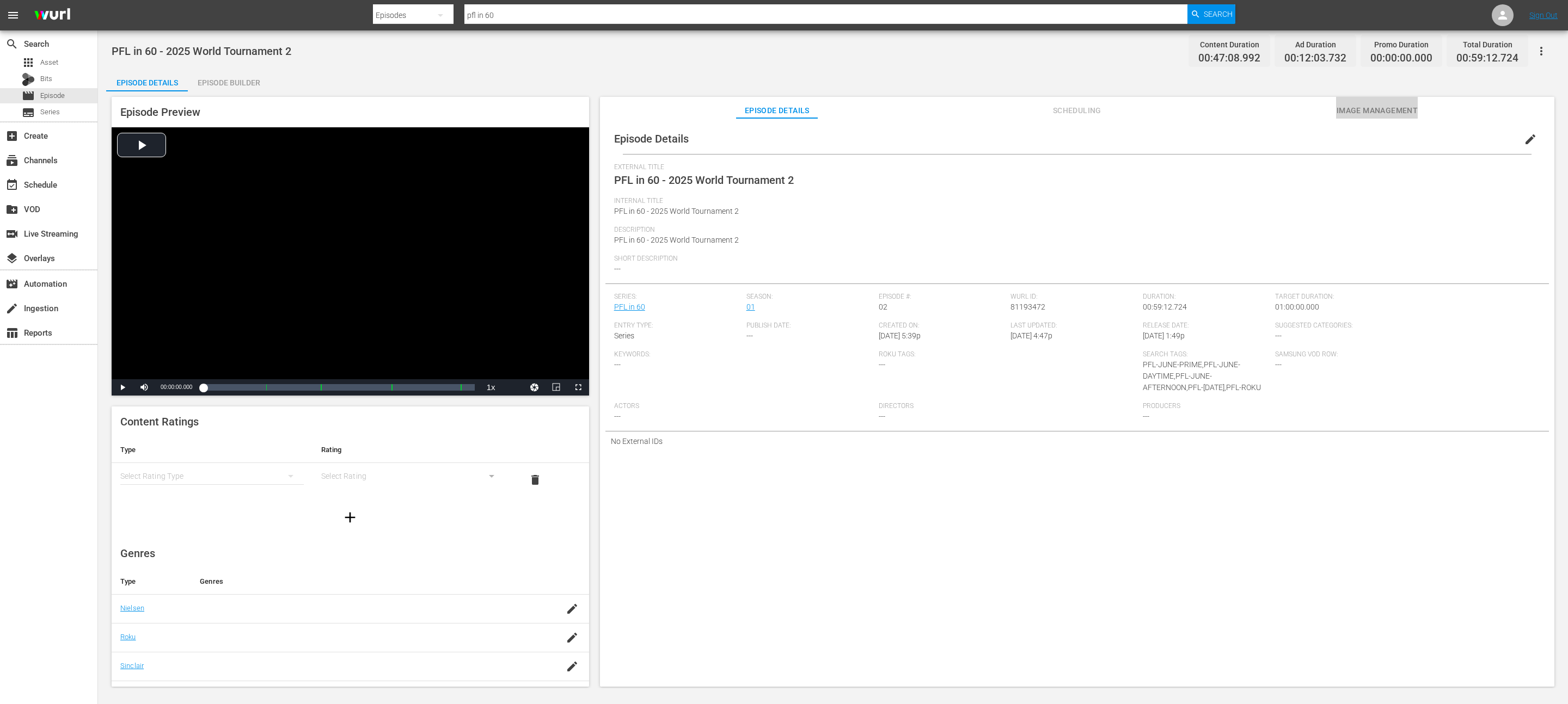
click at [1367, 110] on span "Image Management" at bounding box center [1376, 111] width 82 height 14
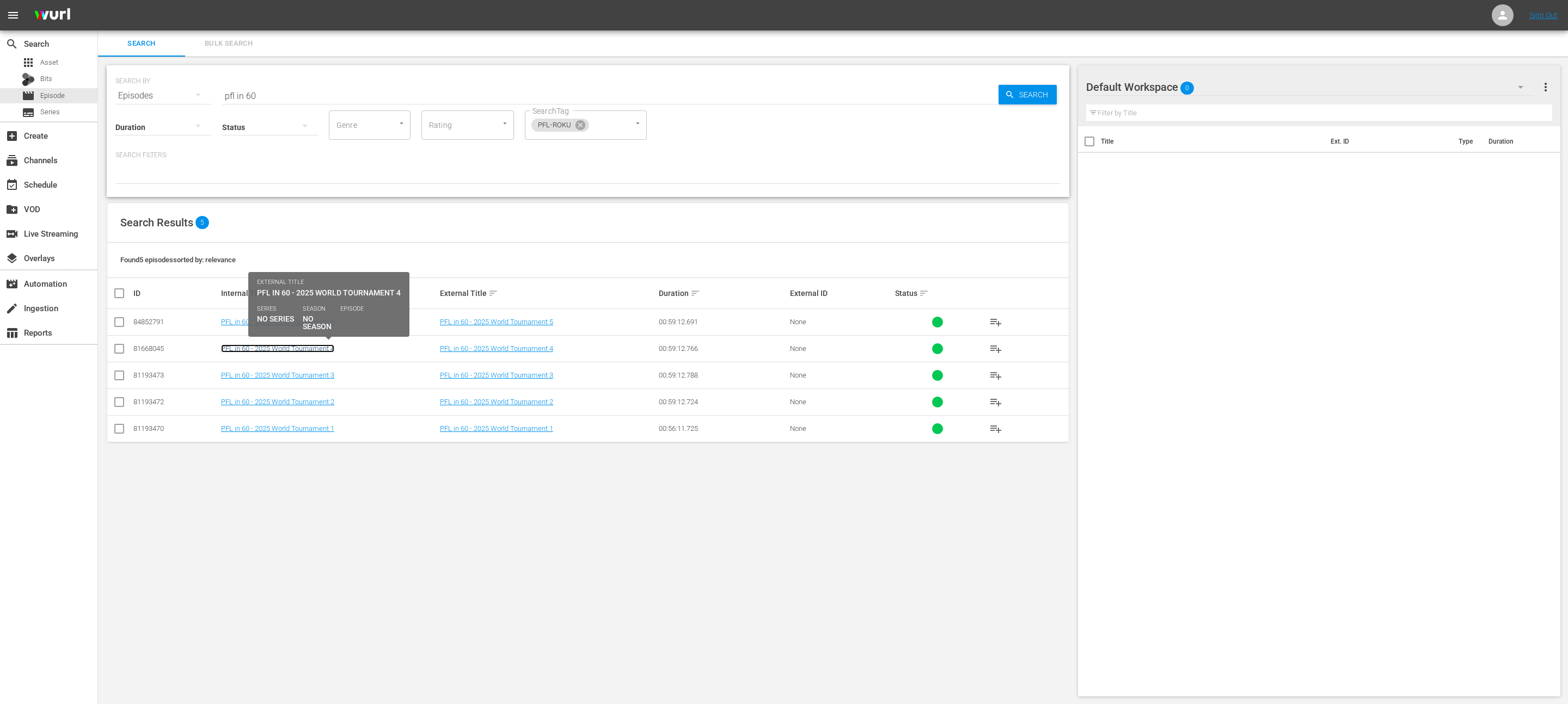
click at [264, 349] on link "PFL in 60 - 2025 World Tournament 4" at bounding box center [277, 349] width 113 height 8
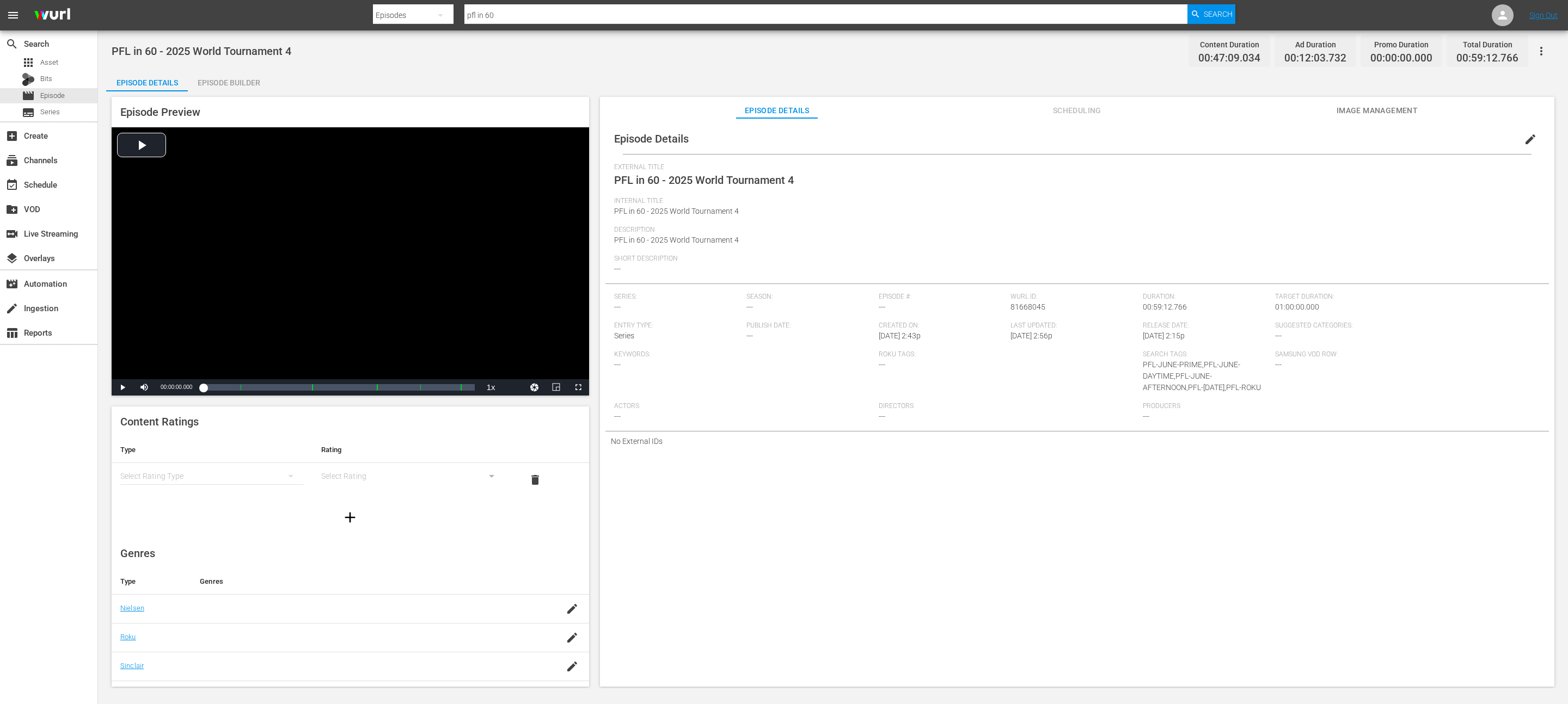
click at [1528, 132] on button "edit" at bounding box center [1530, 139] width 26 height 26
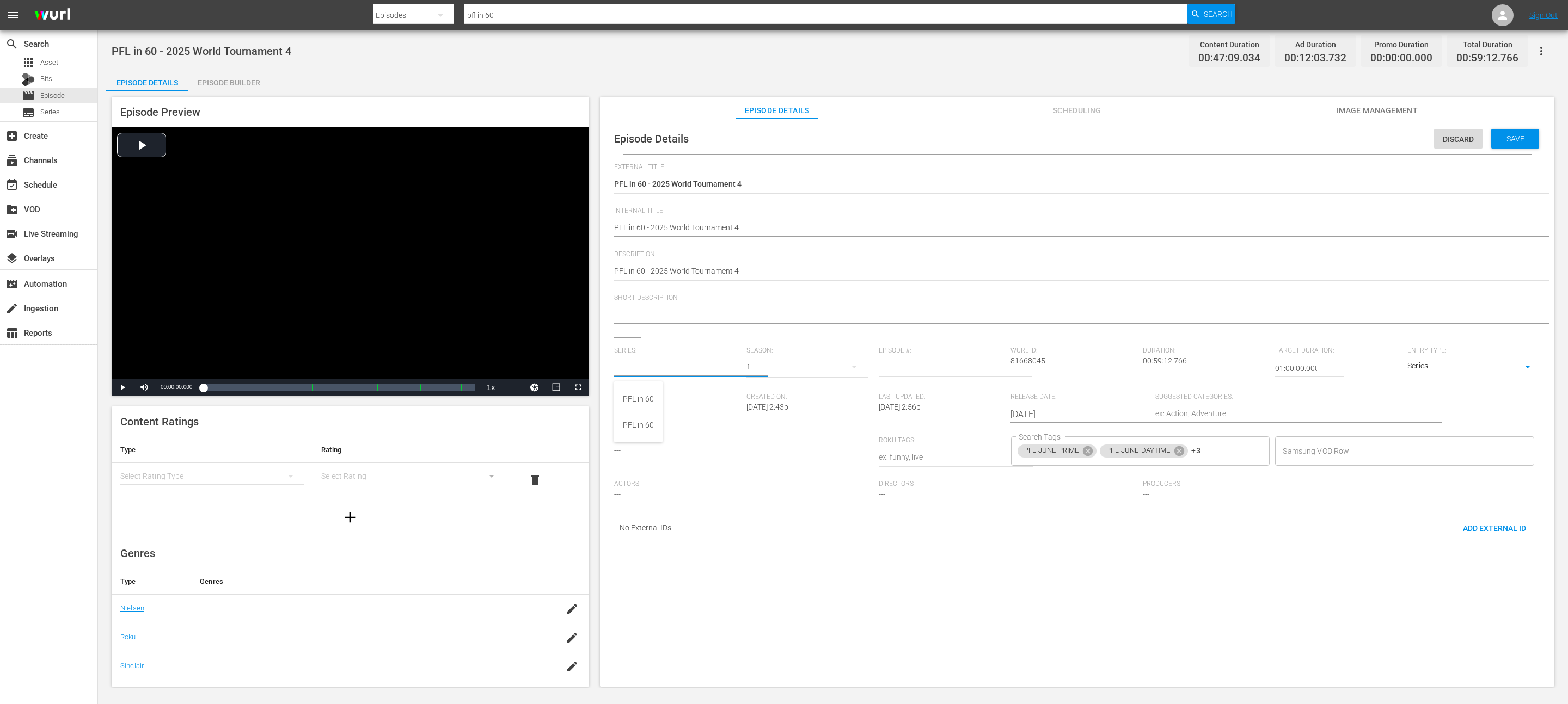
click at [685, 360] on input "text" at bounding box center [678, 368] width 127 height 26
click at [642, 392] on div "PFL in 60" at bounding box center [638, 399] width 31 height 26
type input "PFL in 60"
click at [913, 366] on input "number" at bounding box center [942, 368] width 127 height 26
type input "4"
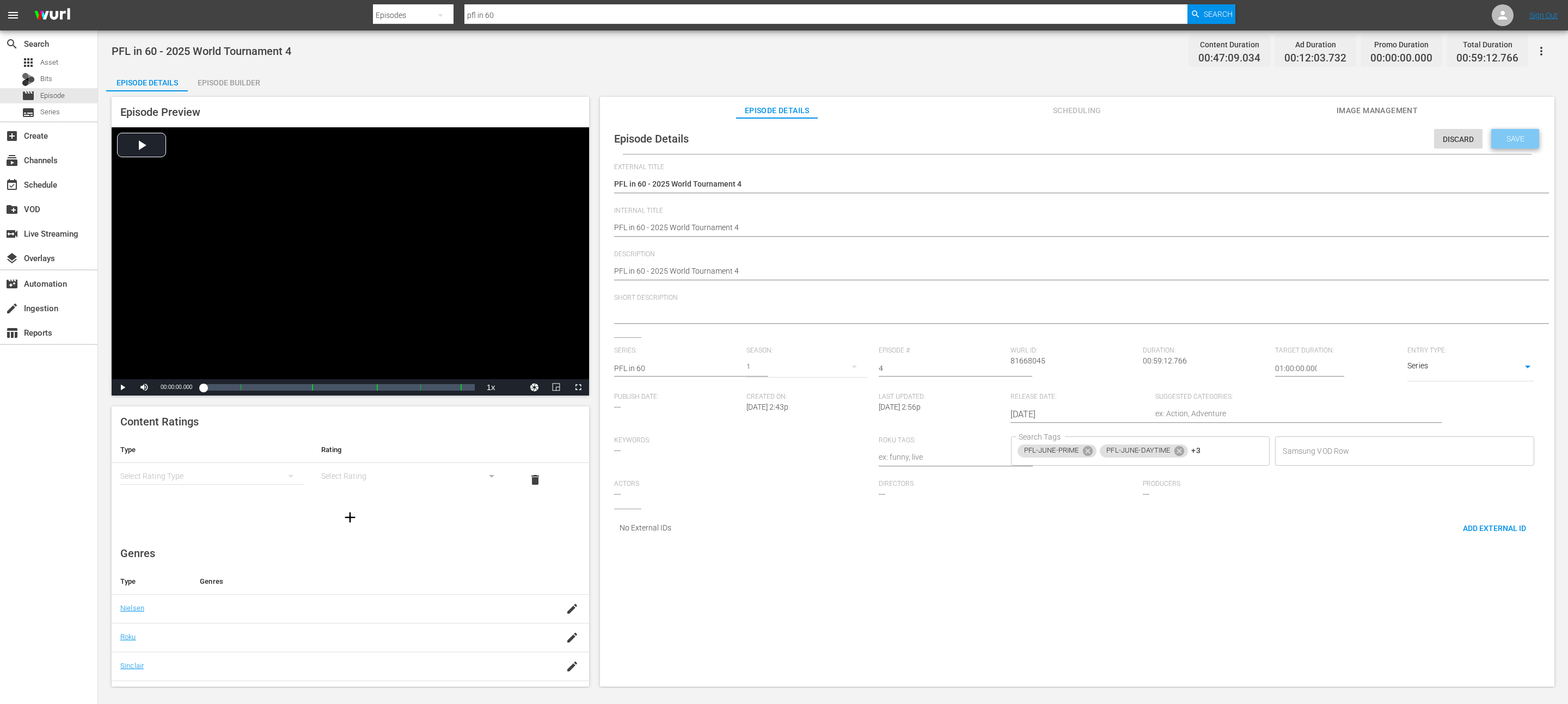
click at [1521, 140] on span "Save" at bounding box center [1515, 139] width 36 height 8
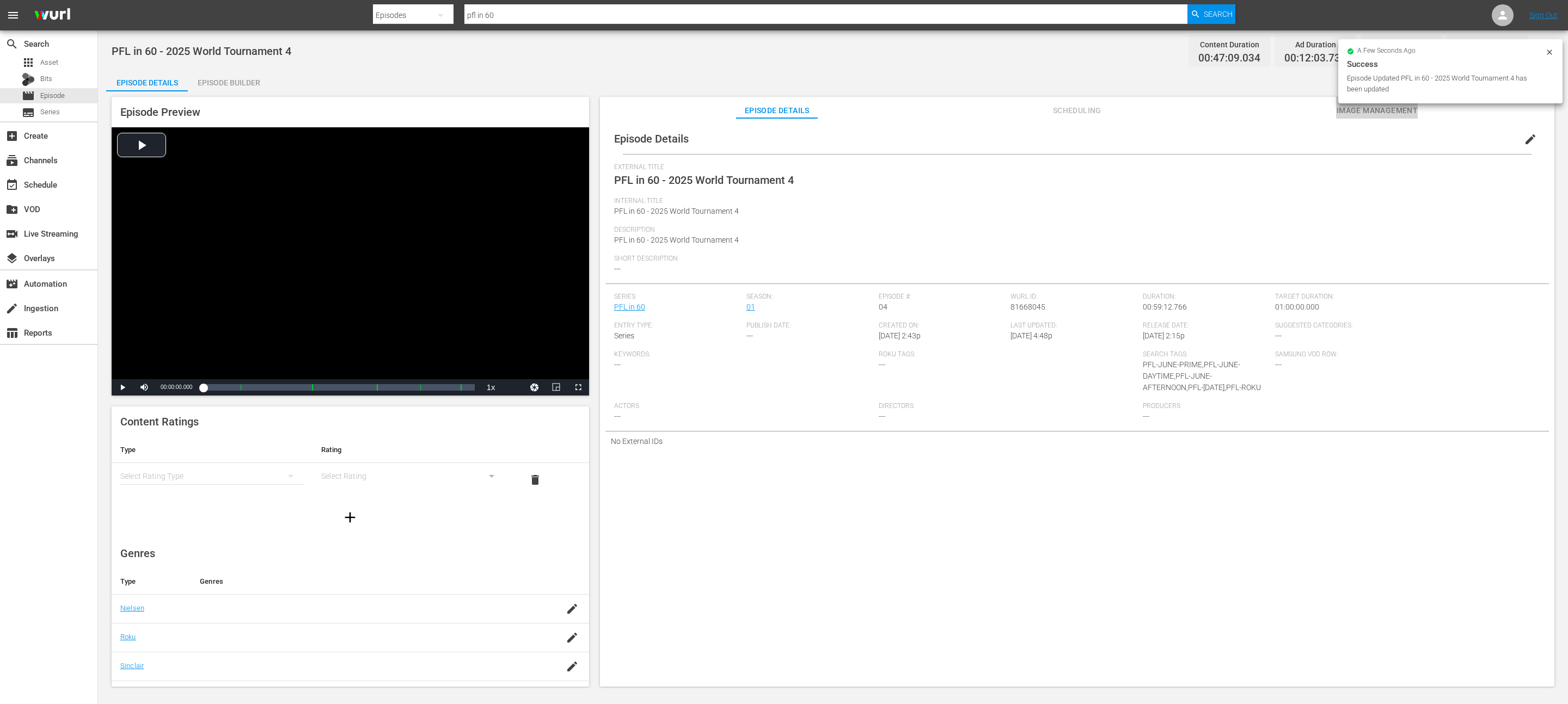
click at [1357, 110] on span "Image Management" at bounding box center [1376, 111] width 82 height 14
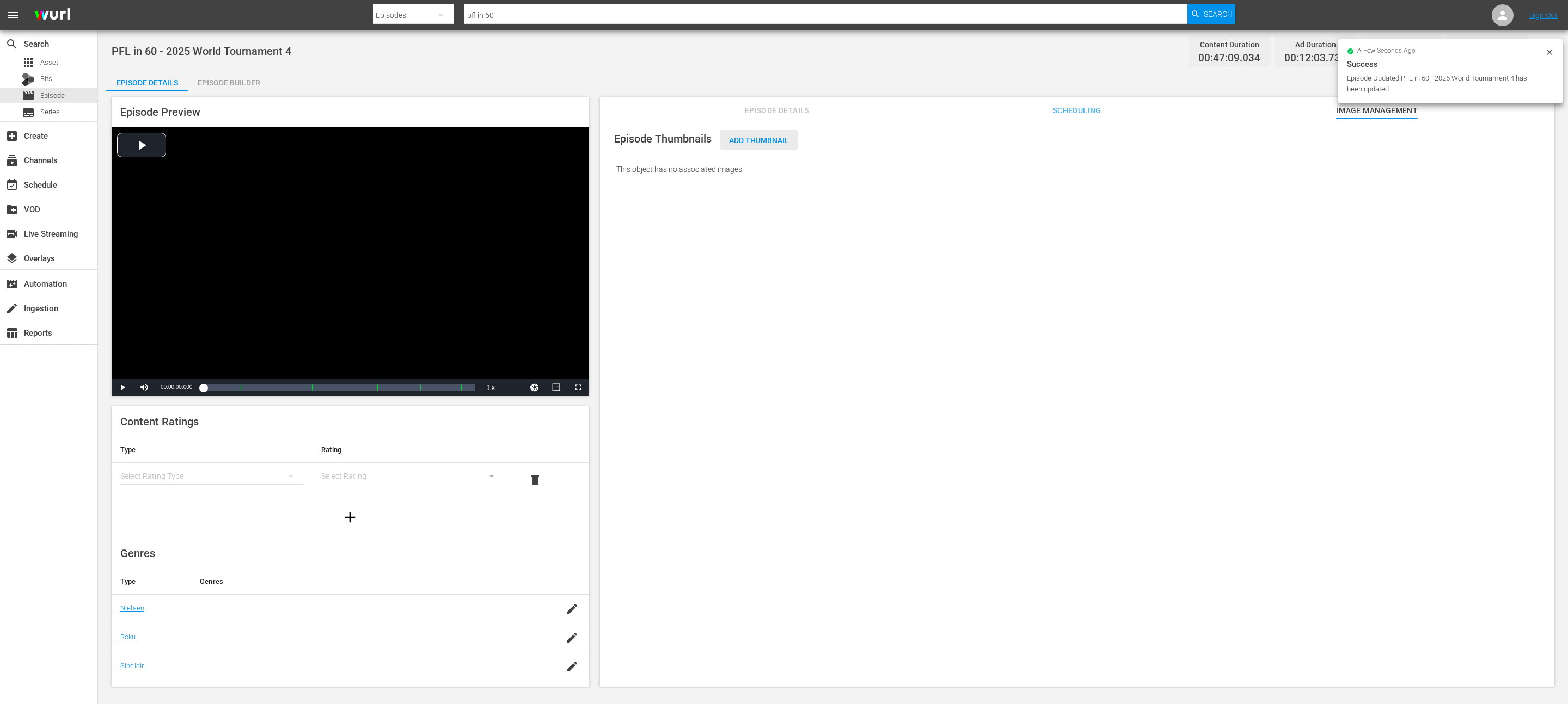
click at [771, 139] on span "Add Thumbnail" at bounding box center [759, 140] width 77 height 8
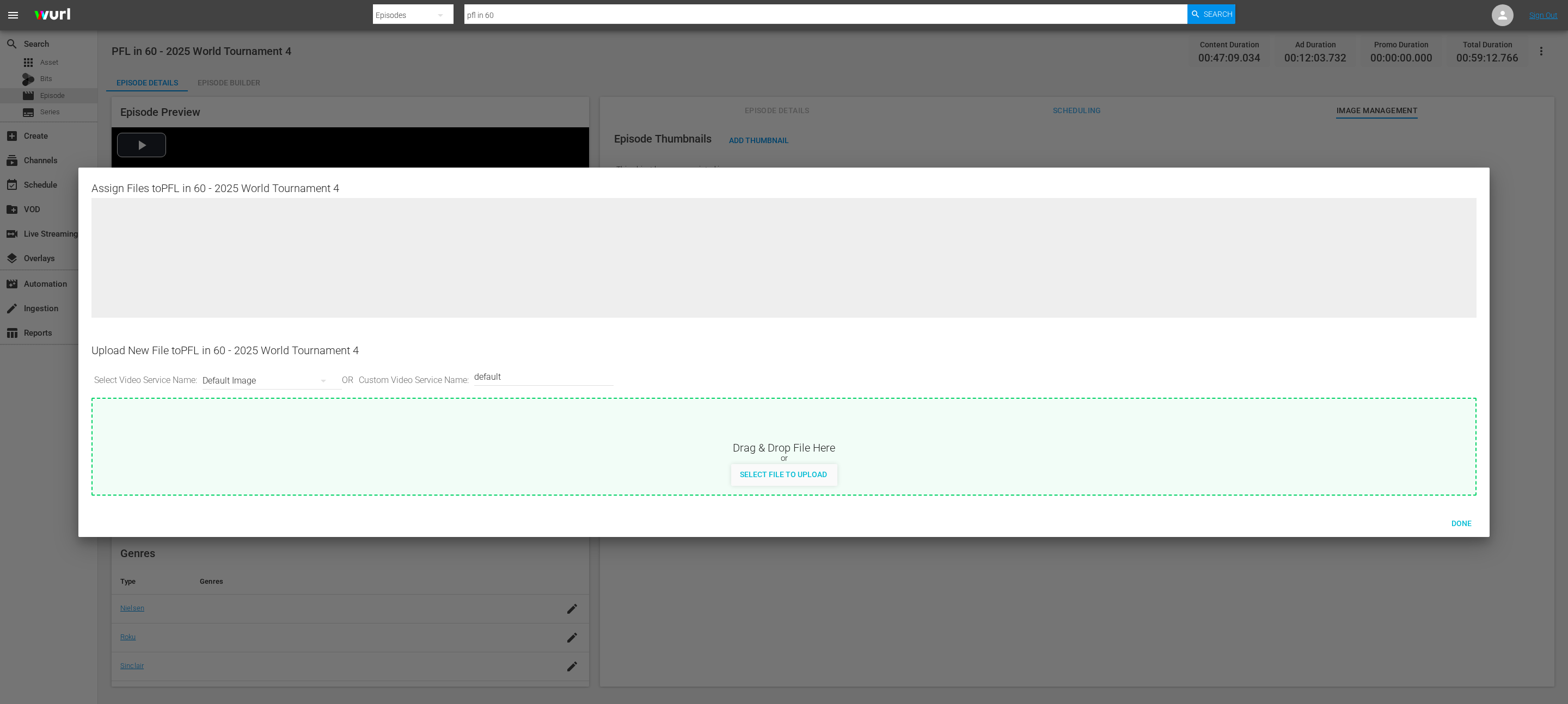
click at [225, 374] on div "Default Image" at bounding box center [269, 381] width 134 height 31
click at [246, 438] on div "Roku-Thumbnail" at bounding box center [273, 437] width 108 height 17
type input "Roku-Thumbnail"
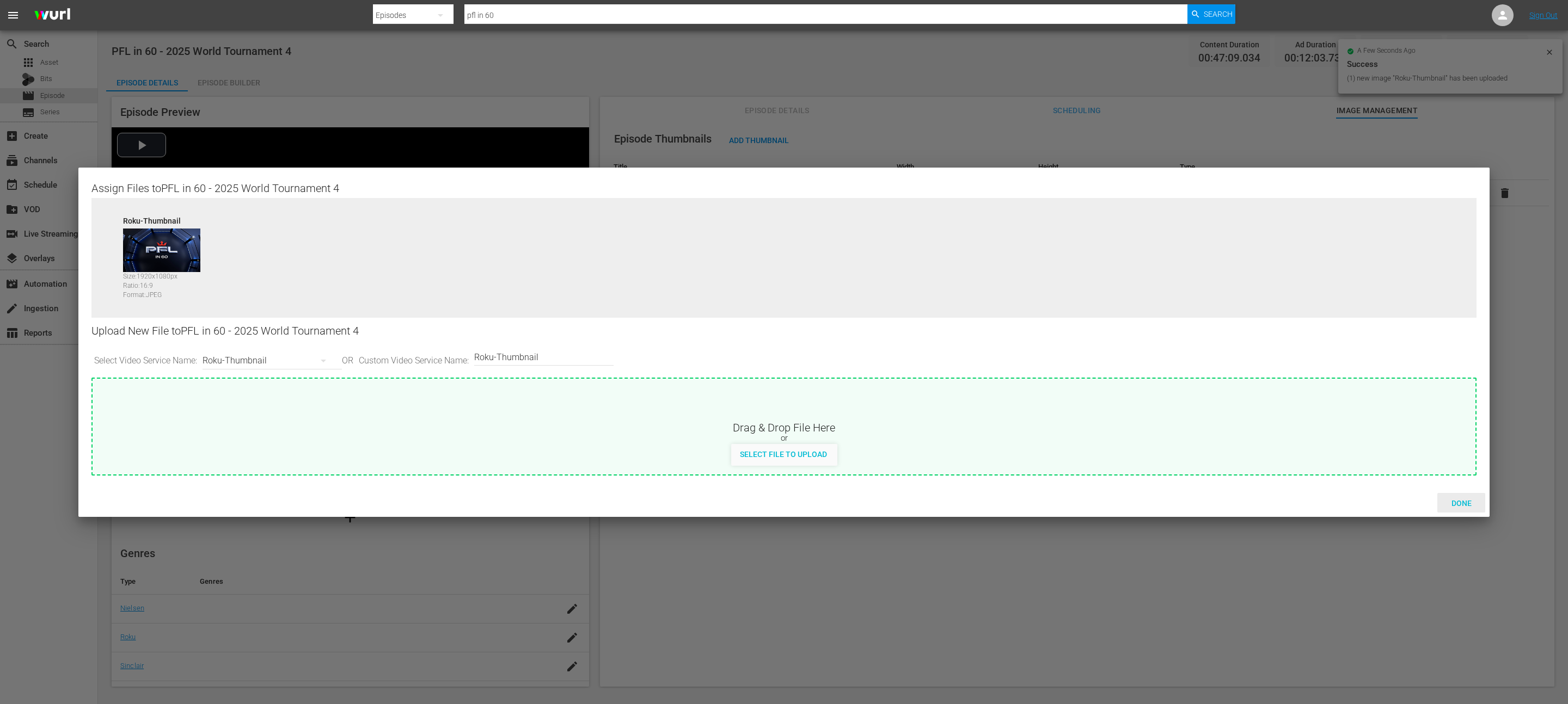
click at [1453, 501] on span "Done" at bounding box center [1461, 503] width 38 height 8
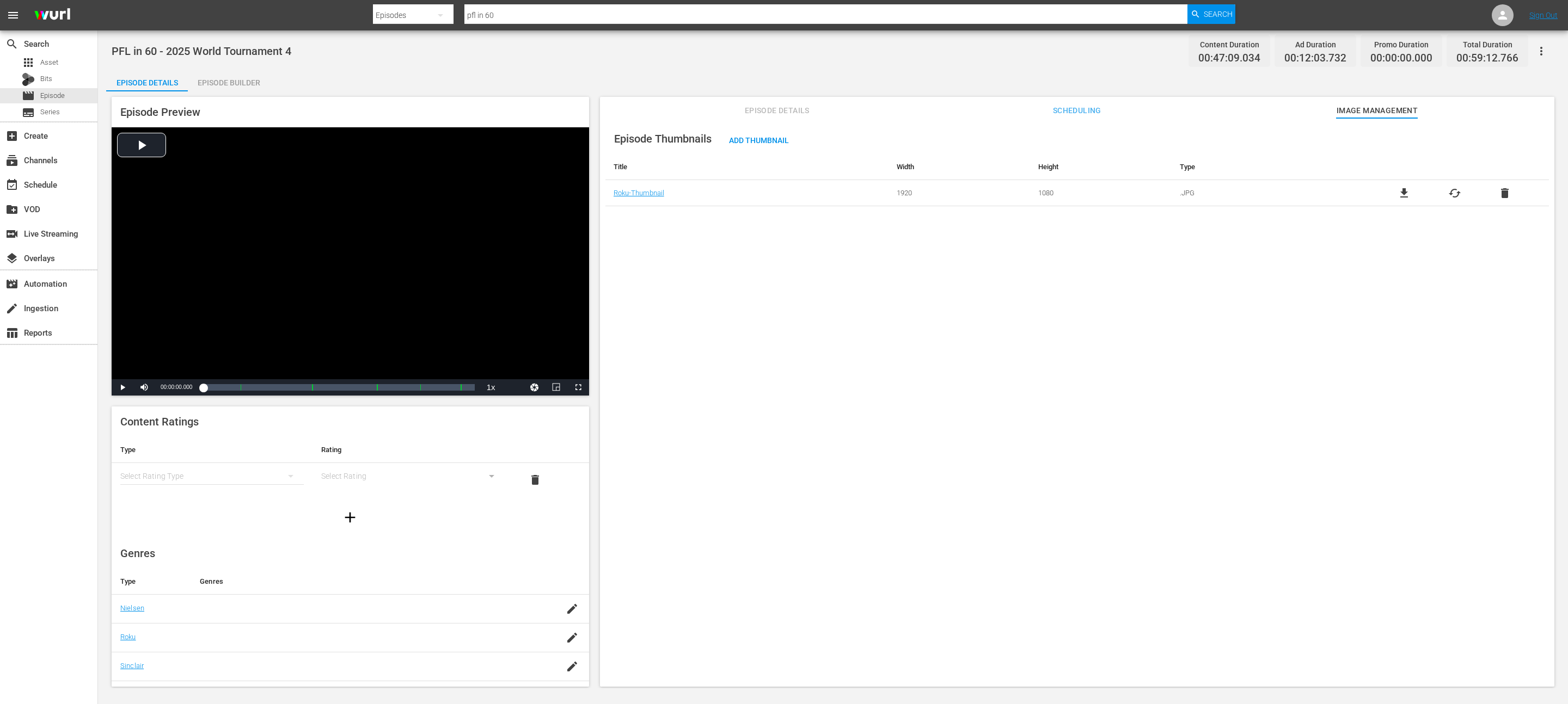
click at [1551, 47] on button "button" at bounding box center [1541, 51] width 26 height 26
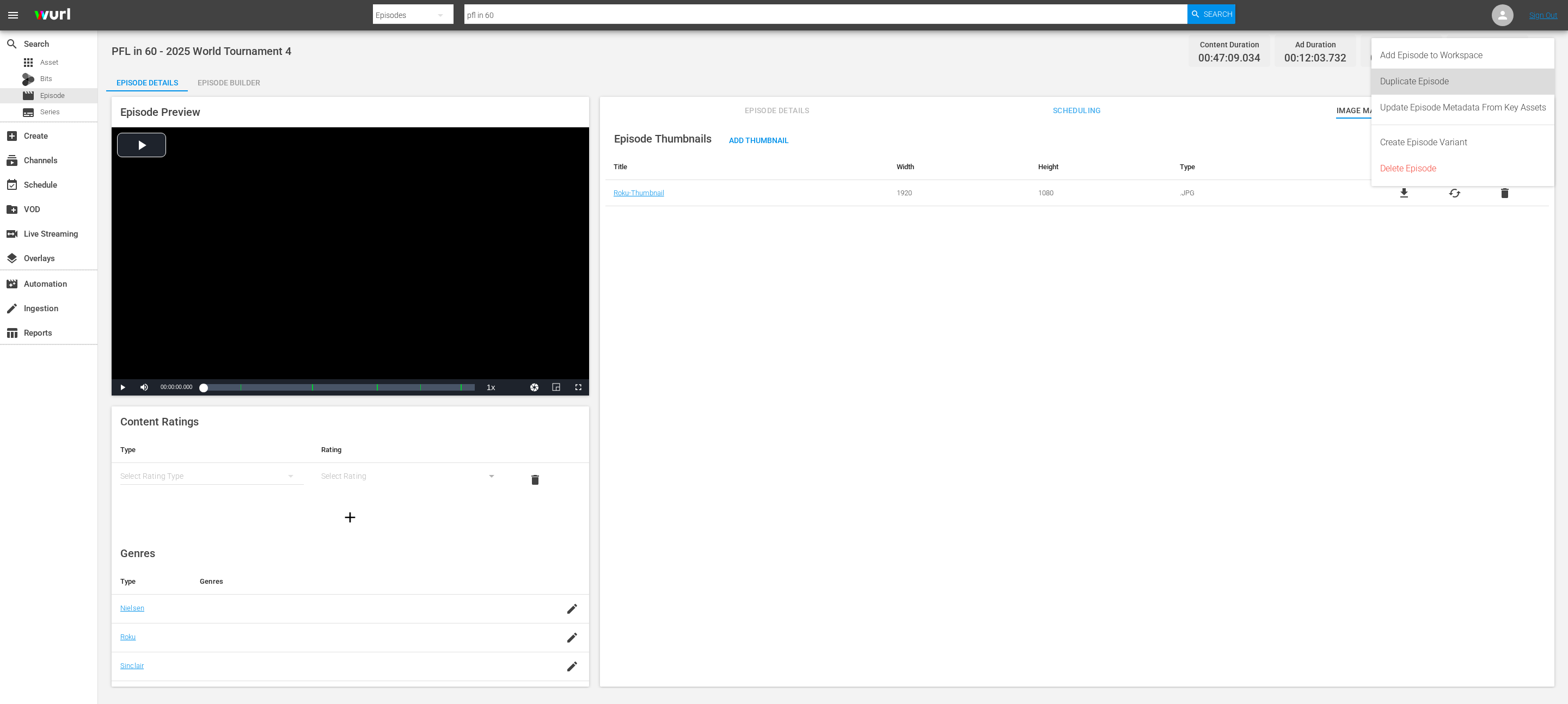
click at [1551, 47] on div "Add Episode to Workspace Duplicate Episode Update Episode Metadata From Key Ass…" at bounding box center [1463, 112] width 183 height 148
click at [977, 75] on div "Episode Details Episode Builder Episode Preview Video Player is loading. Play V…" at bounding box center [832, 383] width 1454 height 626
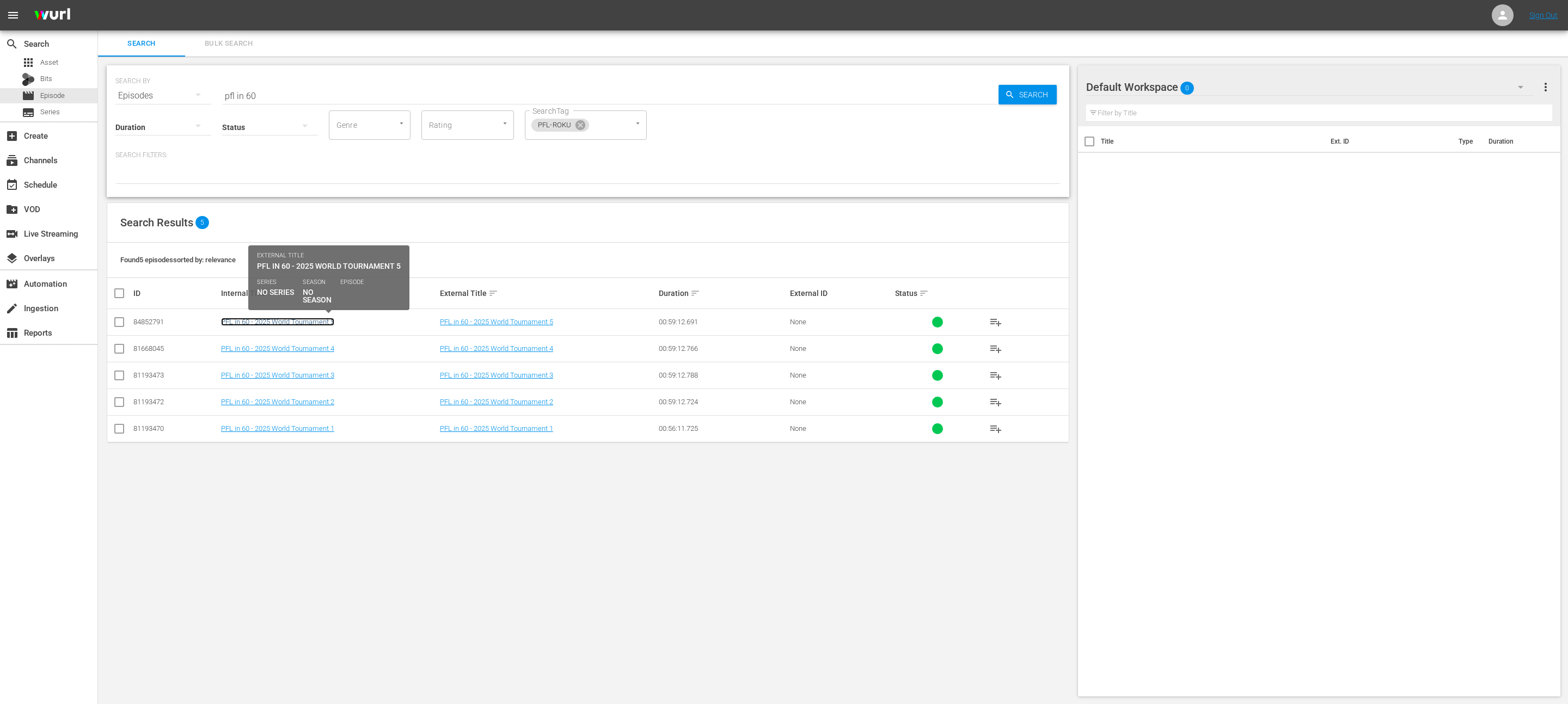
click at [267, 324] on link "PFL in 60 - 2025 World Tournament 5" at bounding box center [277, 322] width 113 height 8
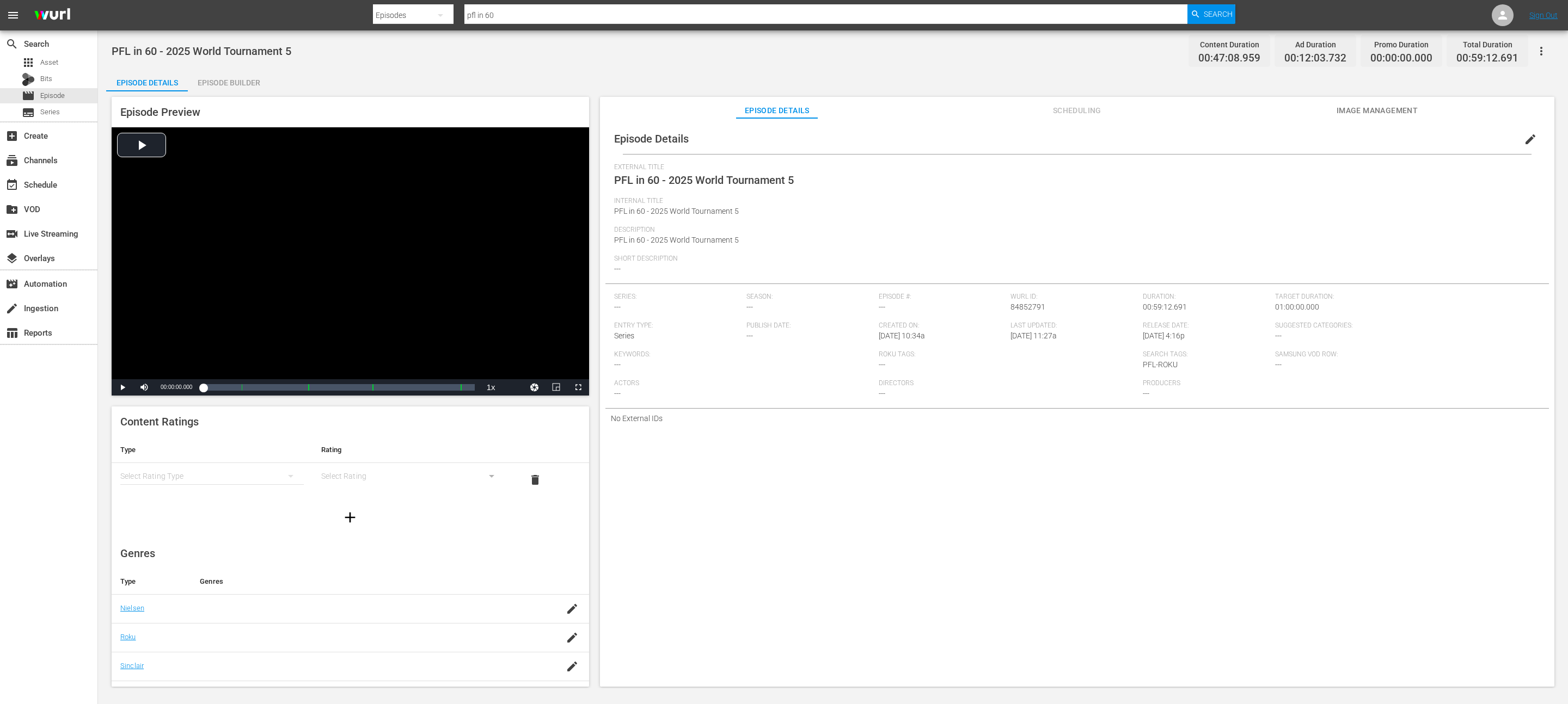
click at [1524, 141] on span "edit" at bounding box center [1530, 139] width 13 height 13
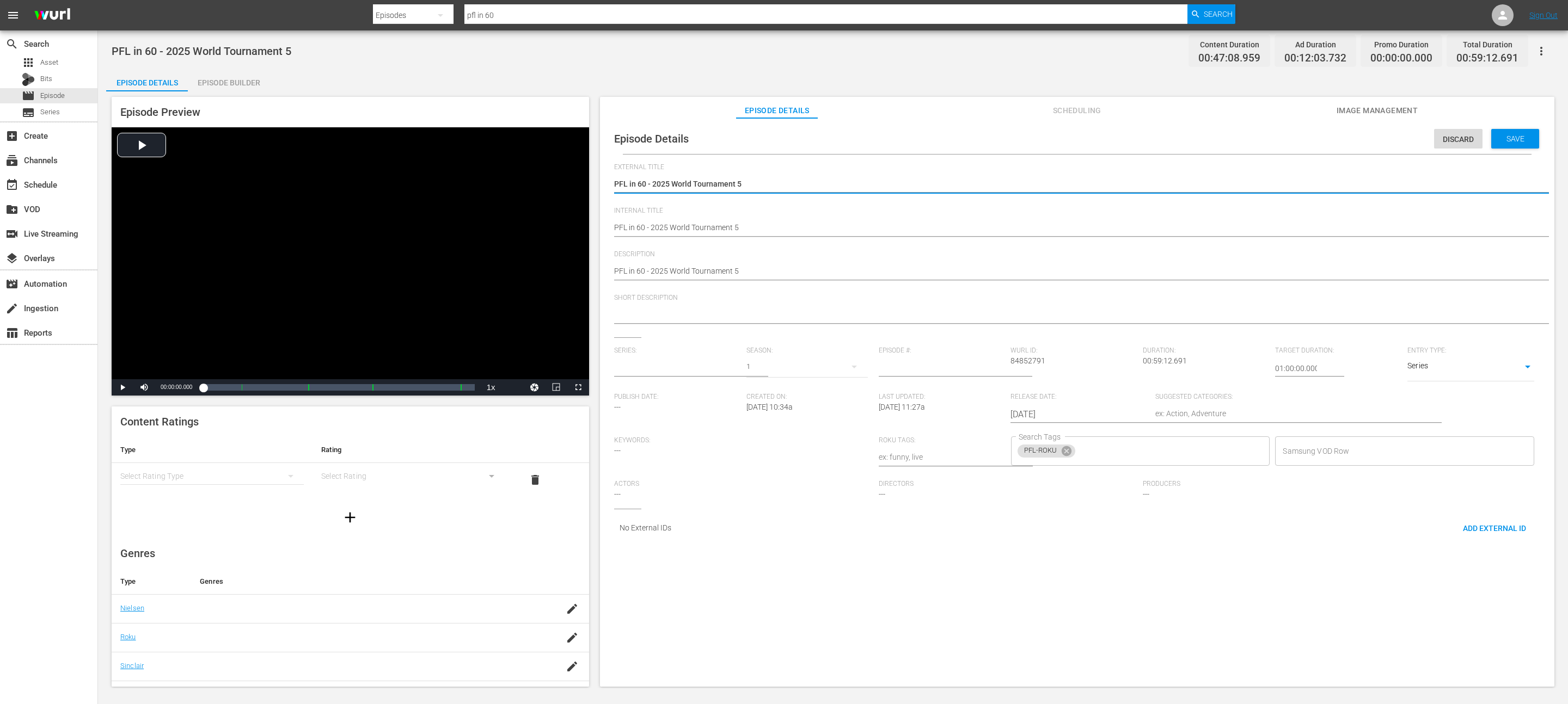
click at [658, 362] on input "text" at bounding box center [678, 368] width 127 height 26
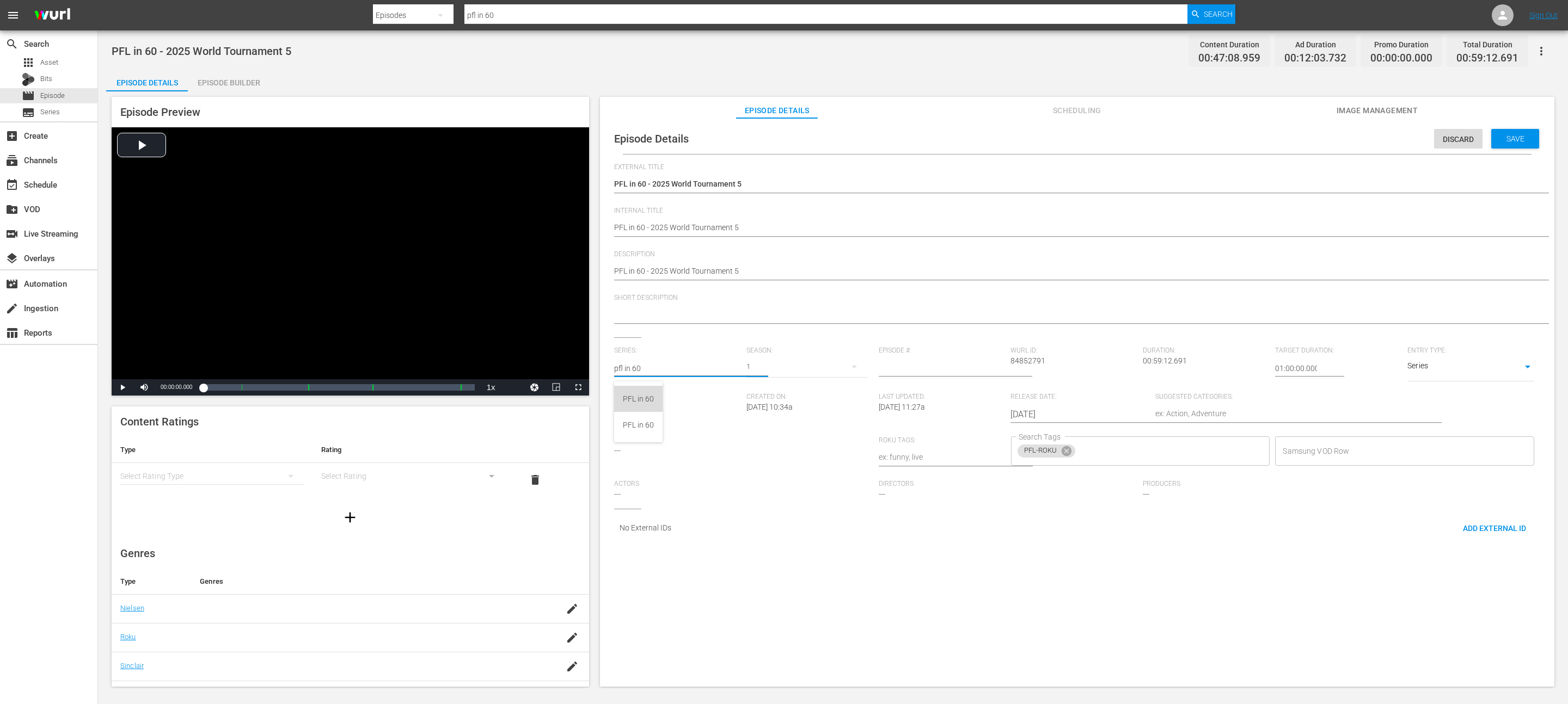
click at [656, 388] on div "PFL in 60" at bounding box center [638, 399] width 48 height 26
type input "PFL in 60"
click at [922, 372] on input "number" at bounding box center [942, 368] width 127 height 26
type input "5"
click at [1502, 135] on span "Save" at bounding box center [1515, 139] width 36 height 8
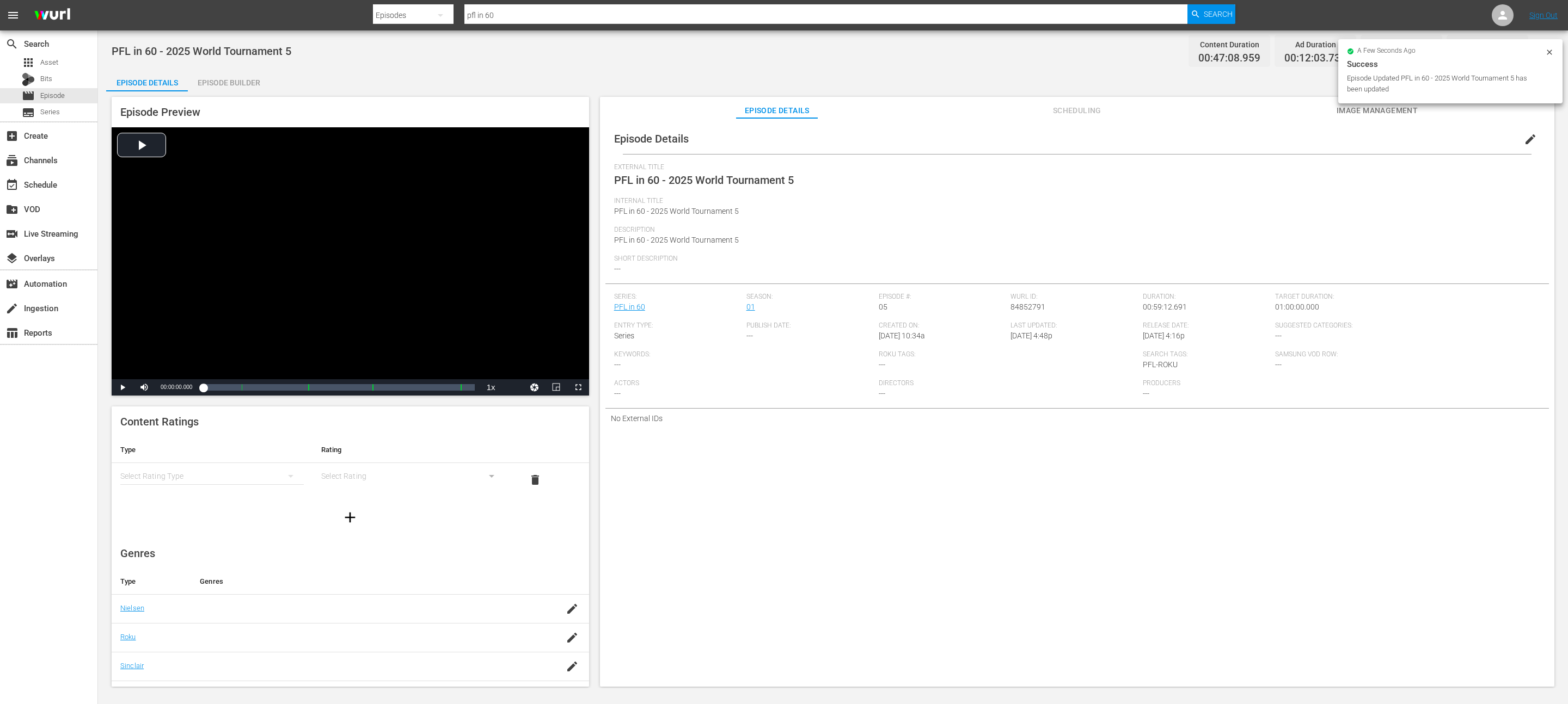
click at [1392, 108] on span "Image Management" at bounding box center [1376, 111] width 82 height 14
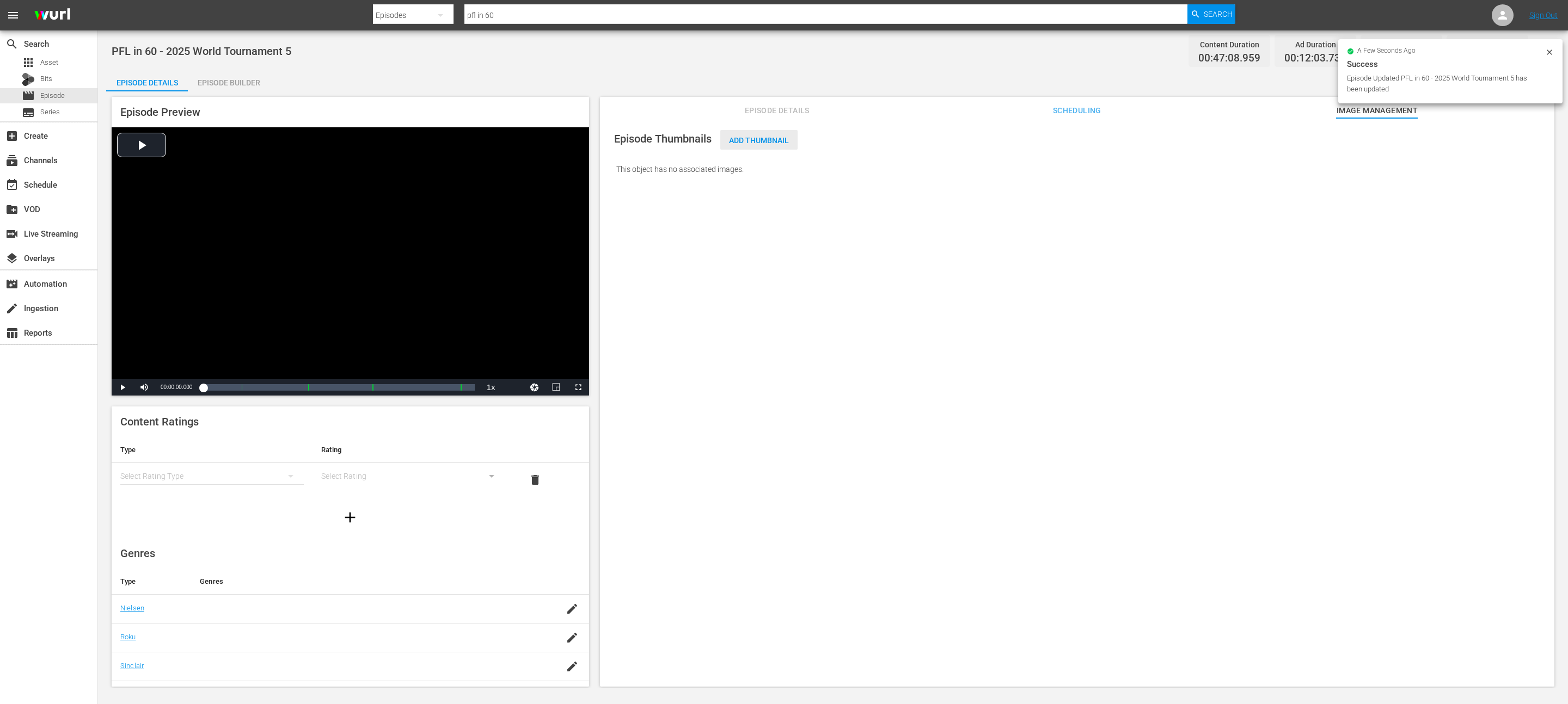
click at [724, 141] on span "Add Thumbnail" at bounding box center [759, 140] width 77 height 8
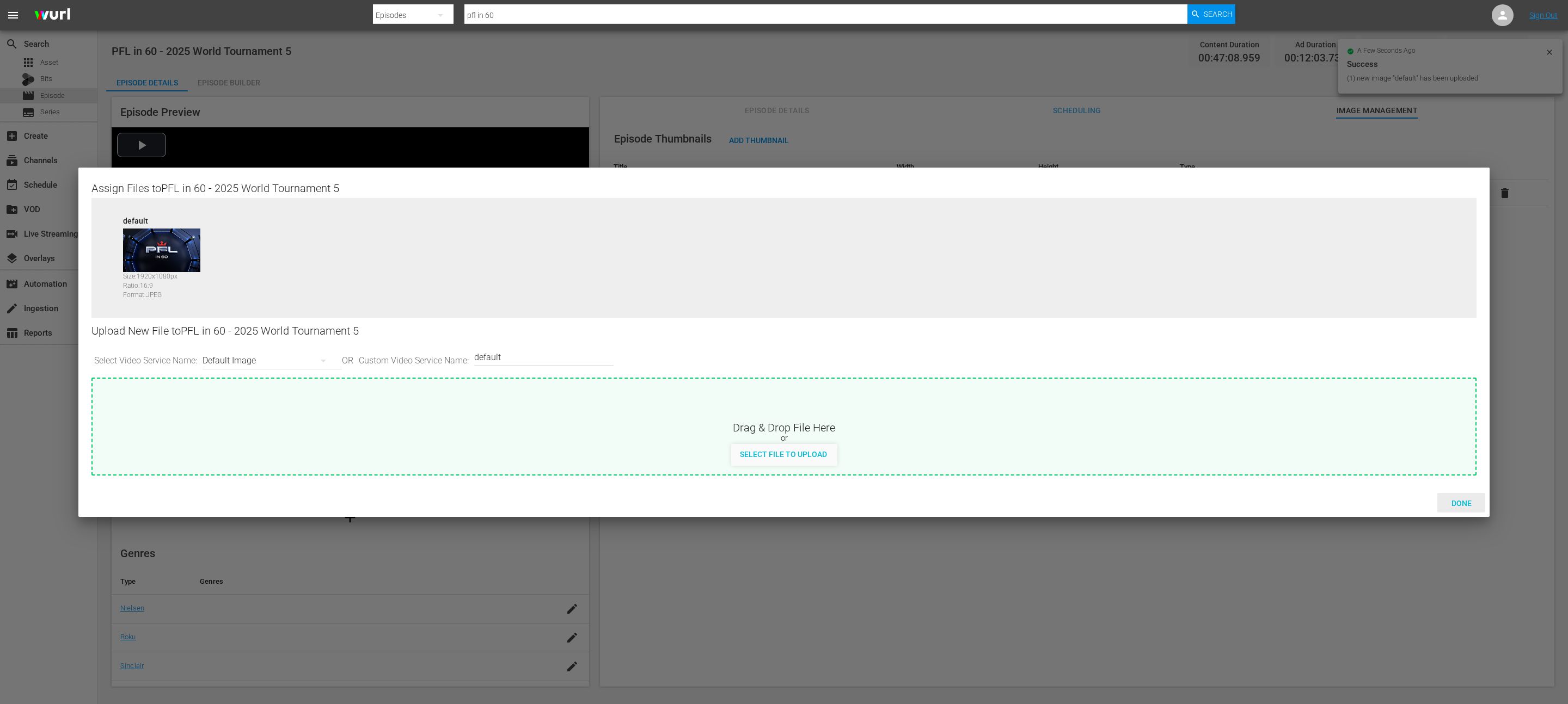
click at [1458, 502] on span "Done" at bounding box center [1461, 503] width 38 height 8
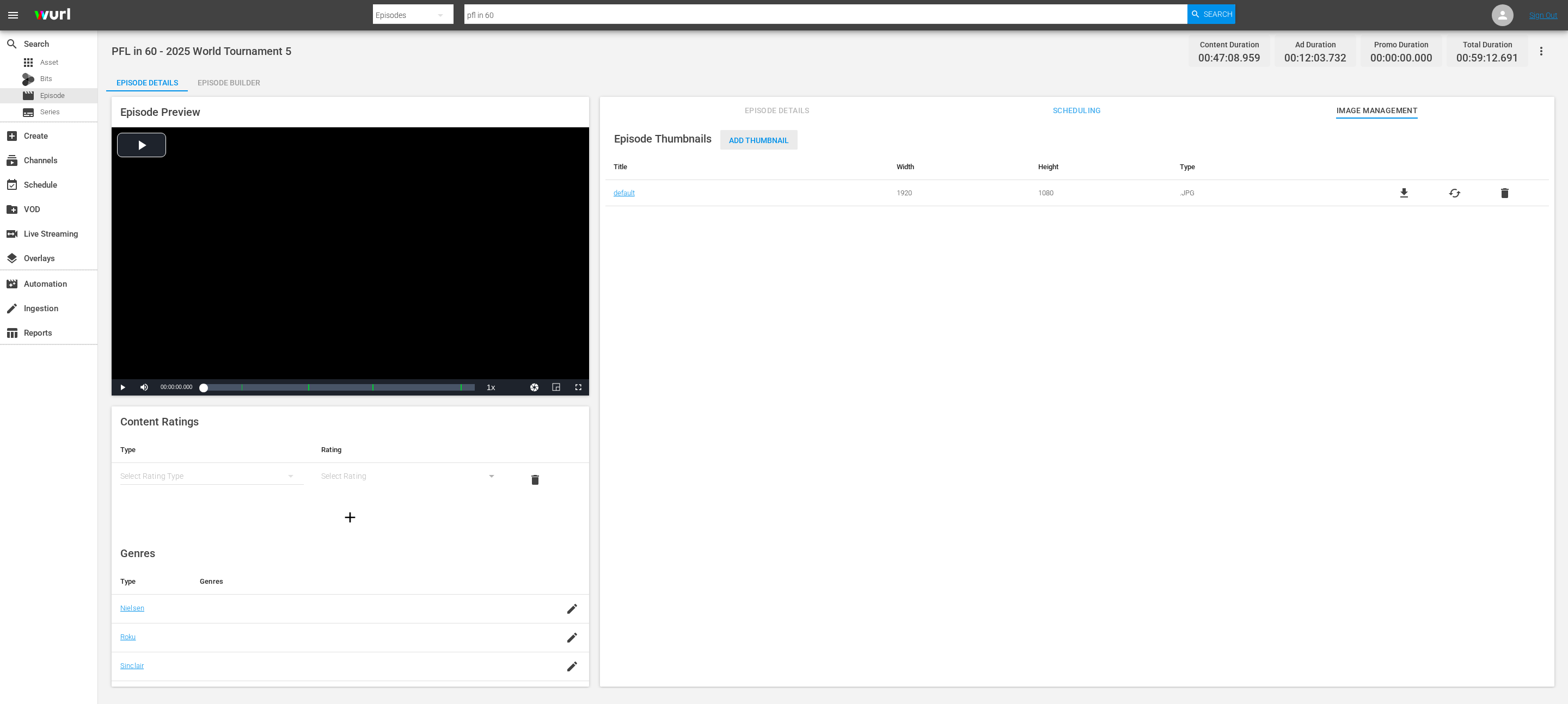
click at [774, 140] on span "Add Thumbnail" at bounding box center [759, 140] width 77 height 8
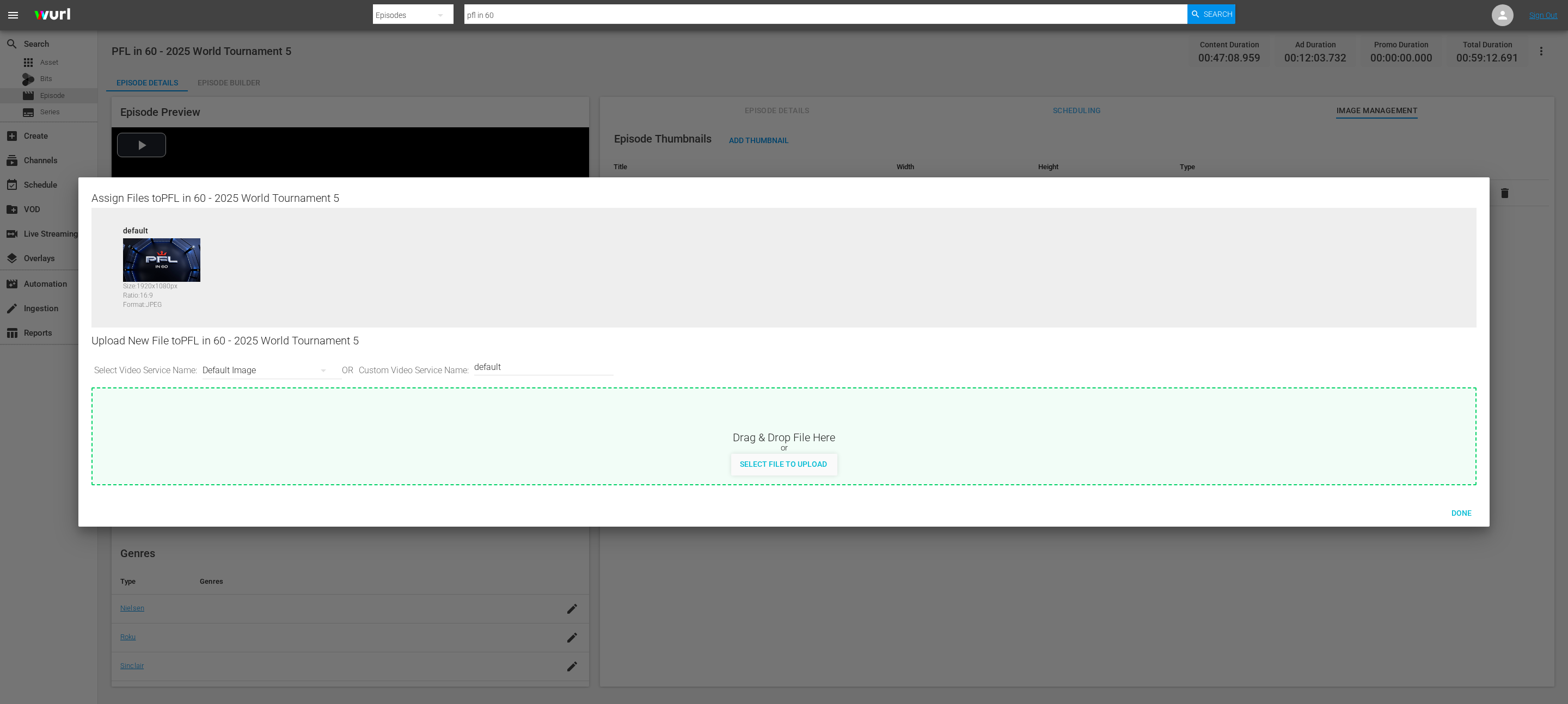
click at [204, 369] on div "Default Image" at bounding box center [270, 370] width 139 height 26
click at [218, 369] on div "Default Image" at bounding box center [269, 371] width 134 height 31
click at [259, 427] on div "Roku-Thumbnail" at bounding box center [273, 427] width 108 height 17
type input "Roku-Thumbnail"
click at [1467, 514] on span "Done" at bounding box center [1461, 513] width 38 height 8
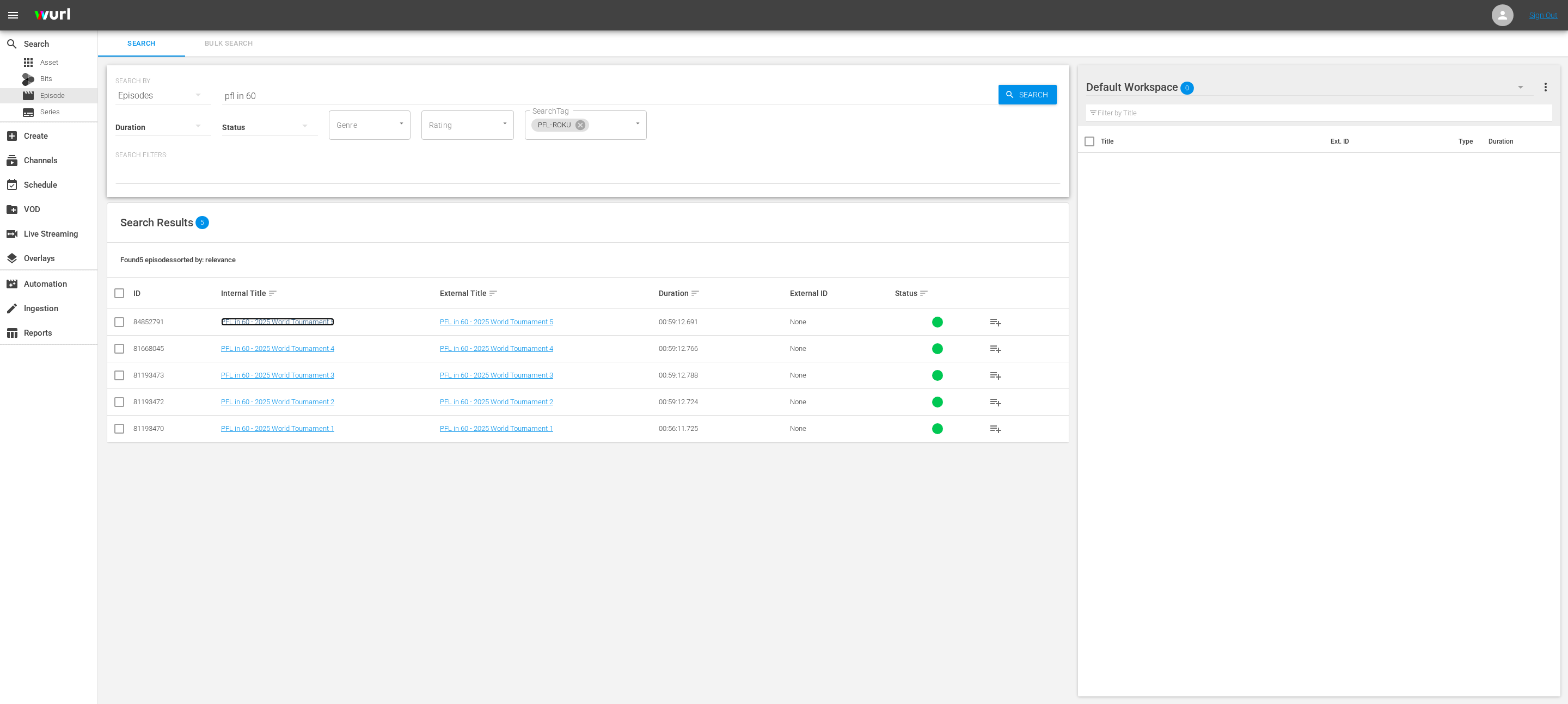
click at [289, 319] on link "PFL in 60 - 2025 World Tournament 5" at bounding box center [277, 322] width 113 height 8
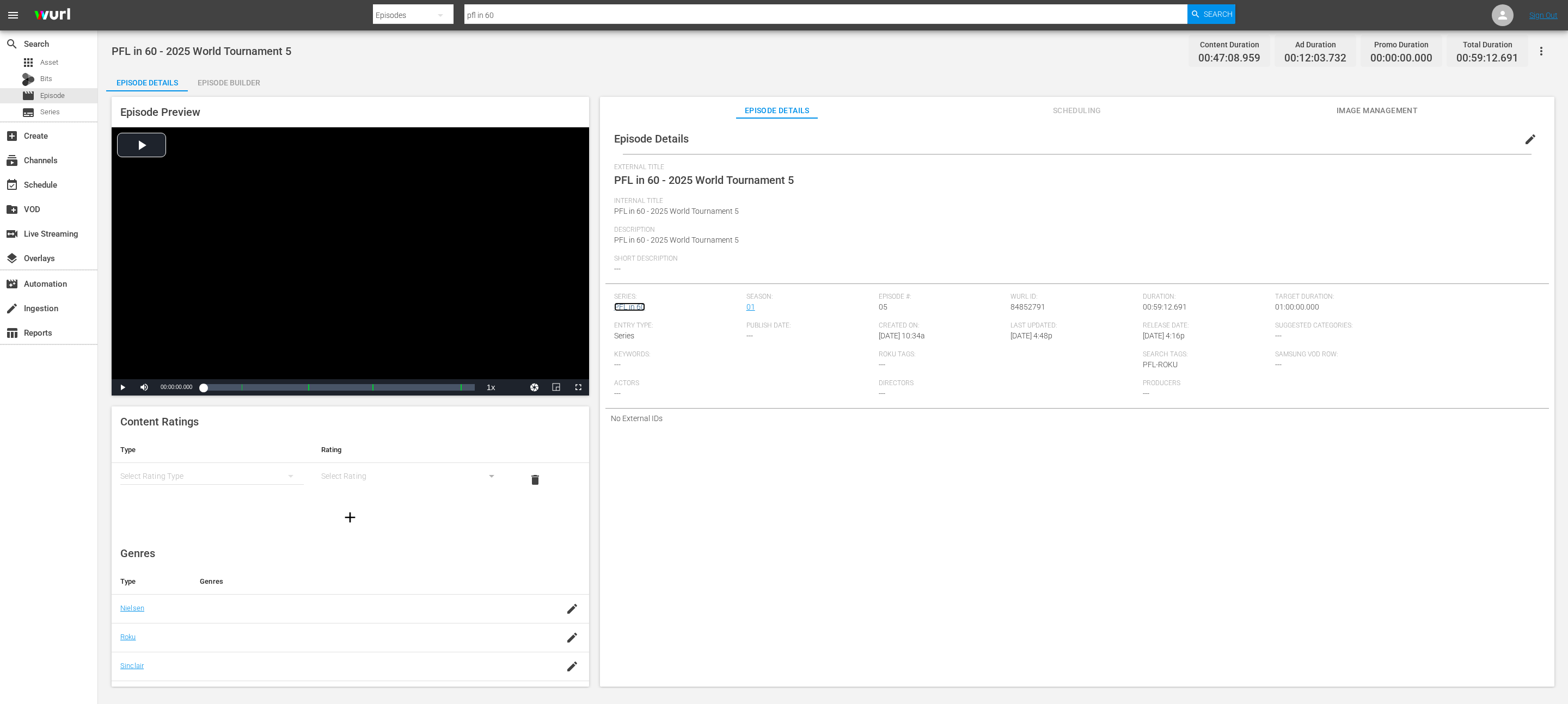
click at [629, 307] on link "PFL in 60" at bounding box center [630, 307] width 31 height 8
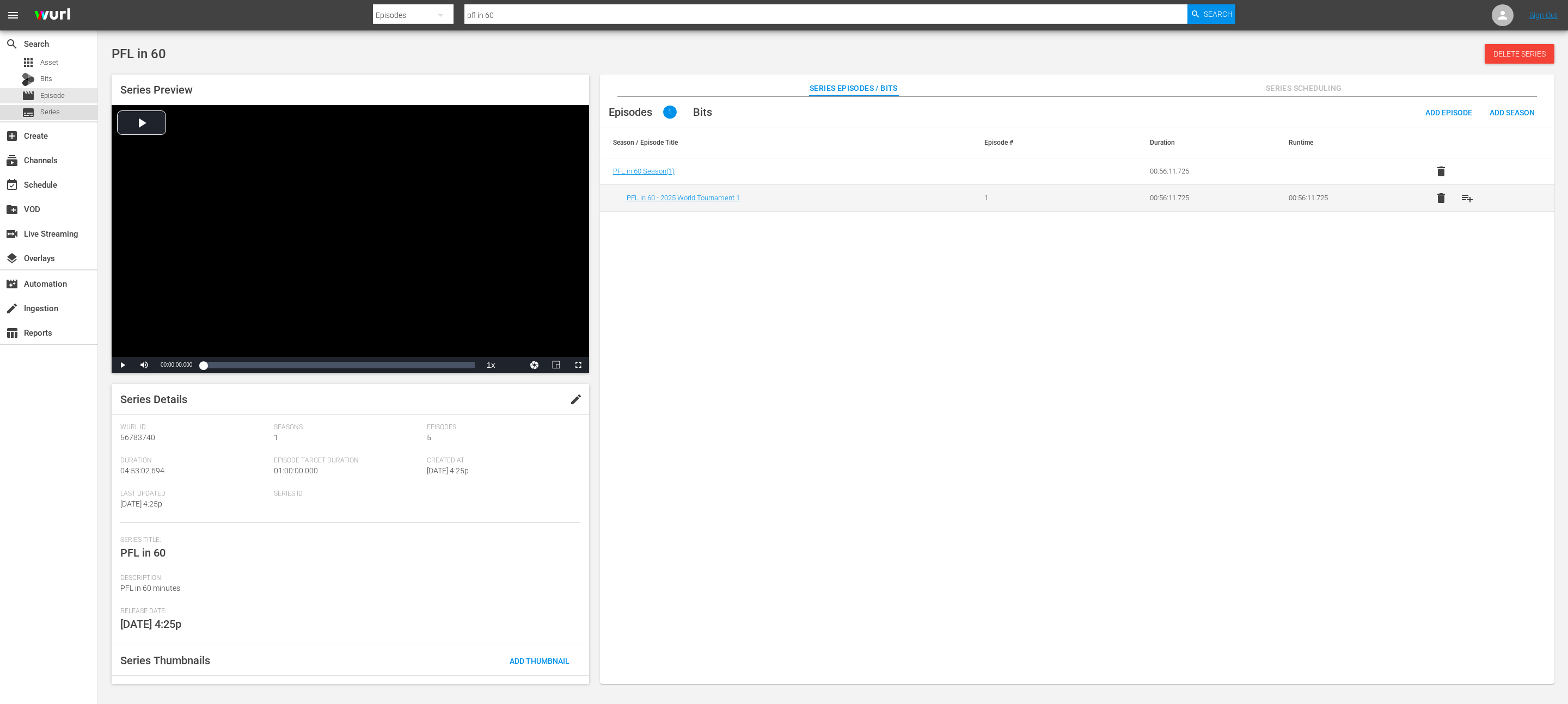
click at [54, 111] on span "Series" at bounding box center [50, 112] width 20 height 11
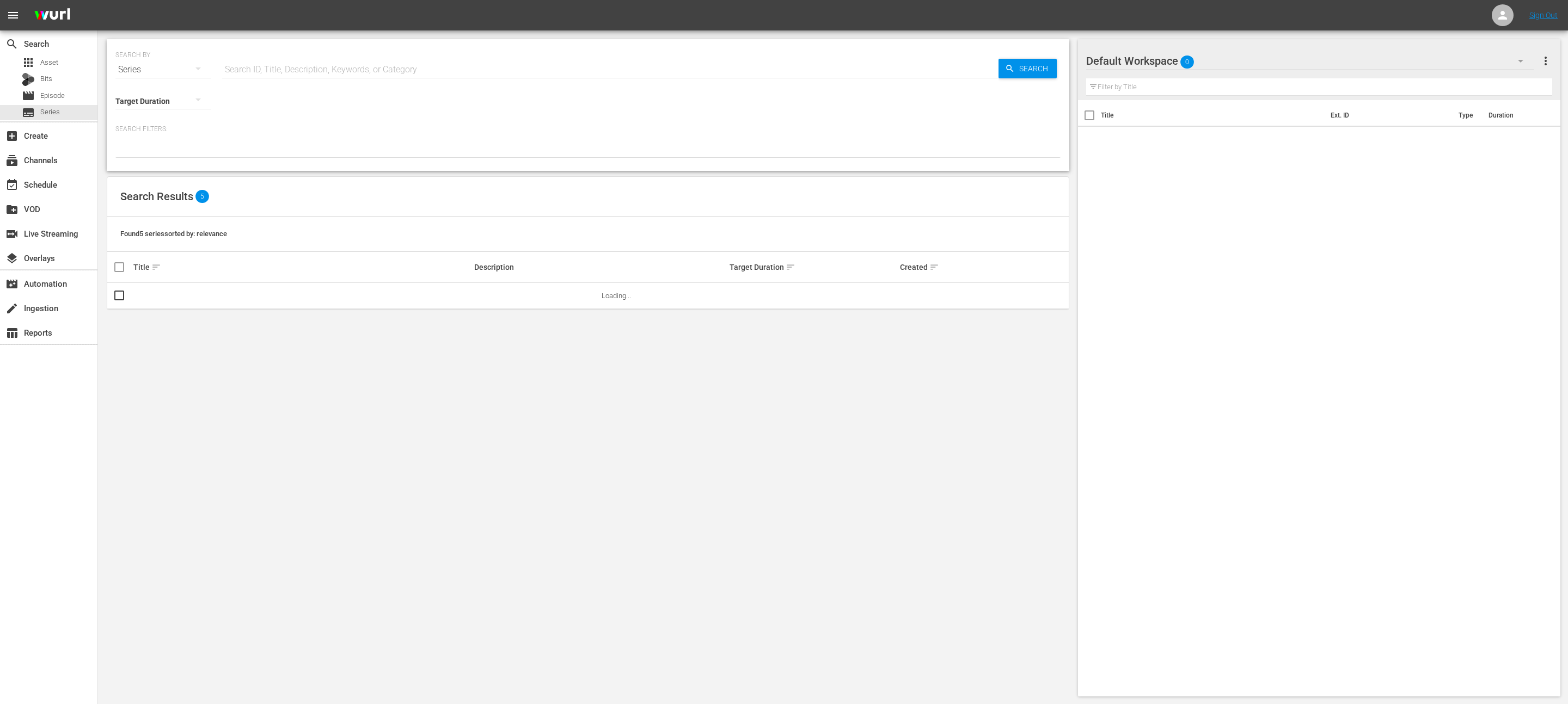
click at [367, 63] on input "text" at bounding box center [610, 69] width 776 height 26
type input "pfl in 60"
click at [139, 297] on link "PFL in 60" at bounding box center [147, 296] width 29 height 8
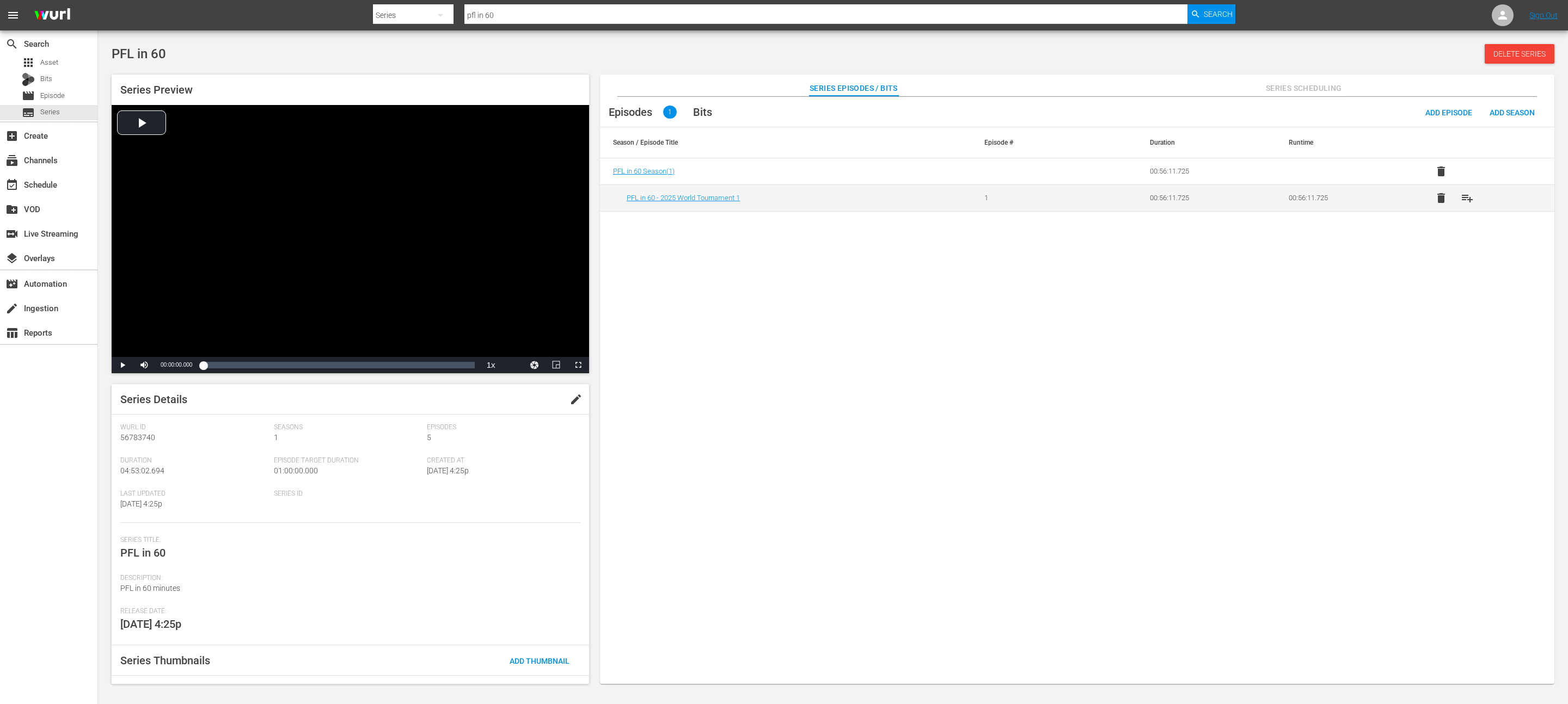
click at [786, 261] on div "Episodes 1 Bits Add Episode Add Season Season / Episode Title Episode # Duratio…" at bounding box center [1076, 396] width 954 height 599
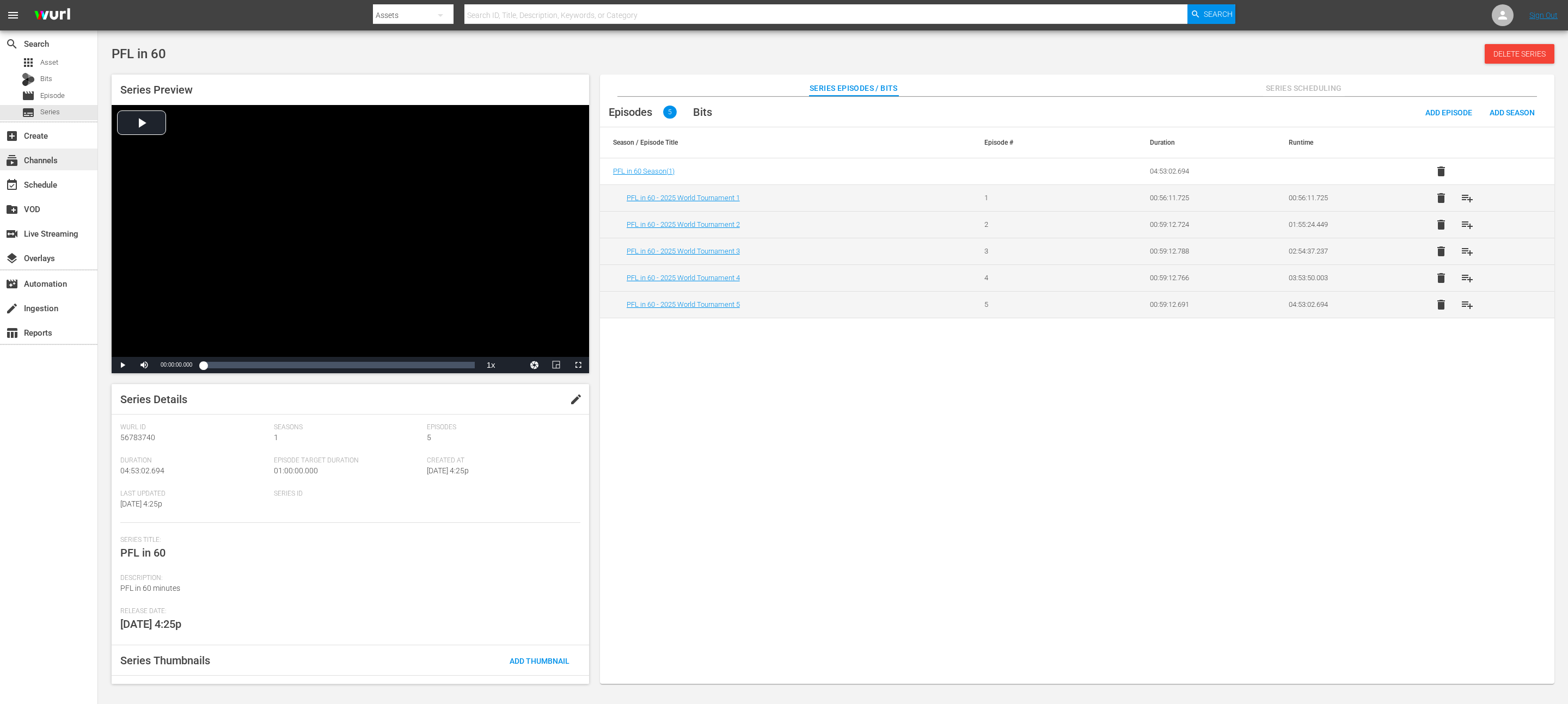
click at [38, 162] on div "subscriptions Channels" at bounding box center [30, 158] width 61 height 10
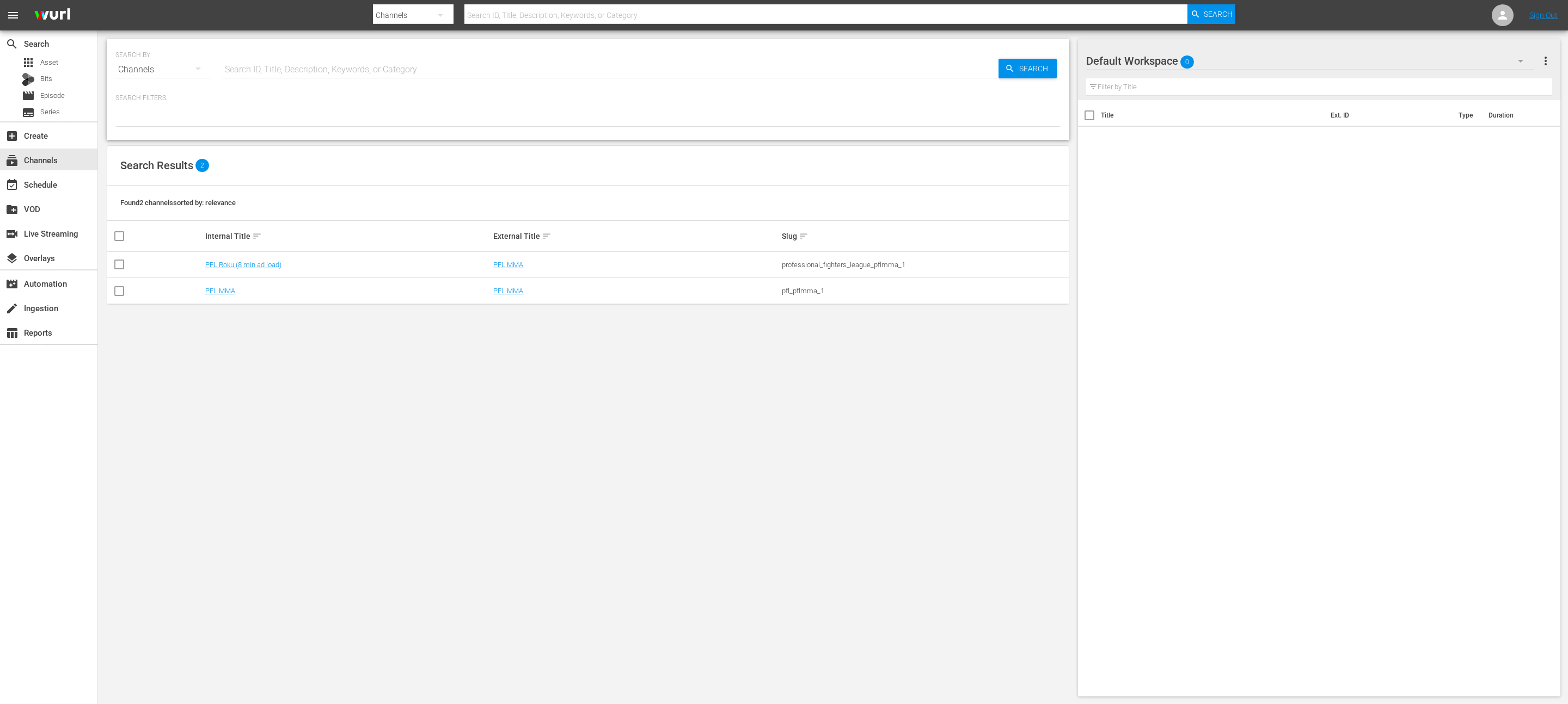
click at [416, 66] on input "text" at bounding box center [610, 69] width 776 height 26
click at [221, 263] on link "PFL Roku (8 min ad load)" at bounding box center [243, 265] width 76 height 8
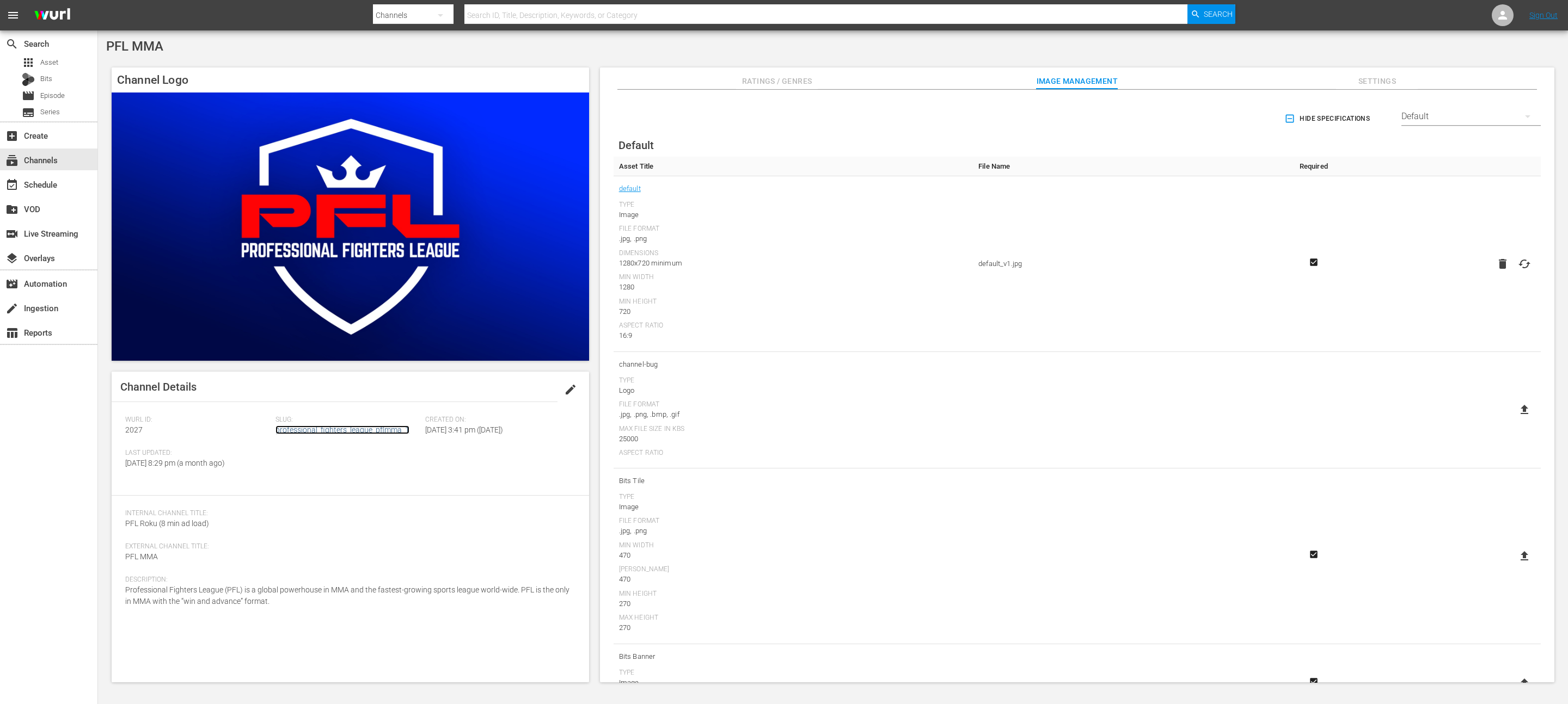
click at [305, 427] on link "professional_fighters_league_pflmma_1" at bounding box center [342, 430] width 134 height 8
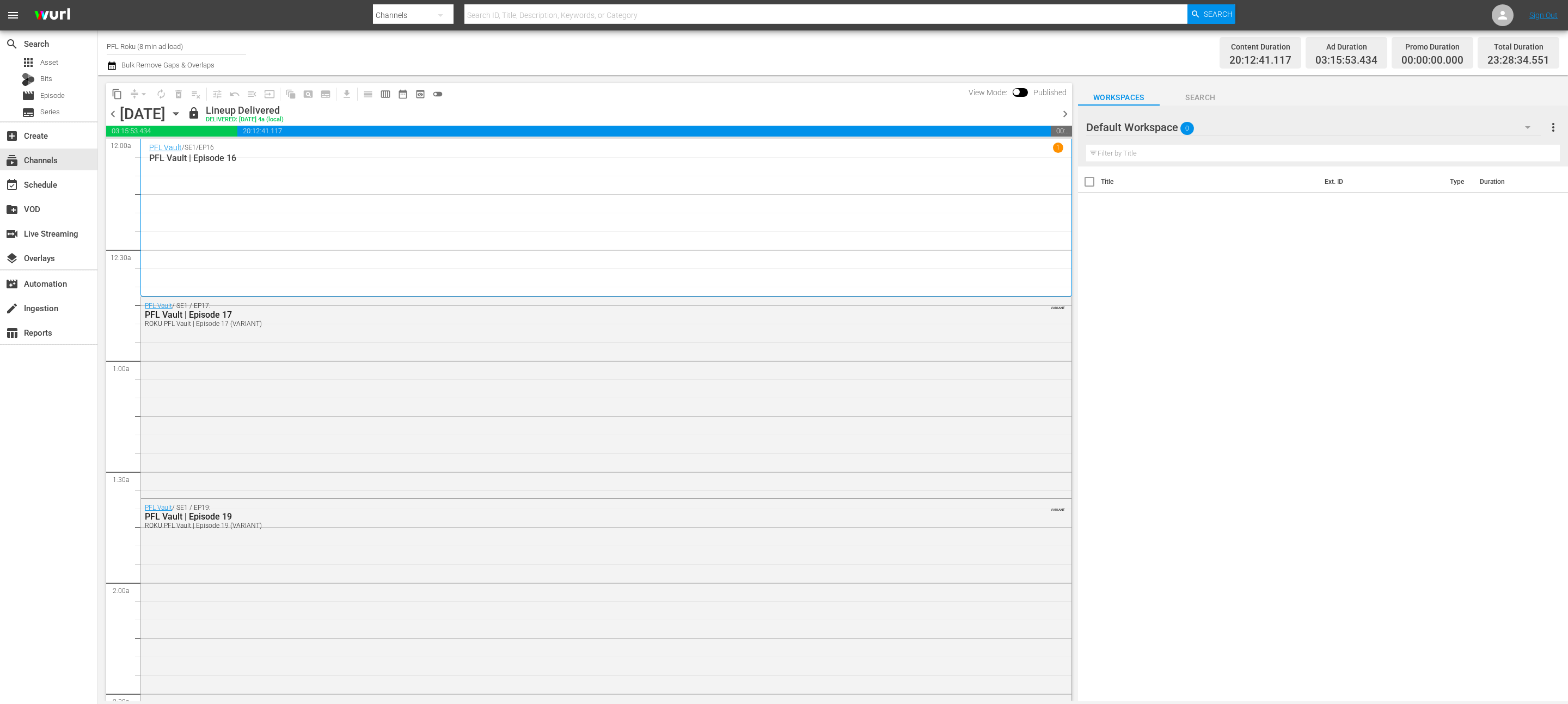
click at [112, 63] on icon "button" at bounding box center [112, 66] width 8 height 8
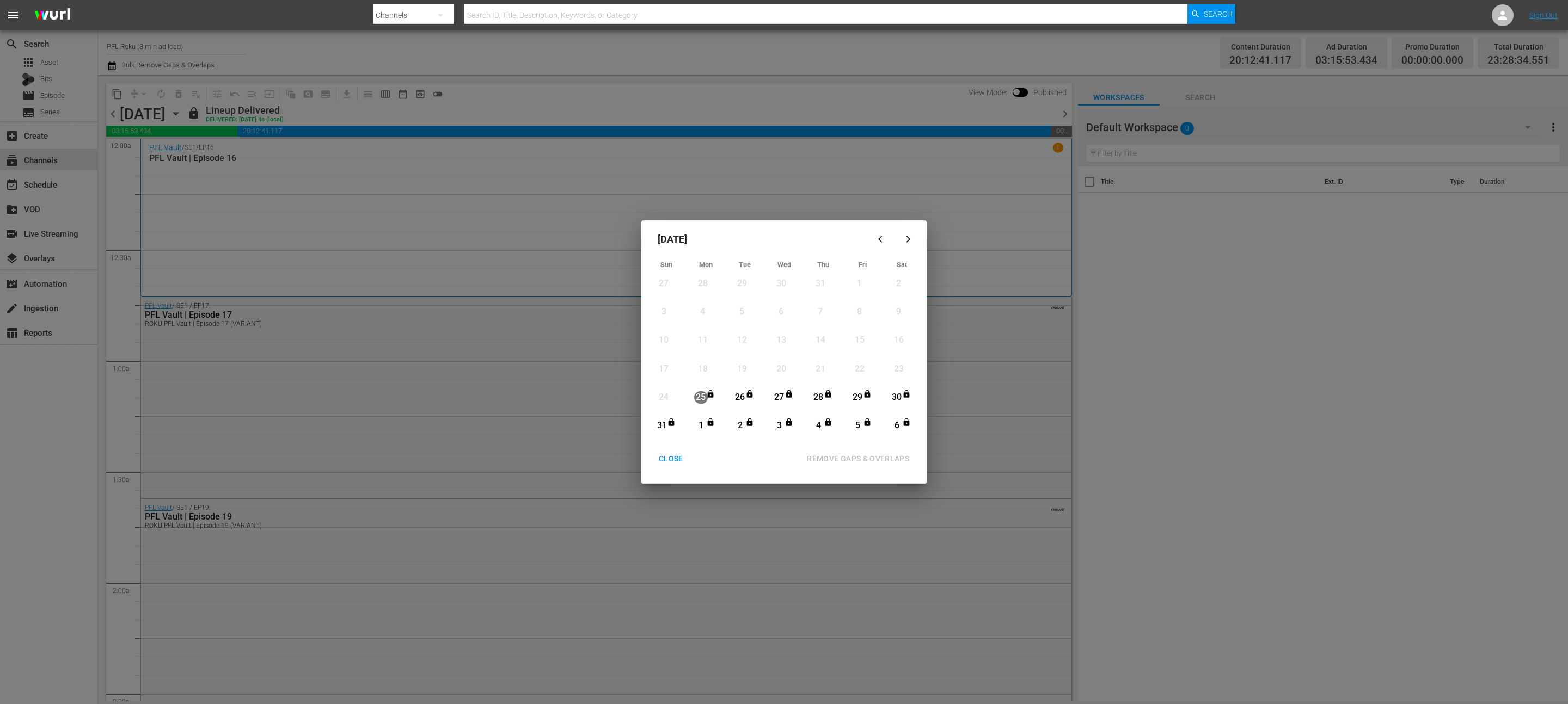
click at [734, 389] on div "26" at bounding box center [740, 397] width 14 height 19
click at [895, 426] on div "6" at bounding box center [897, 426] width 14 height 13
click at [890, 462] on div "REMOVE GAPS & OVERLAPS" at bounding box center [858, 459] width 120 height 14
click at [667, 454] on div "CLOSE" at bounding box center [671, 459] width 42 height 14
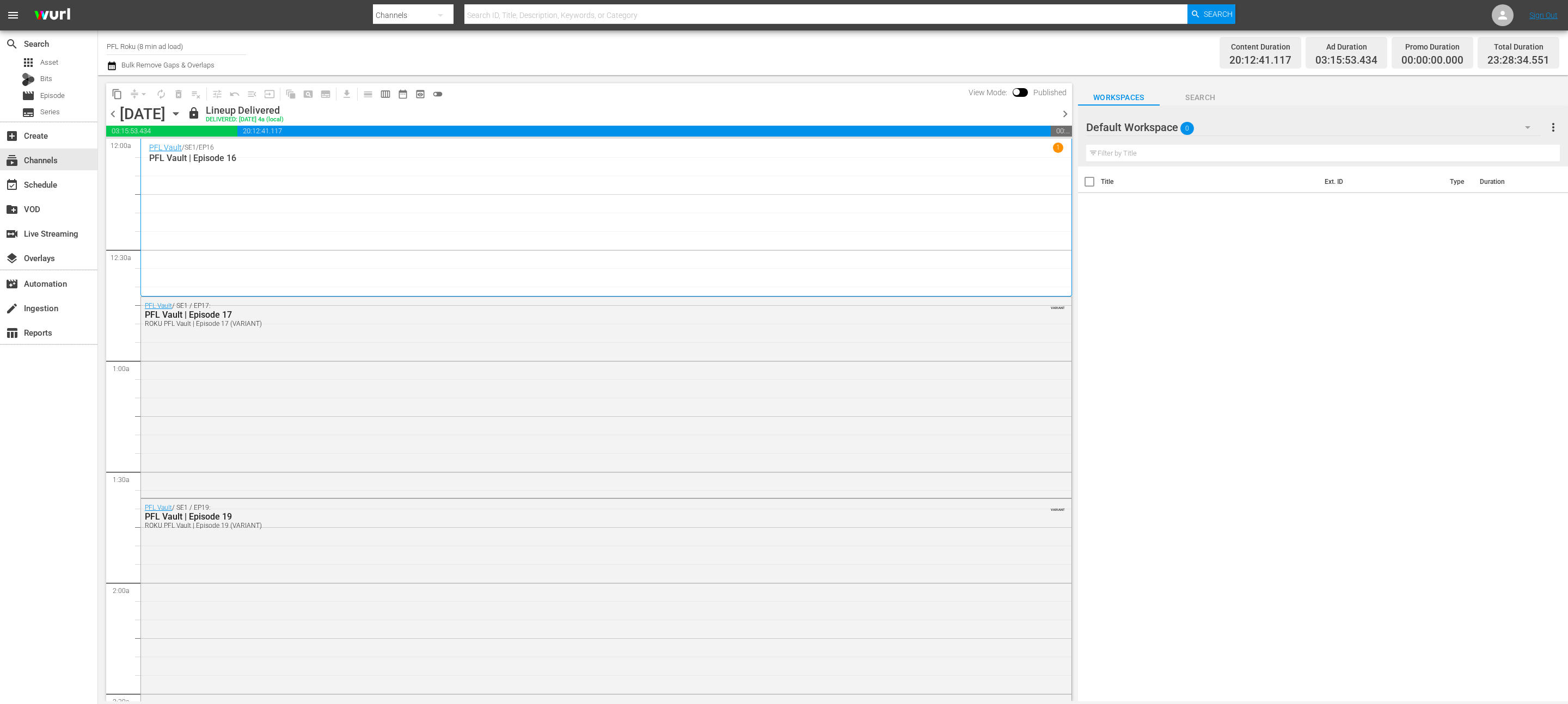
click at [1070, 117] on span "chevron_right" at bounding box center [1065, 114] width 14 height 14
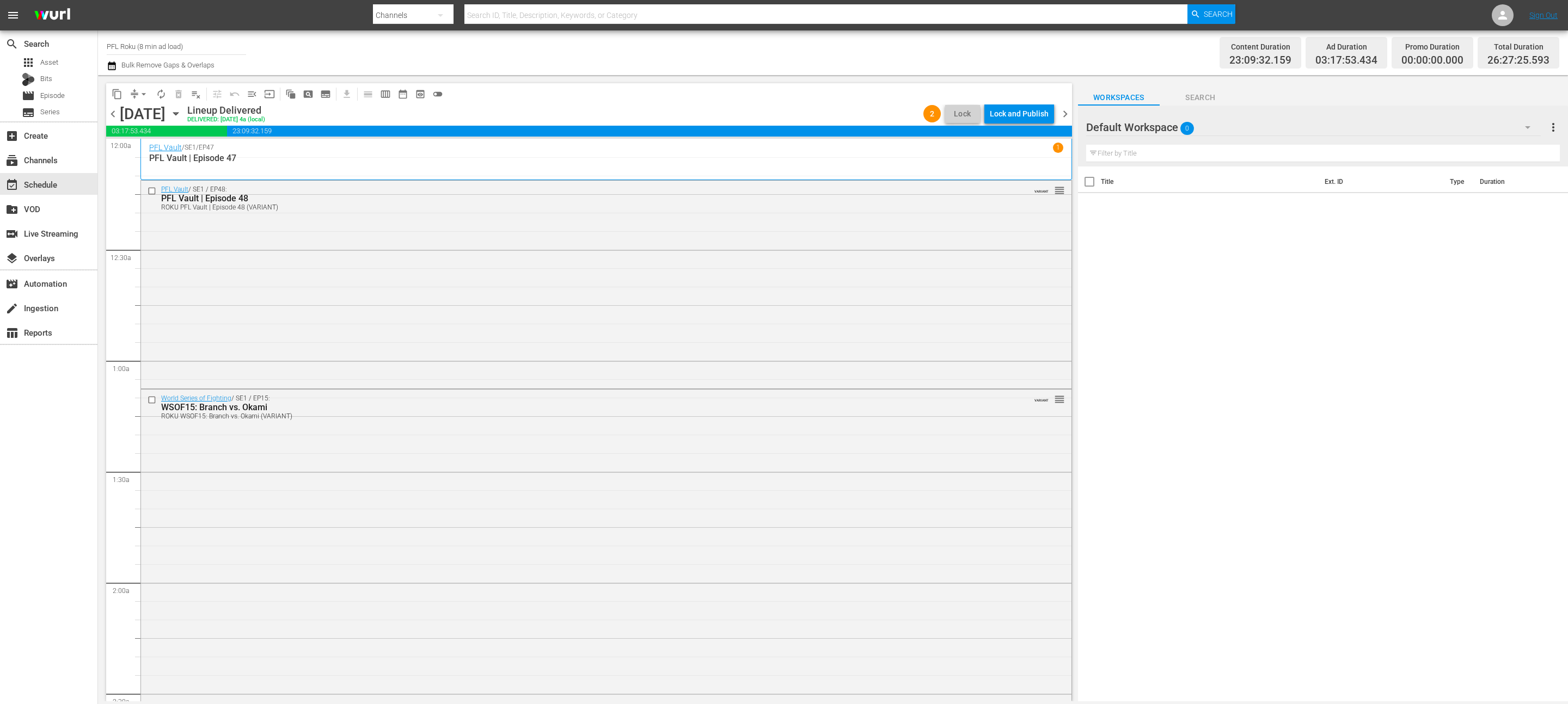
click at [1033, 113] on div "Lock and Publish" at bounding box center [1019, 114] width 59 height 20
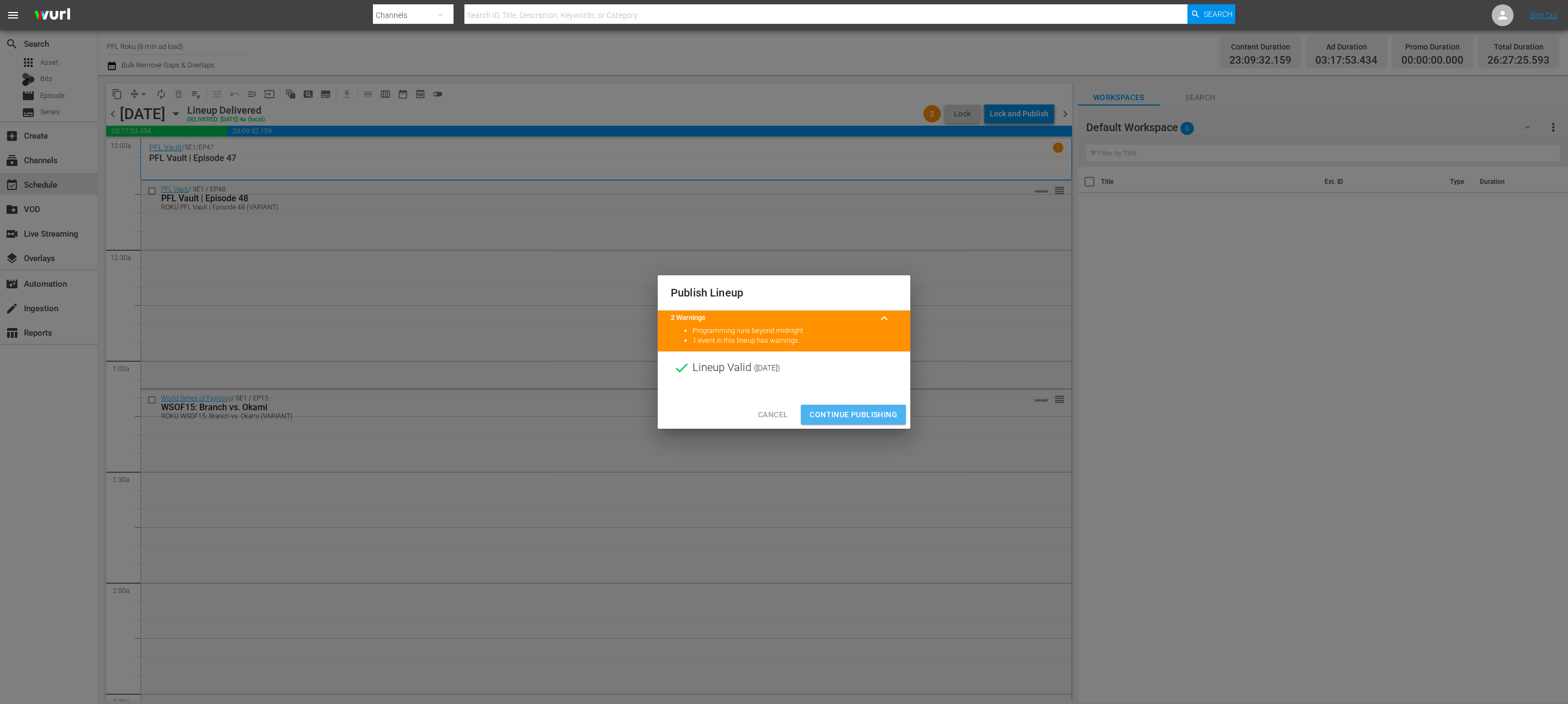
click at [868, 405] on button "Continue Publishing" at bounding box center [853, 415] width 105 height 20
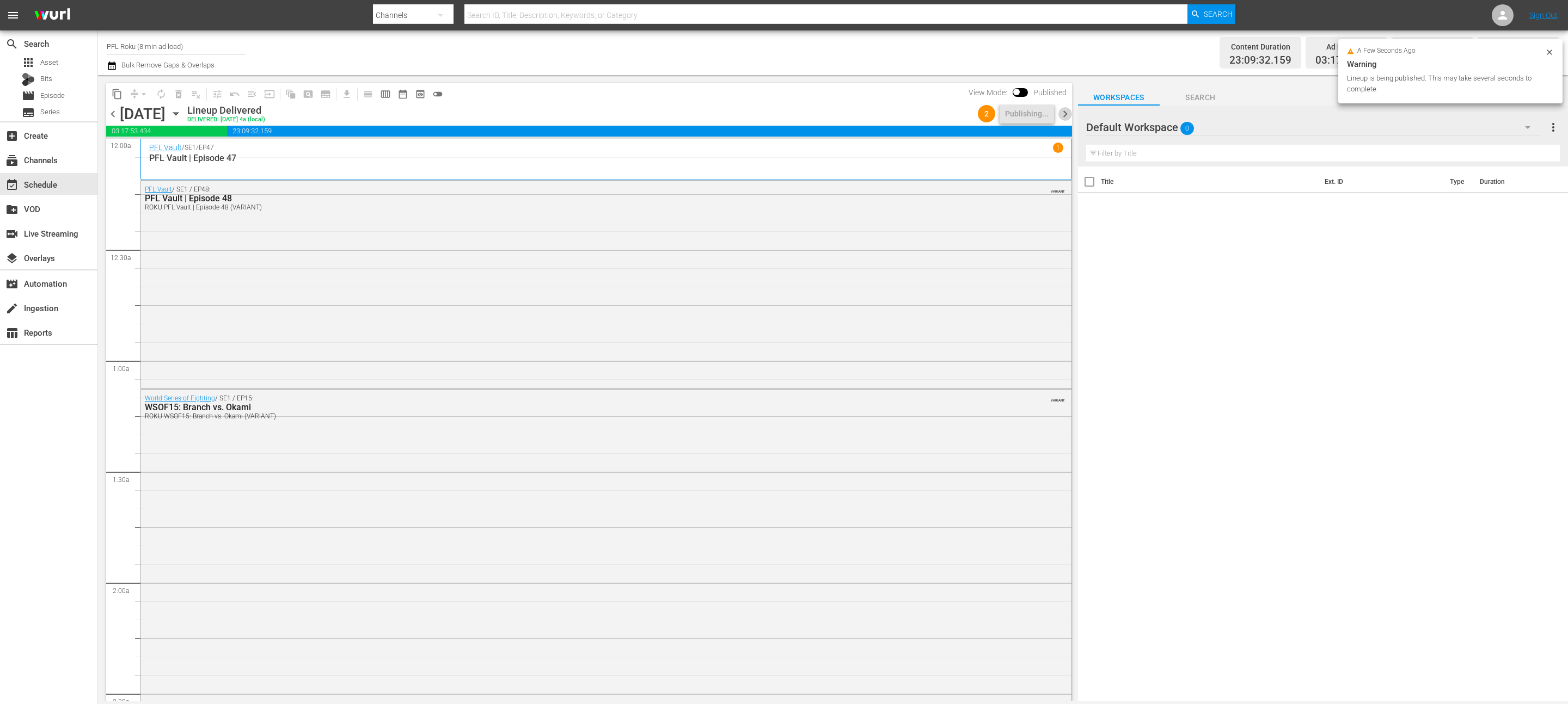
click at [1067, 111] on span "chevron_right" at bounding box center [1065, 114] width 14 height 14
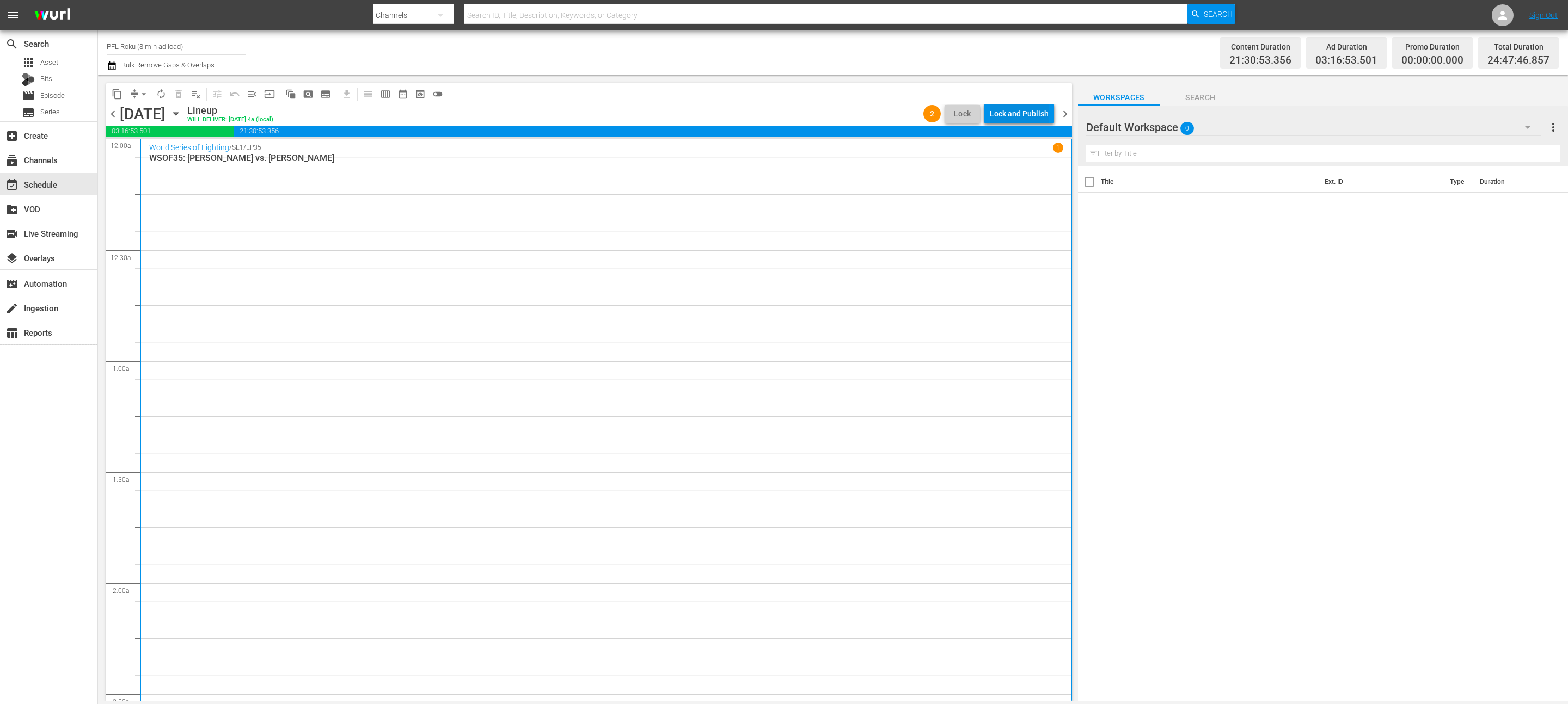
click at [1038, 118] on div "Lock and Publish" at bounding box center [1019, 114] width 59 height 20
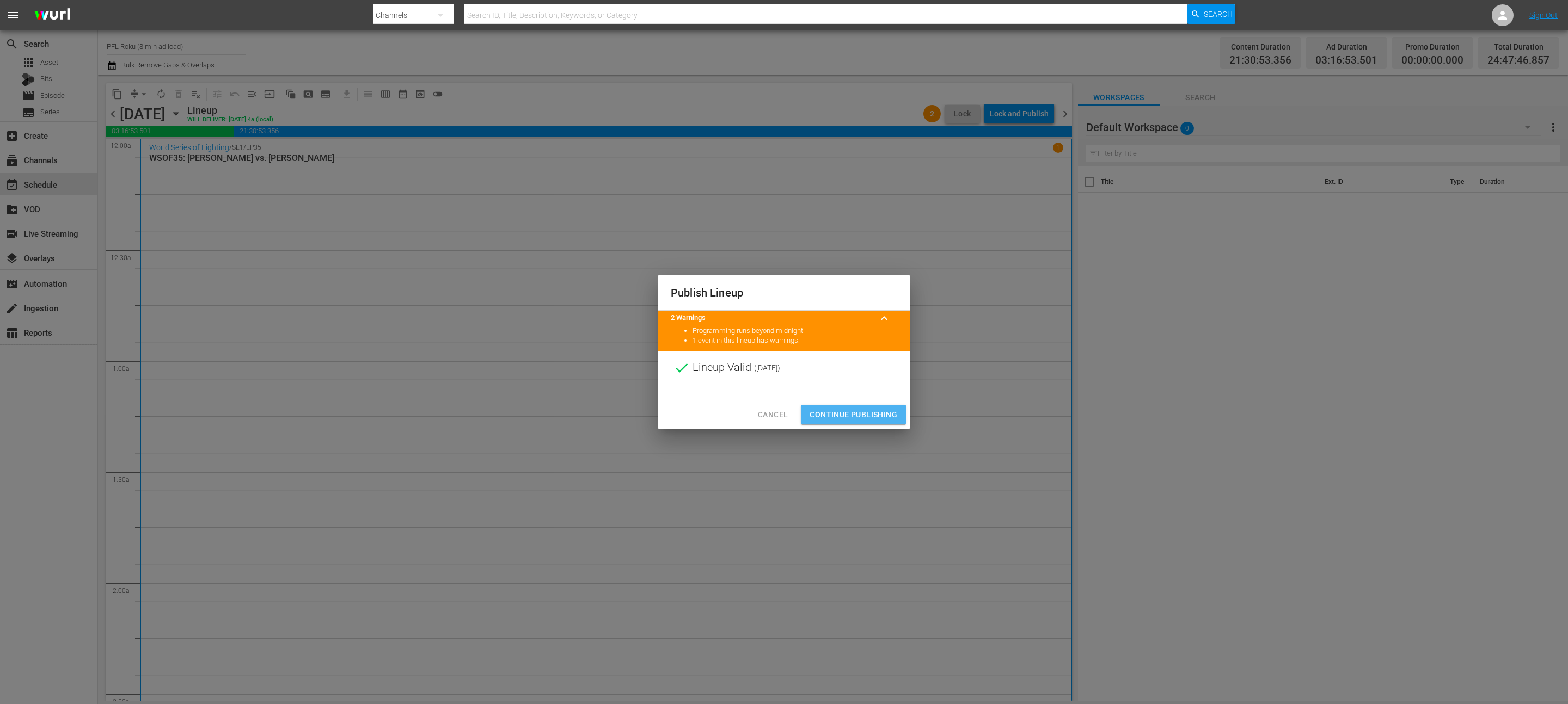
click at [832, 415] on span "Continue Publishing" at bounding box center [853, 415] width 88 height 14
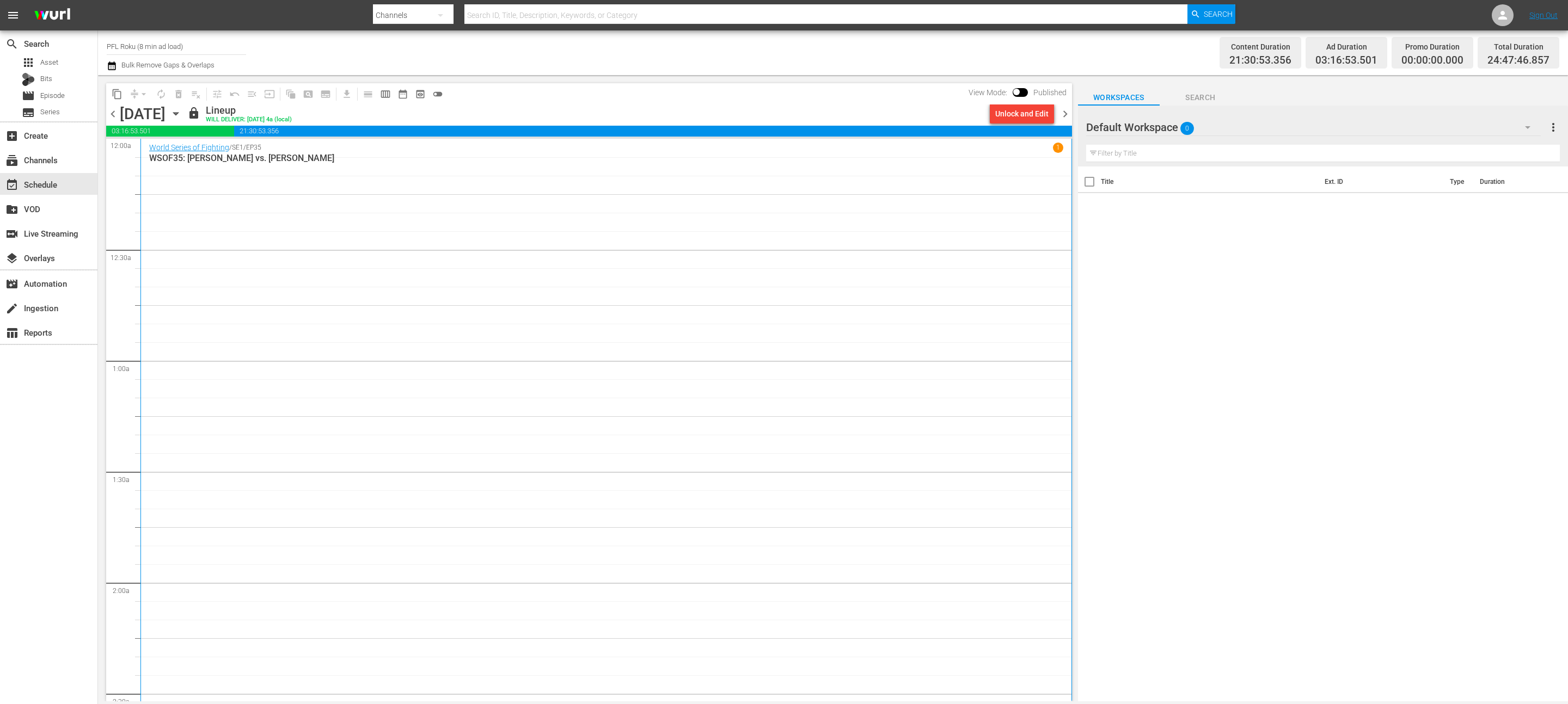
click at [1070, 116] on span "chevron_right" at bounding box center [1065, 114] width 14 height 14
click at [1020, 115] on div "Lock and Publish" at bounding box center [1019, 114] width 59 height 20
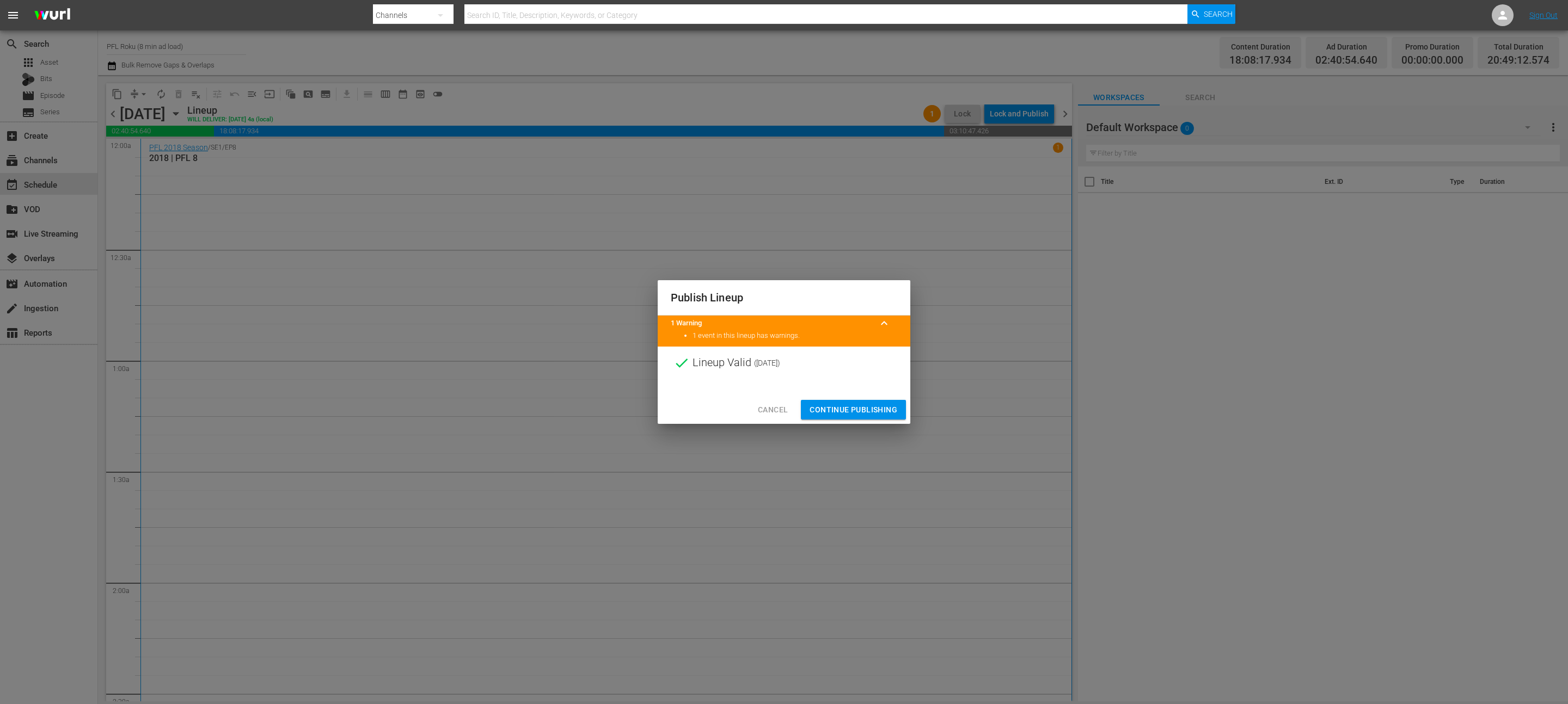
drag, startPoint x: 860, startPoint y: 408, endPoint x: 893, endPoint y: 351, distance: 65.9
click at [860, 408] on span "Continue Publishing" at bounding box center [853, 411] width 88 height 14
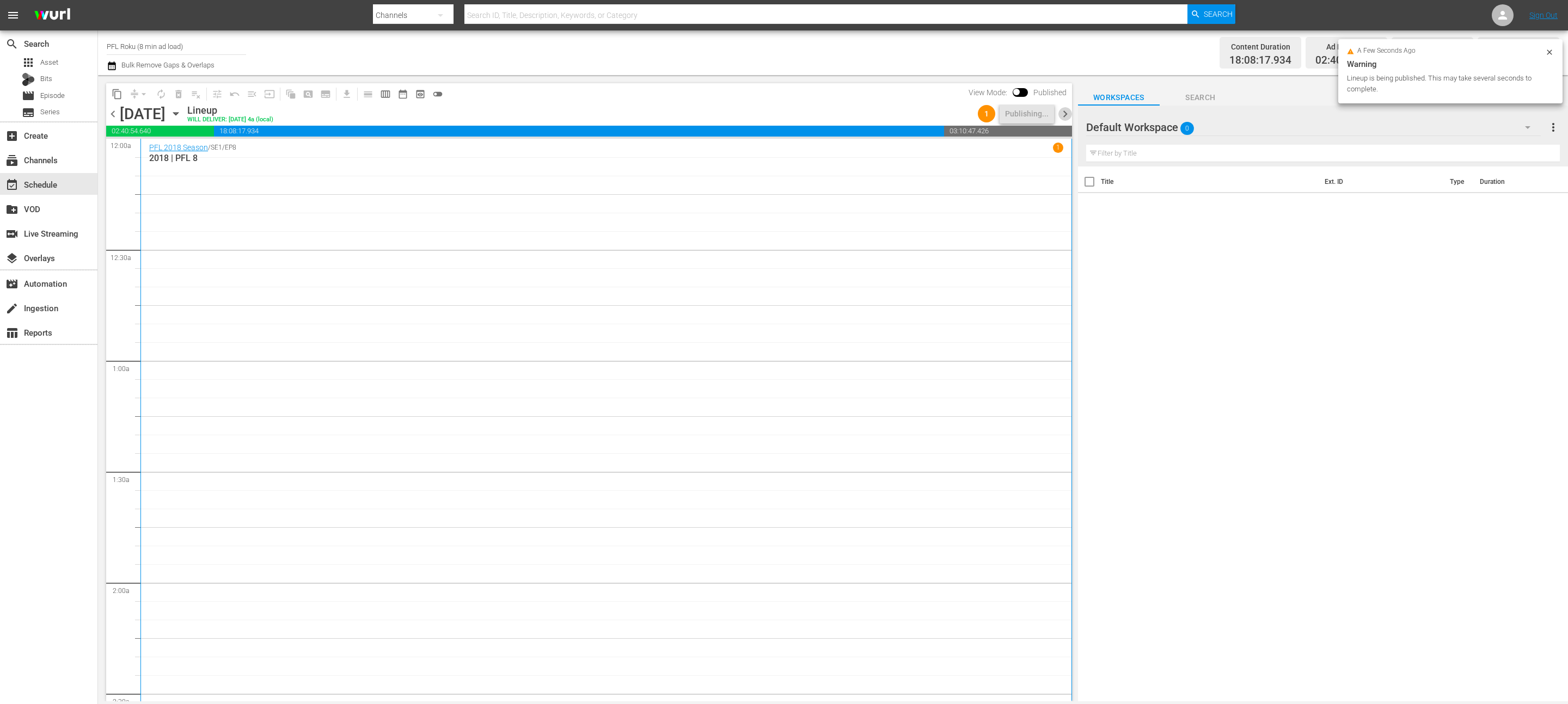
click at [1067, 116] on span "chevron_right" at bounding box center [1065, 114] width 14 height 14
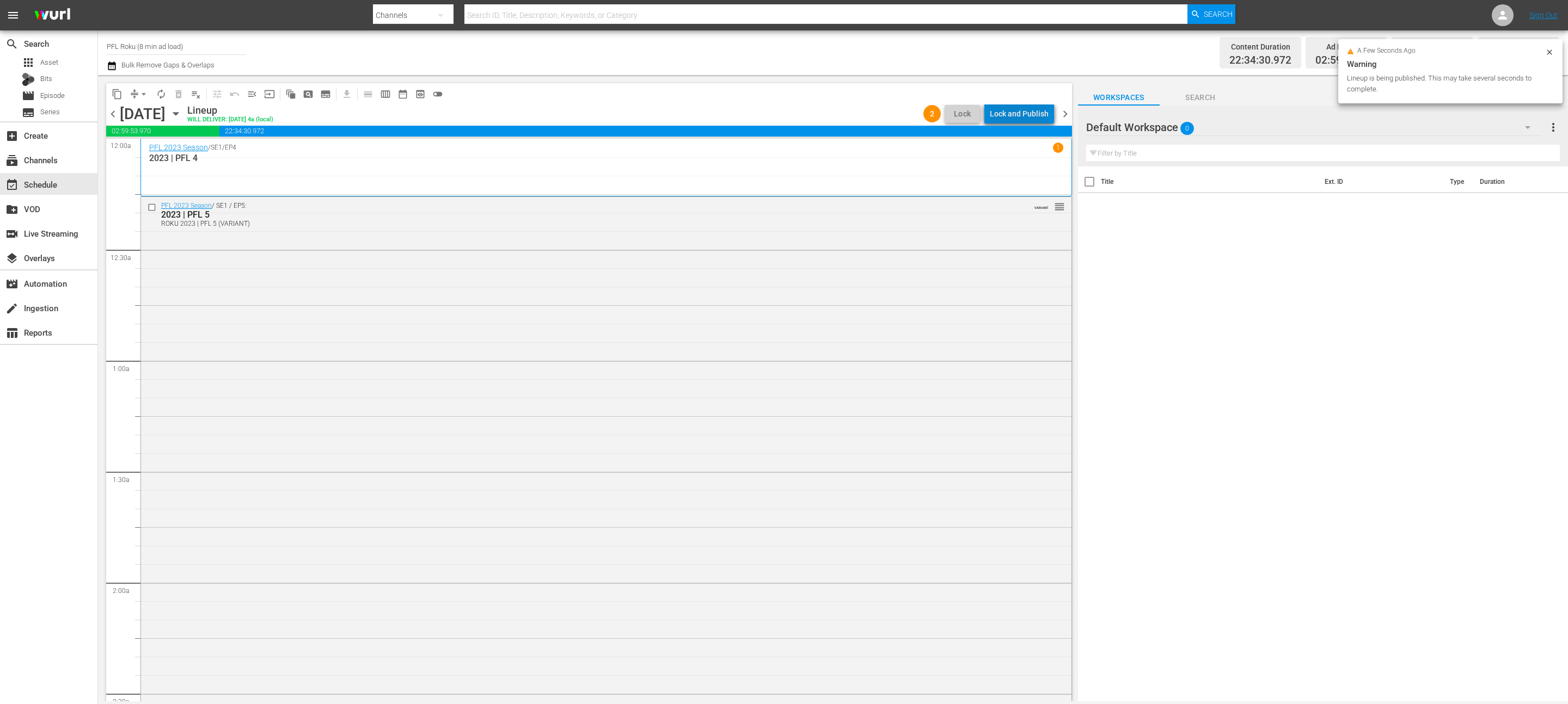
click at [1030, 116] on div "Lock and Publish" at bounding box center [1019, 114] width 59 height 20
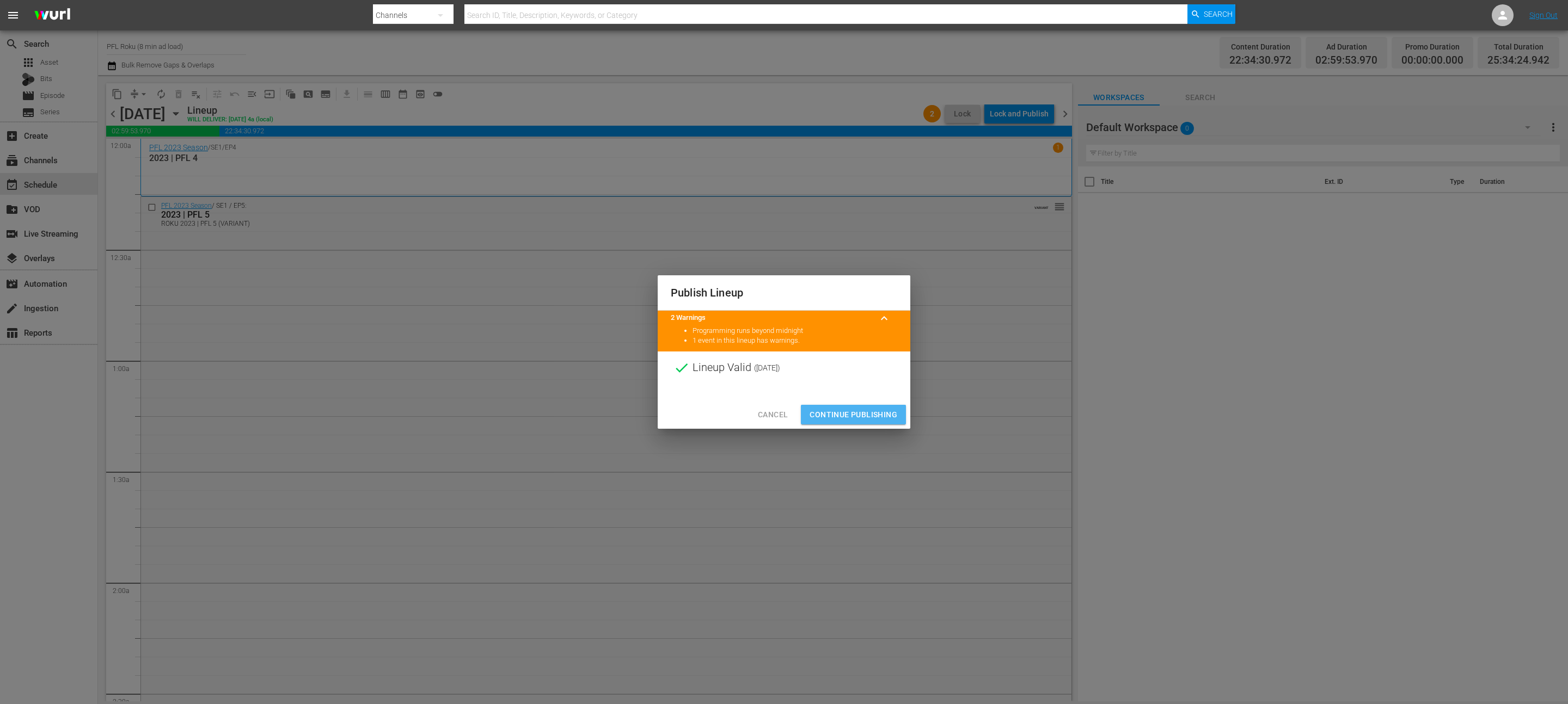
click at [863, 411] on span "Continue Publishing" at bounding box center [853, 415] width 88 height 14
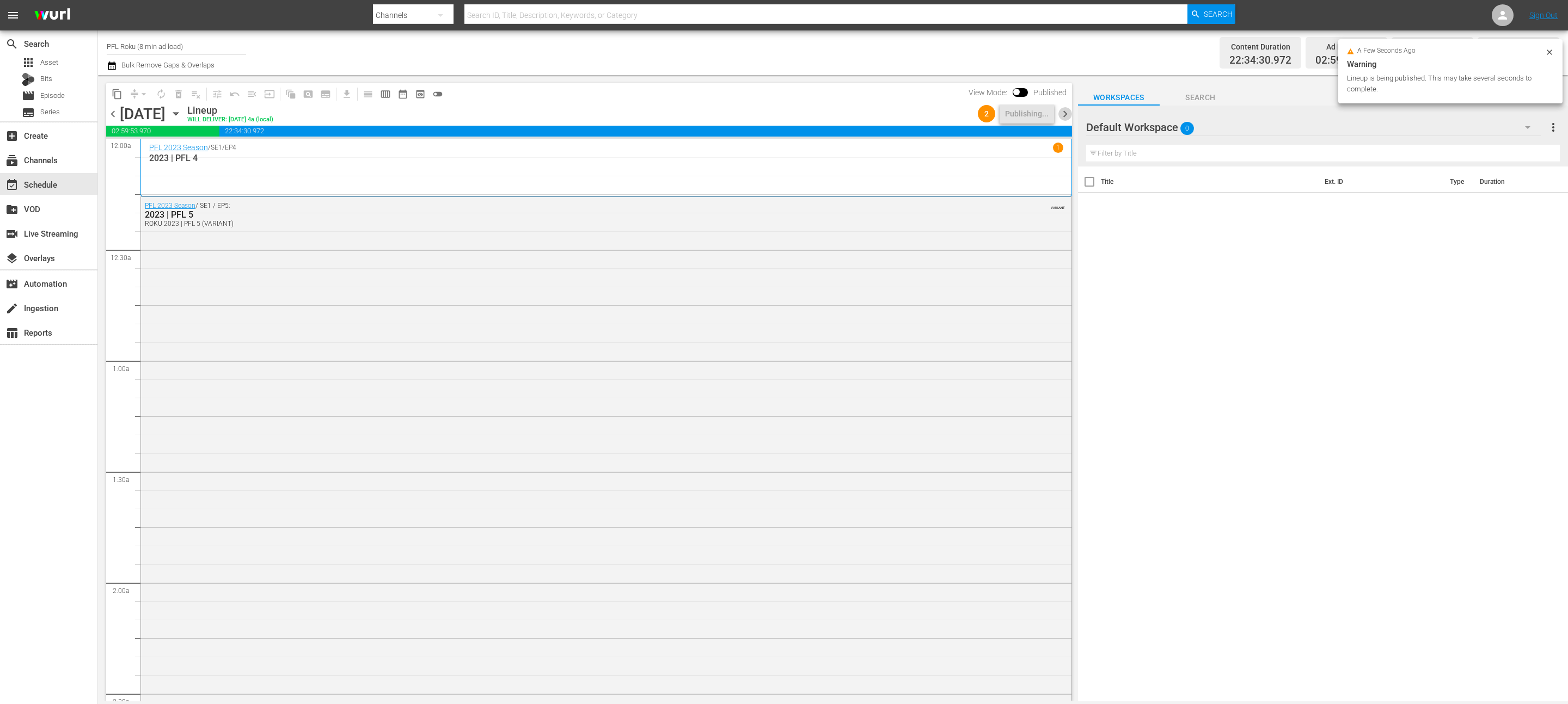
click at [1061, 119] on span "chevron_right" at bounding box center [1065, 114] width 14 height 14
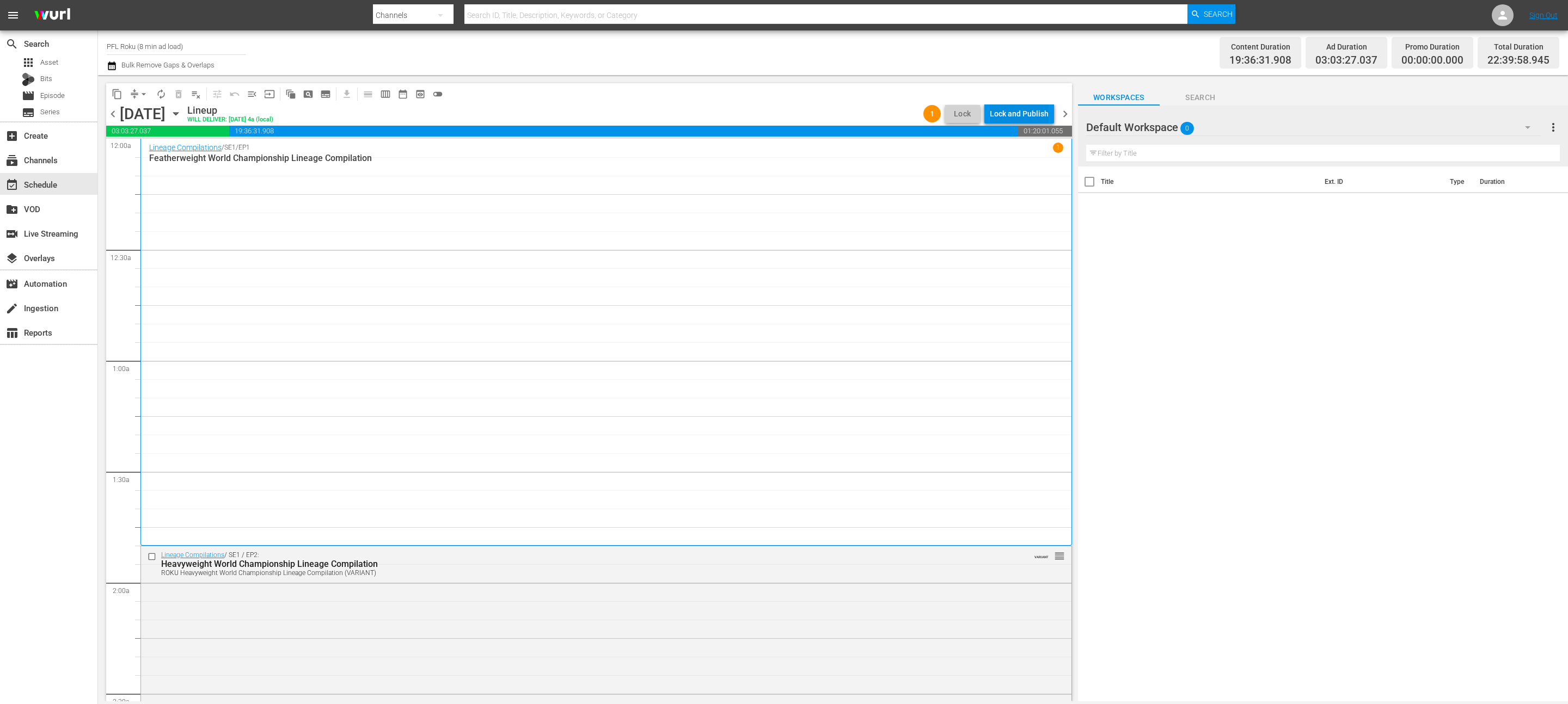
click at [1026, 111] on div "Lock and Publish" at bounding box center [1019, 114] width 59 height 20
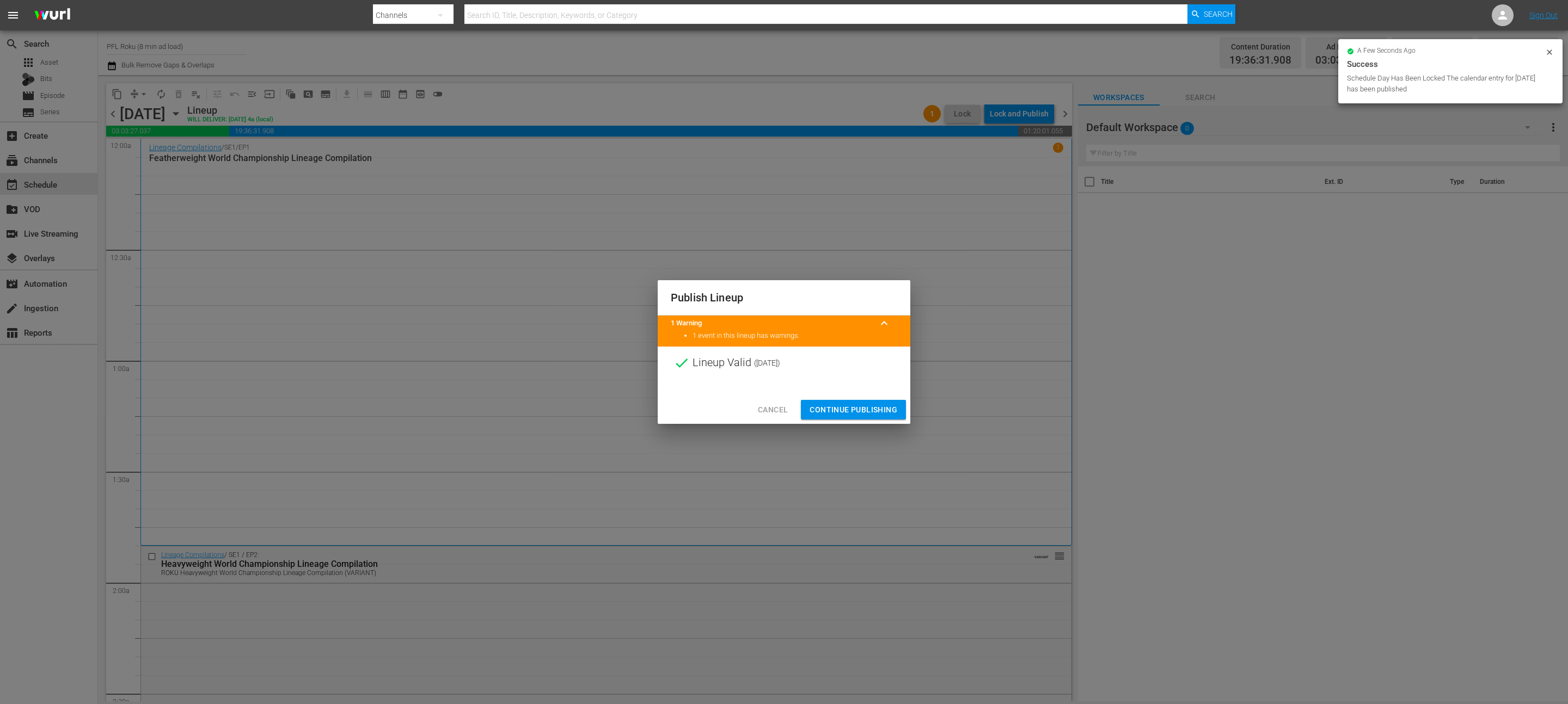
click at [855, 418] on button "Continue Publishing" at bounding box center [853, 410] width 105 height 20
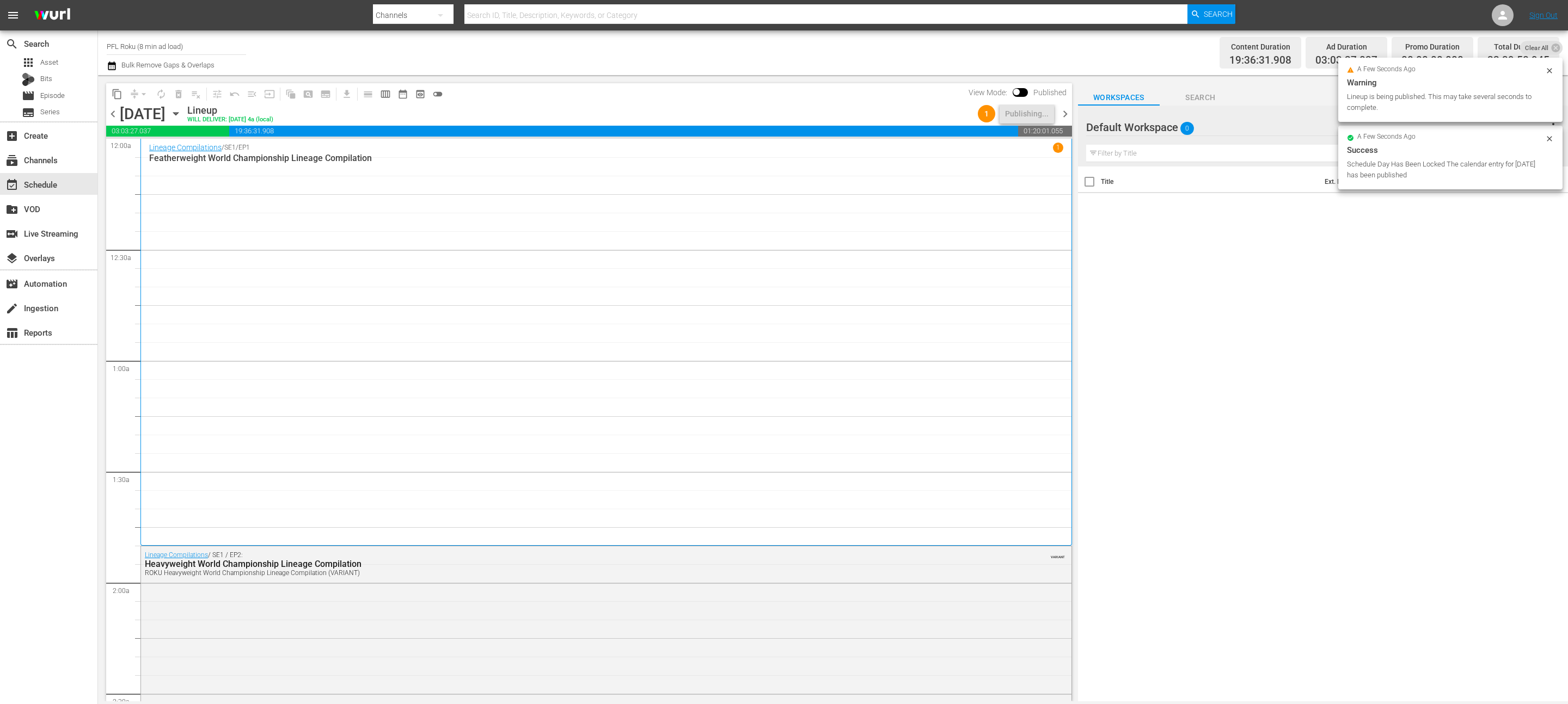
click at [1065, 111] on span "chevron_right" at bounding box center [1065, 114] width 14 height 14
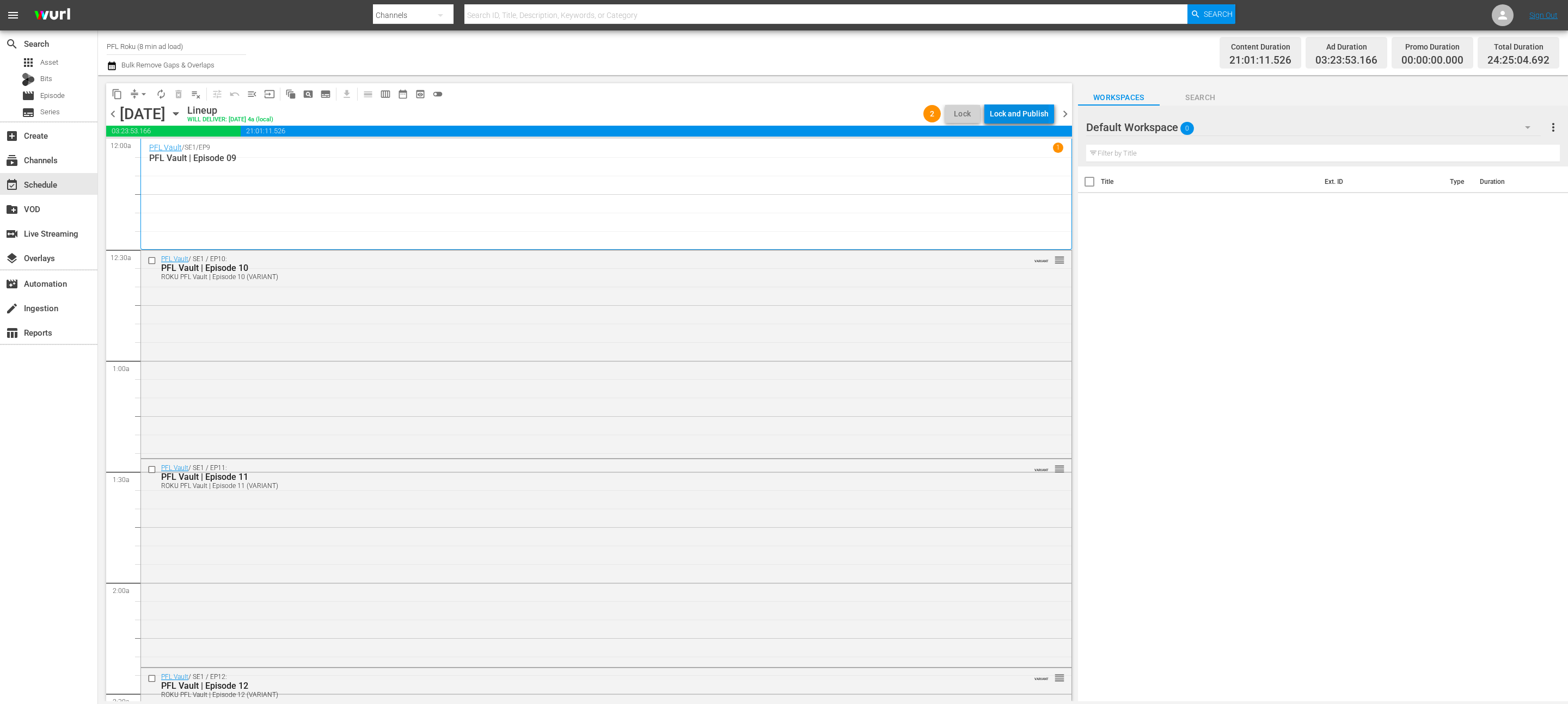
click at [1019, 119] on div "Lock and Publish" at bounding box center [1019, 114] width 59 height 20
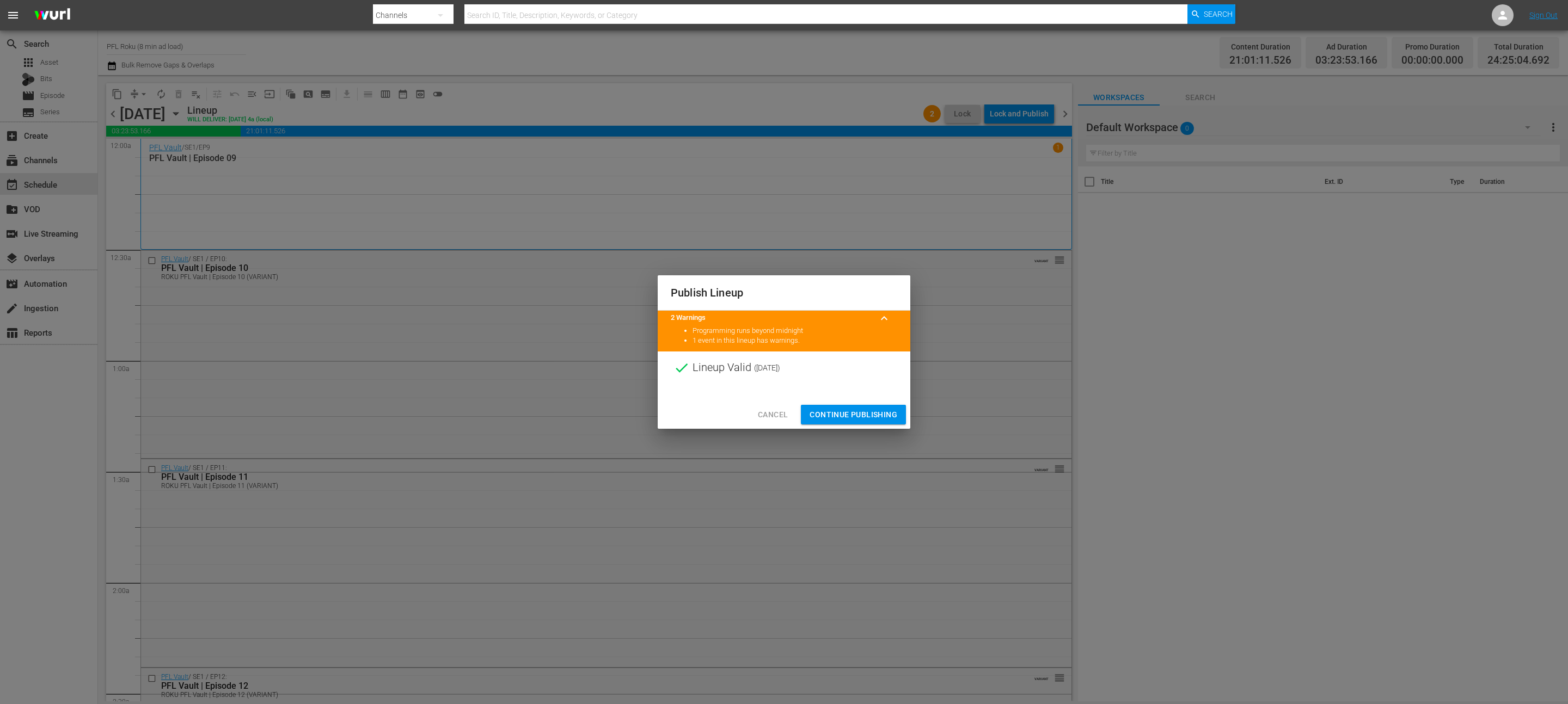
click at [863, 411] on span "Continue Publishing" at bounding box center [853, 415] width 88 height 14
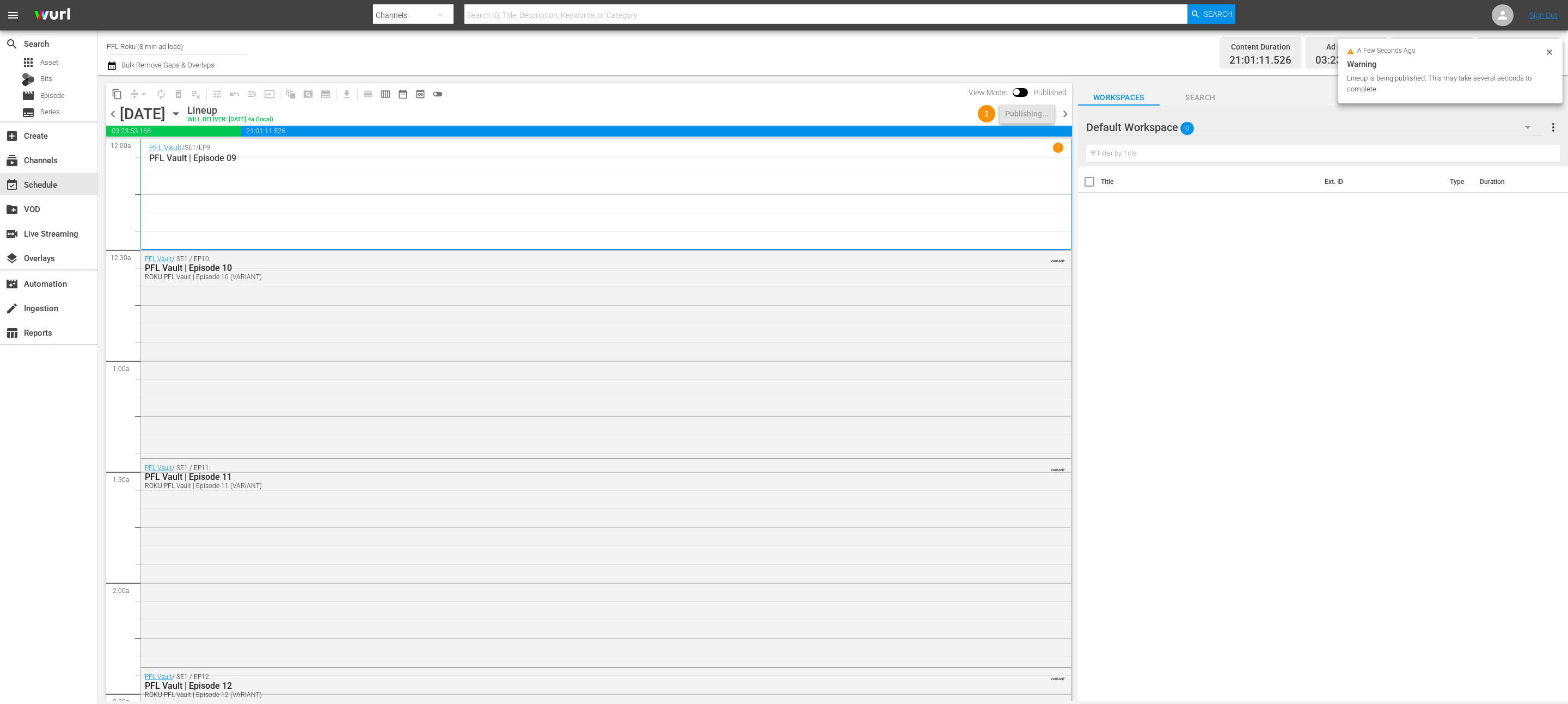
click at [1067, 108] on span "chevron_right" at bounding box center [1065, 114] width 14 height 14
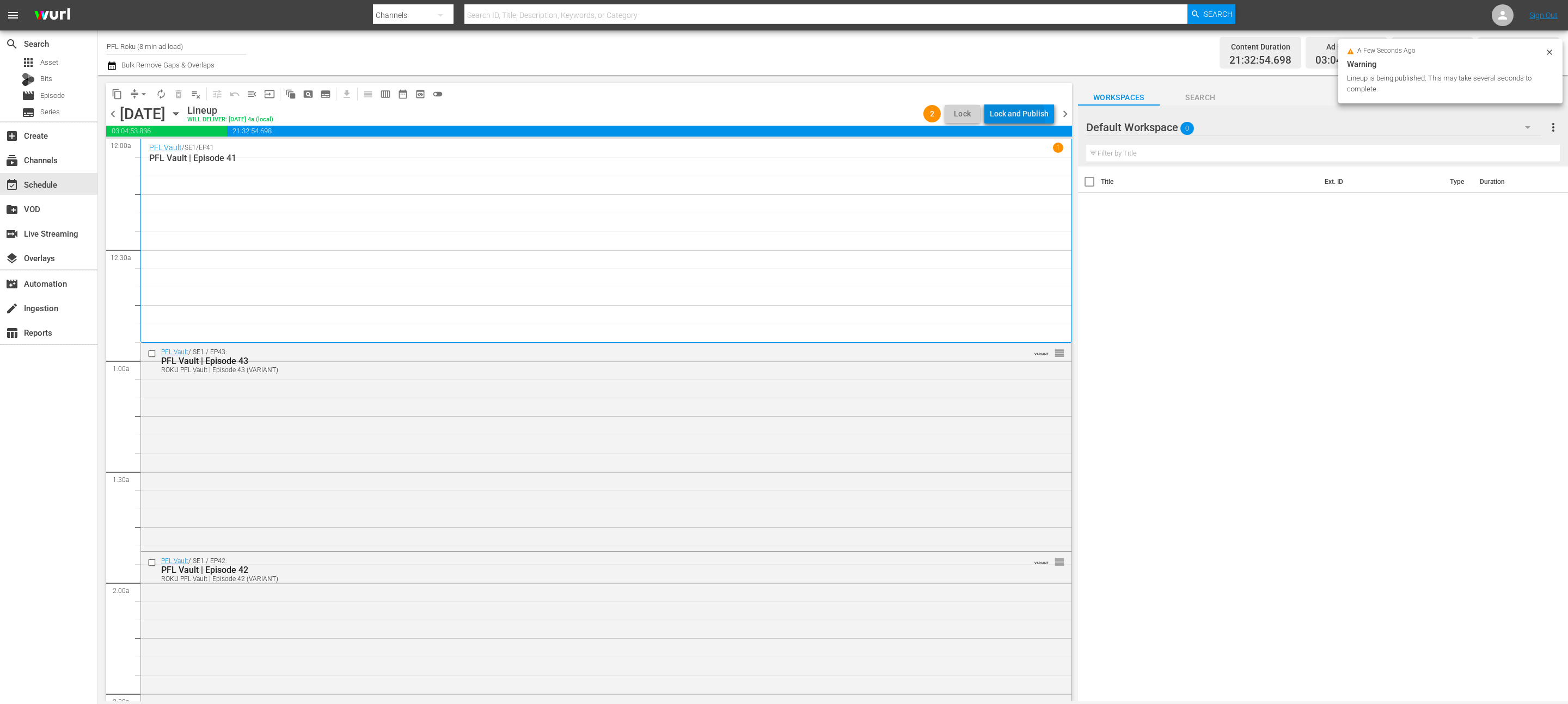
click at [1017, 117] on div "Lock and Publish" at bounding box center [1019, 114] width 59 height 20
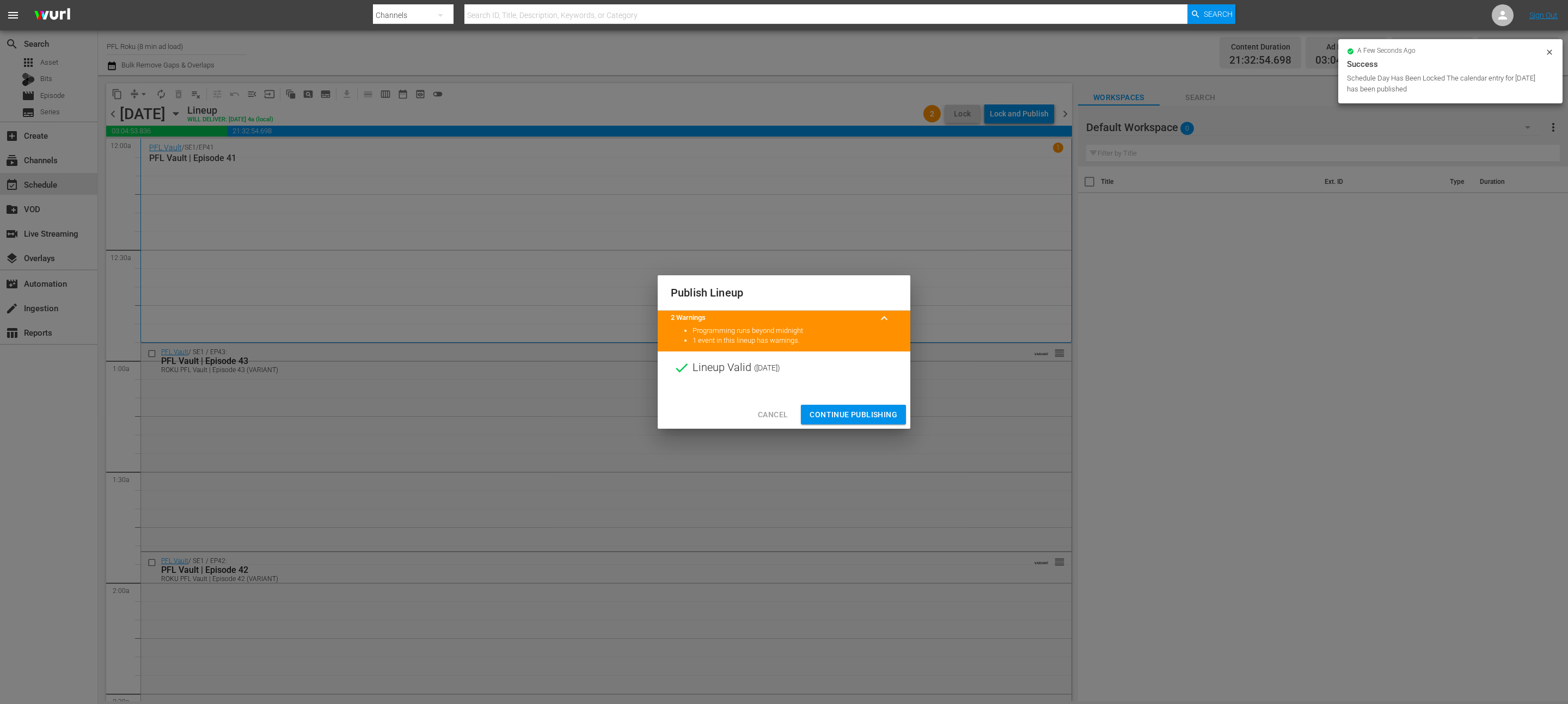
click at [860, 416] on span "Continue Publishing" at bounding box center [853, 415] width 88 height 14
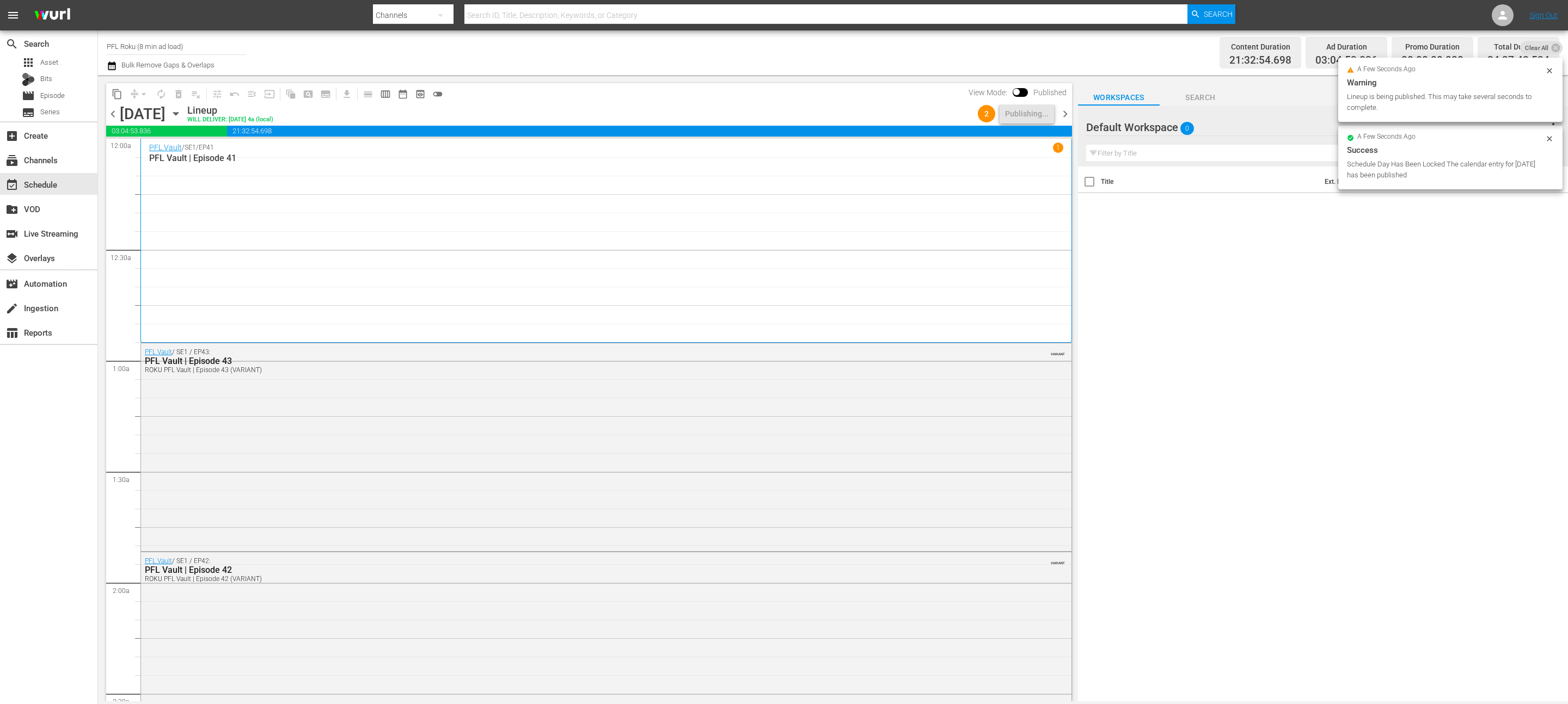
click at [1063, 117] on span "chevron_right" at bounding box center [1065, 114] width 14 height 14
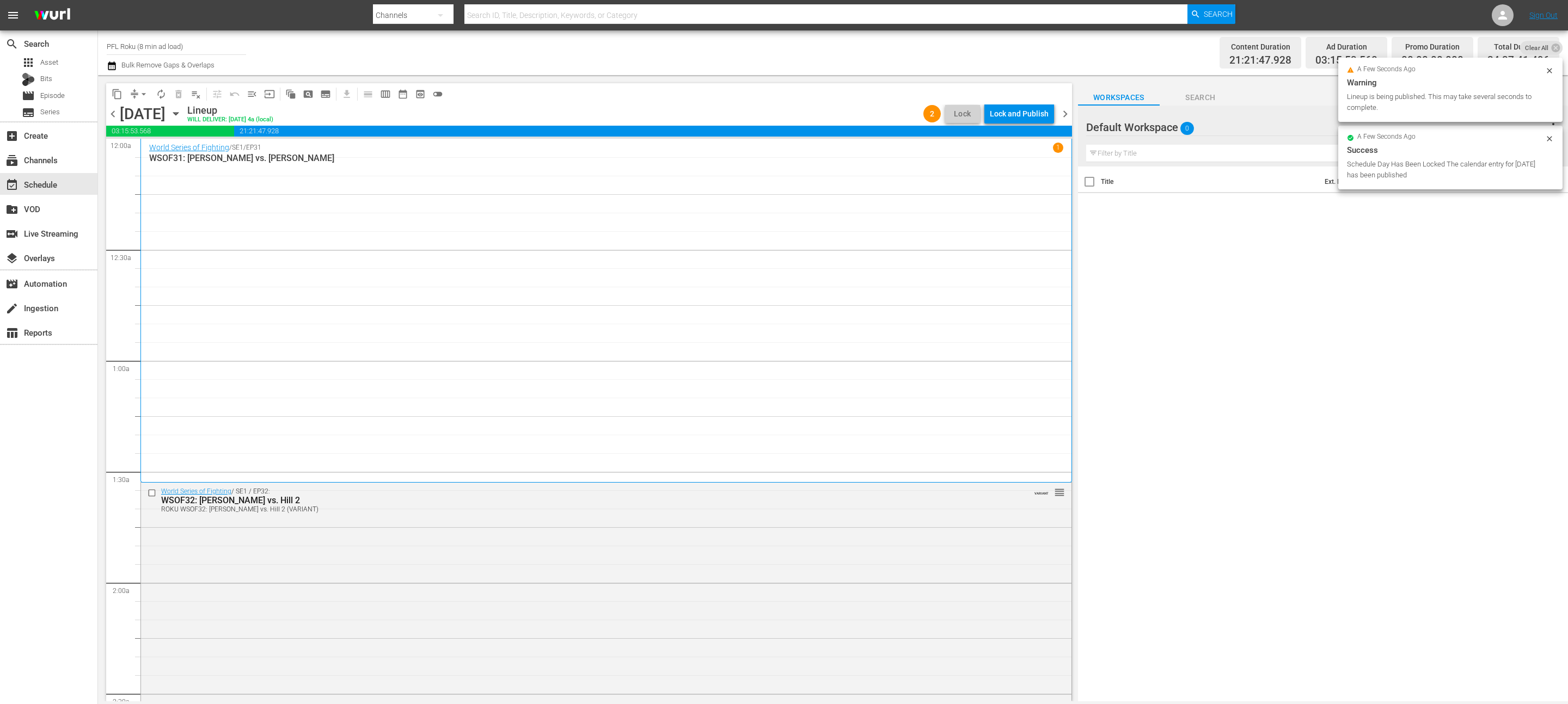
click at [1014, 113] on div "Lock and Publish" at bounding box center [1019, 114] width 59 height 20
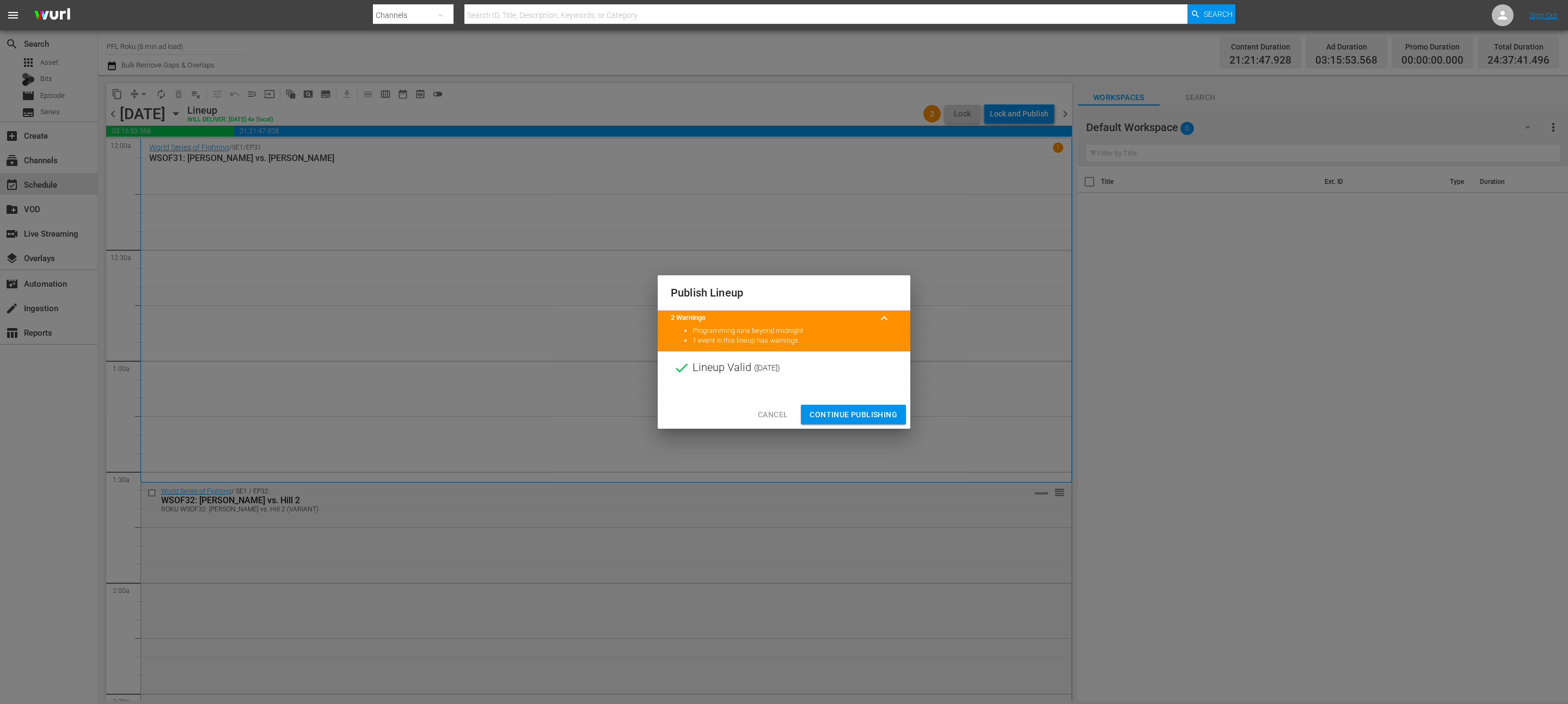
click at [849, 416] on span "Continue Publishing" at bounding box center [853, 415] width 88 height 14
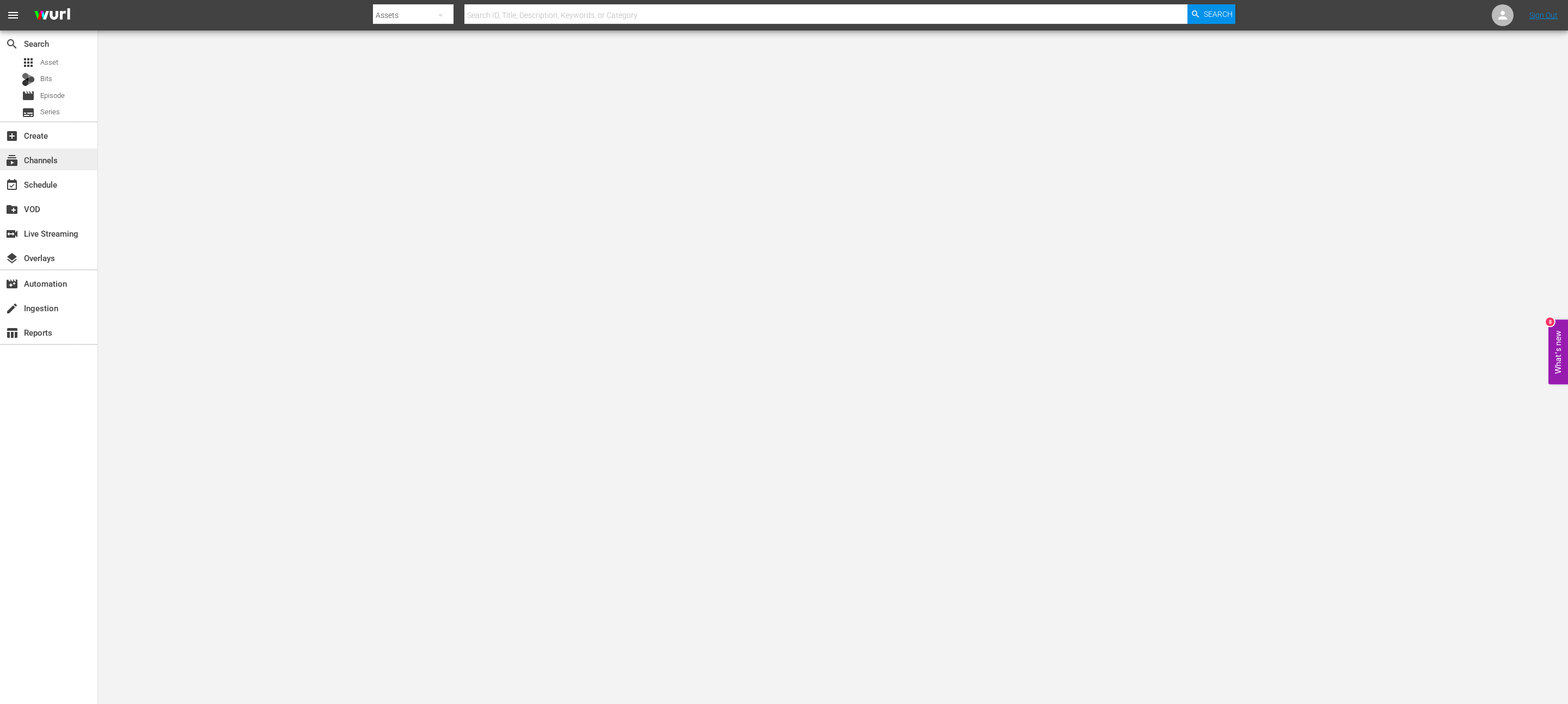
click at [66, 162] on div "subscriptions Channels" at bounding box center [49, 159] width 98 height 22
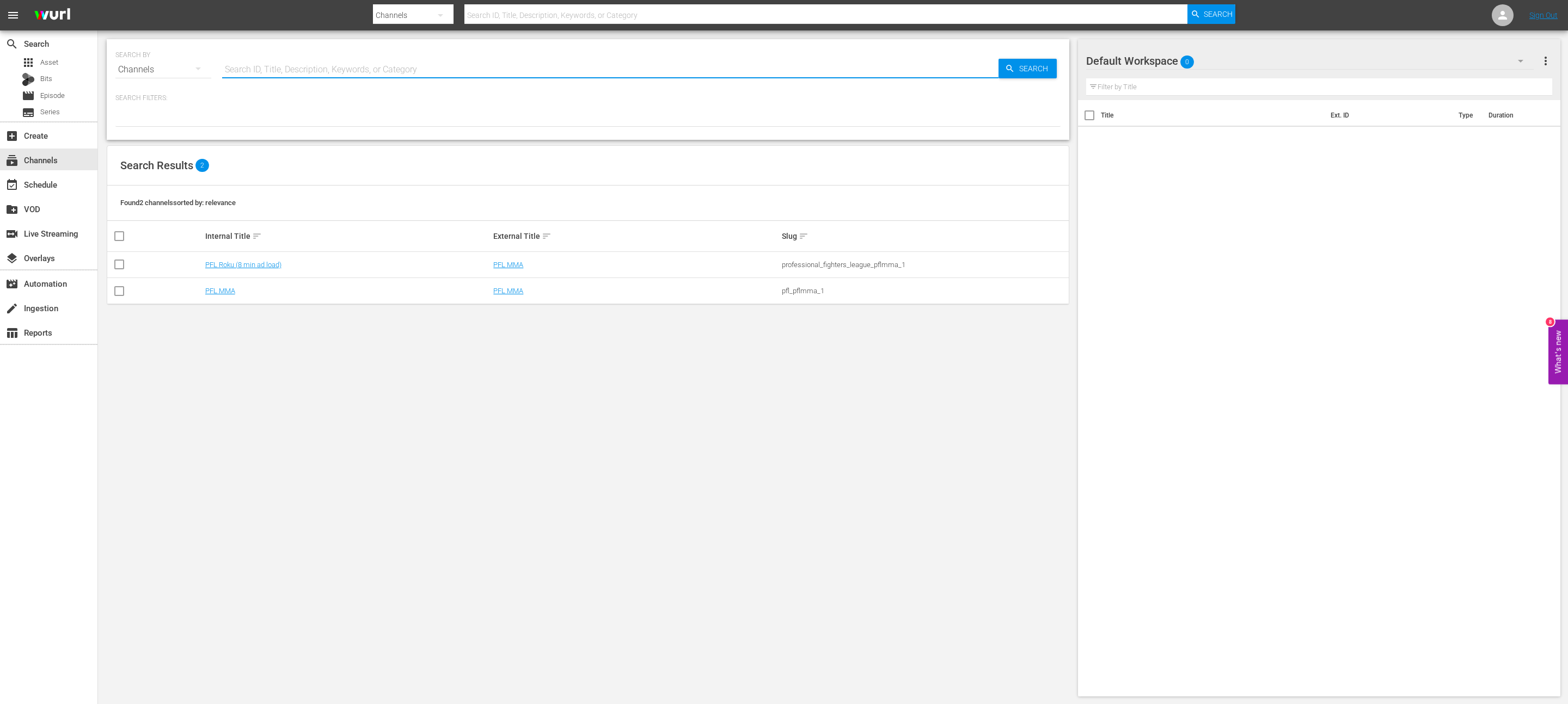
click at [374, 68] on input "text" at bounding box center [610, 69] width 776 height 26
type input "icon"
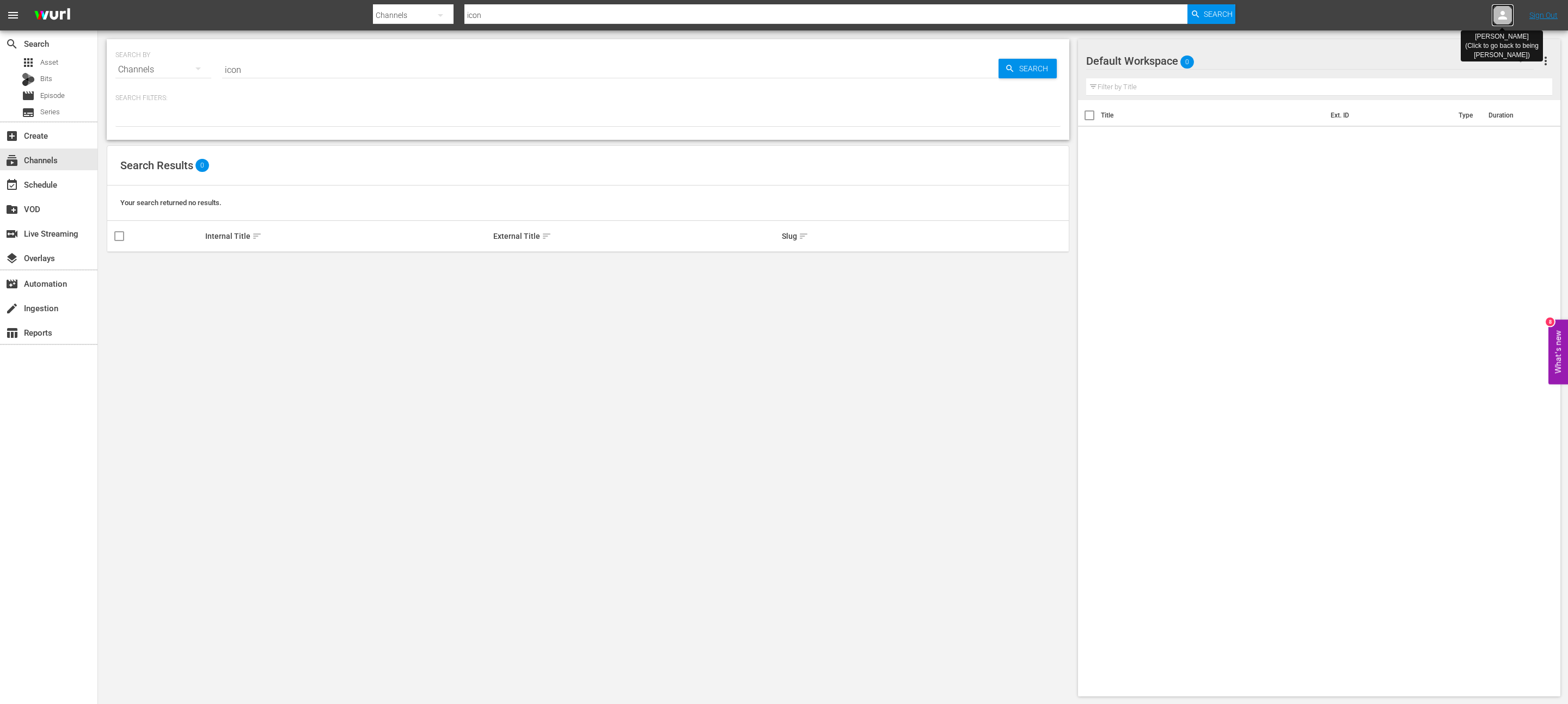
click at [1502, 9] on icon at bounding box center [1502, 15] width 13 height 13
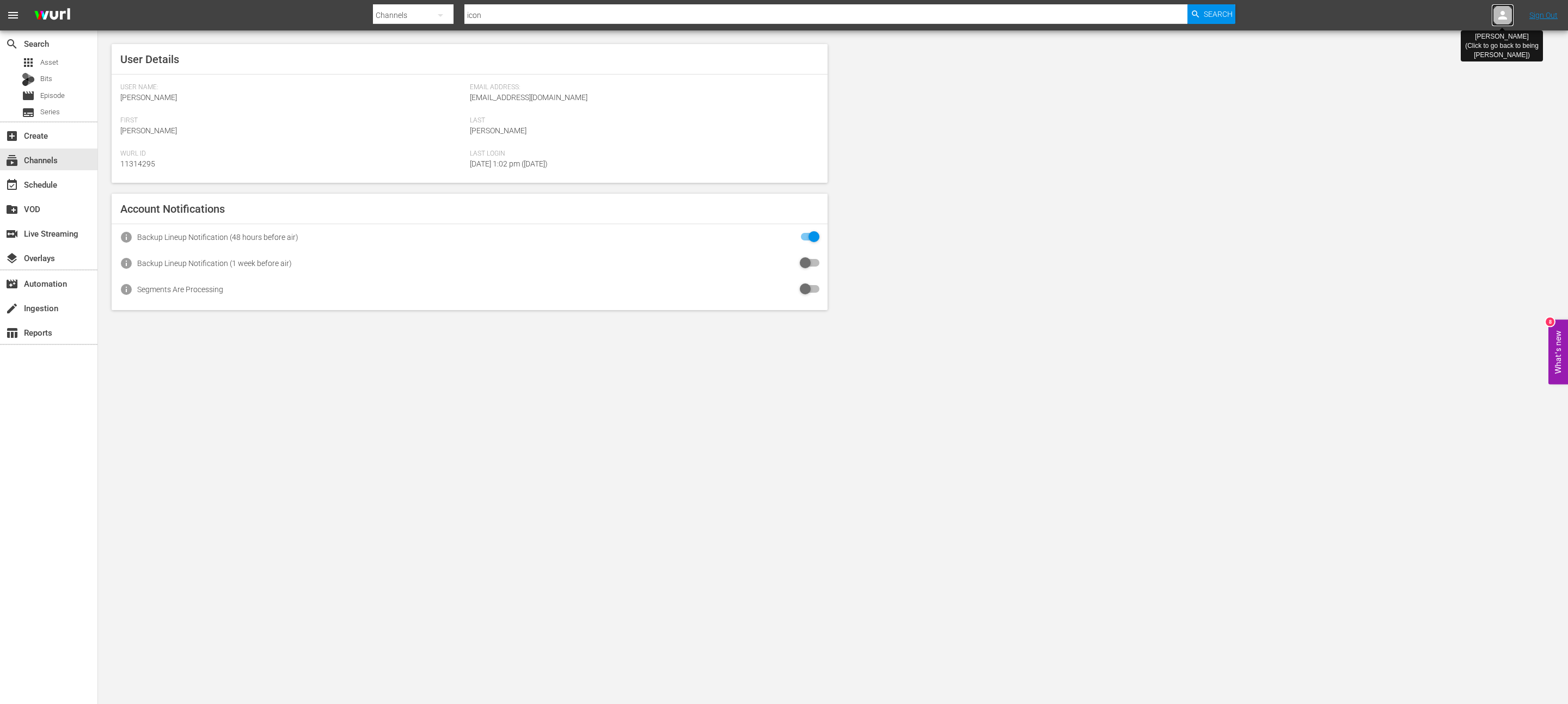
click at [1501, 13] on icon at bounding box center [1502, 15] width 8 height 8
click at [1499, 12] on icon at bounding box center [1502, 15] width 13 height 13
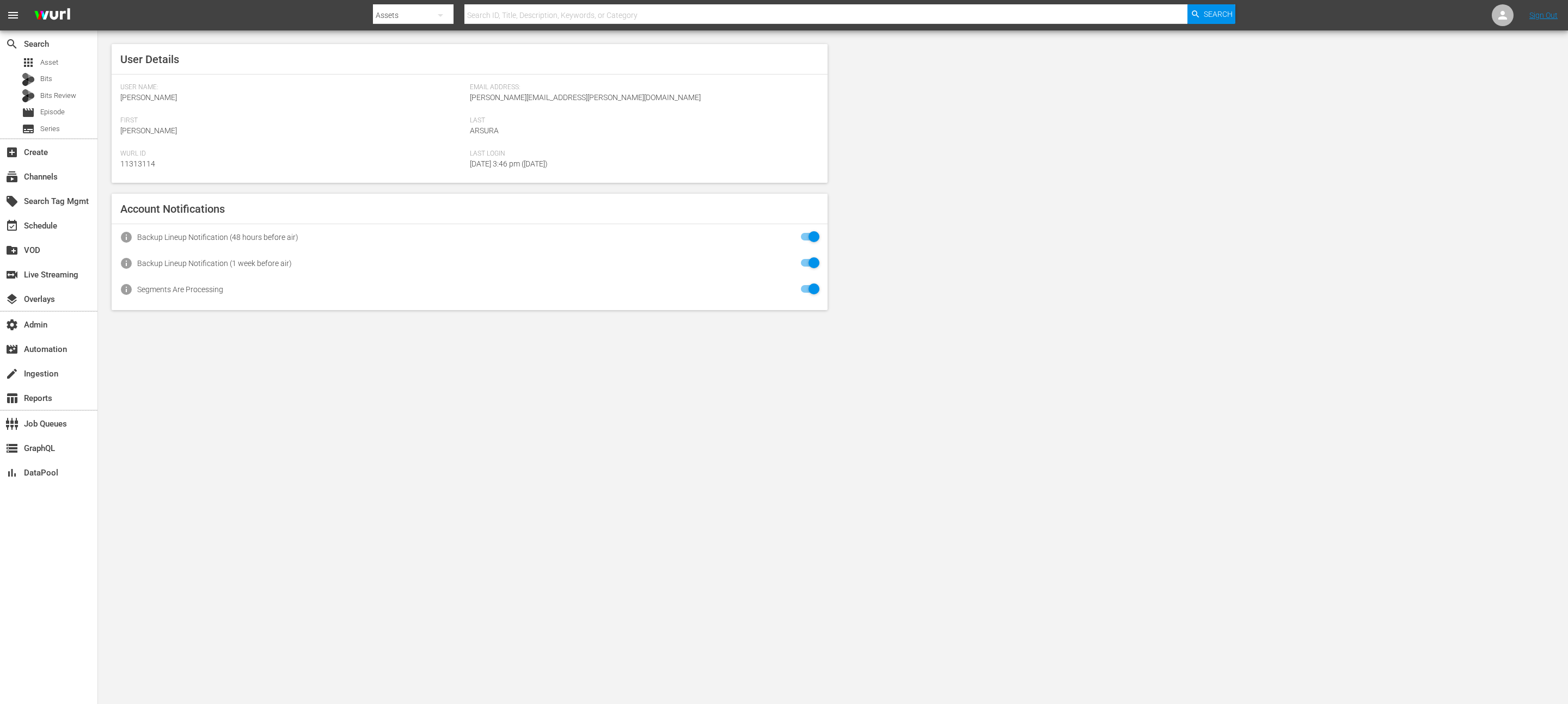
click at [487, 8] on input "text" at bounding box center [825, 15] width 723 height 26
type input "icon"
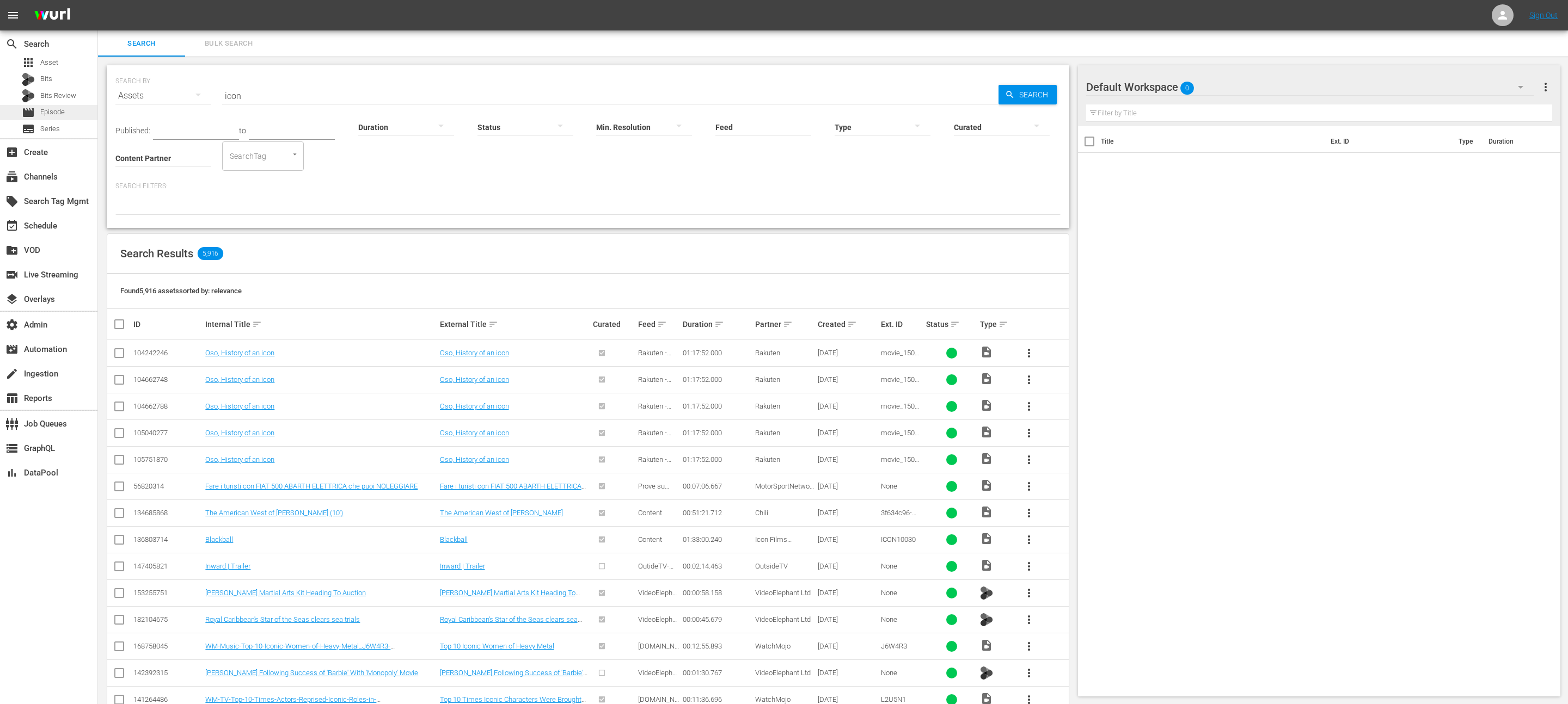
click at [56, 107] on span "Episode" at bounding box center [52, 112] width 24 height 11
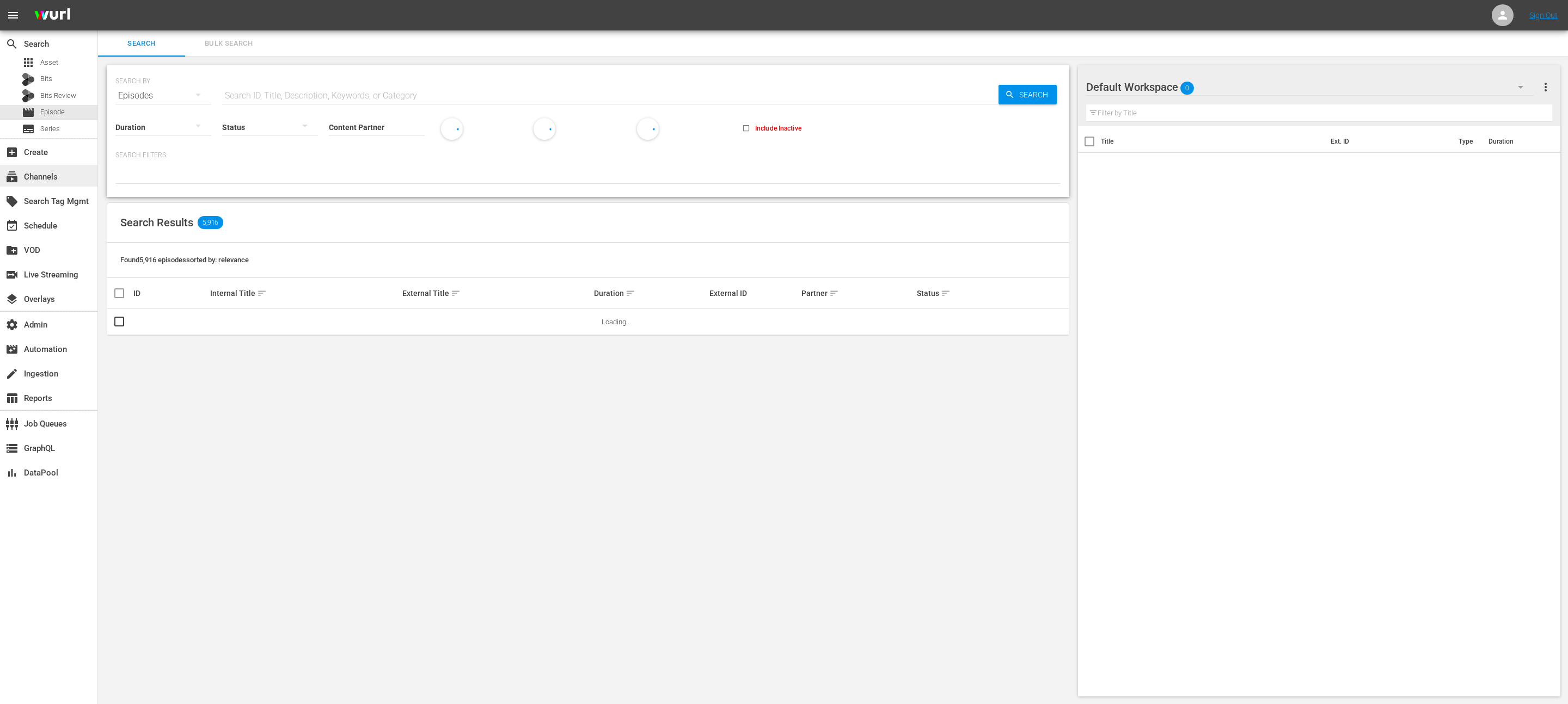
click at [54, 177] on div "subscriptions Channels" at bounding box center [30, 175] width 61 height 10
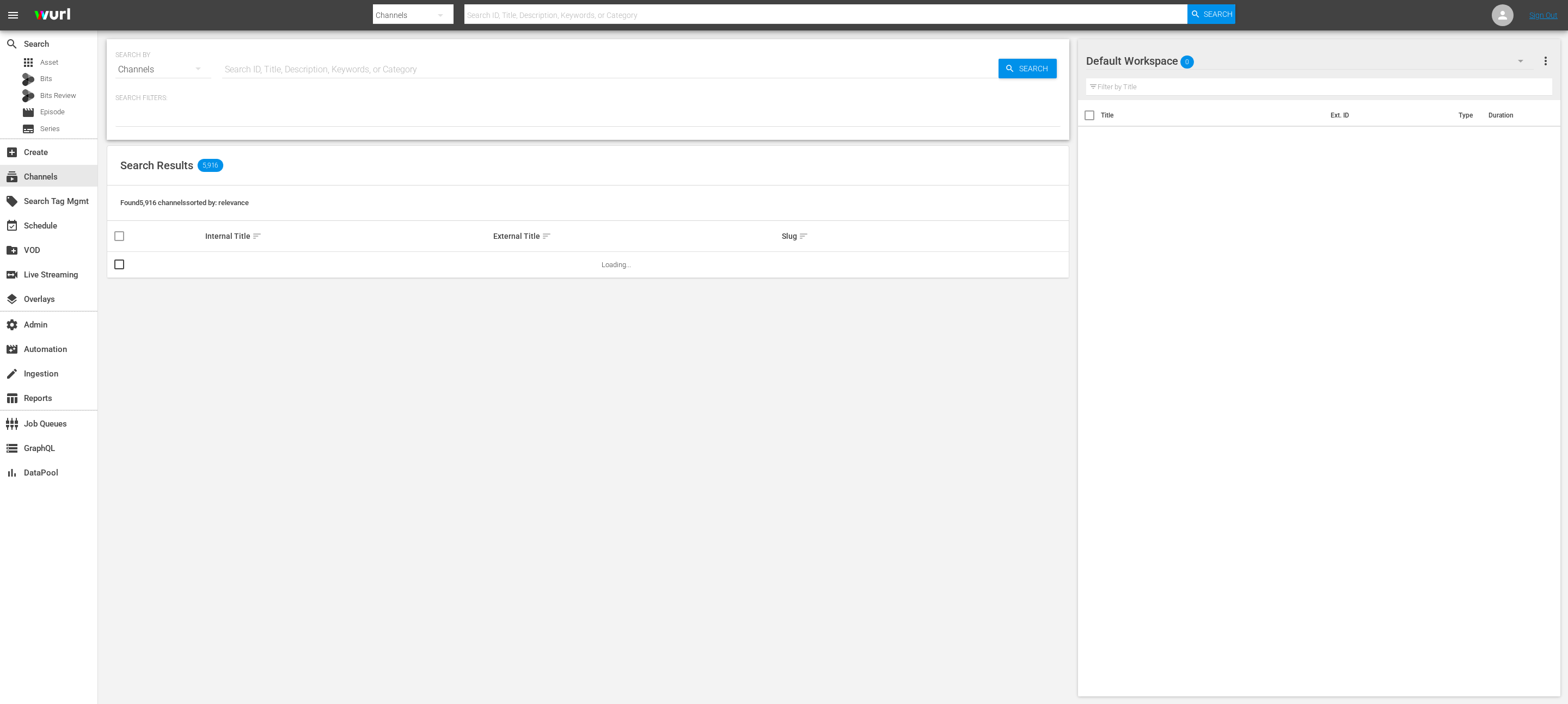
click at [324, 71] on input "text" at bounding box center [610, 69] width 776 height 26
type input "icon"
click at [233, 270] on td "Icon Film Channel Classics" at bounding box center [348, 265] width 289 height 26
click at [233, 266] on link "Icon Film Channel Classics" at bounding box center [246, 265] width 83 height 8
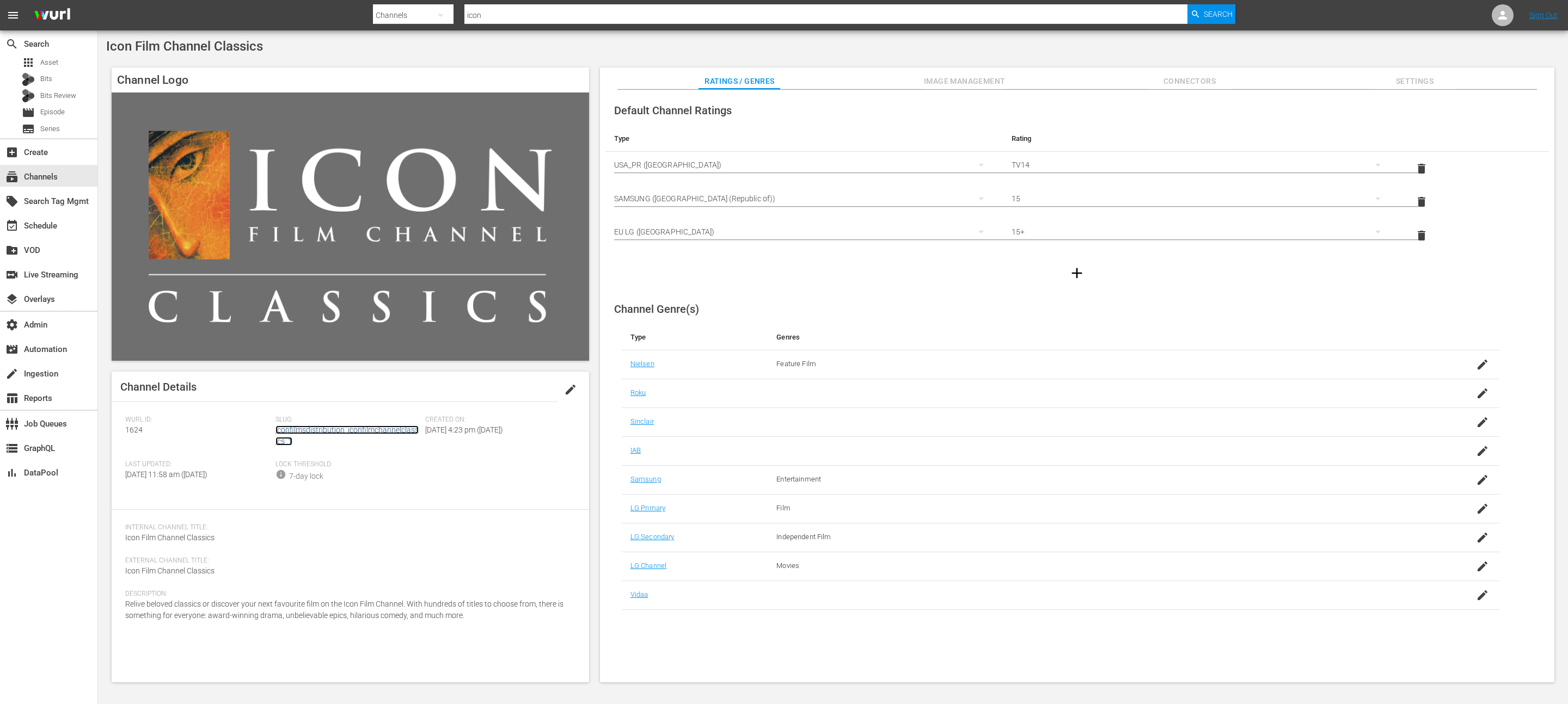
click at [319, 428] on link "iconfilmsdistribution_iconfilmchannelclassics_1" at bounding box center [347, 436] width 143 height 20
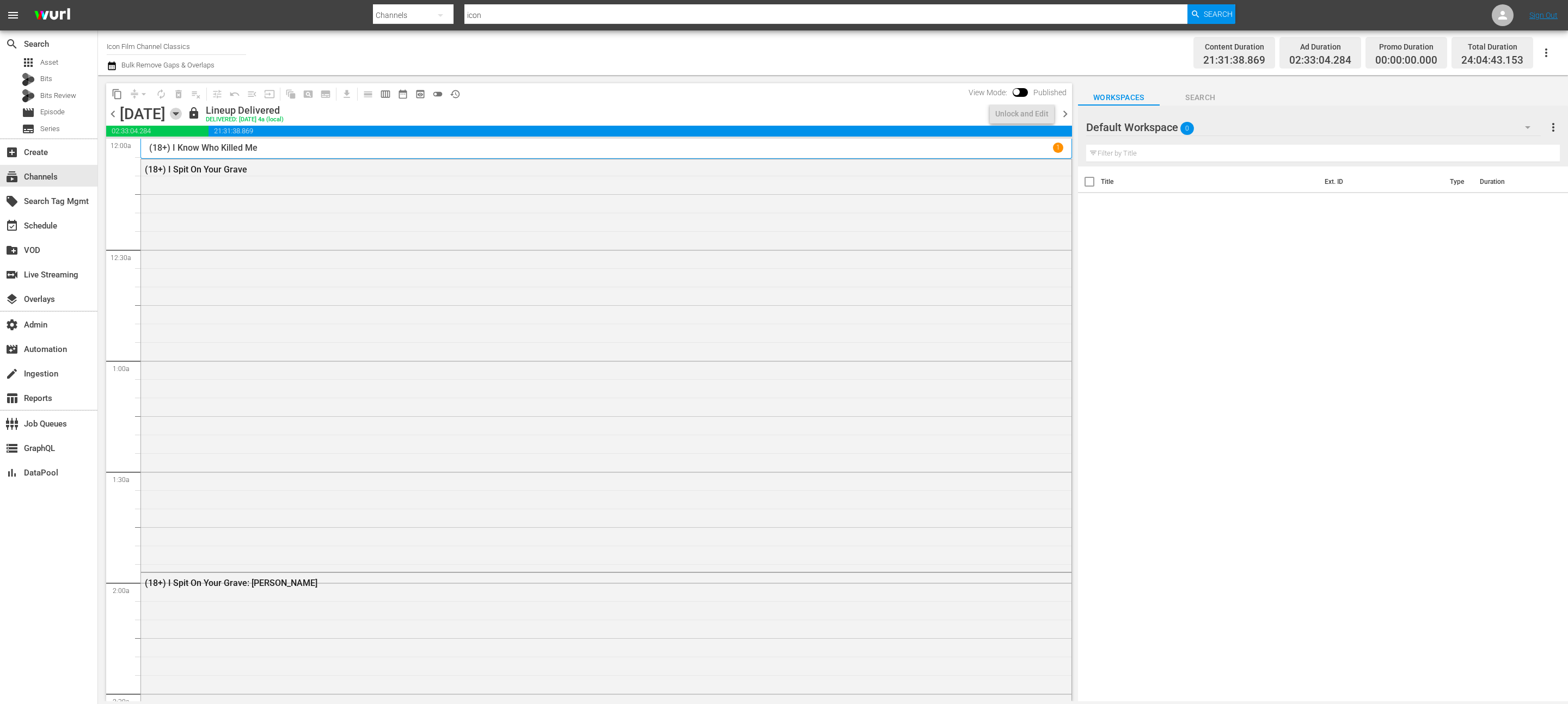
click at [182, 110] on icon "button" at bounding box center [176, 114] width 12 height 12
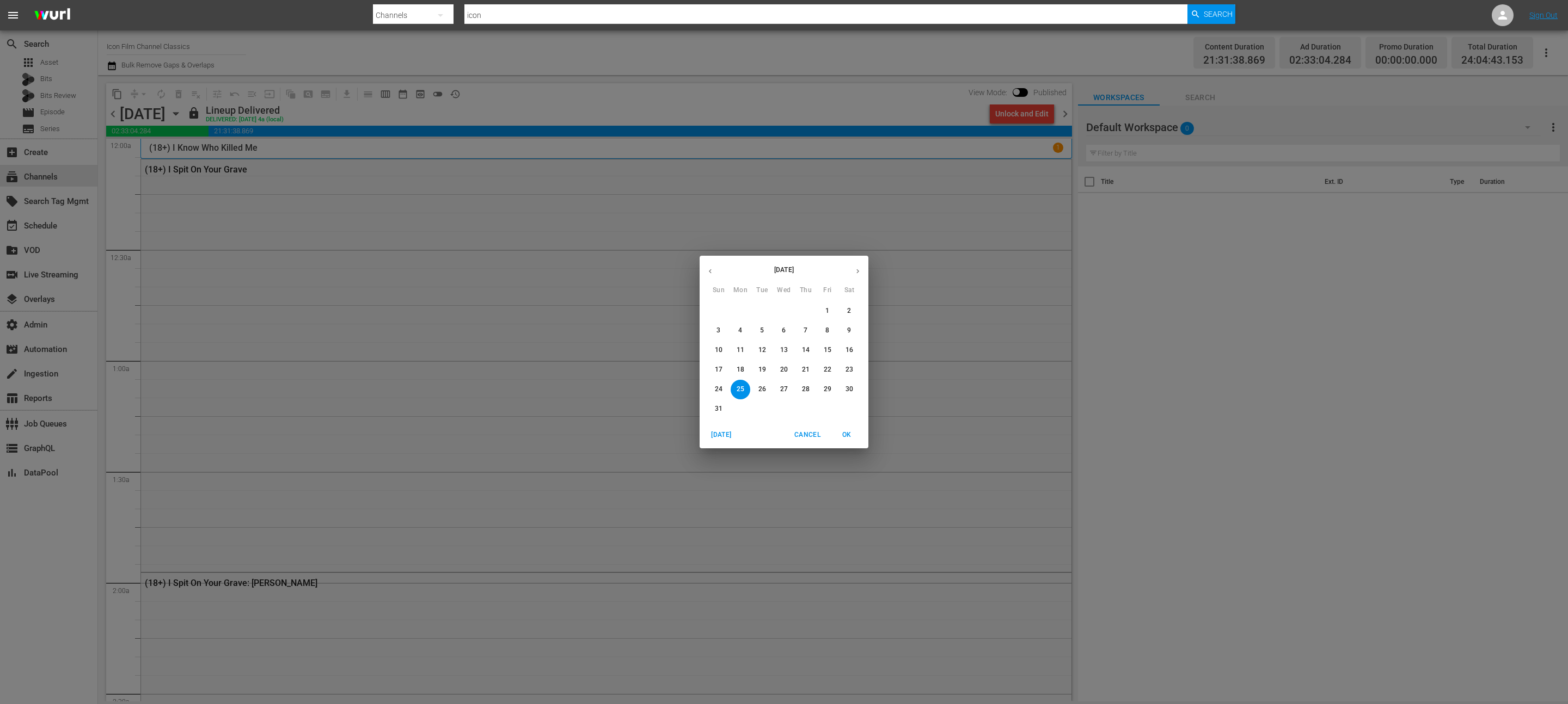
click at [762, 393] on p "26" at bounding box center [762, 389] width 8 height 9
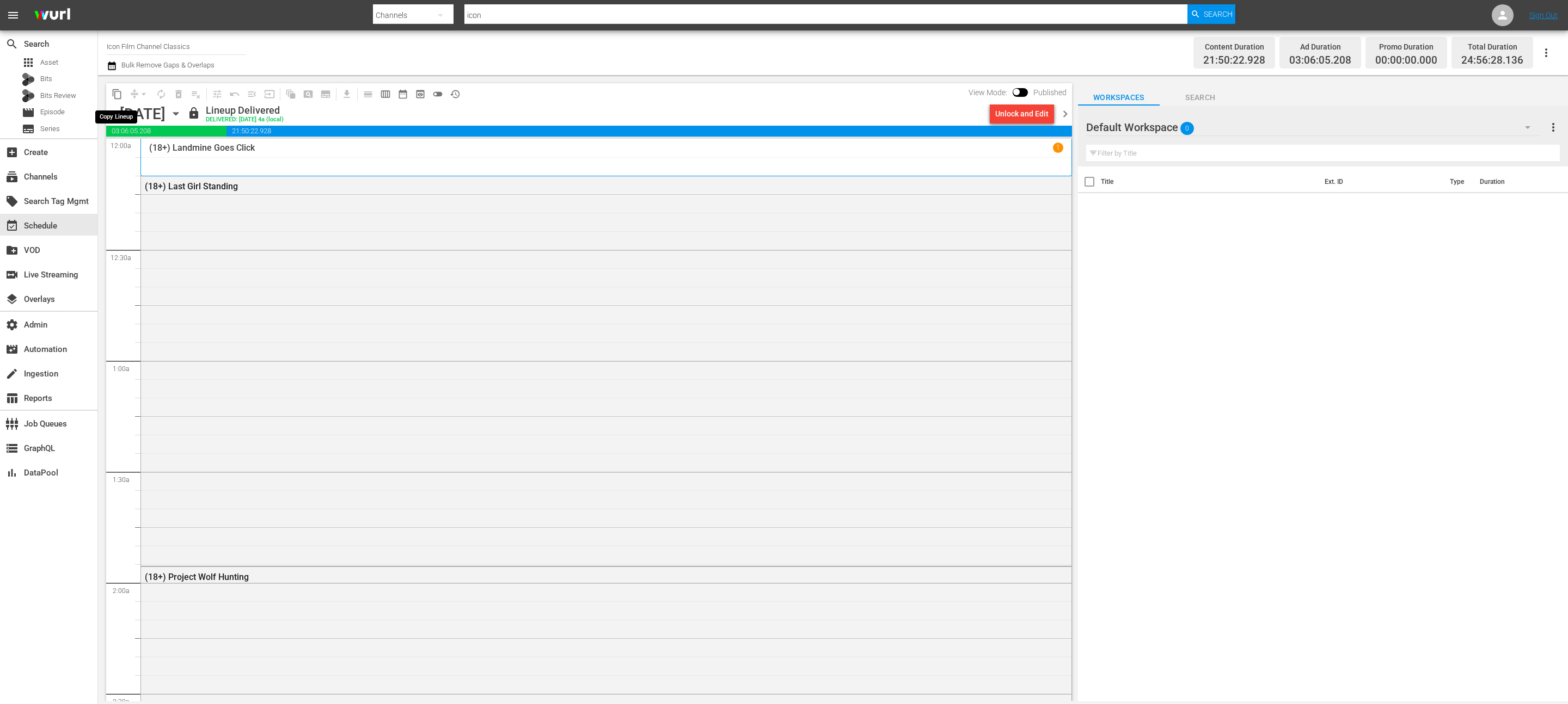
click at [117, 97] on span "content_copy" at bounding box center [117, 94] width 11 height 11
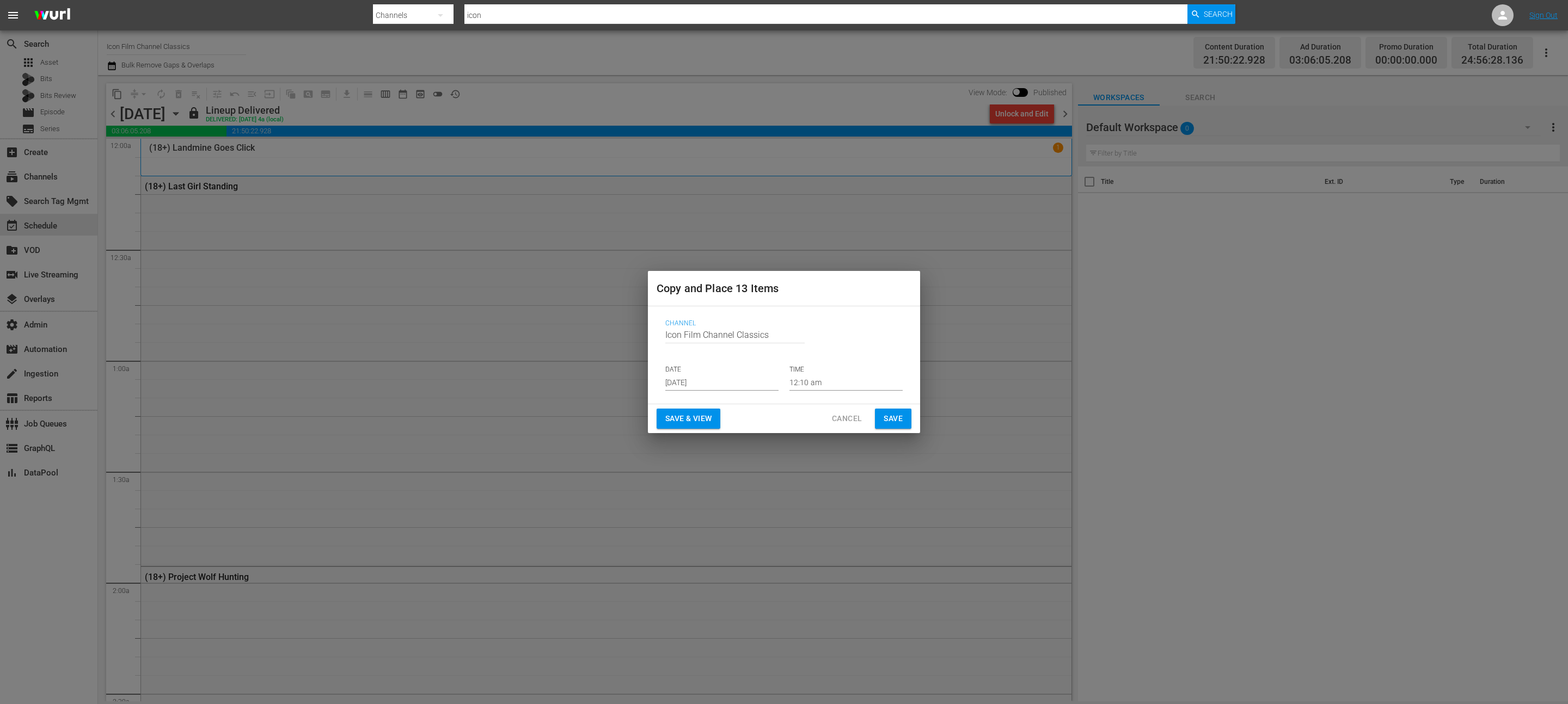
click at [689, 381] on input "[DATE]" at bounding box center [722, 382] width 113 height 16
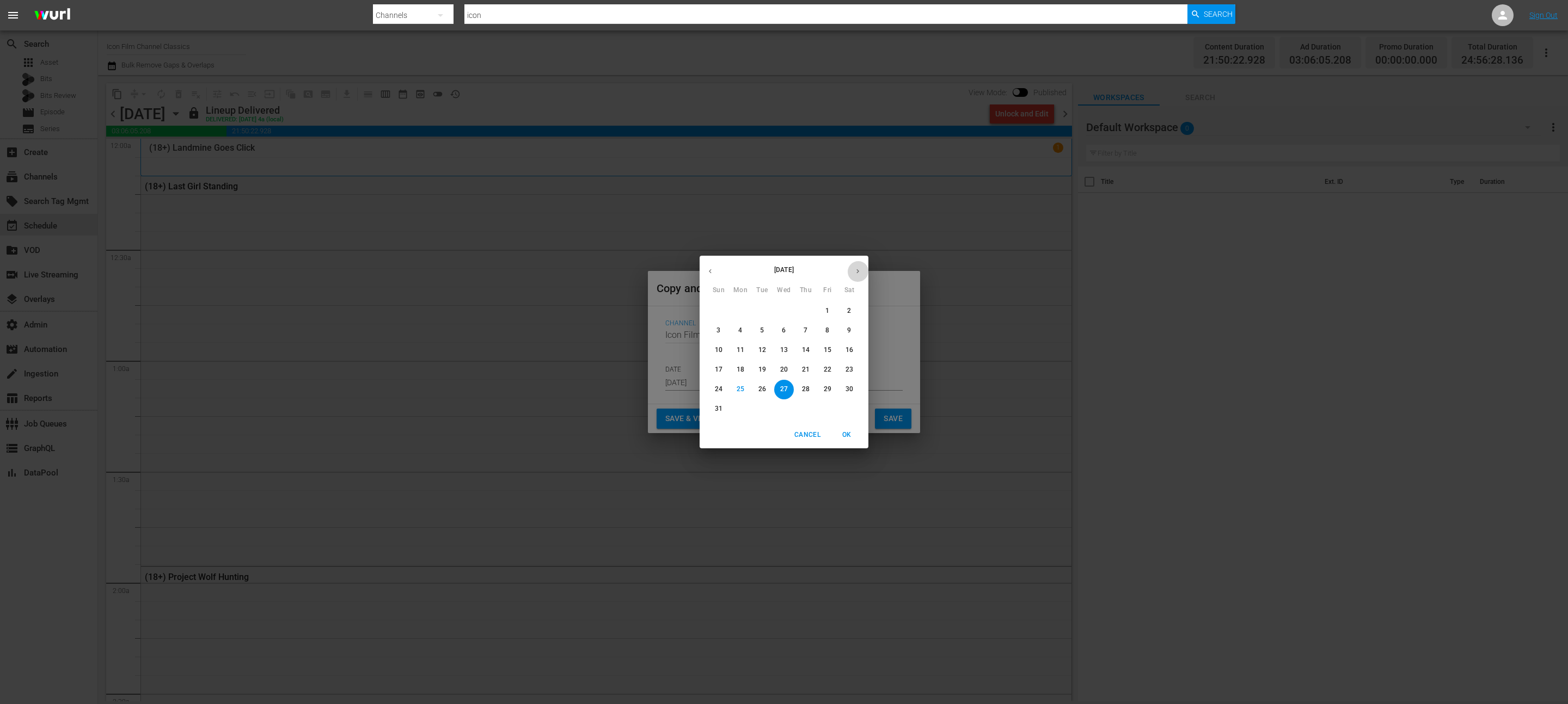
click at [855, 273] on icon "button" at bounding box center [858, 271] width 8 height 8
click at [741, 316] on button "1" at bounding box center [740, 312] width 20 height 20
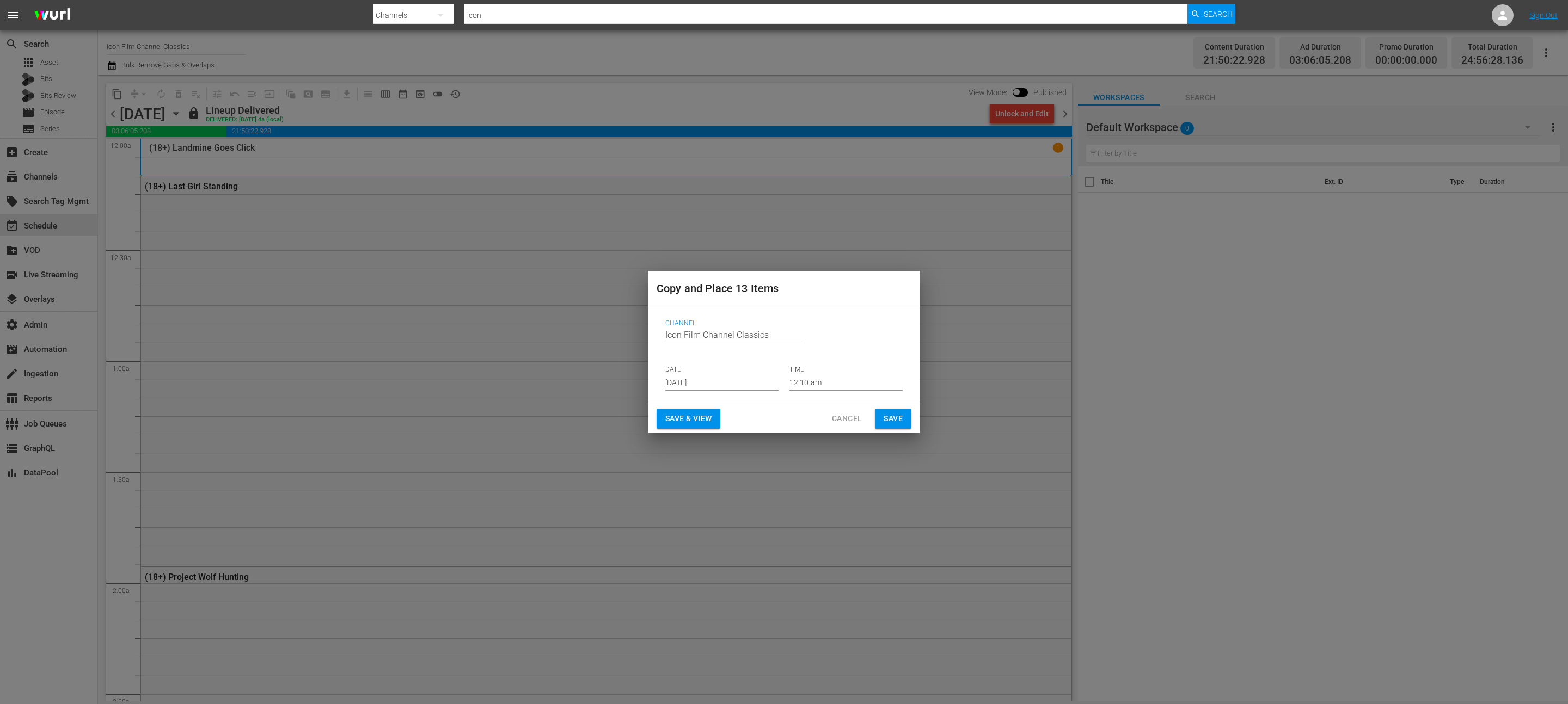
drag, startPoint x: 701, startPoint y: 417, endPoint x: 710, endPoint y: 386, distance: 32.3
click at [710, 386] on div "Copy and Place 13 Items Channel Channel Title Icon Film Channel Classics DATE […" at bounding box center [784, 352] width 272 height 162
click at [710, 386] on input "[DATE]" at bounding box center [722, 382] width 113 height 16
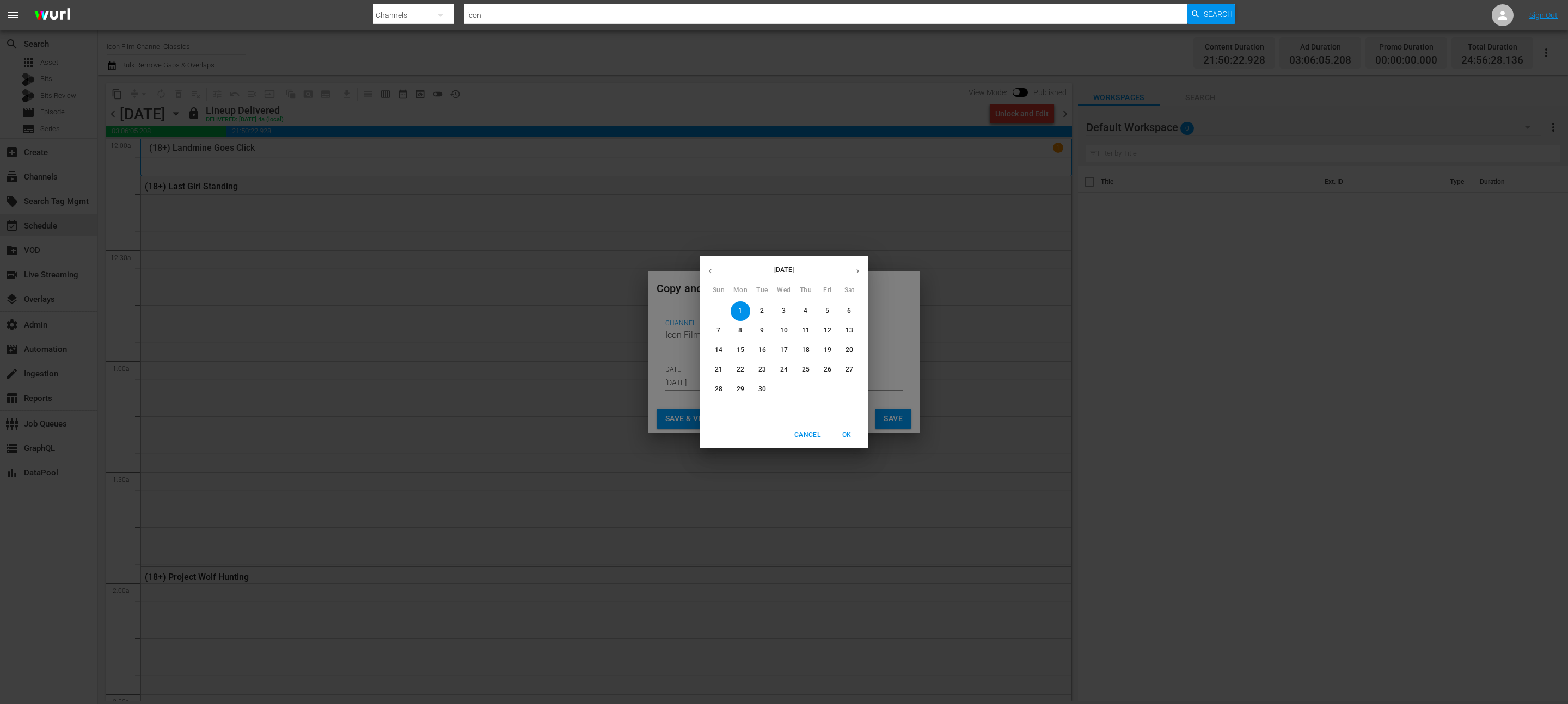
click at [761, 312] on p "2" at bounding box center [761, 311] width 3 height 9
type input "[DATE]"
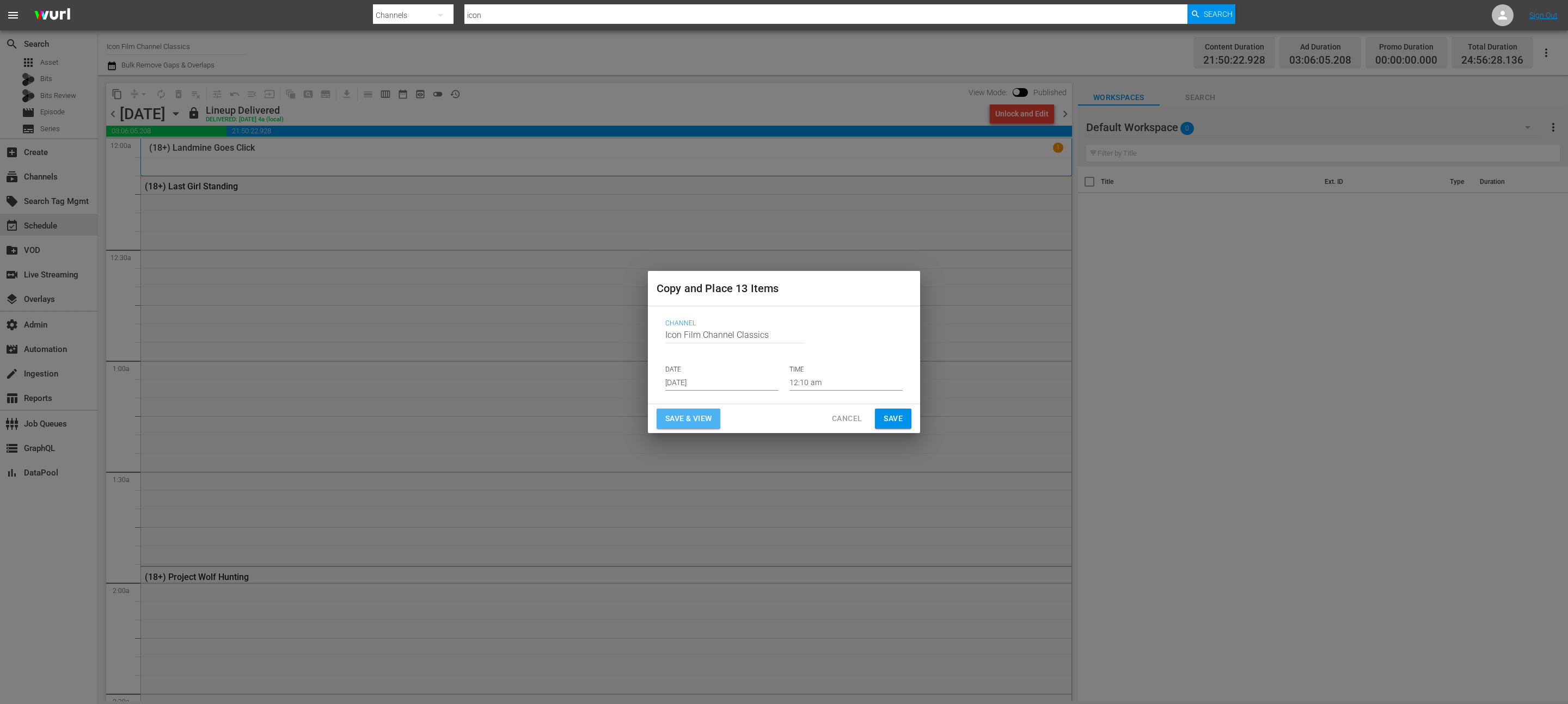
click at [702, 414] on span "Save & View" at bounding box center [688, 419] width 46 height 14
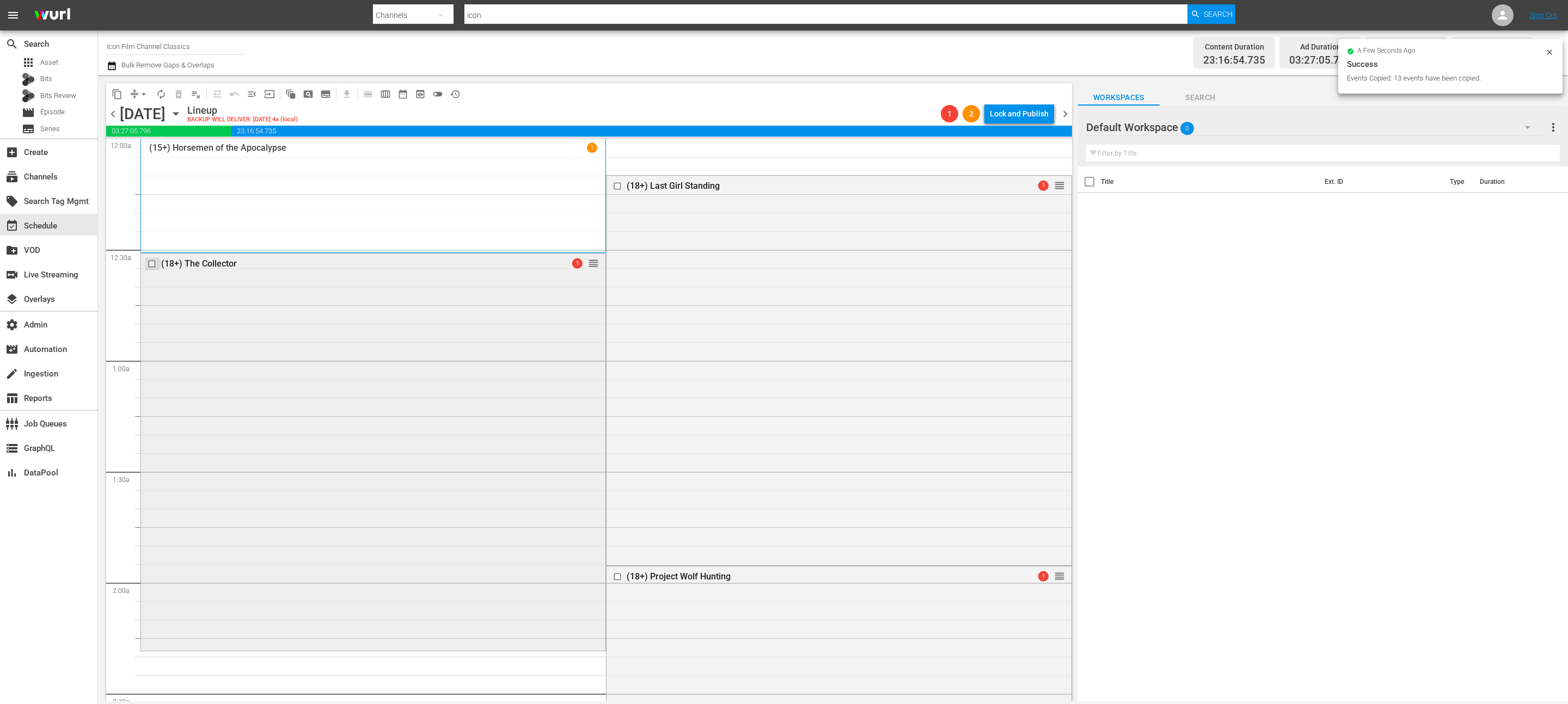
click at [155, 263] on input "checkbox" at bounding box center [153, 263] width 11 height 9
click at [178, 95] on span "delete_forever_outlined" at bounding box center [178, 94] width 11 height 11
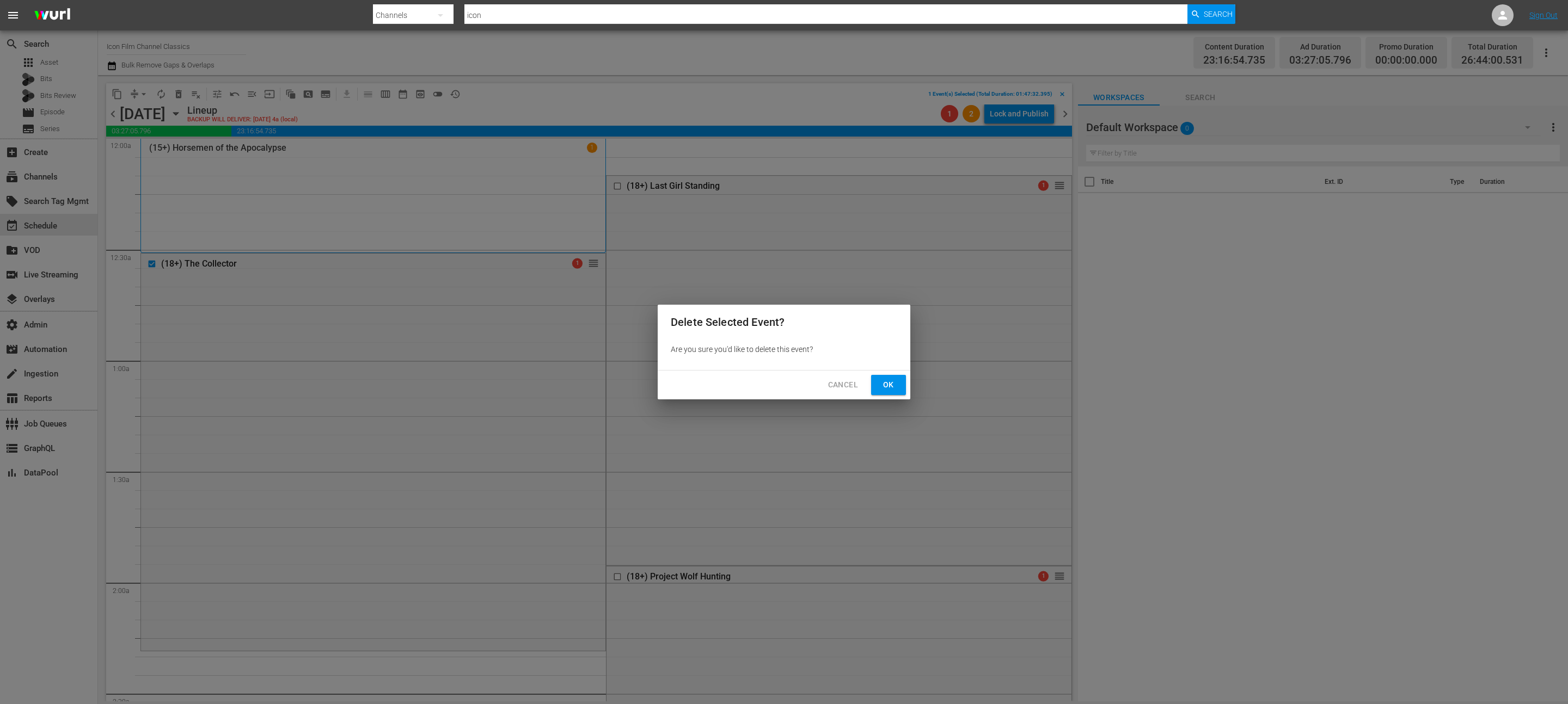
click at [874, 378] on button "Ok" at bounding box center [888, 385] width 35 height 20
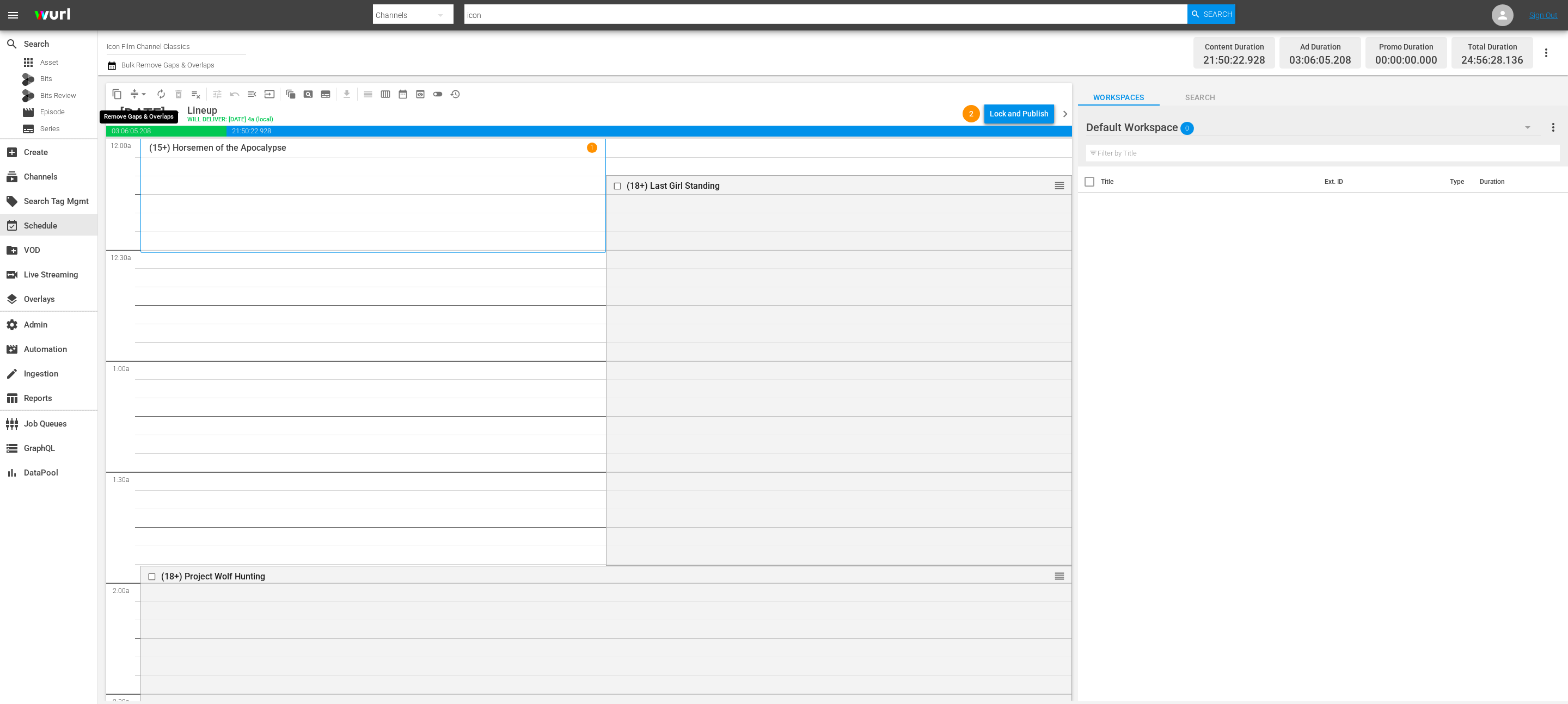
click at [145, 95] on span "arrow_drop_down" at bounding box center [144, 94] width 11 height 11
click at [148, 155] on li "Align to End of Previous Day" at bounding box center [144, 152] width 114 height 18
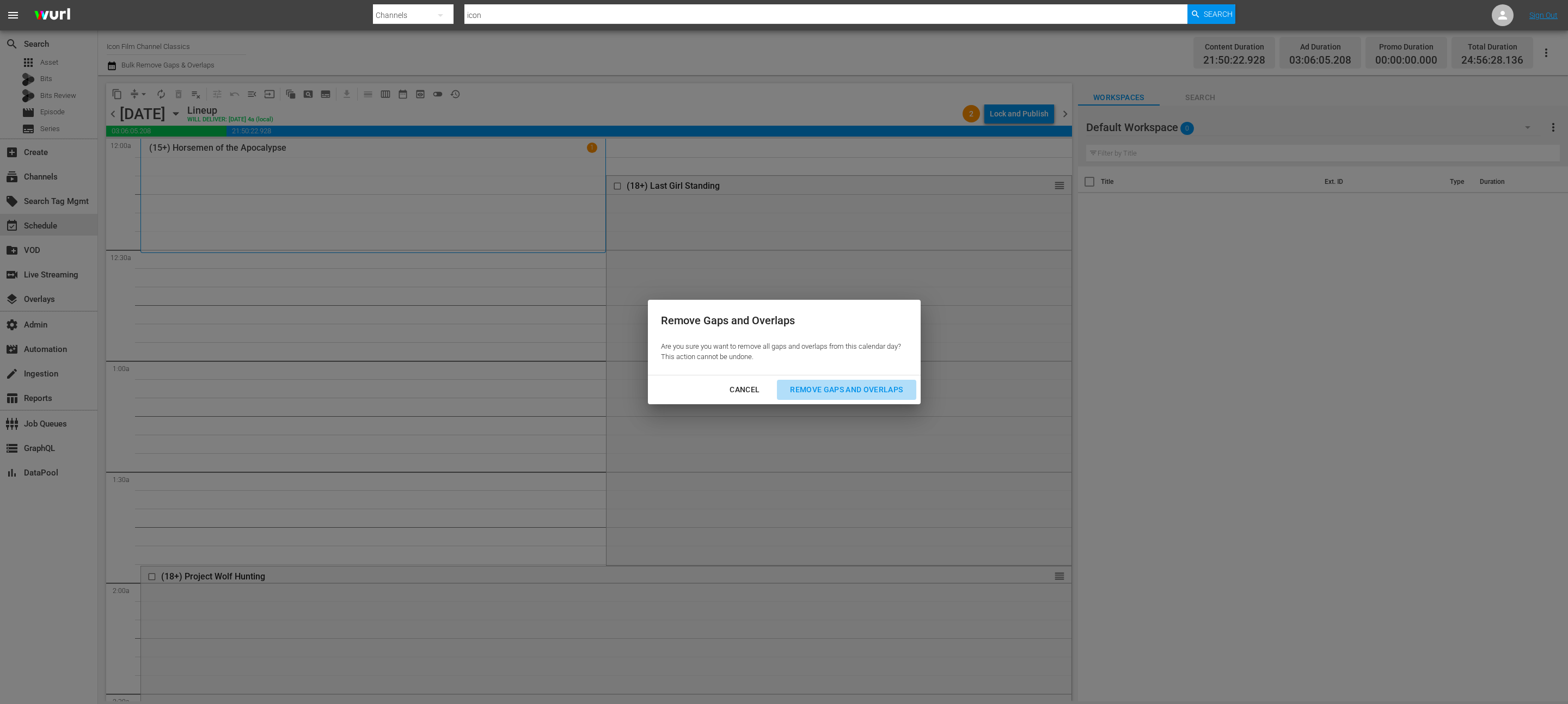
click at [871, 398] on button "Remove Gaps and Overlaps" at bounding box center [846, 390] width 139 height 20
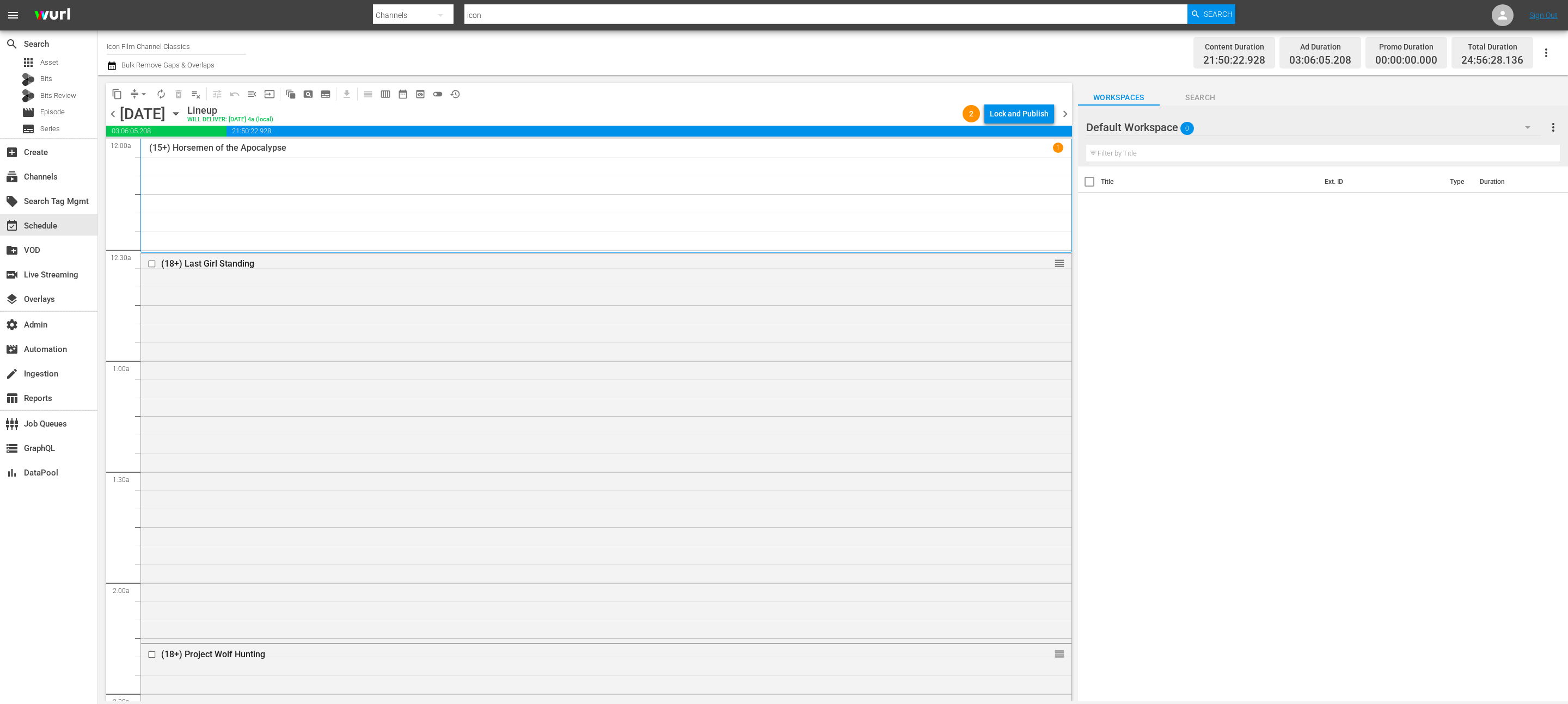
click at [1001, 132] on span "21:50:22.928" at bounding box center [649, 131] width 846 height 11
click at [1038, 118] on div "Lock and Publish" at bounding box center [1019, 114] width 59 height 20
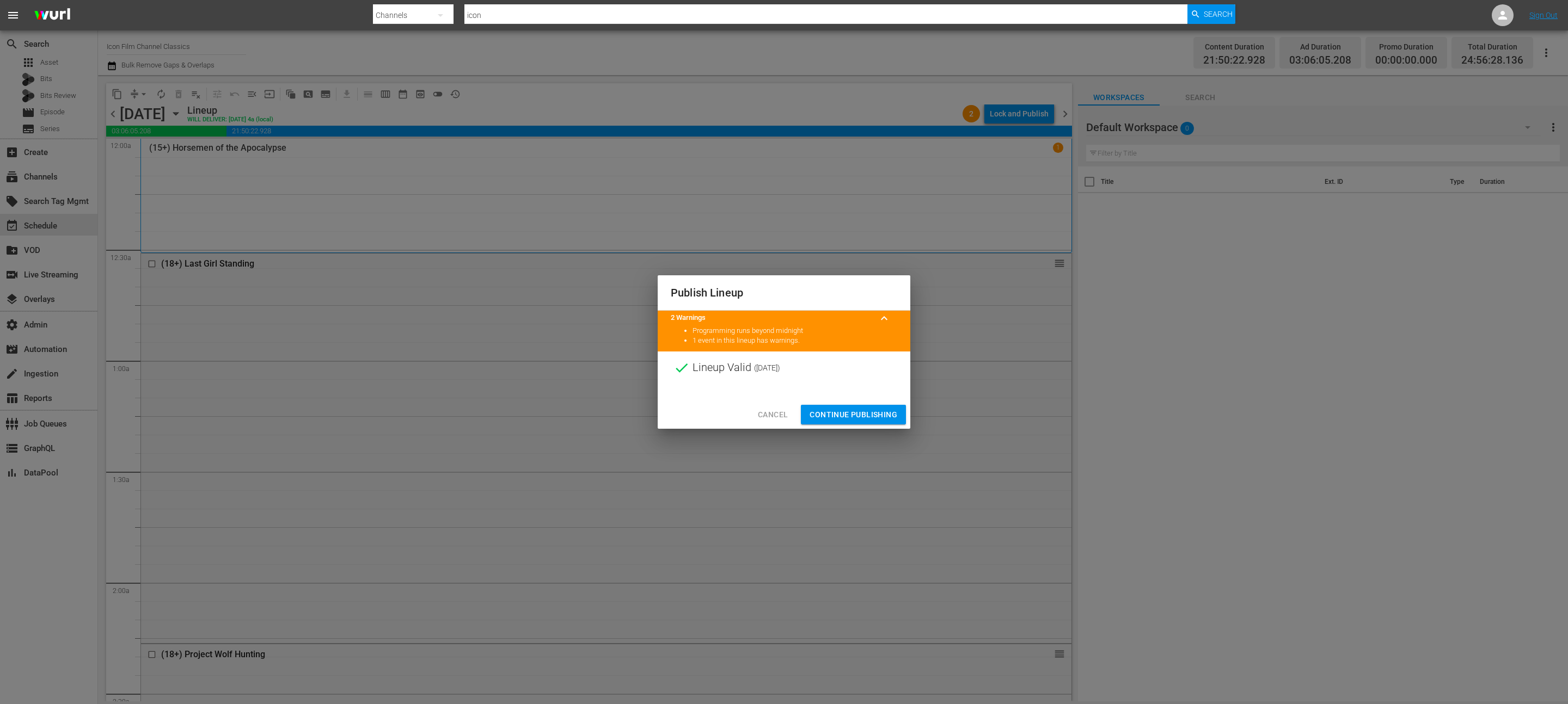
click at [863, 411] on span "Continue Publishing" at bounding box center [853, 415] width 88 height 14
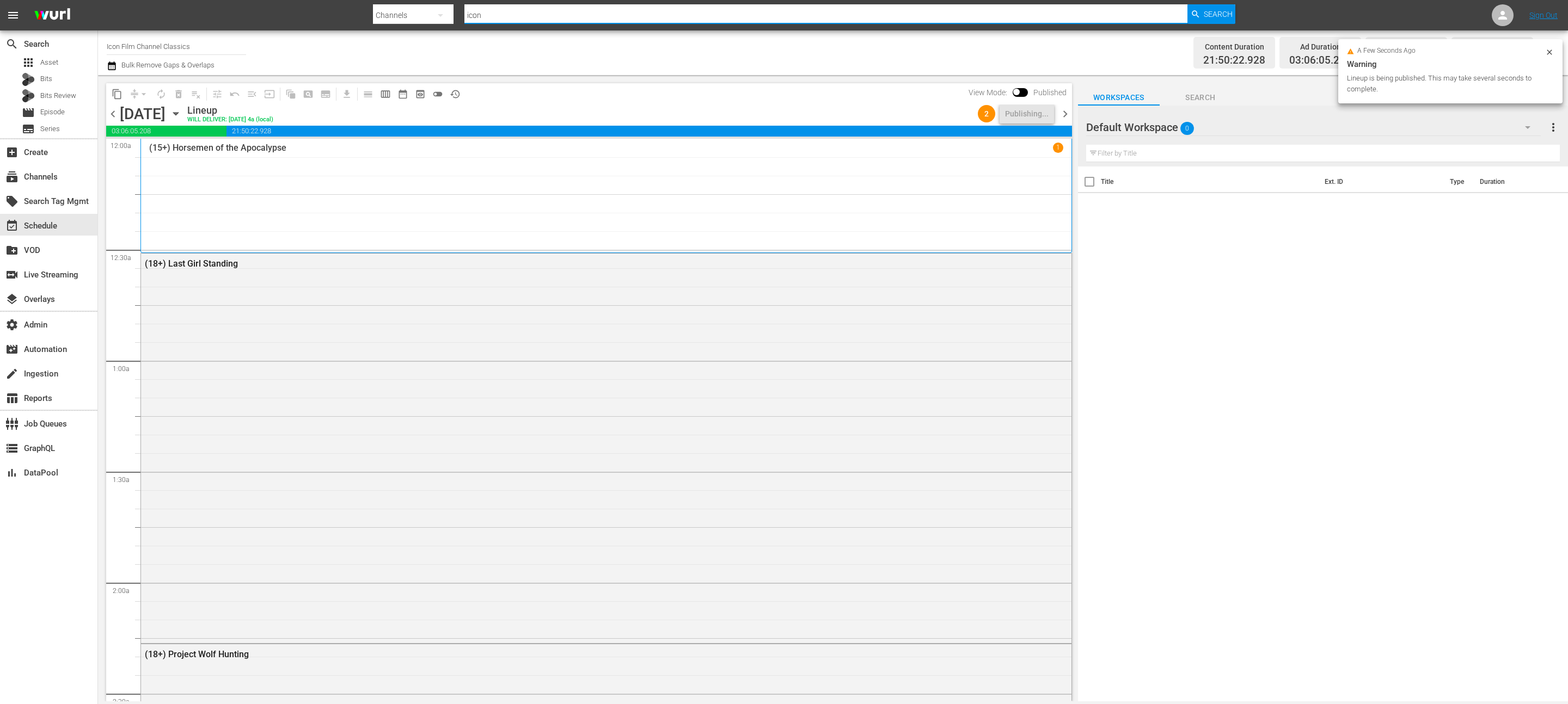
click at [550, 9] on input "icon" at bounding box center [825, 15] width 723 height 26
type input "blk"
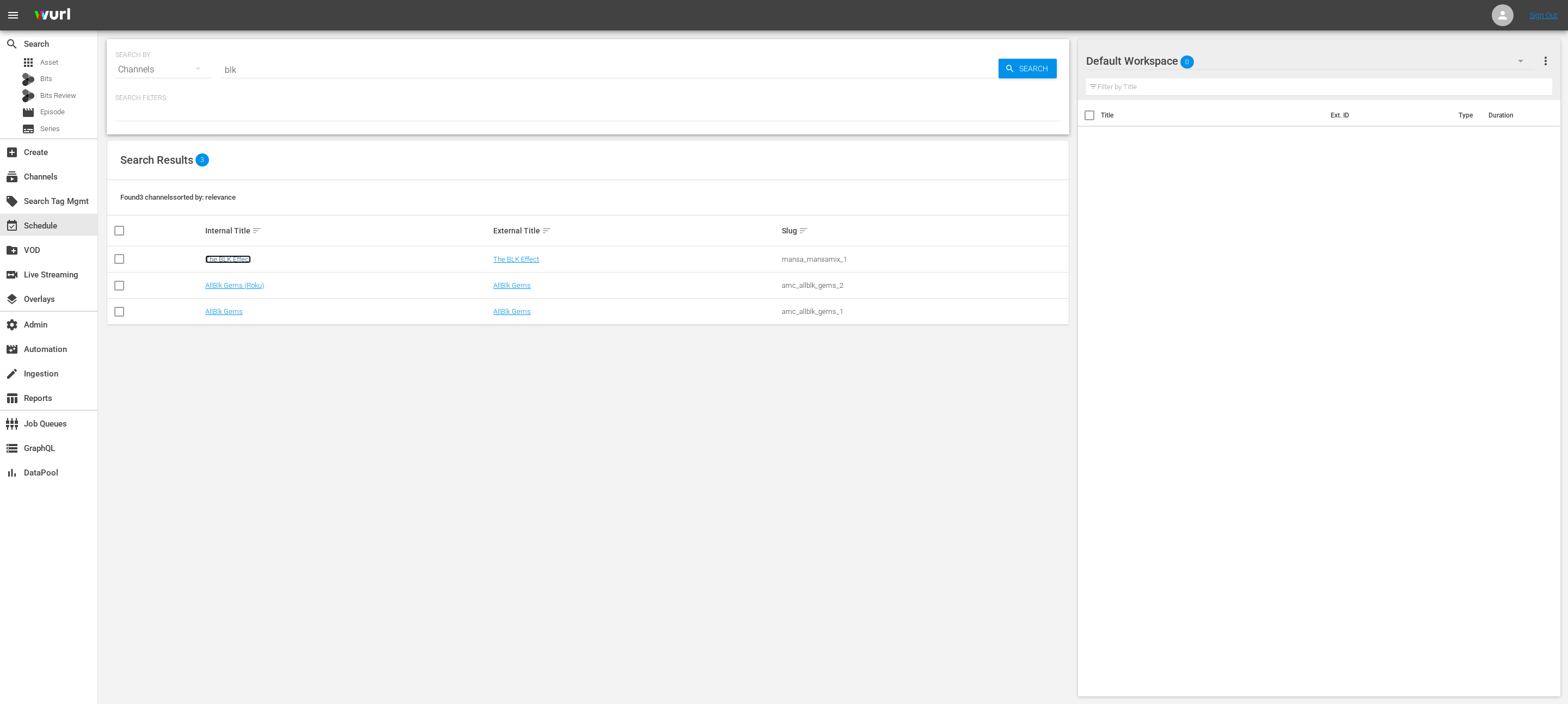
click at [234, 263] on link "The BLK Effect" at bounding box center [228, 259] width 46 height 8
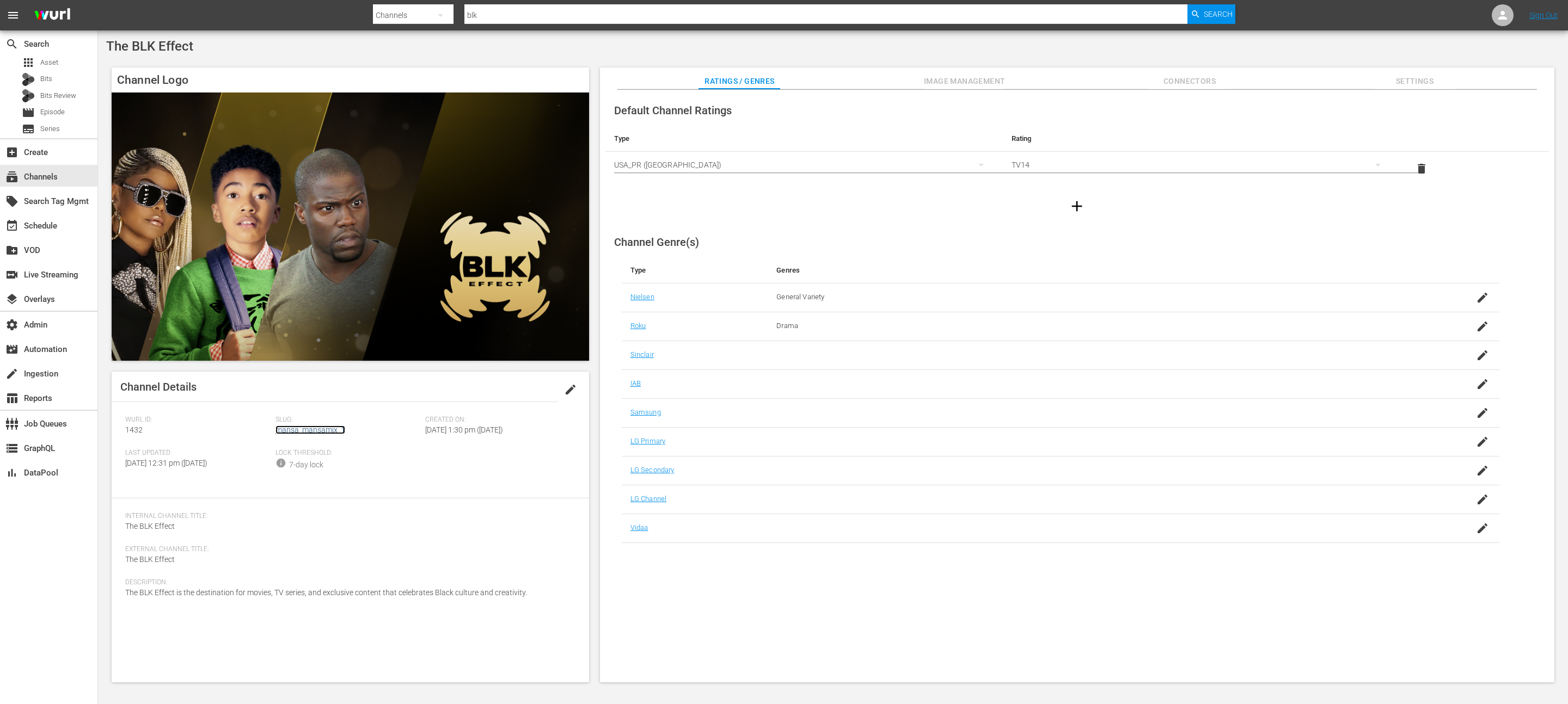
click at [303, 426] on link "mansa_mansamix_1" at bounding box center [310, 430] width 70 height 8
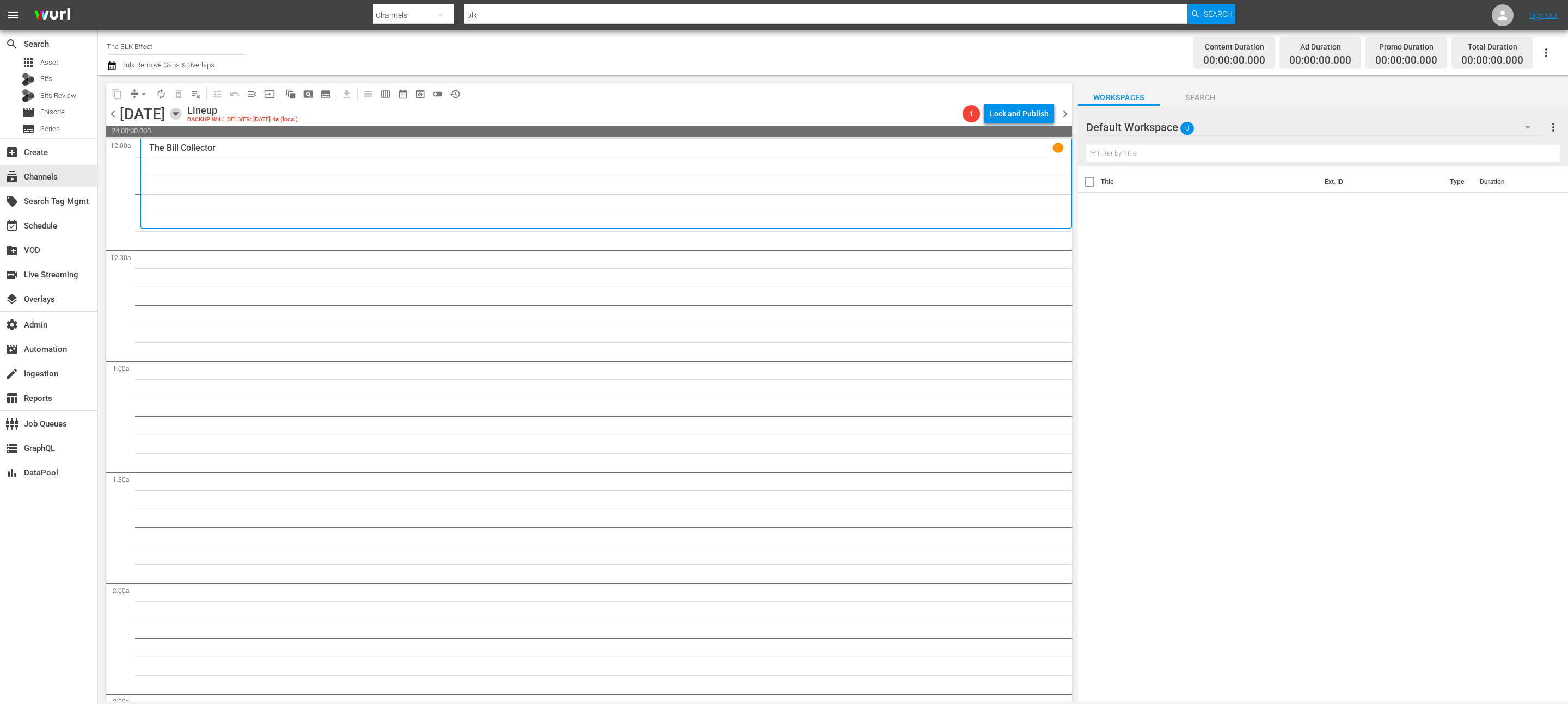
click at [182, 109] on icon "button" at bounding box center [176, 114] width 12 height 12
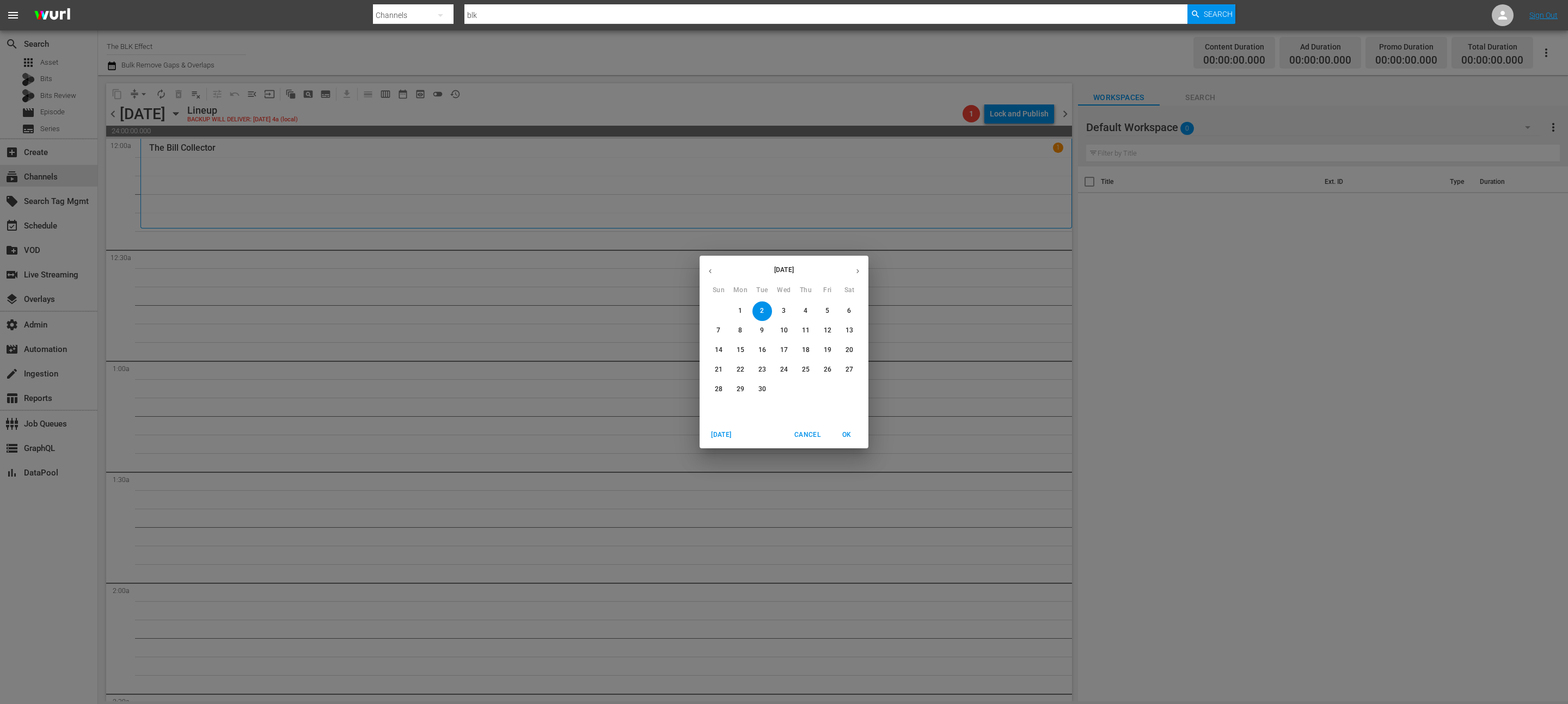
click at [711, 270] on icon "button" at bounding box center [710, 271] width 8 height 8
click at [763, 390] on p "26" at bounding box center [762, 389] width 8 height 9
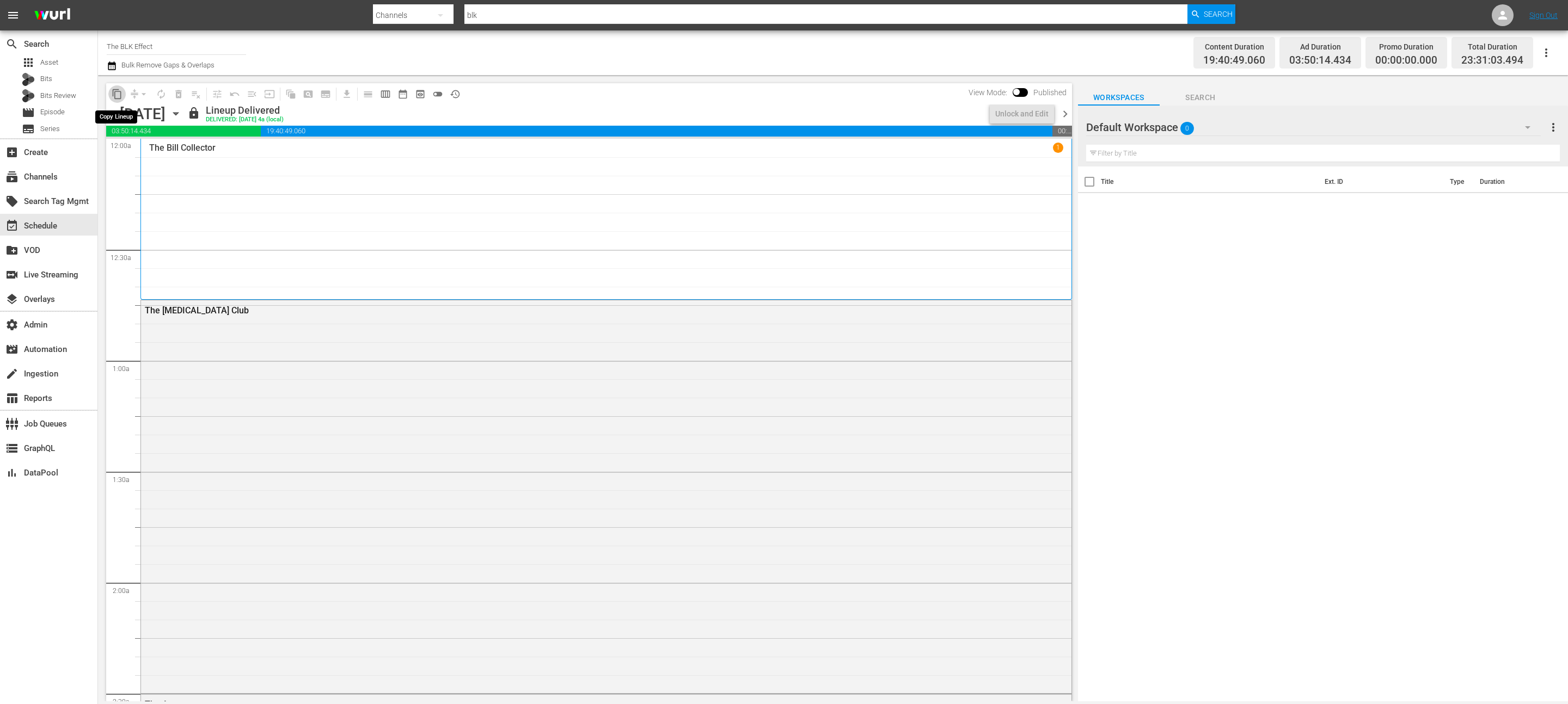
click at [116, 95] on span "content_copy" at bounding box center [117, 94] width 11 height 11
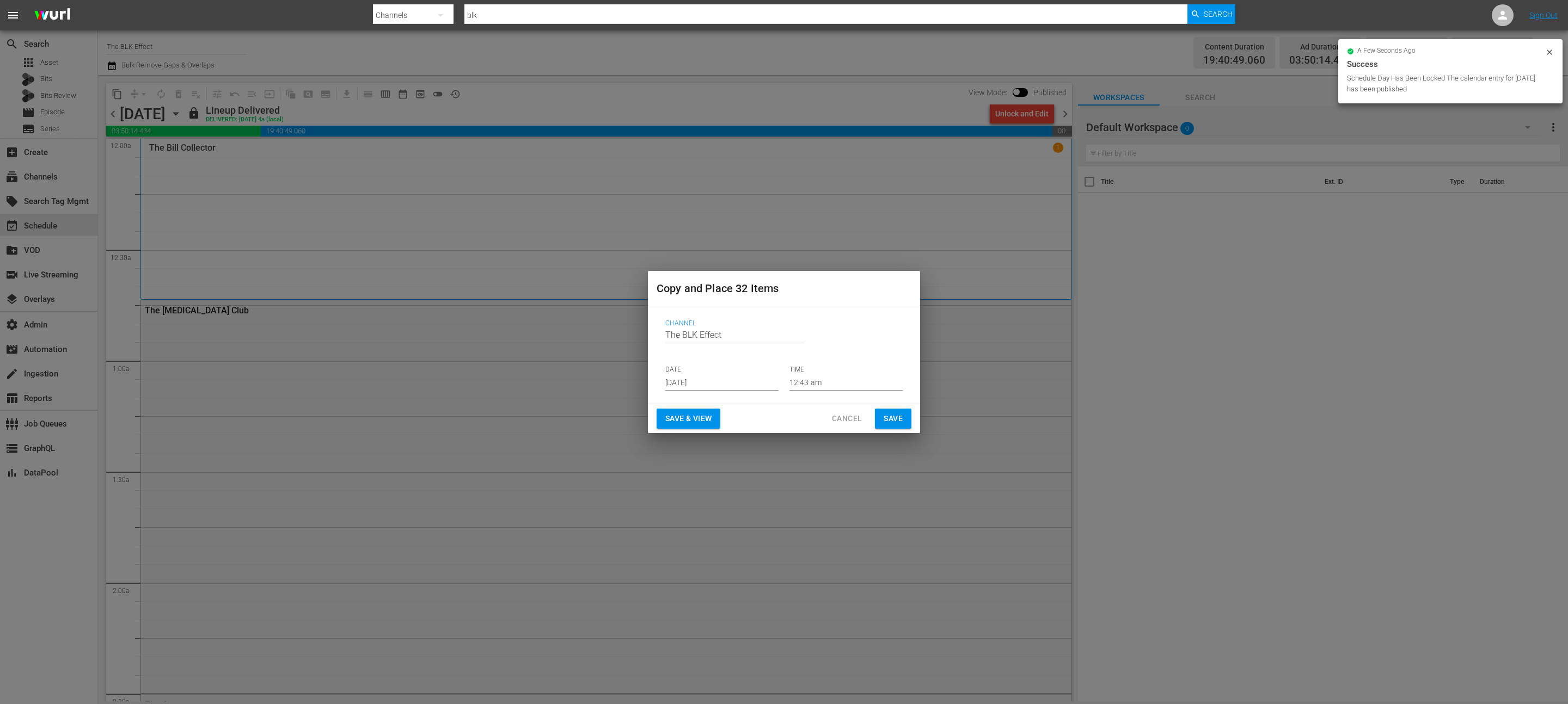
click at [708, 381] on input "[DATE]" at bounding box center [722, 382] width 113 height 16
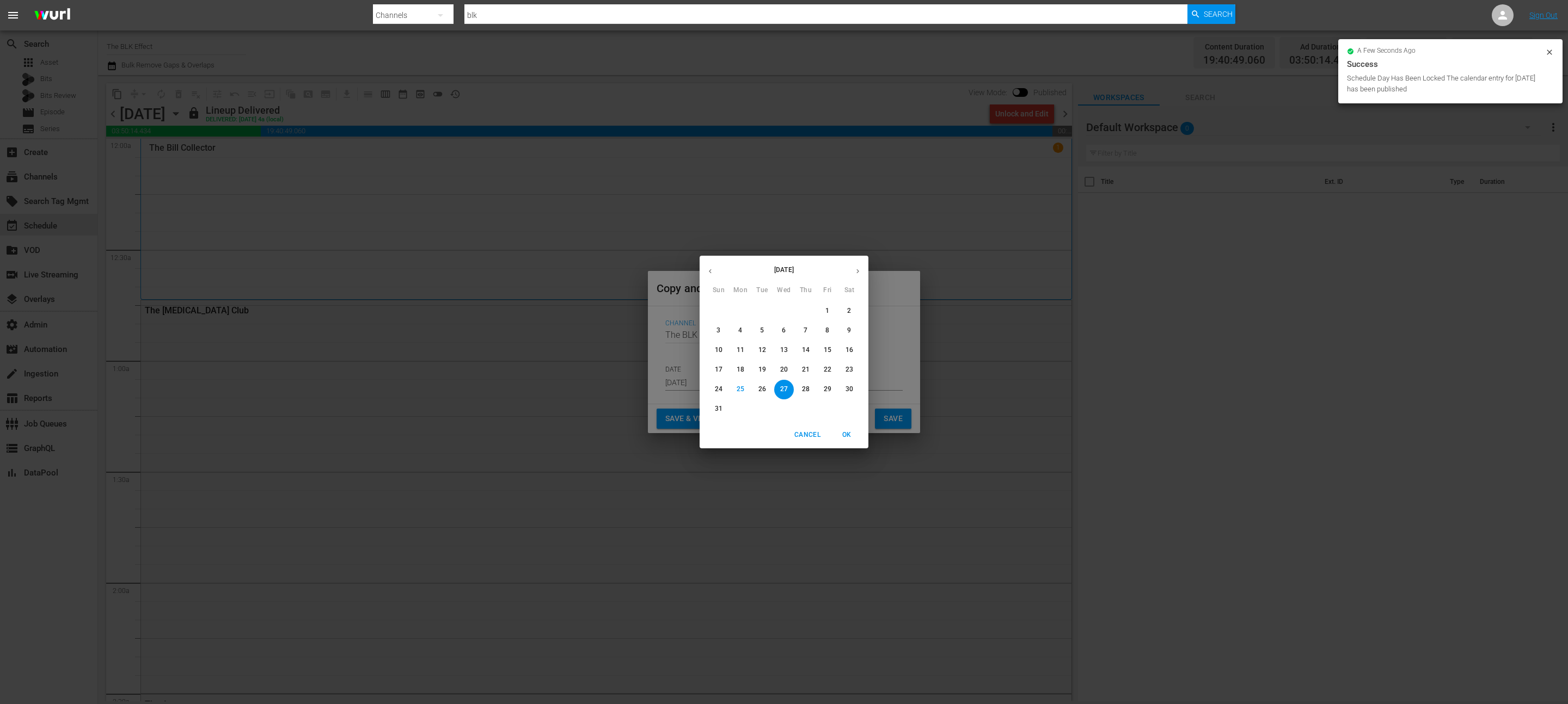
click at [855, 270] on icon "button" at bounding box center [858, 271] width 8 height 8
click at [765, 314] on span "2" at bounding box center [762, 311] width 20 height 9
type input "[DATE]"
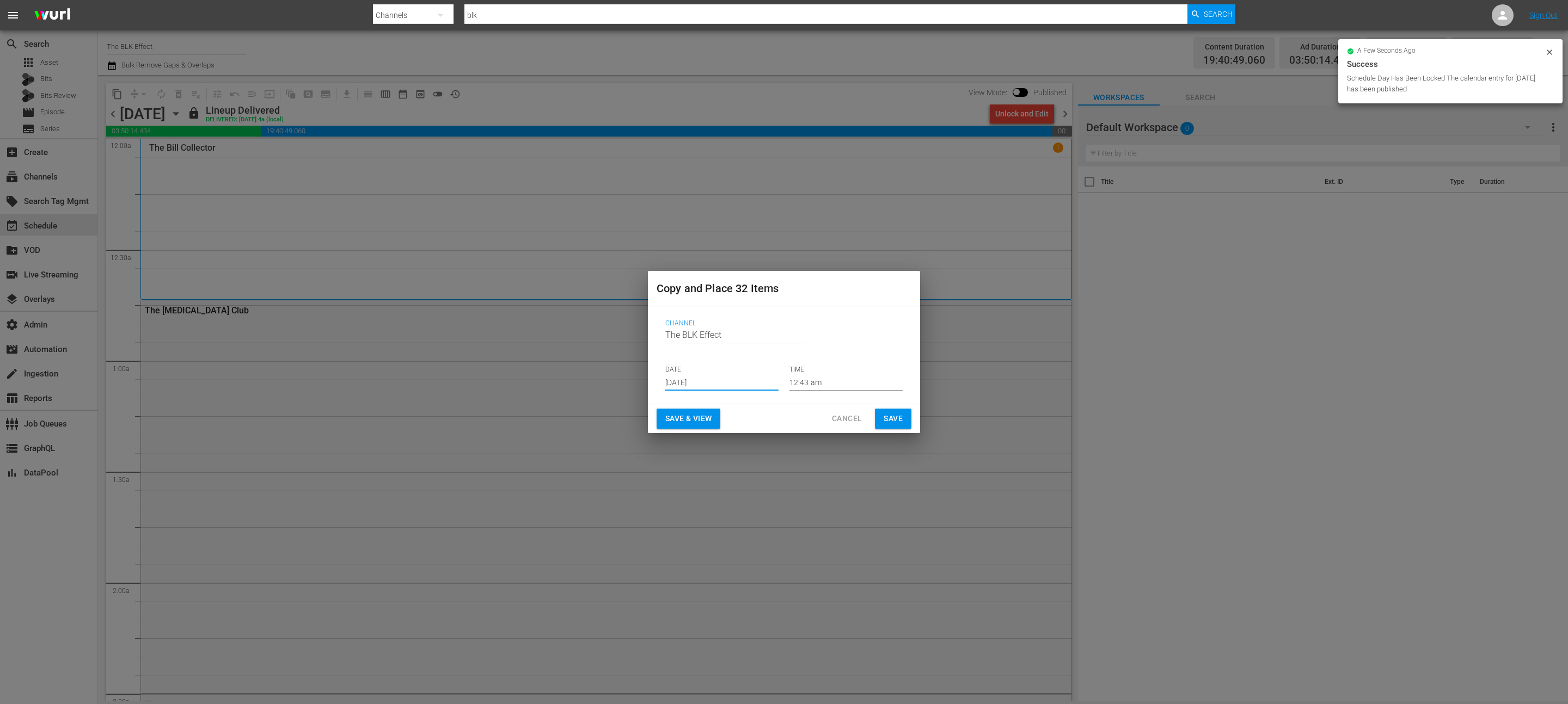
click at [697, 414] on span "Save & View" at bounding box center [688, 419] width 46 height 14
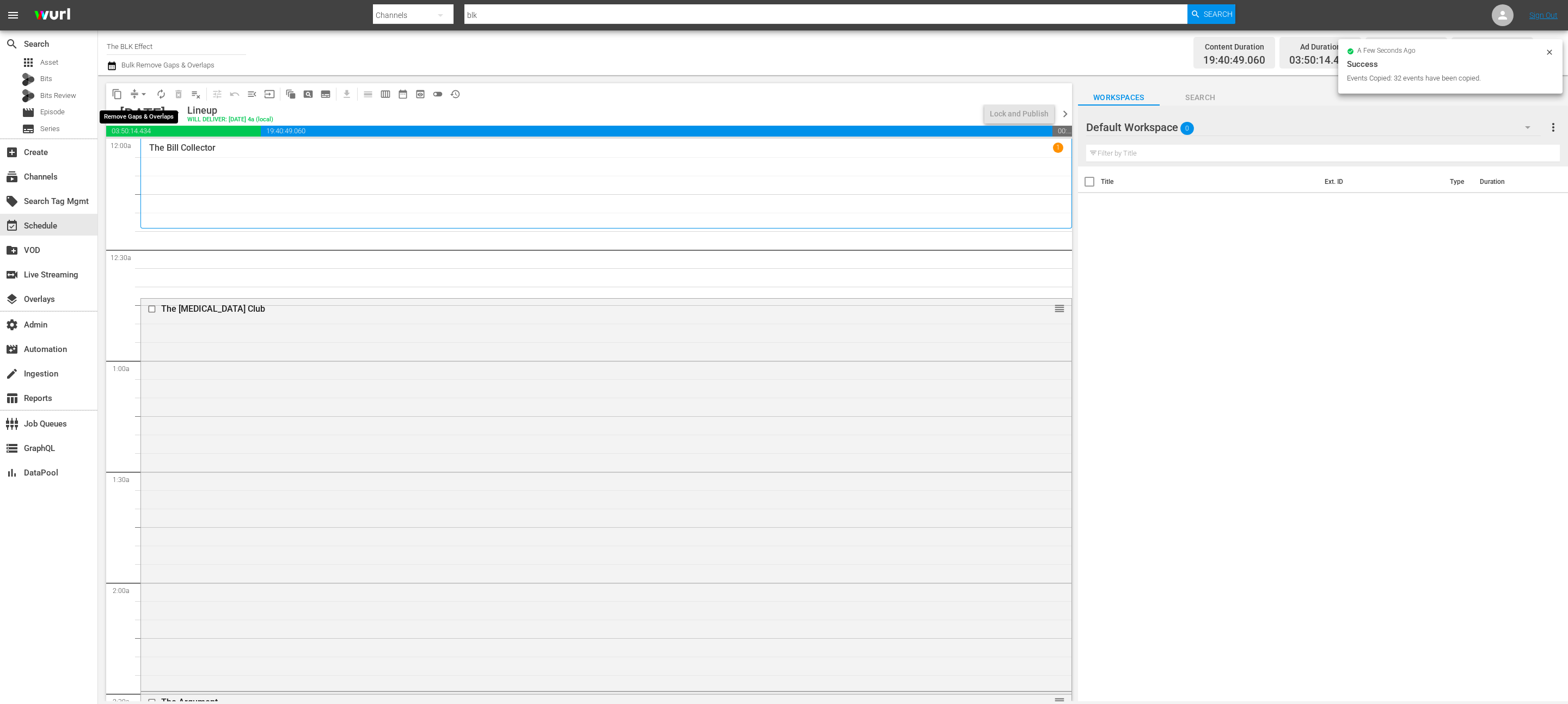
click at [149, 91] on button "arrow_drop_down" at bounding box center [144, 94] width 17 height 17
click at [160, 155] on li "Align to End of Previous Day" at bounding box center [144, 152] width 114 height 18
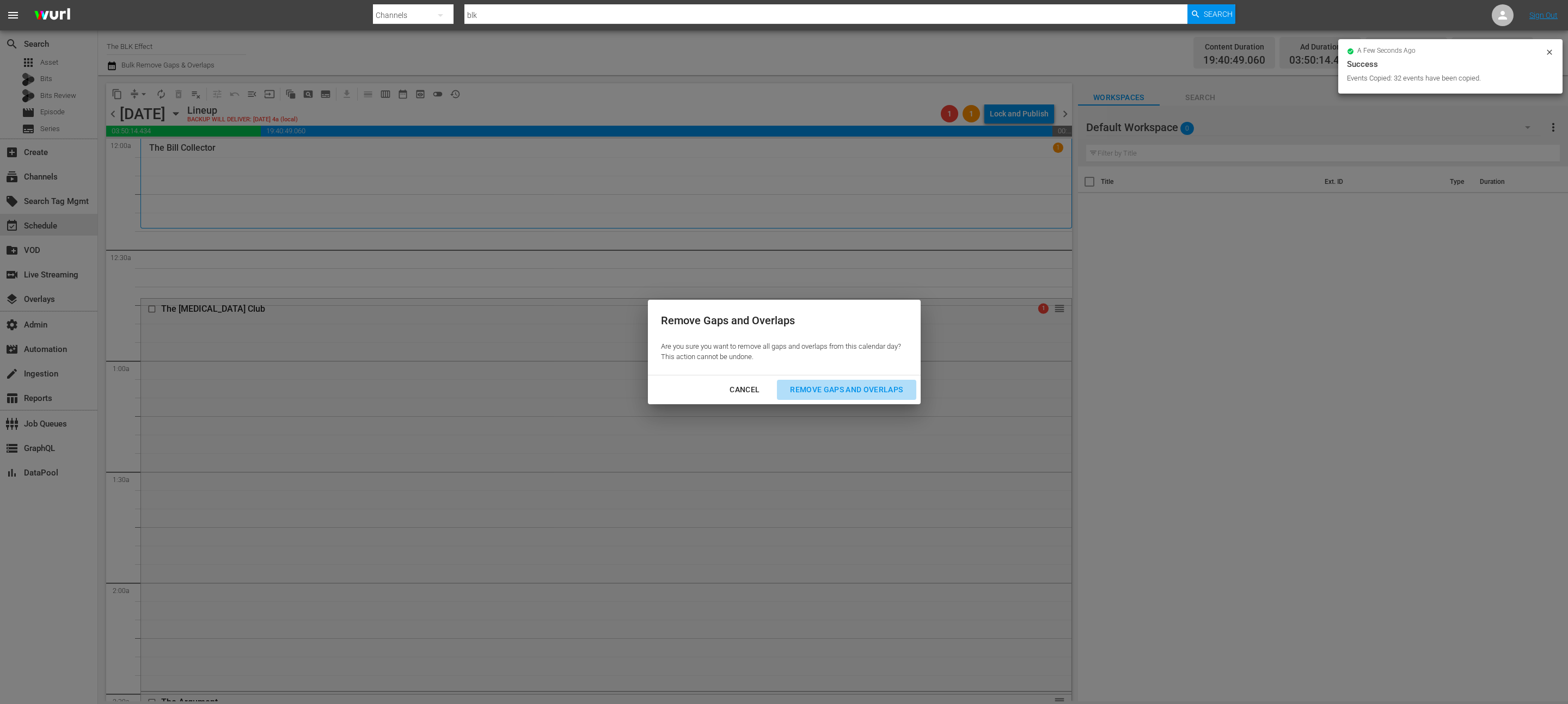
click at [860, 396] on div "Remove Gaps and Overlaps" at bounding box center [846, 390] width 130 height 14
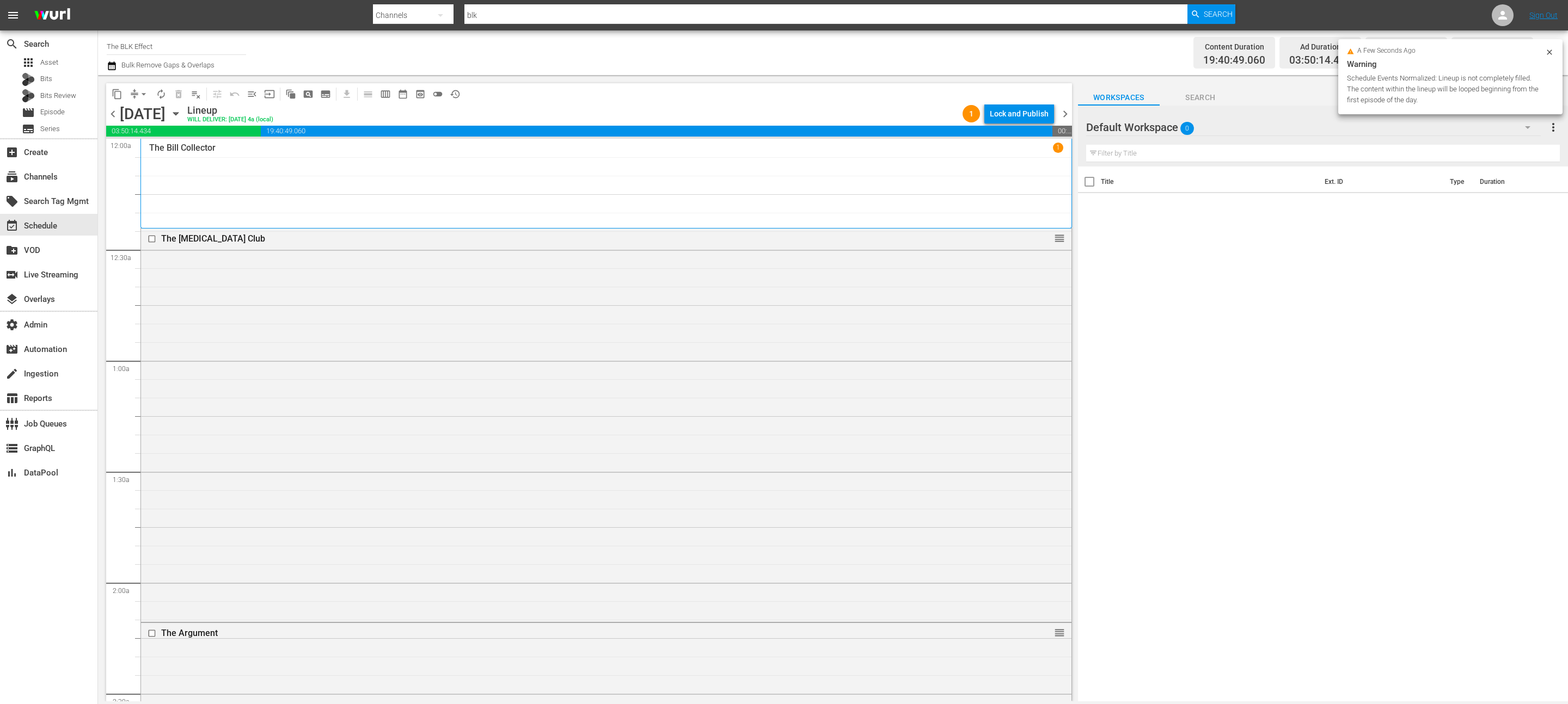
click at [1007, 115] on div "Lock and Publish" at bounding box center [1019, 114] width 59 height 20
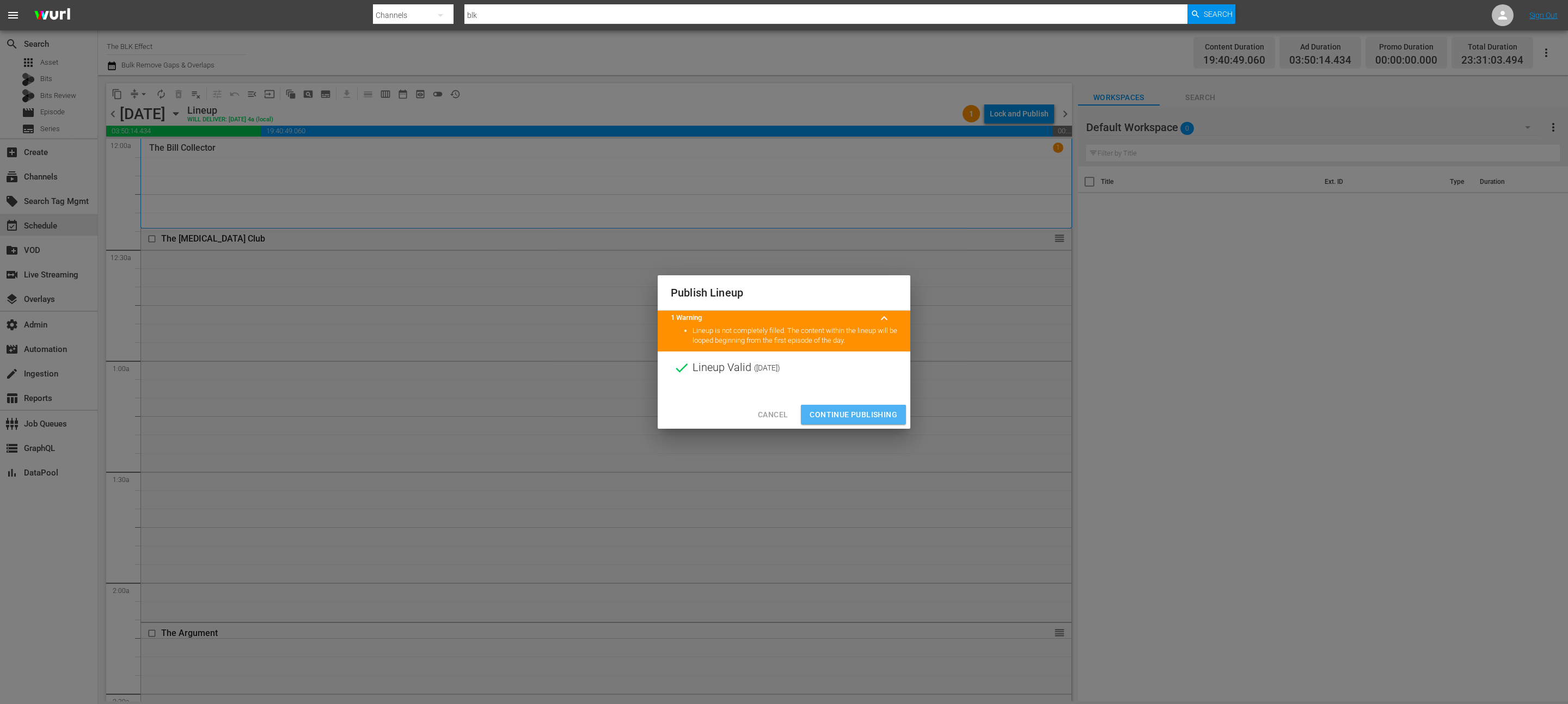
click at [862, 416] on span "Continue Publishing" at bounding box center [853, 415] width 88 height 14
